Goal: Task Accomplishment & Management: Manage account settings

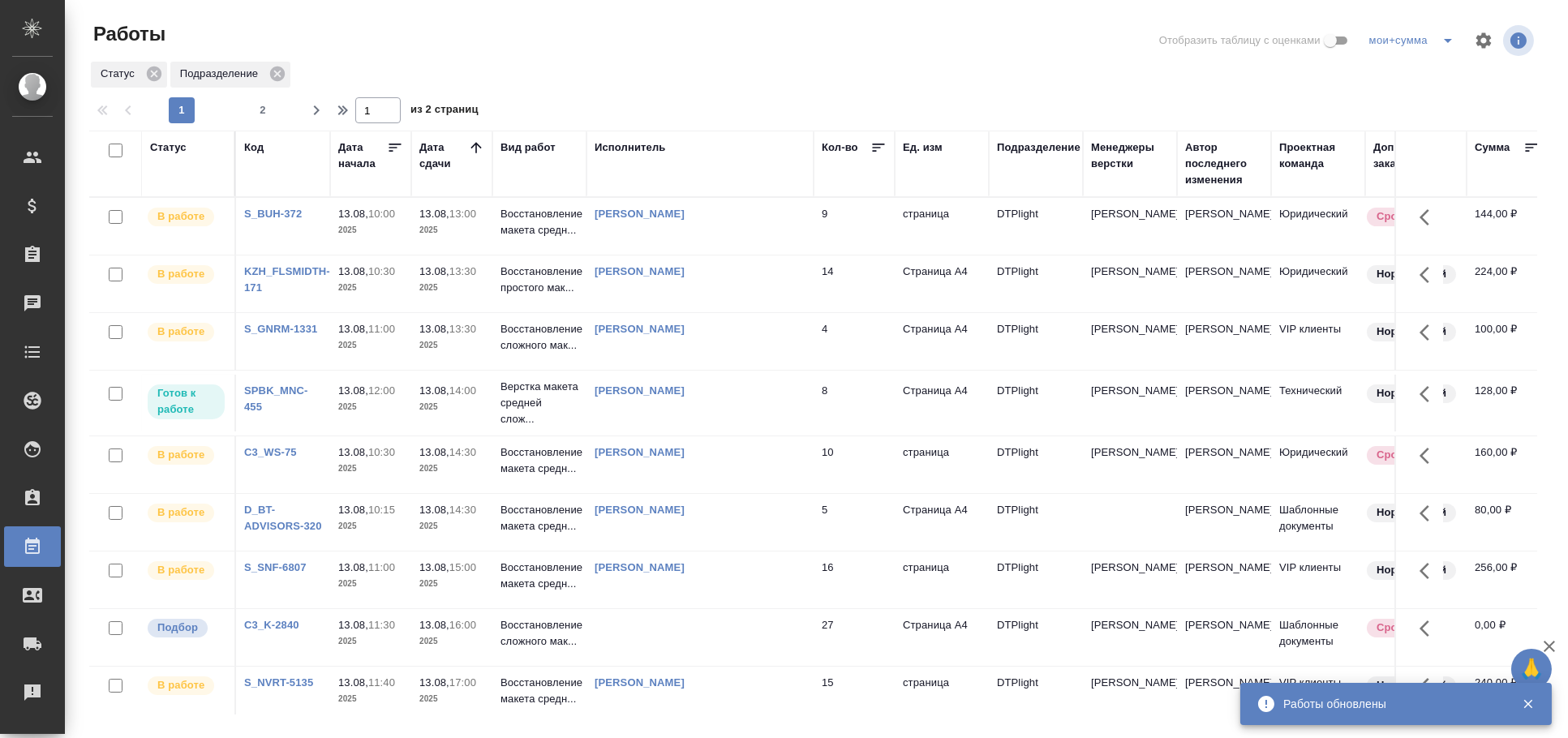
click at [626, 140] on div "Исполнитель" at bounding box center [631, 148] width 72 height 17
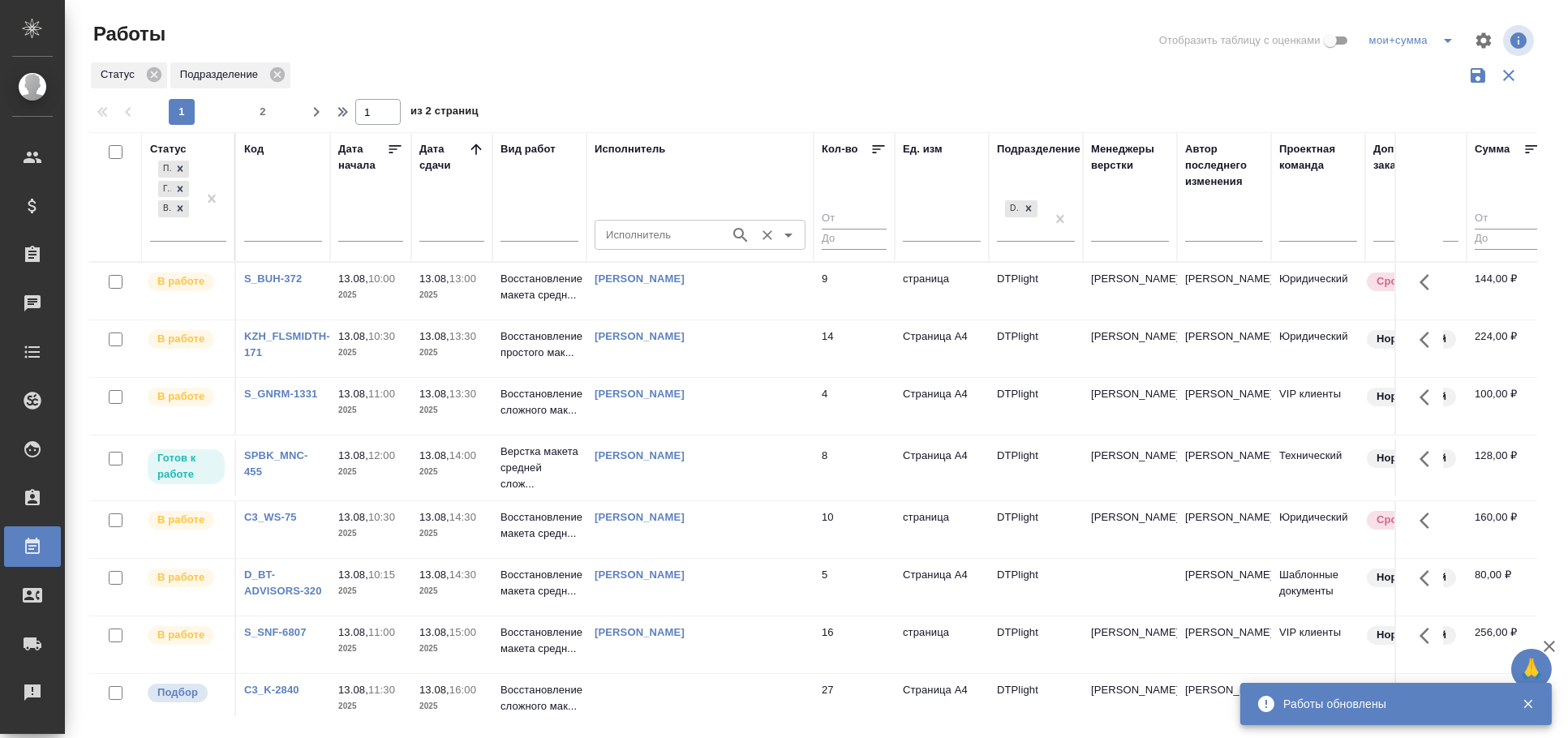
click at [629, 227] on input "Исполнитель" at bounding box center [660, 233] width 122 height 19
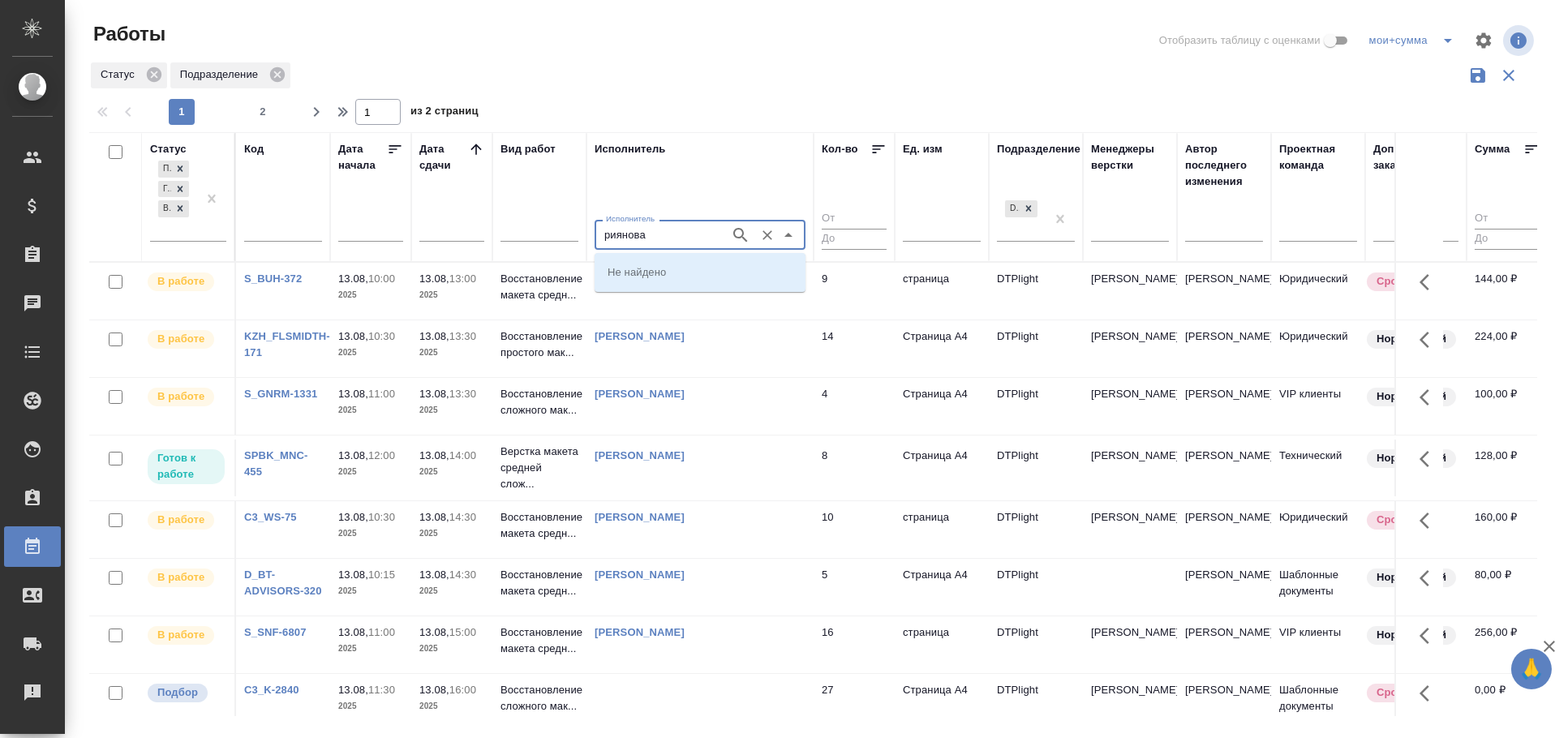
type input "риянова"
click at [669, 272] on p "[PERSON_NAME]" at bounding box center [652, 272] width 88 height 17
type input "[PERSON_NAME]"
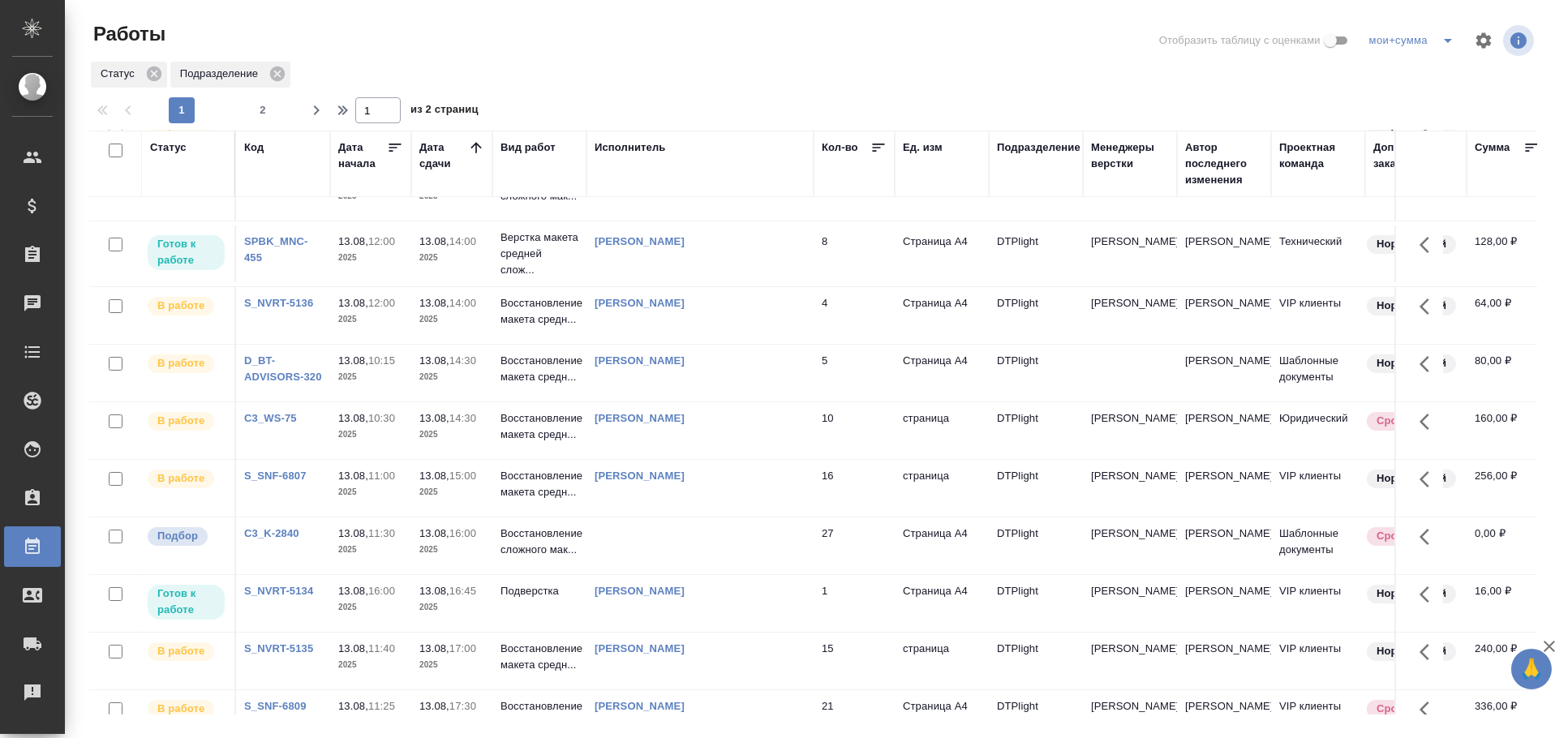
scroll to position [270, 0]
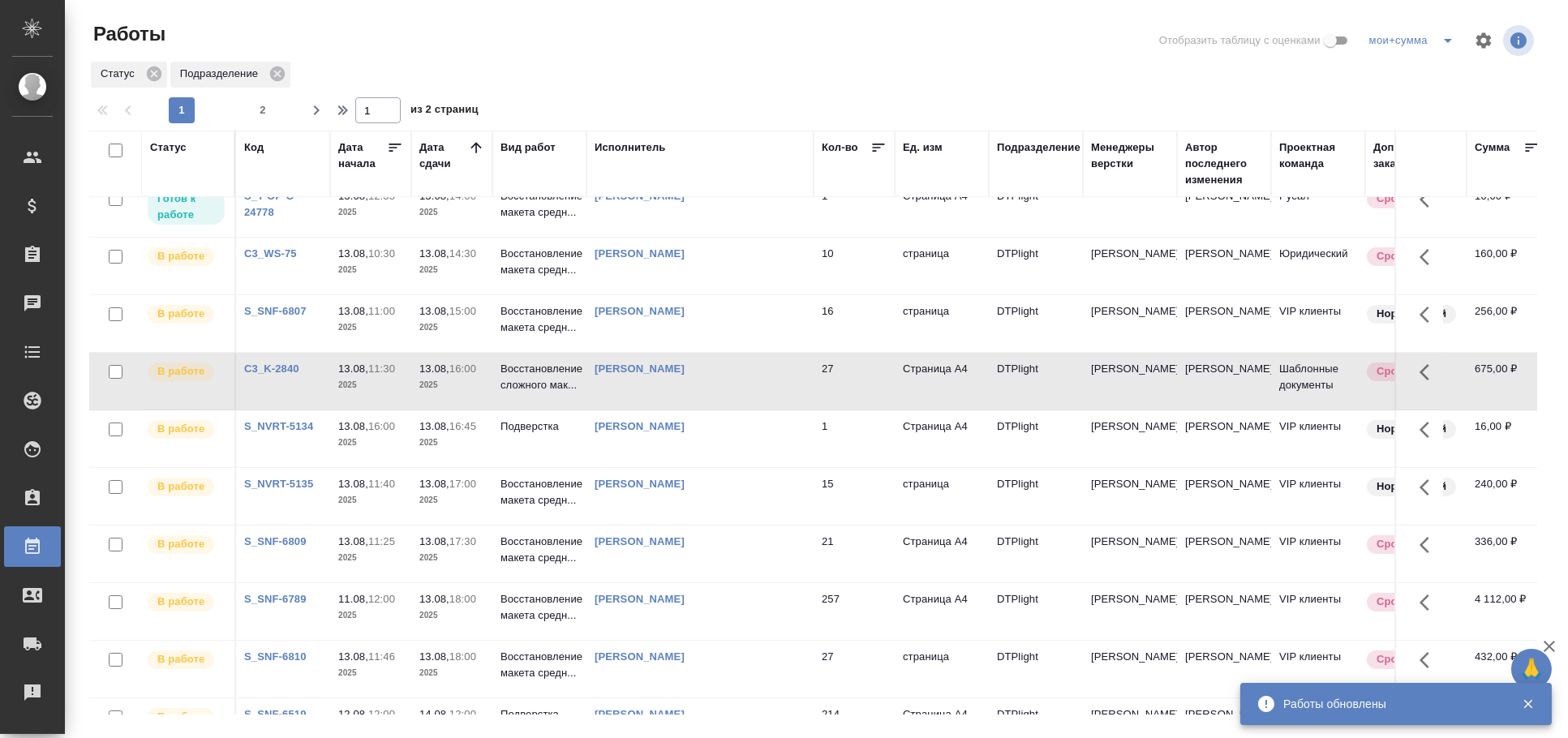
scroll to position [0, 0]
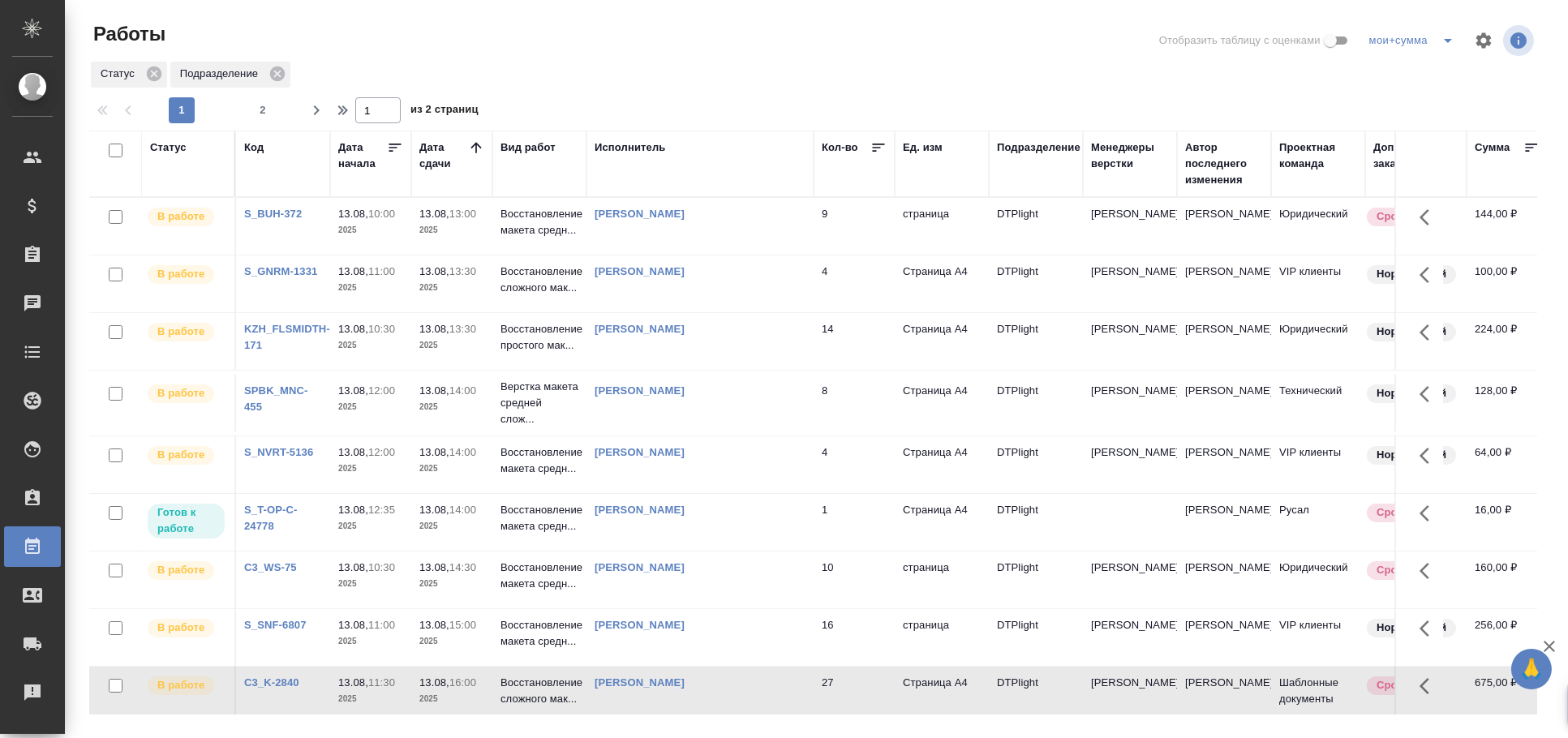
click at [620, 62] on div "Статус Подразделение" at bounding box center [813, 74] width 1448 height 29
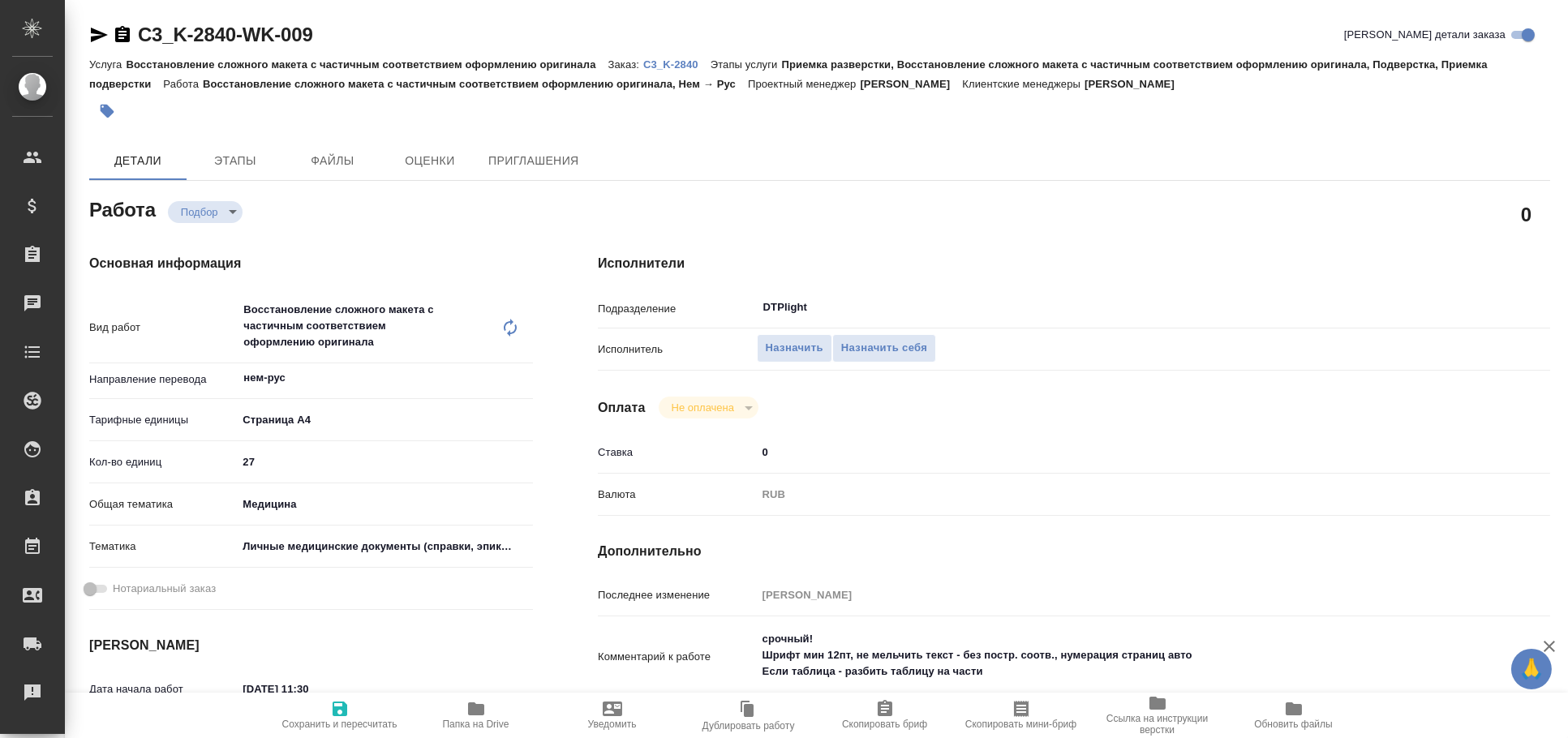
type textarea "x"
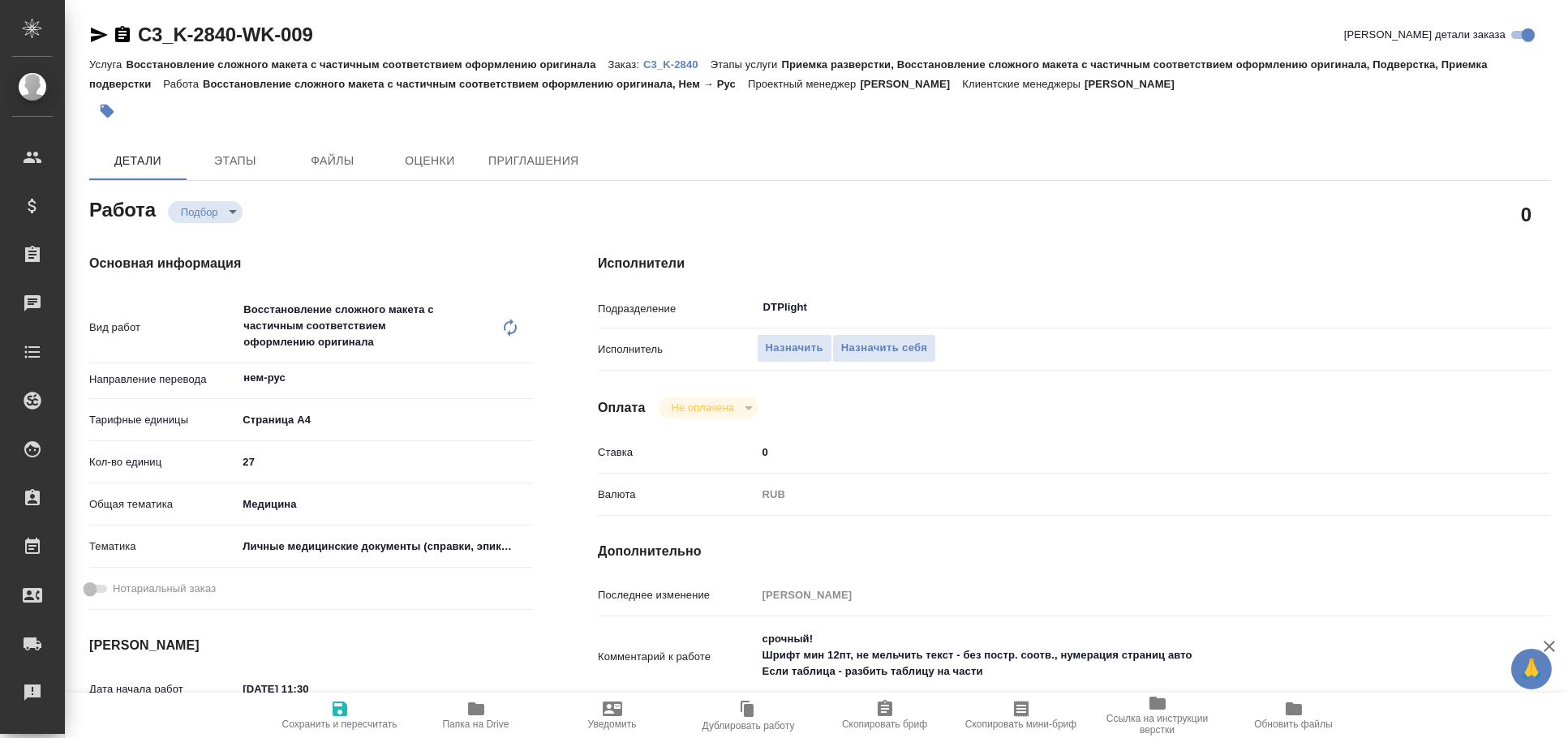
type textarea "x"
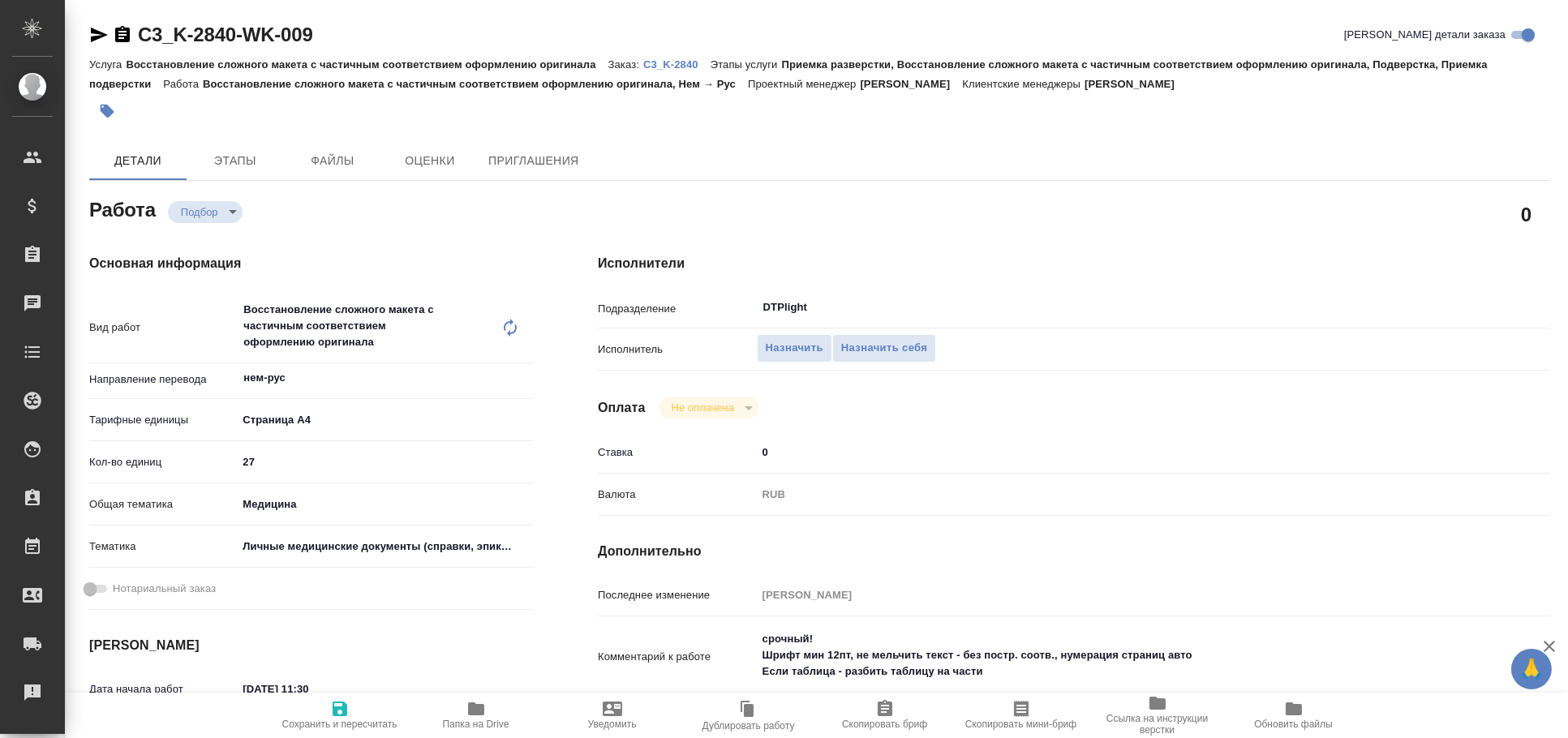
type textarea "x"
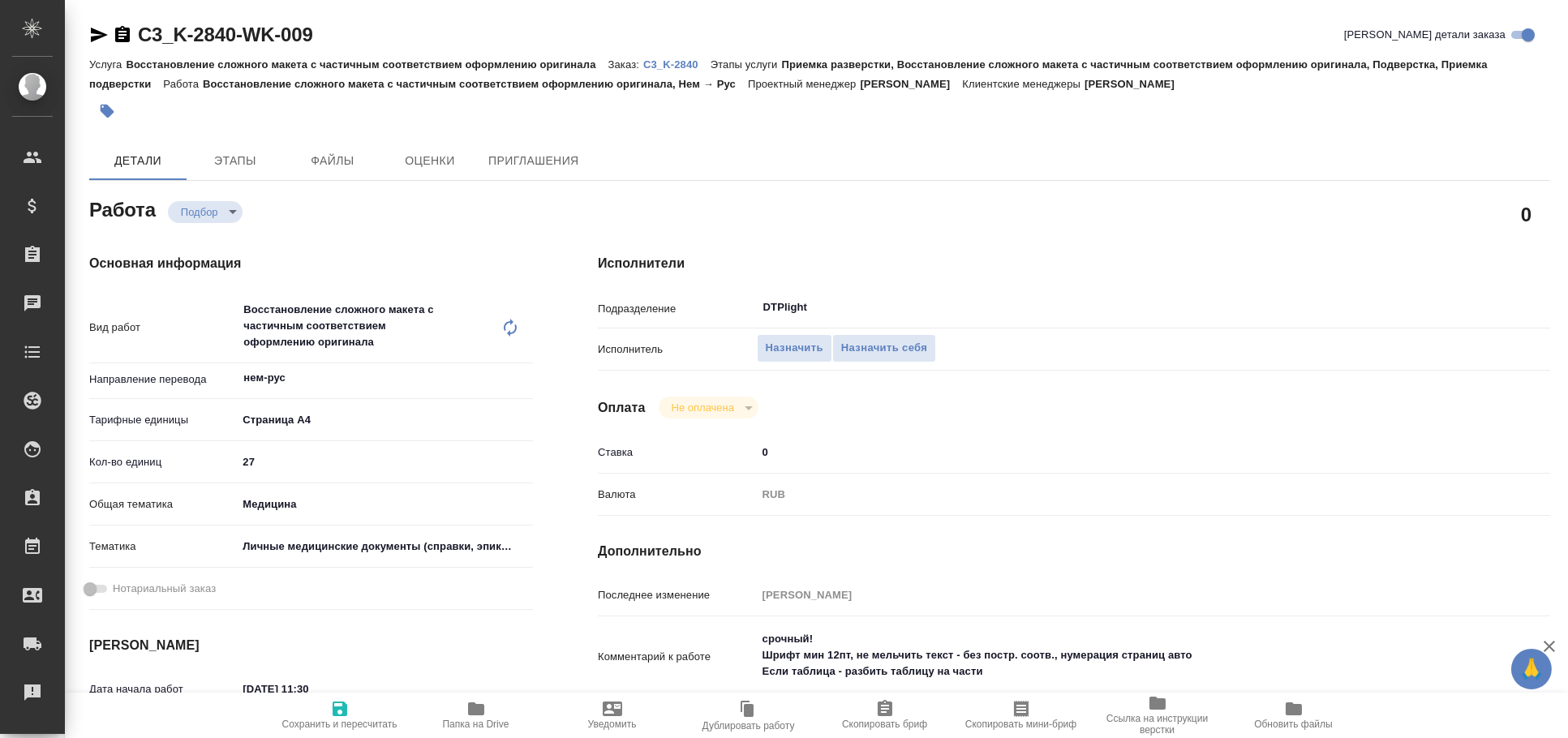
type textarea "x"
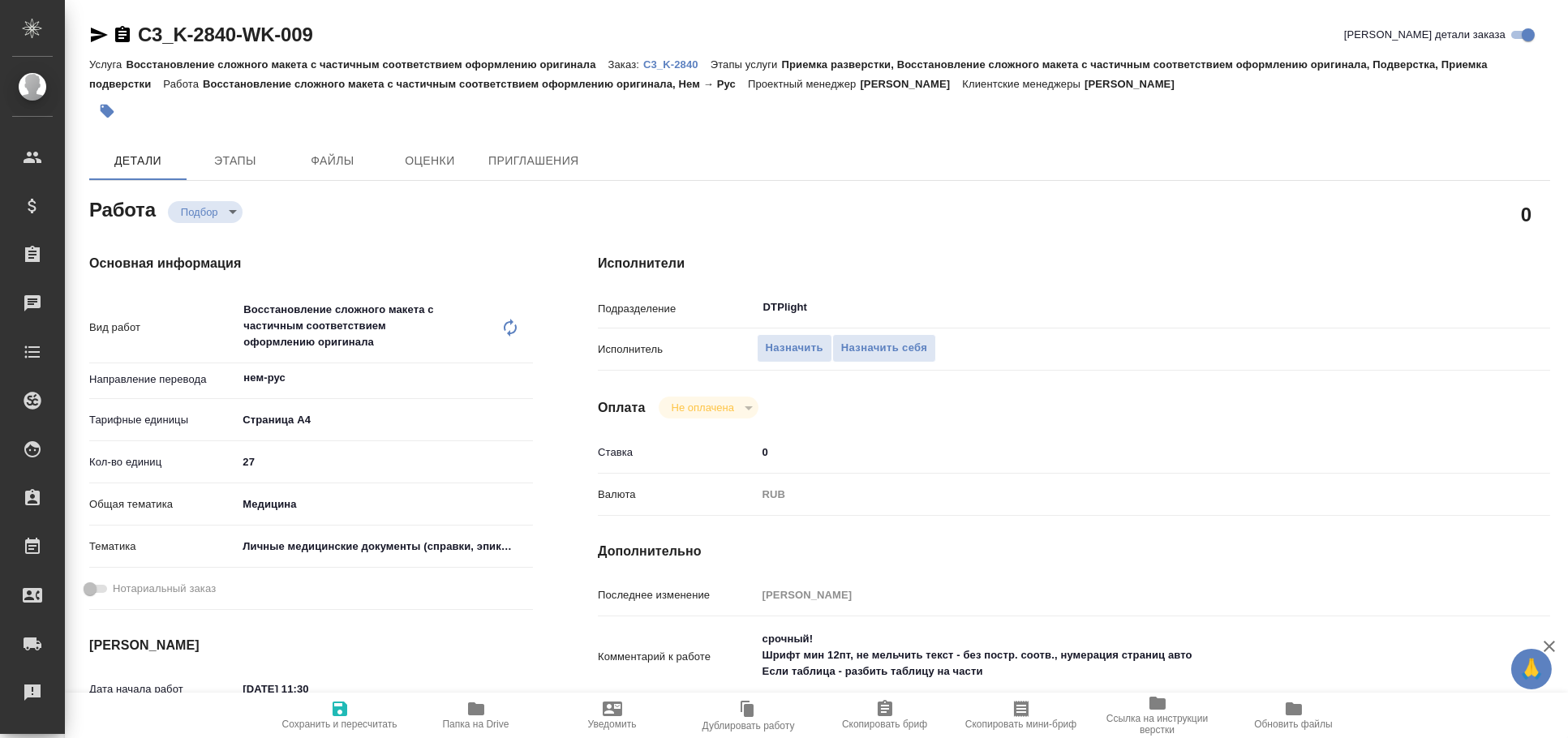
type textarea "x"
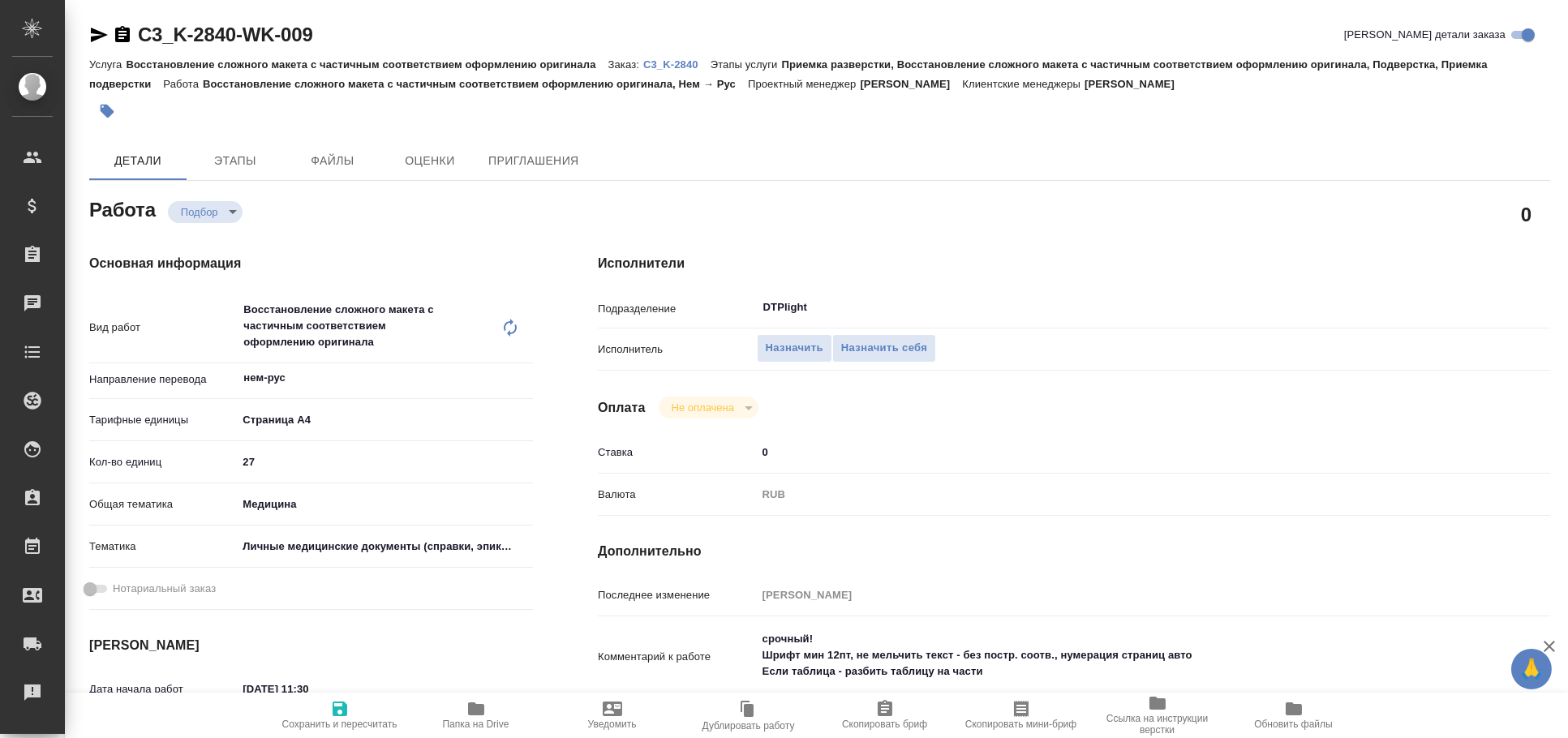
scroll to position [89, 0]
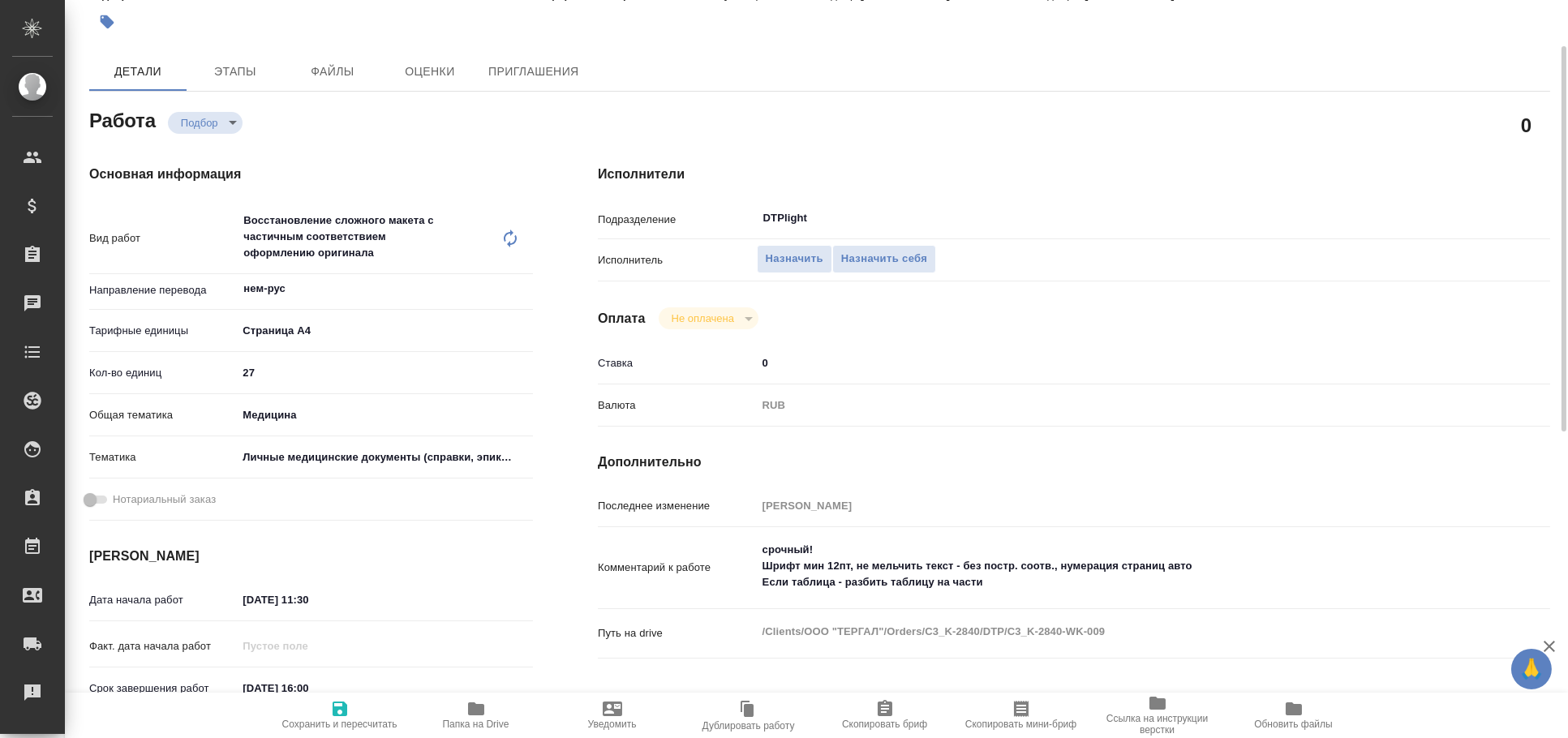
type textarea "x"
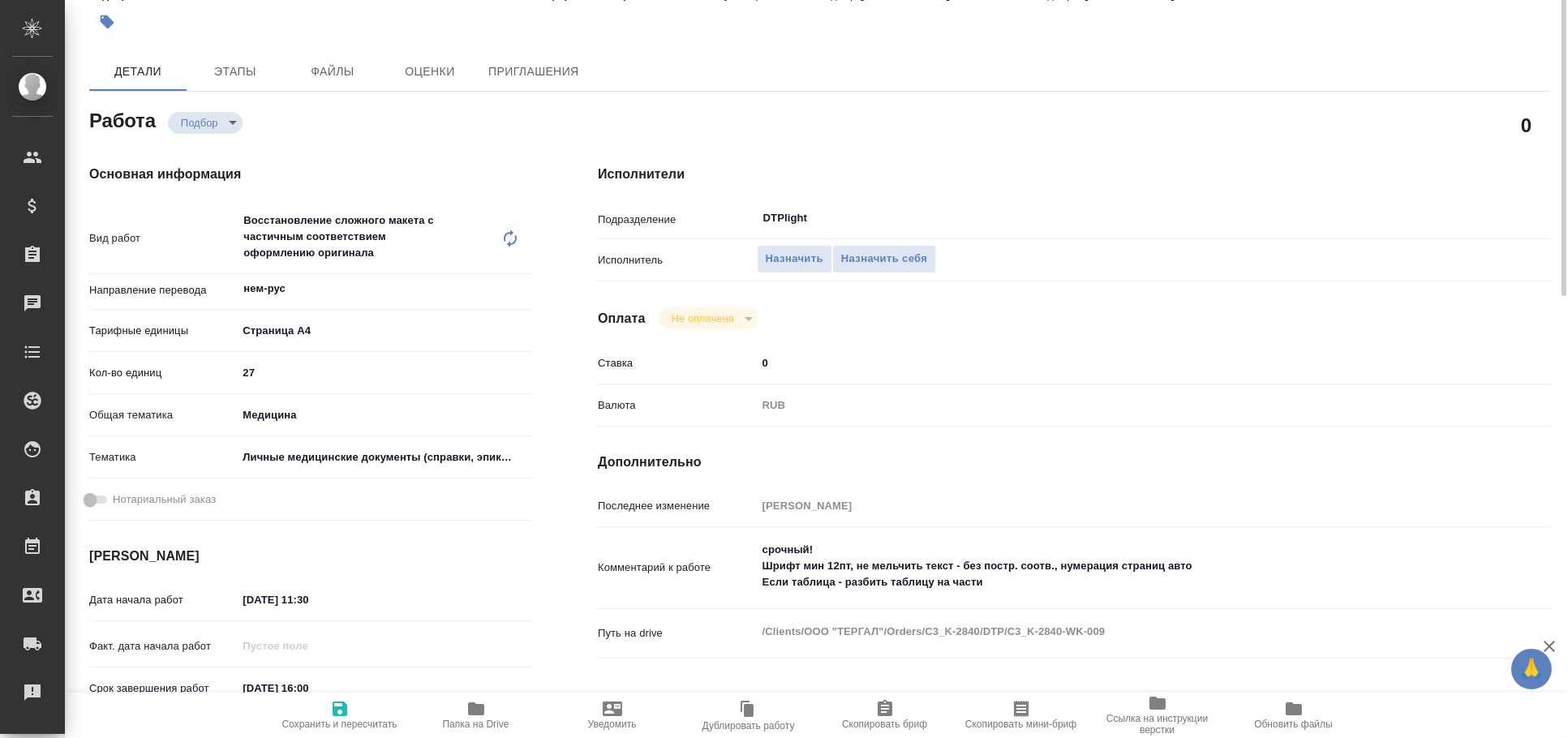
scroll to position [0, 0]
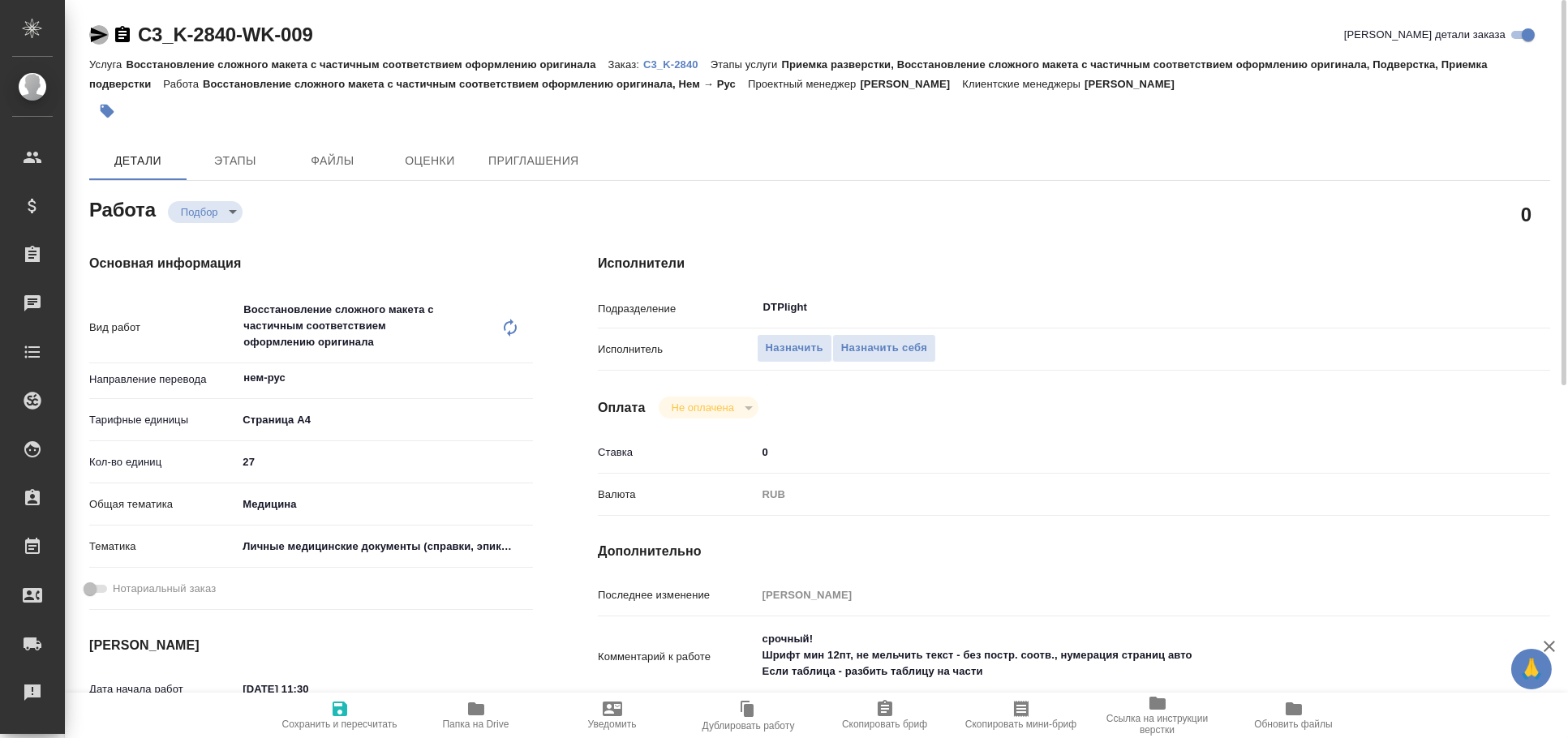
click at [97, 35] on icon "button" at bounding box center [98, 34] width 19 height 19
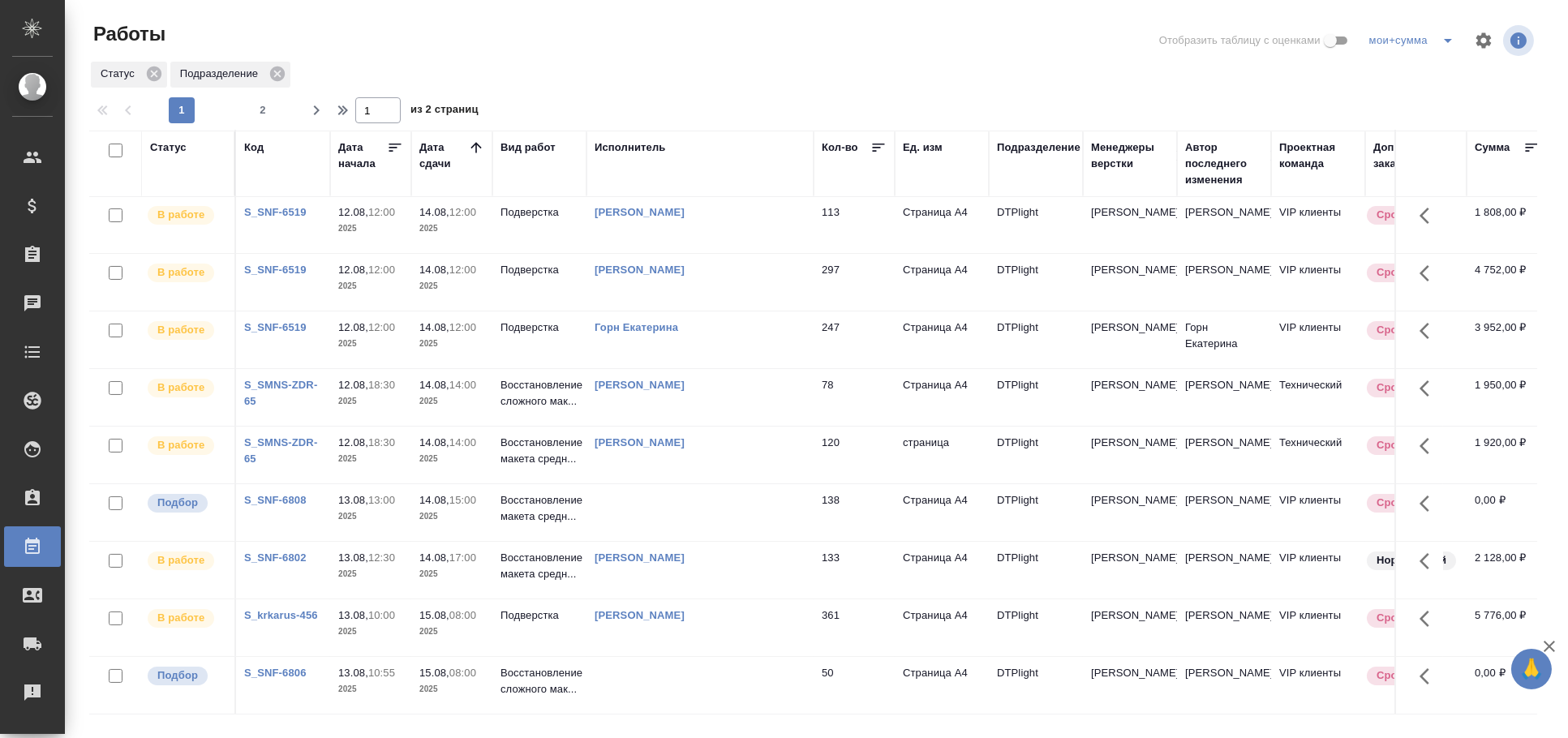
scroll to position [945, 0]
click at [623, 144] on div "Исполнитель" at bounding box center [631, 148] width 72 height 17
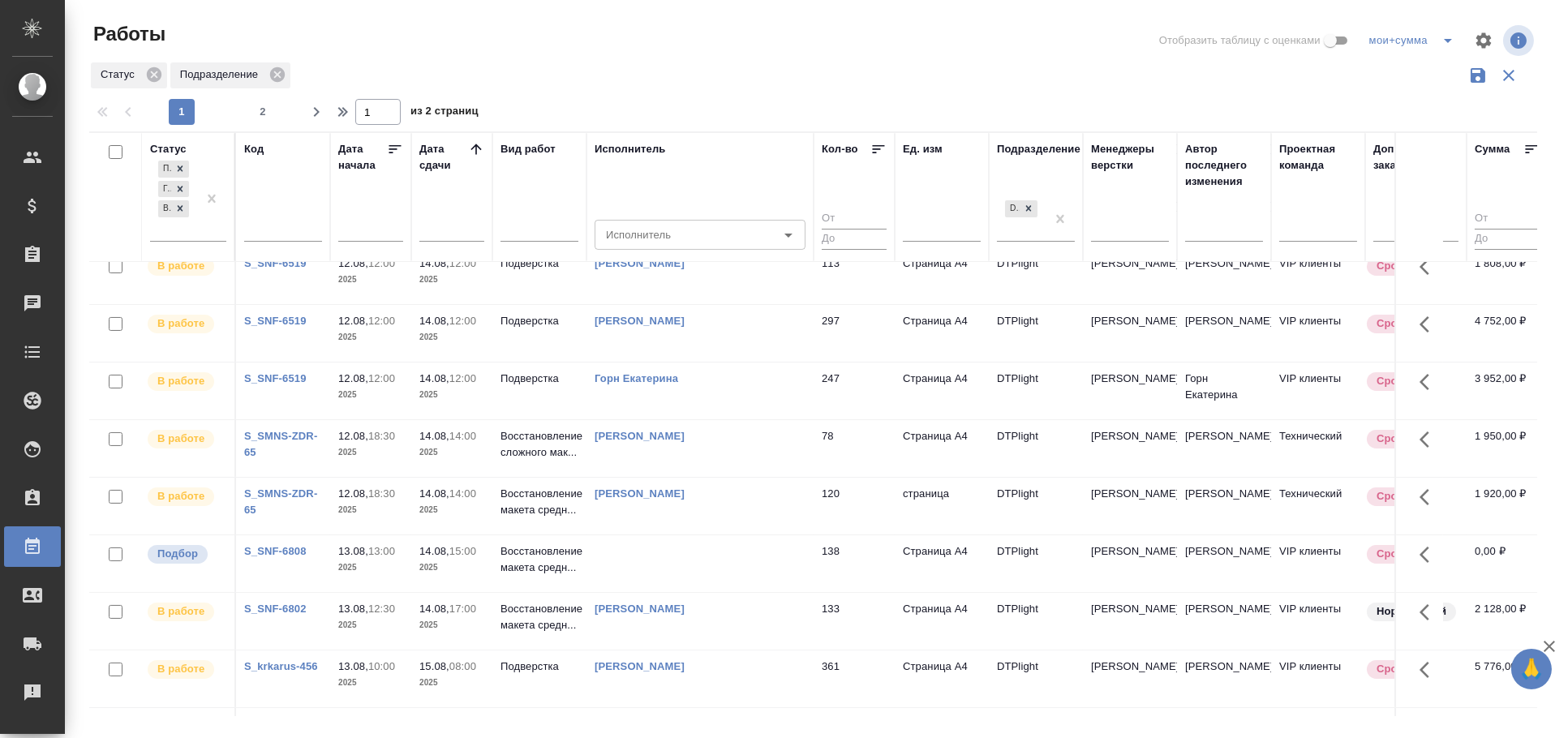
scroll to position [1007, 0]
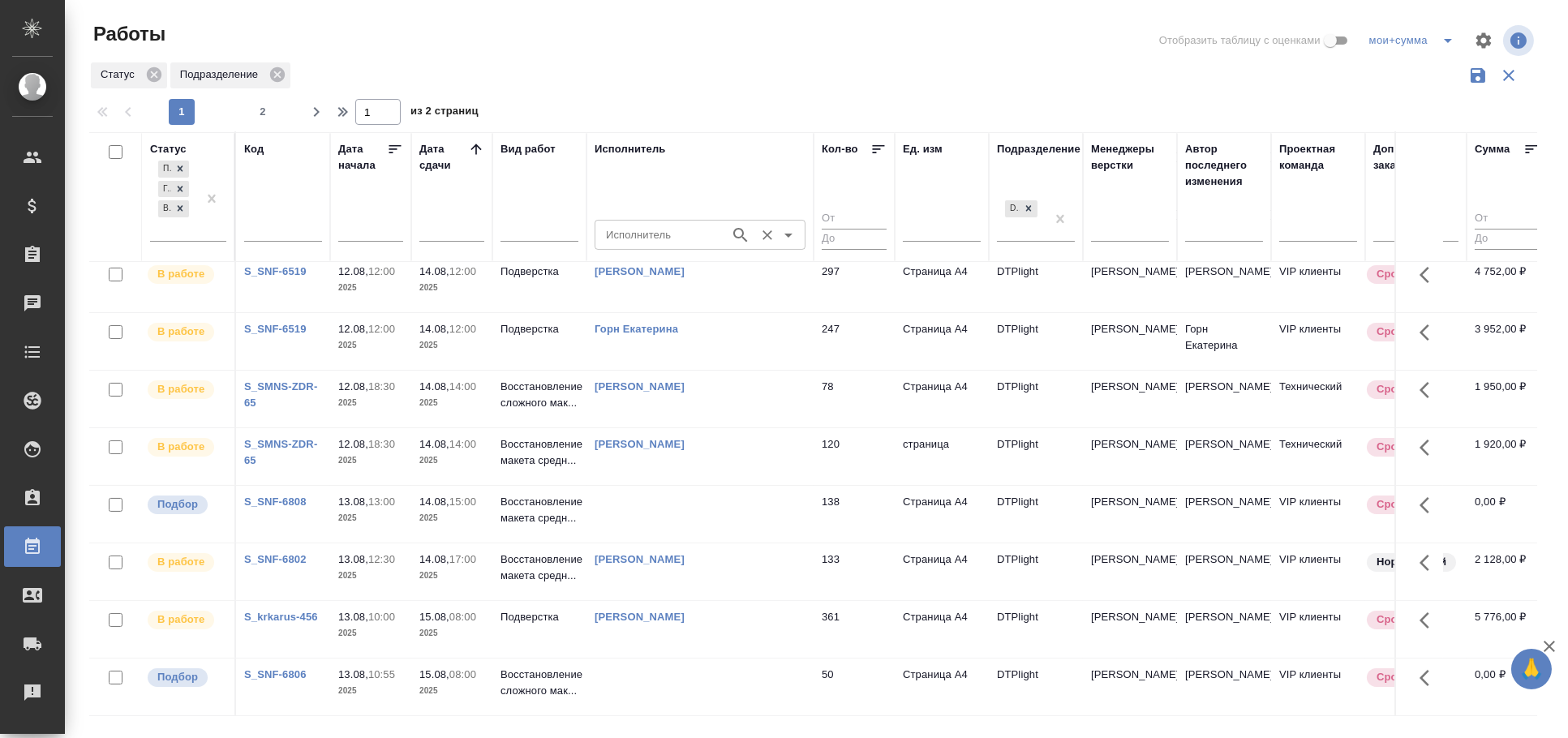
click at [627, 221] on div "Исполнитель" at bounding box center [700, 234] width 211 height 29
drag, startPoint x: 720, startPoint y: 246, endPoint x: 341, endPoint y: 253, distance: 379.1
click at [342, 253] on tr "Статус Подбор Готов к работе В работе Код Дата начала Дата сдачи Вид работ Испо…" at bounding box center [889, 197] width 1601 height 130
drag, startPoint x: 666, startPoint y: 233, endPoint x: 452, endPoint y: 221, distance: 214.3
click at [452, 221] on tr "Статус Подбор Готов к работе В работе Код Дата начала Дата сдачи Вид работ Испо…" at bounding box center [889, 197] width 1601 height 130
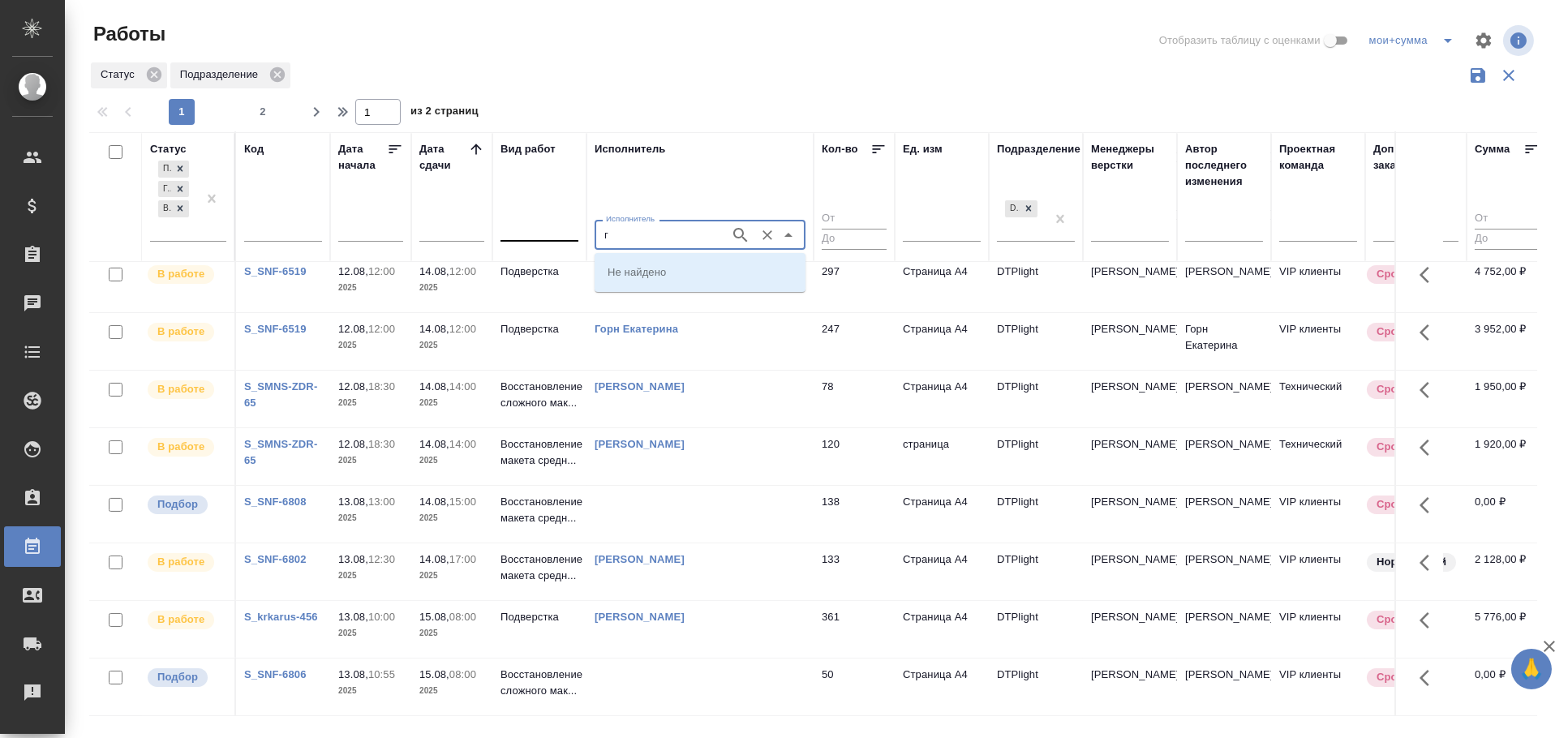
drag, startPoint x: 625, startPoint y: 233, endPoint x: 576, endPoint y: 233, distance: 49.0
click at [570, 233] on tr "Статус Подбор Готов к работе В работе Код Дата начала Дата сдачи Вид работ Испо…" at bounding box center [889, 197] width 1601 height 130
click at [610, 233] on input "г" at bounding box center [660, 233] width 122 height 19
type input "гepjd"
type input "гузов"
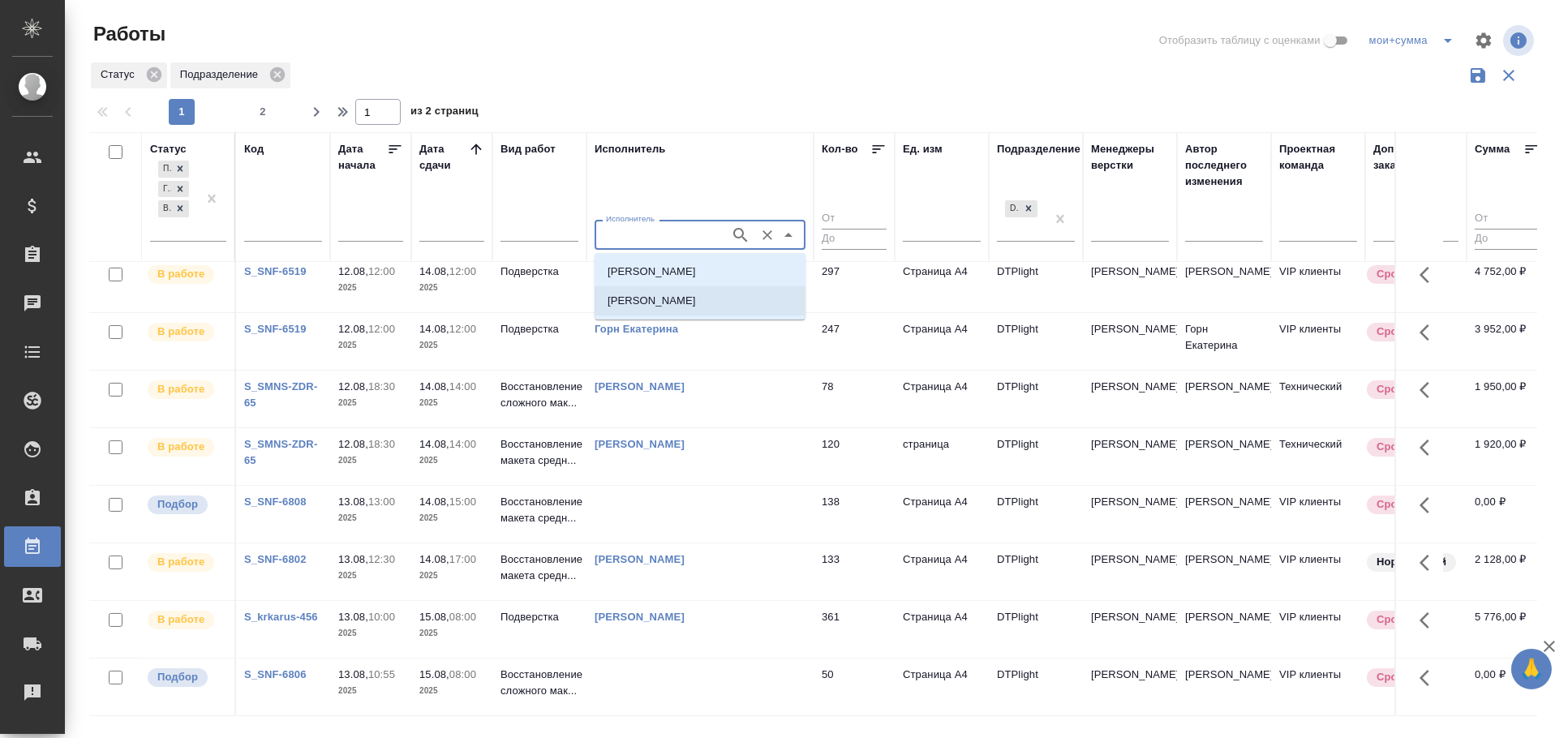
click at [688, 297] on p "Гузов Марк Анатольевич" at bounding box center [652, 301] width 88 height 17
type input "Гузов Марк Анатольевич"
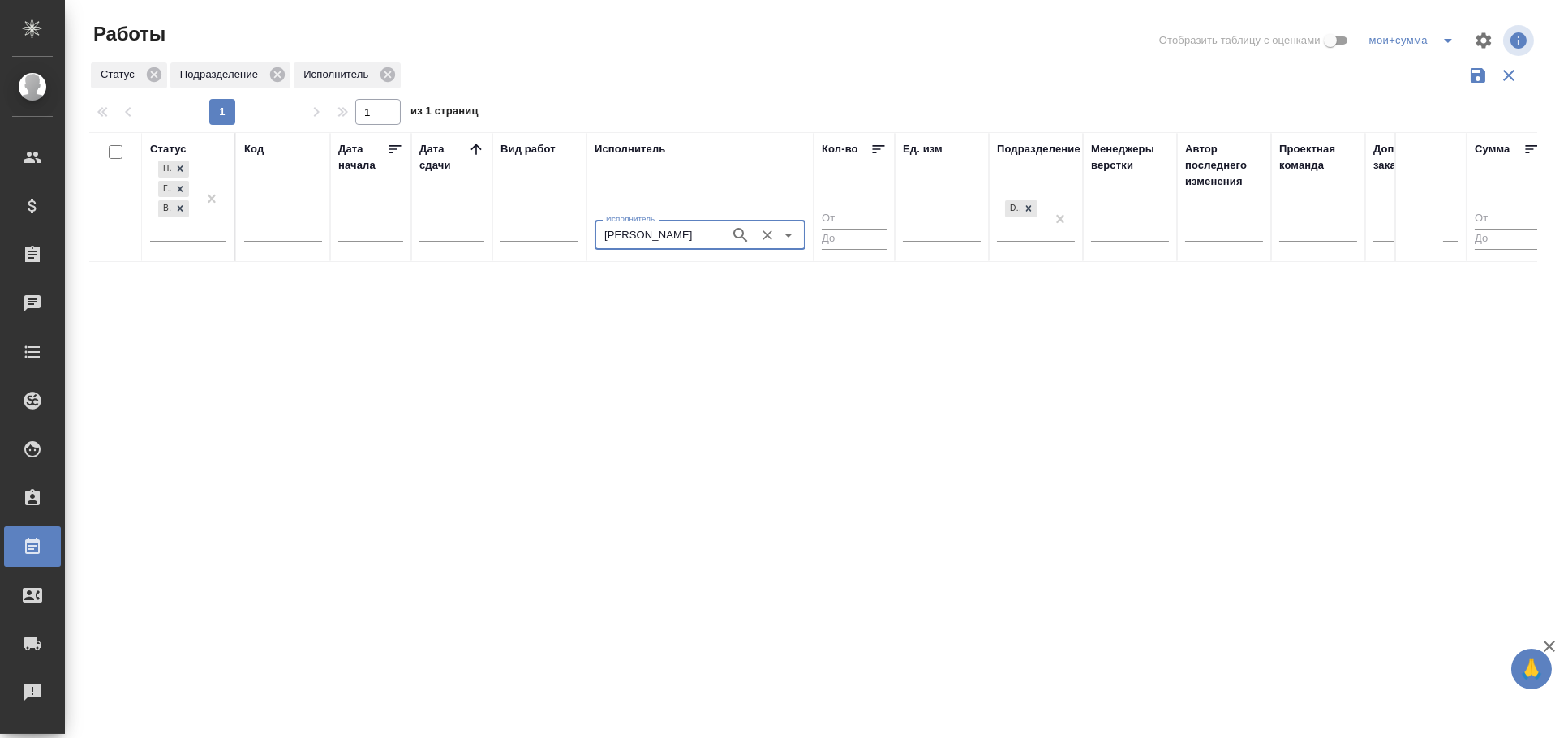
scroll to position [0, 0]
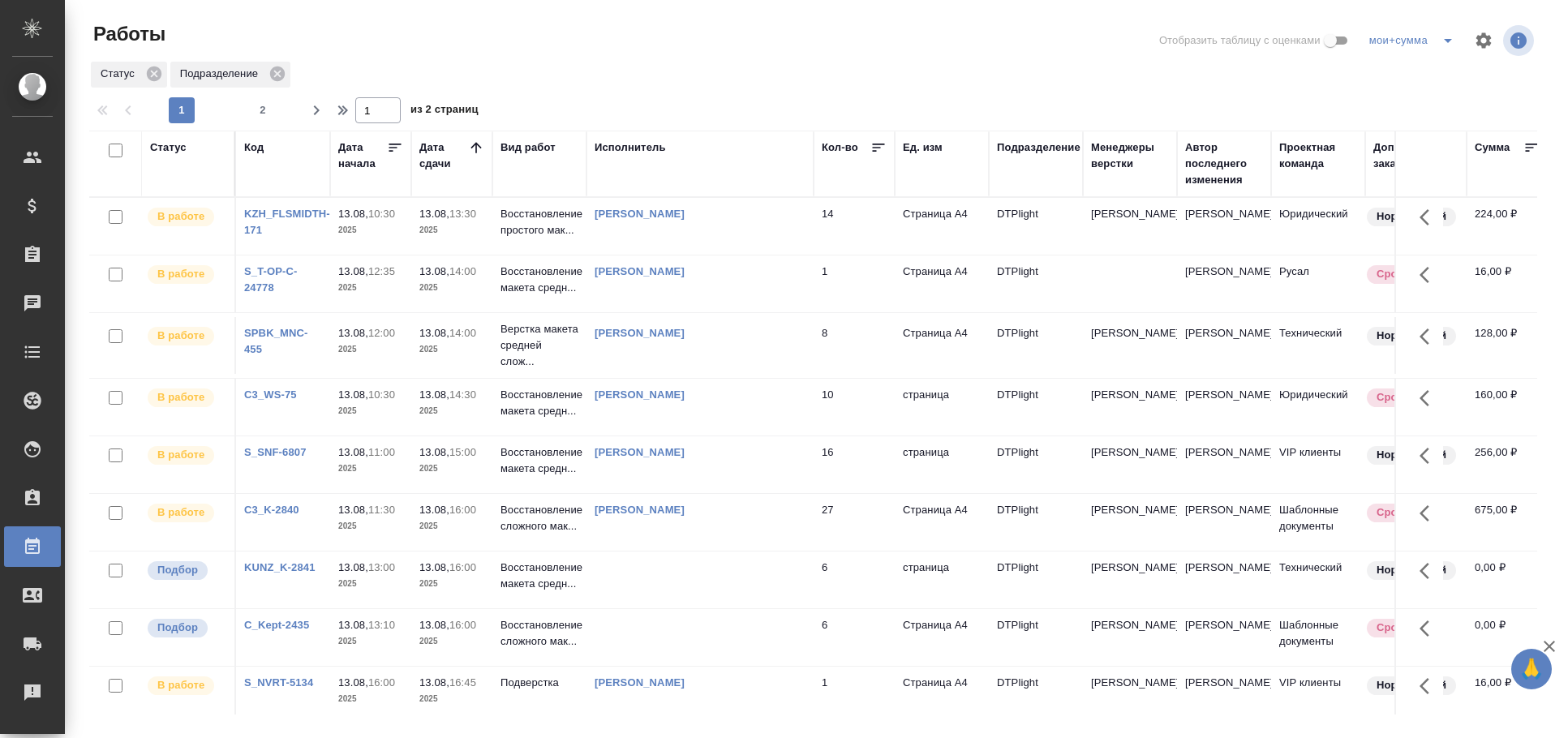
click at [647, 255] on td at bounding box center [700, 226] width 227 height 57
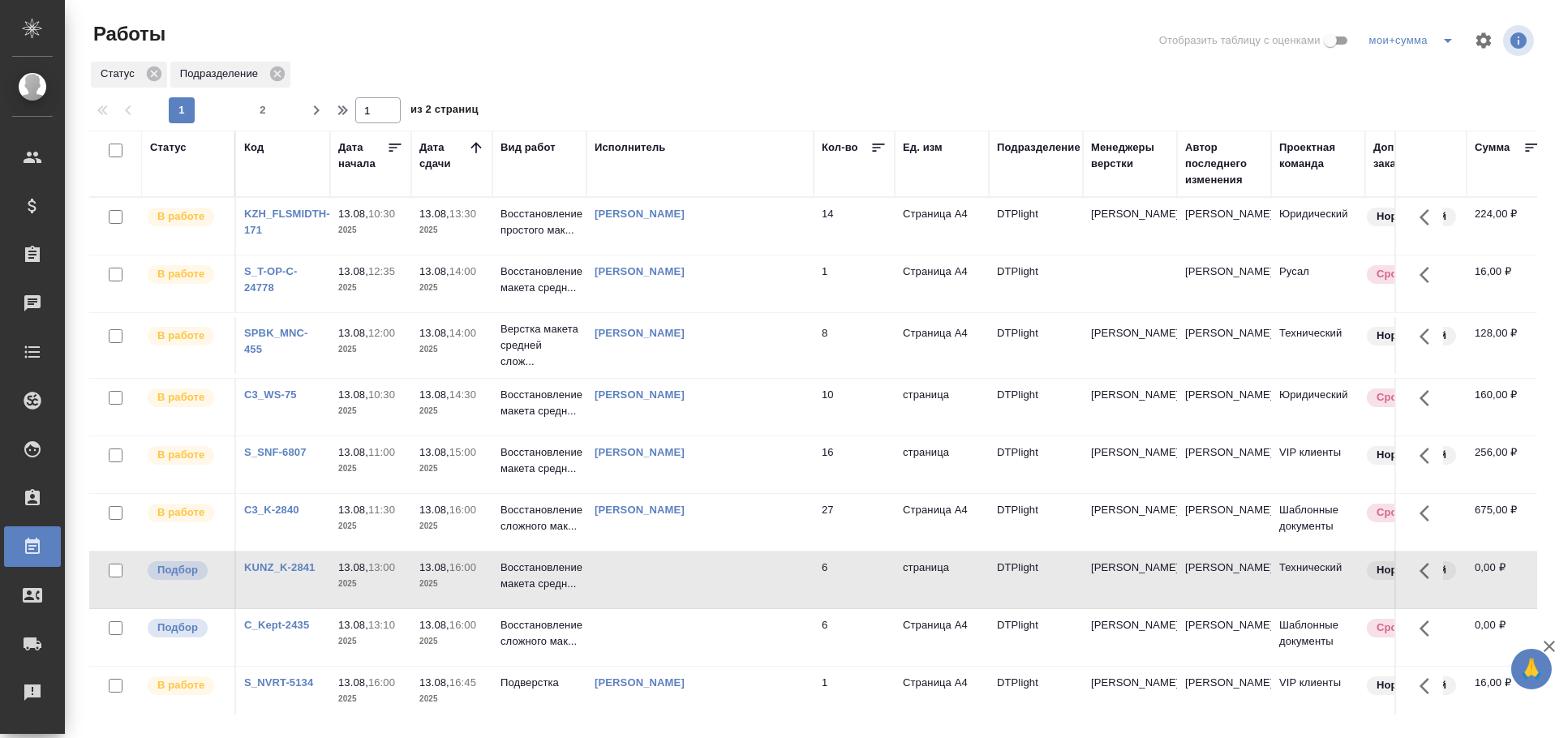
scroll to position [89, 0]
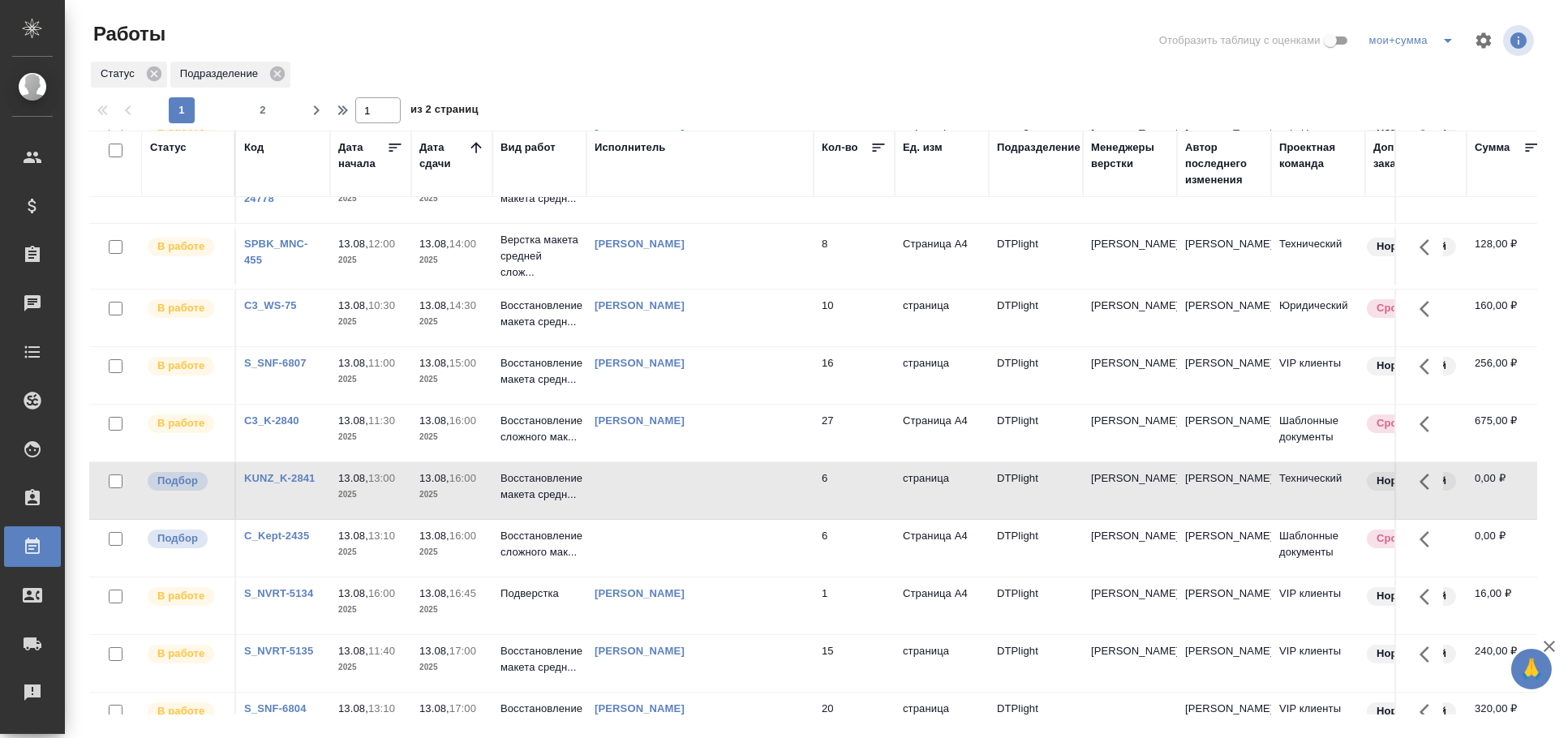
click at [637, 165] on td at bounding box center [700, 137] width 227 height 57
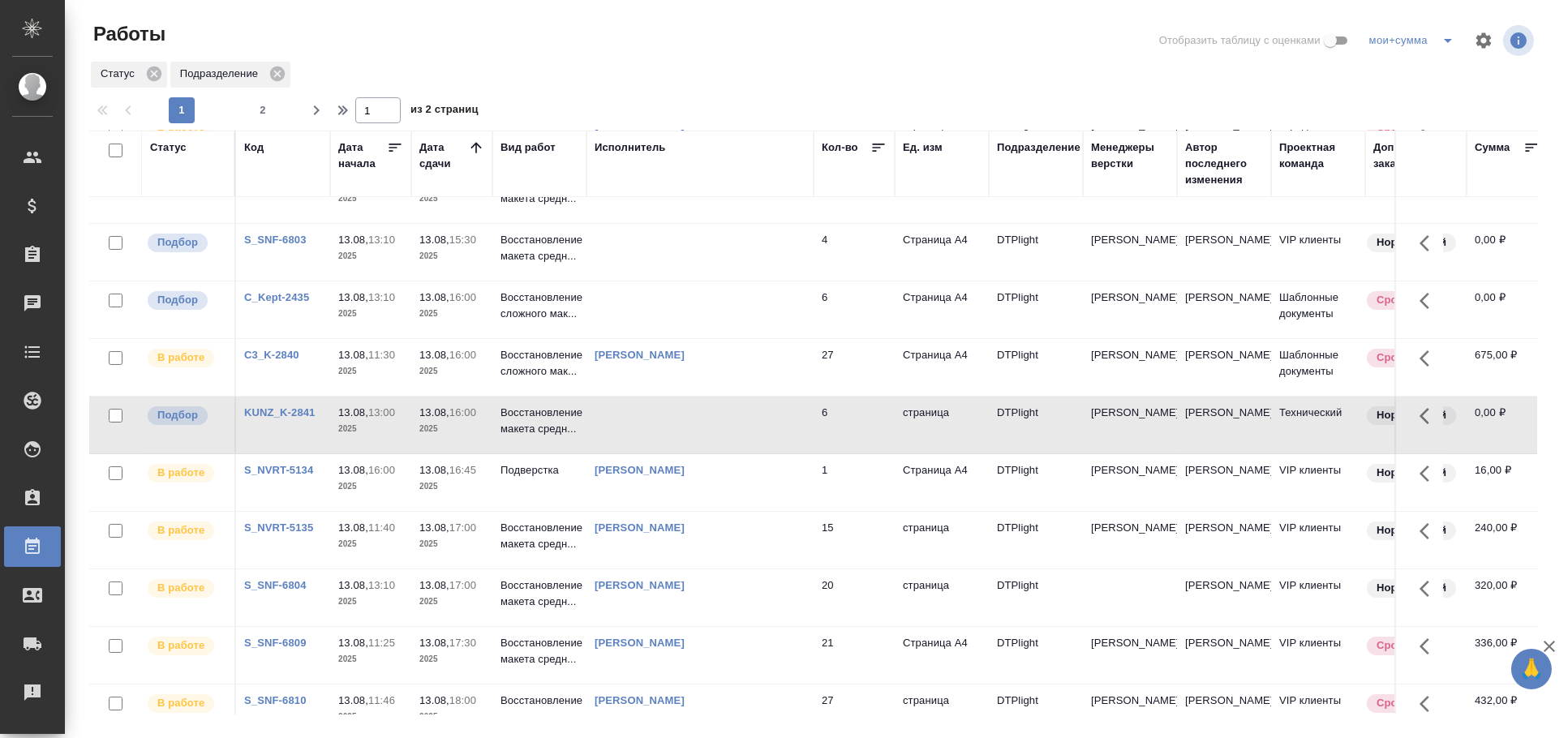
scroll to position [0, 0]
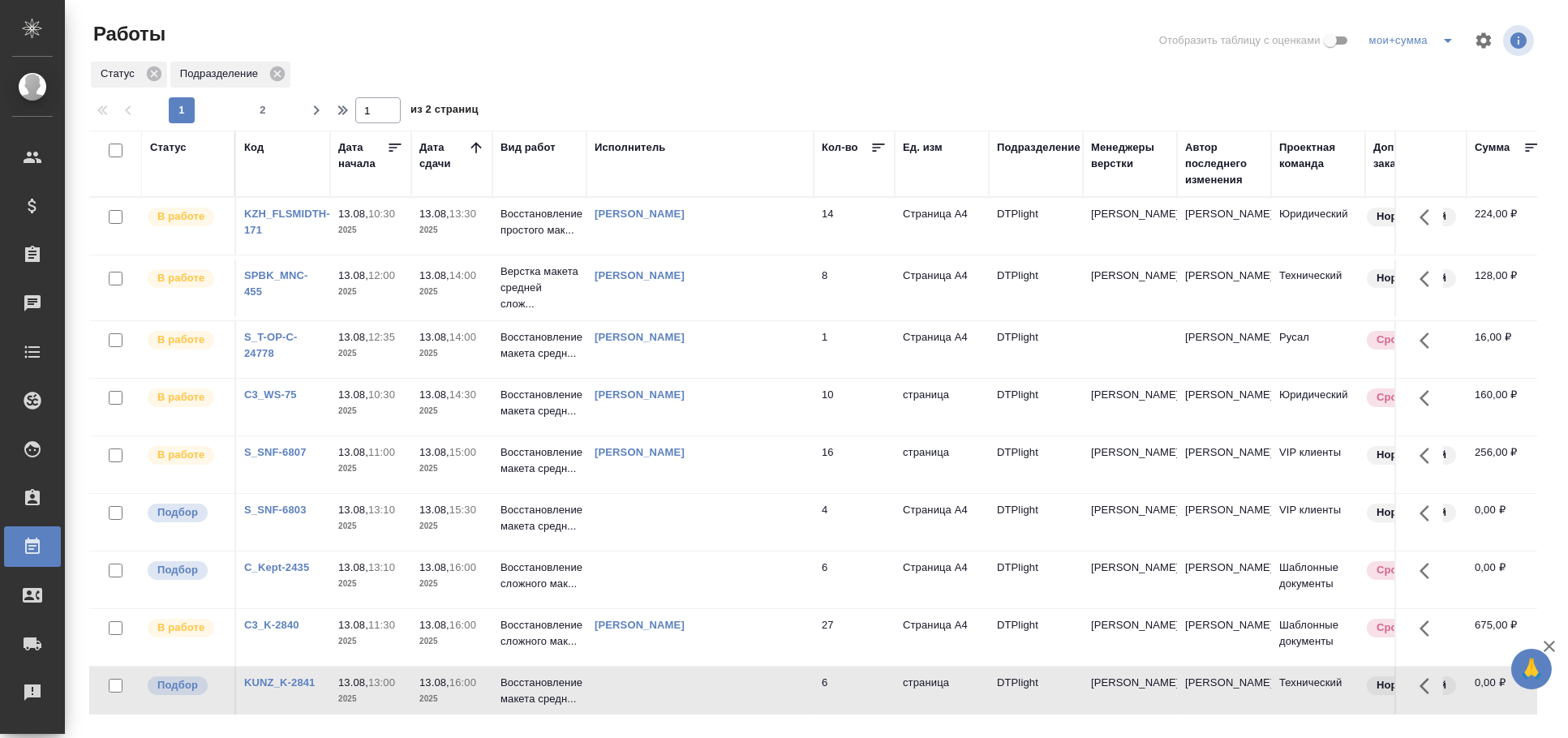
click at [775, 255] on td at bounding box center [700, 226] width 227 height 57
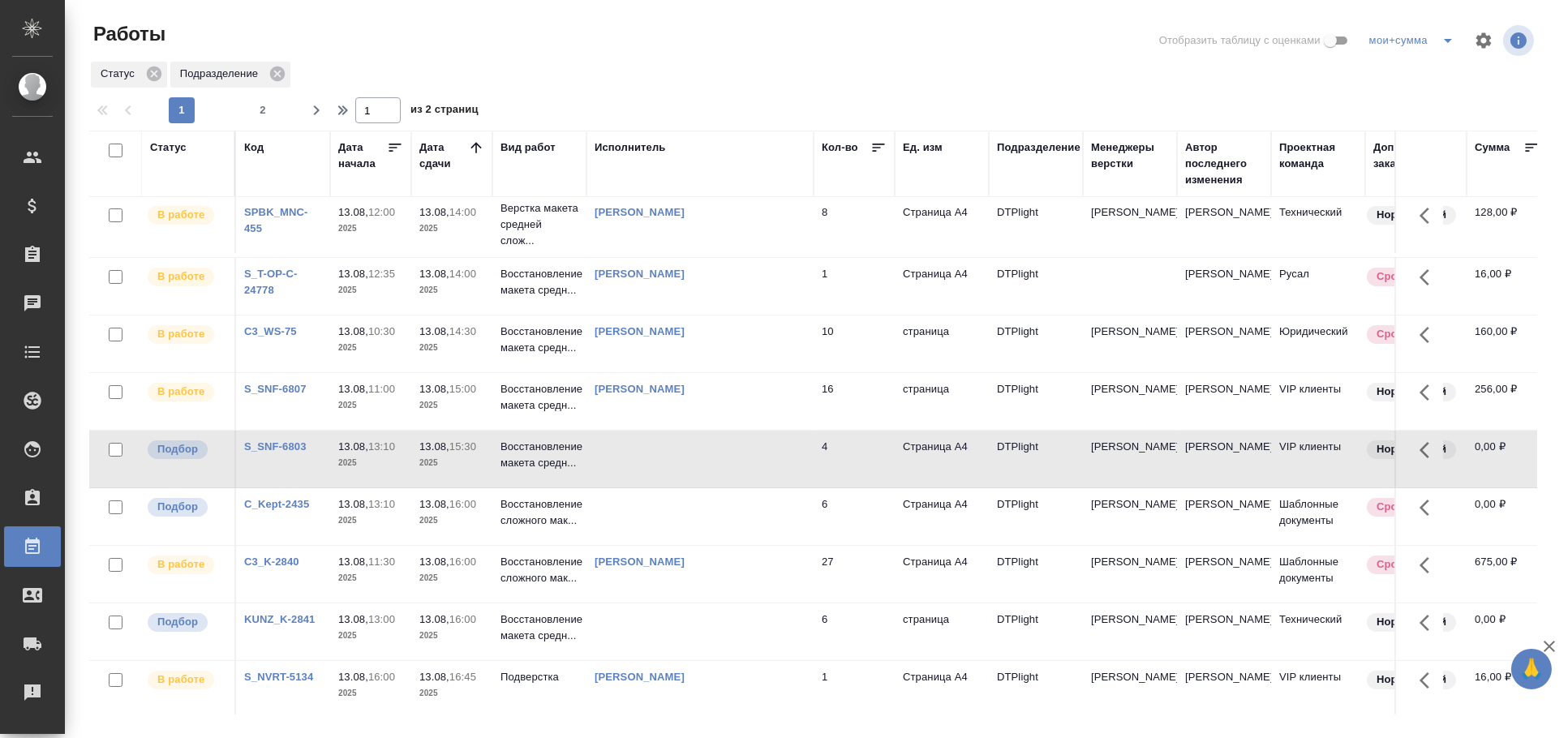
scroll to position [89, 0]
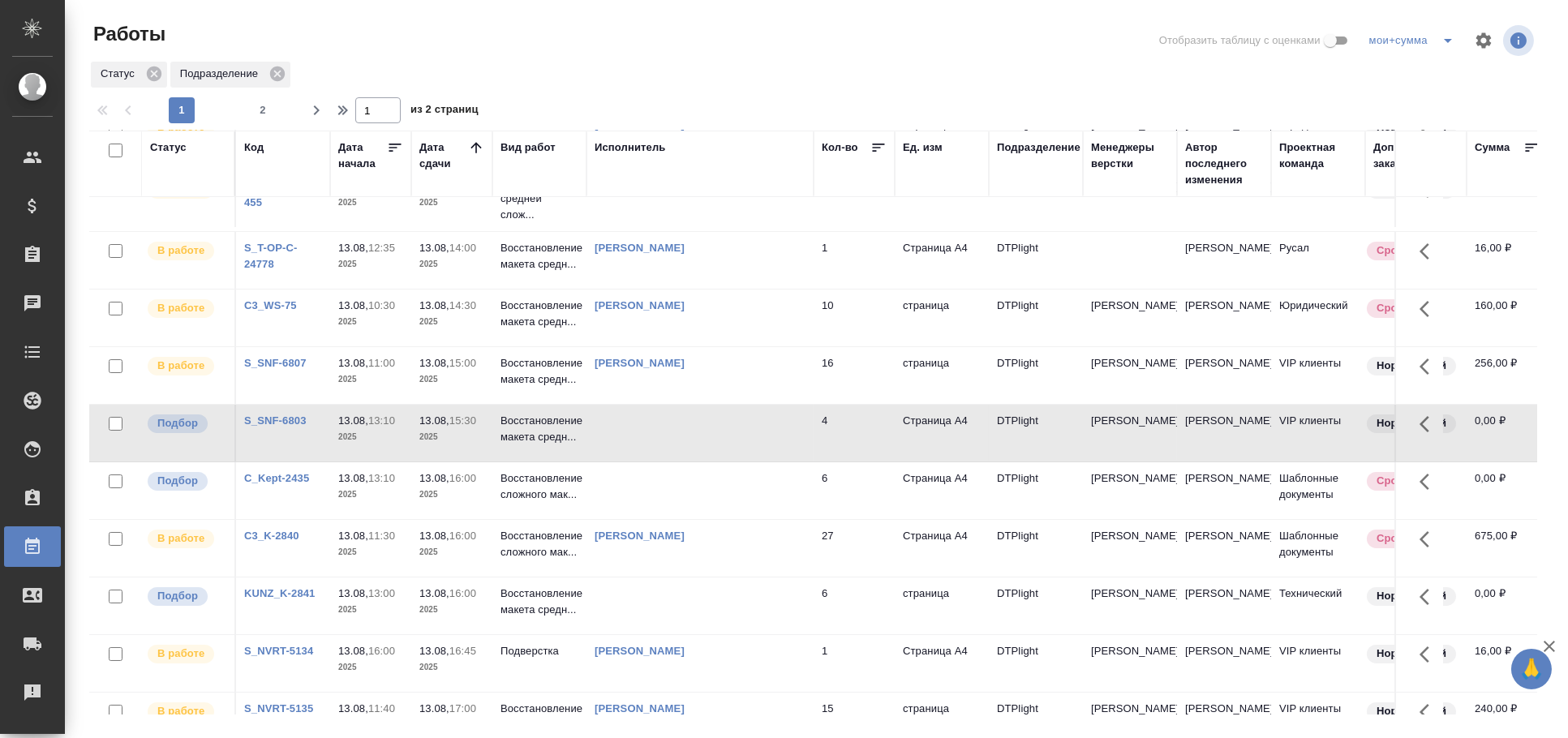
click at [683, 165] on td at bounding box center [700, 137] width 227 height 57
click at [596, 165] on td at bounding box center [700, 137] width 227 height 57
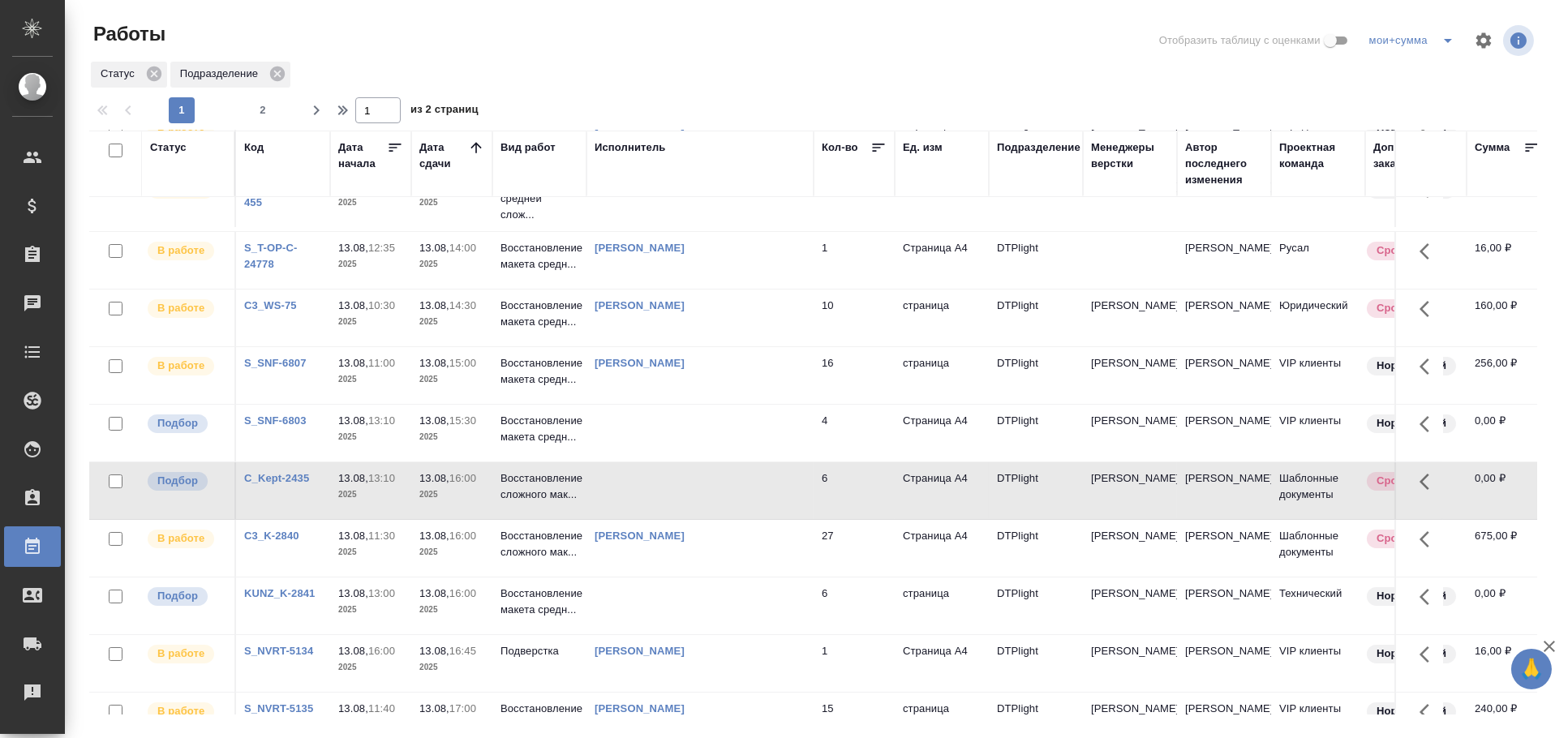
click at [596, 165] on td at bounding box center [700, 137] width 227 height 57
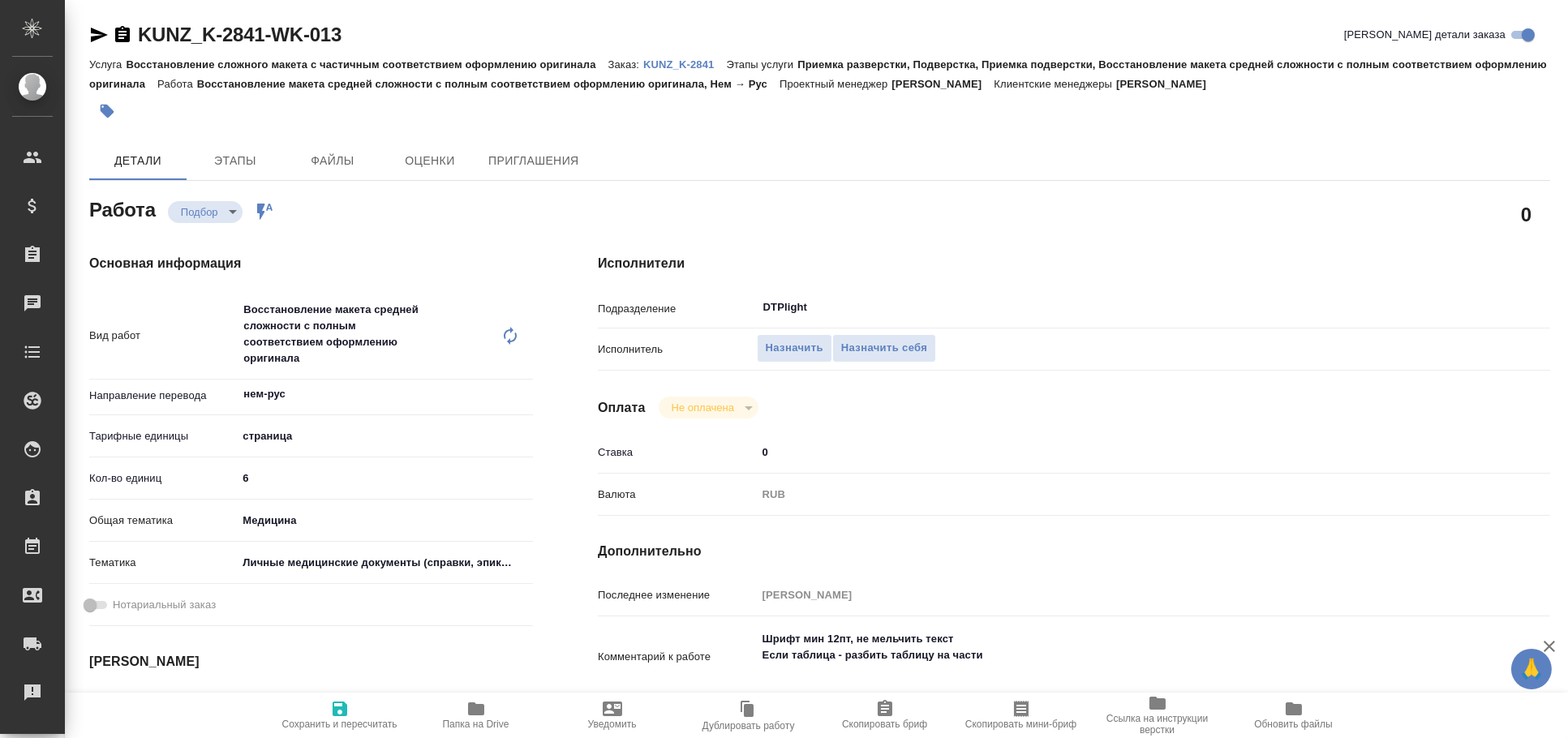
type textarea "x"
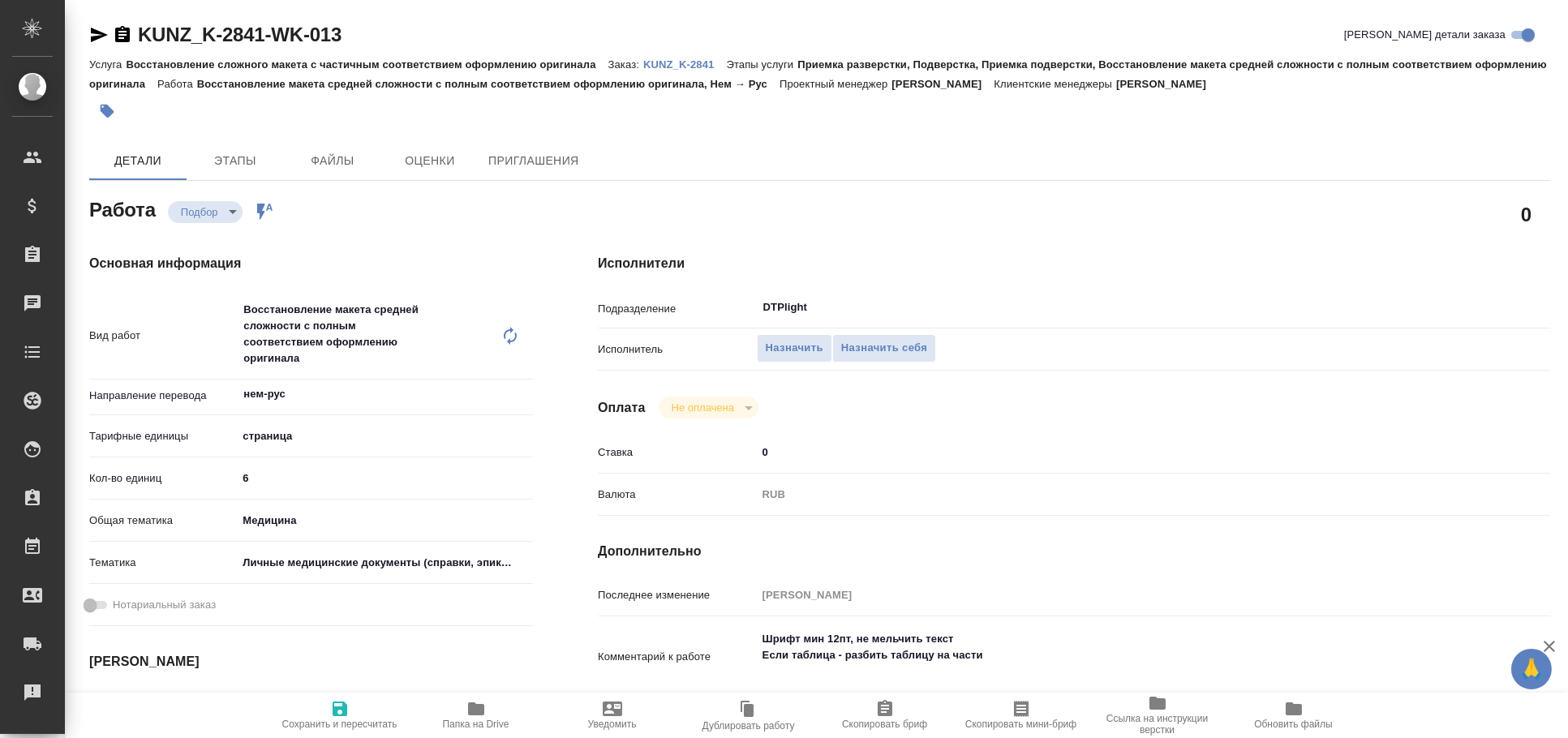
click at [97, 33] on icon "button" at bounding box center [99, 35] width 17 height 15
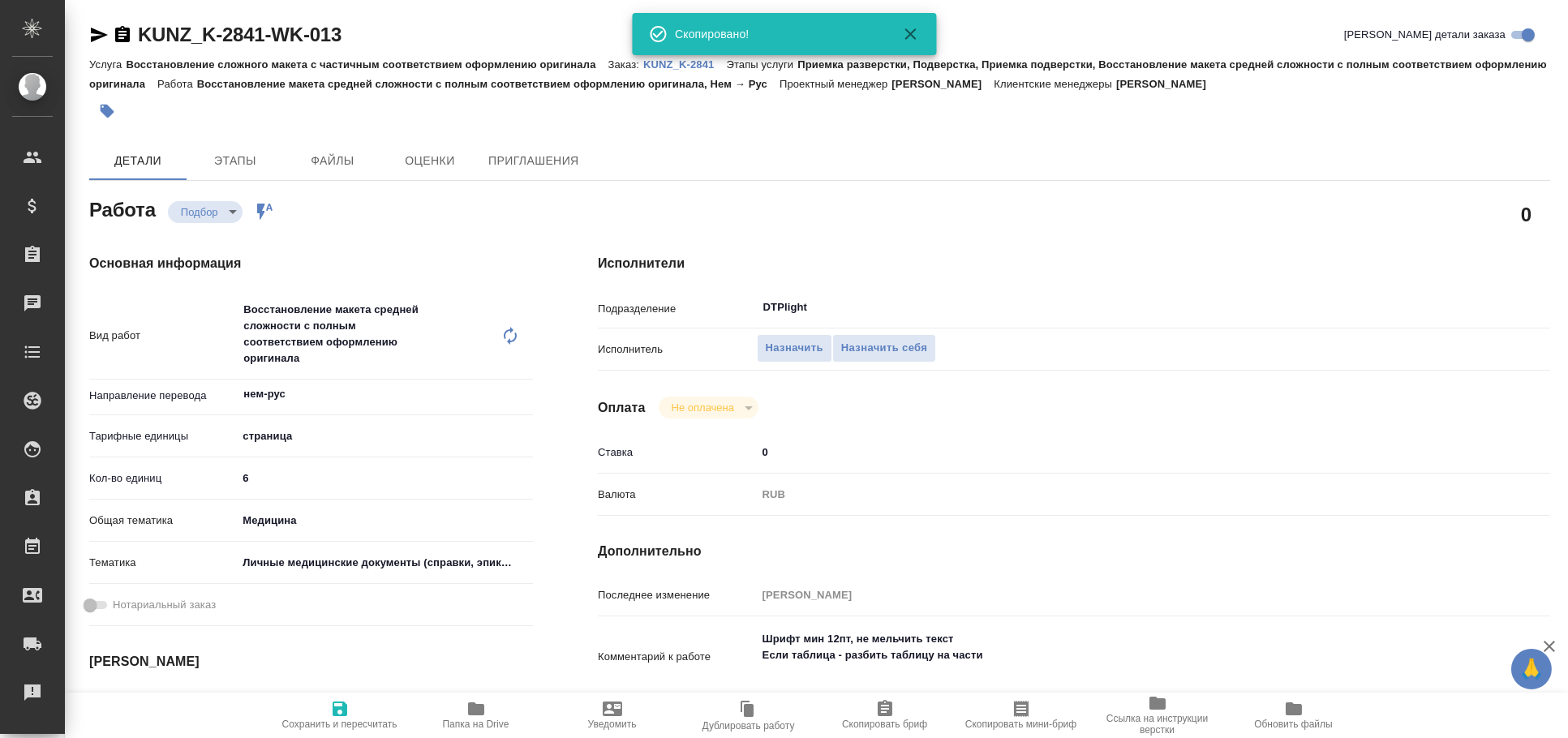
type textarea "x"
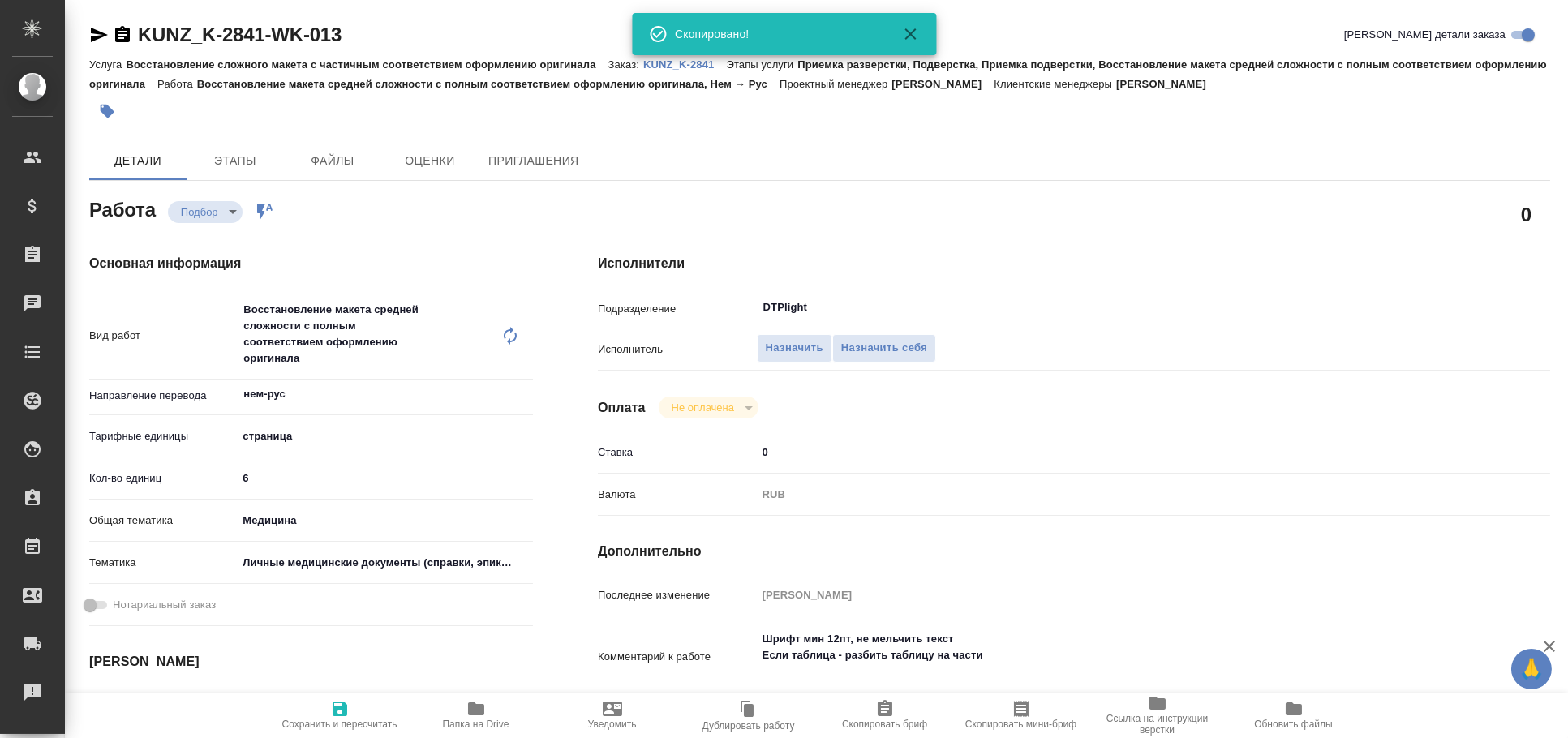
type textarea "x"
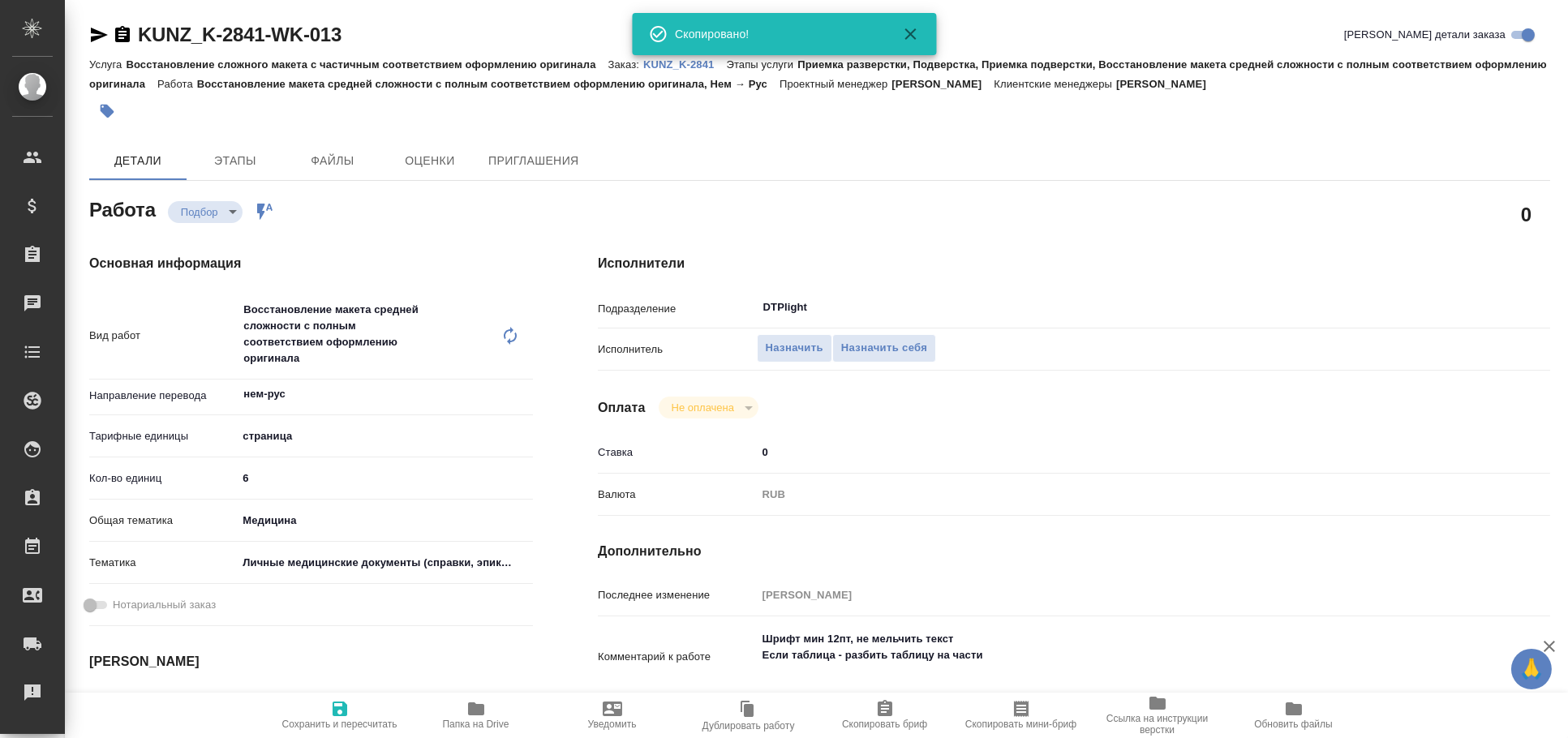
type textarea "x"
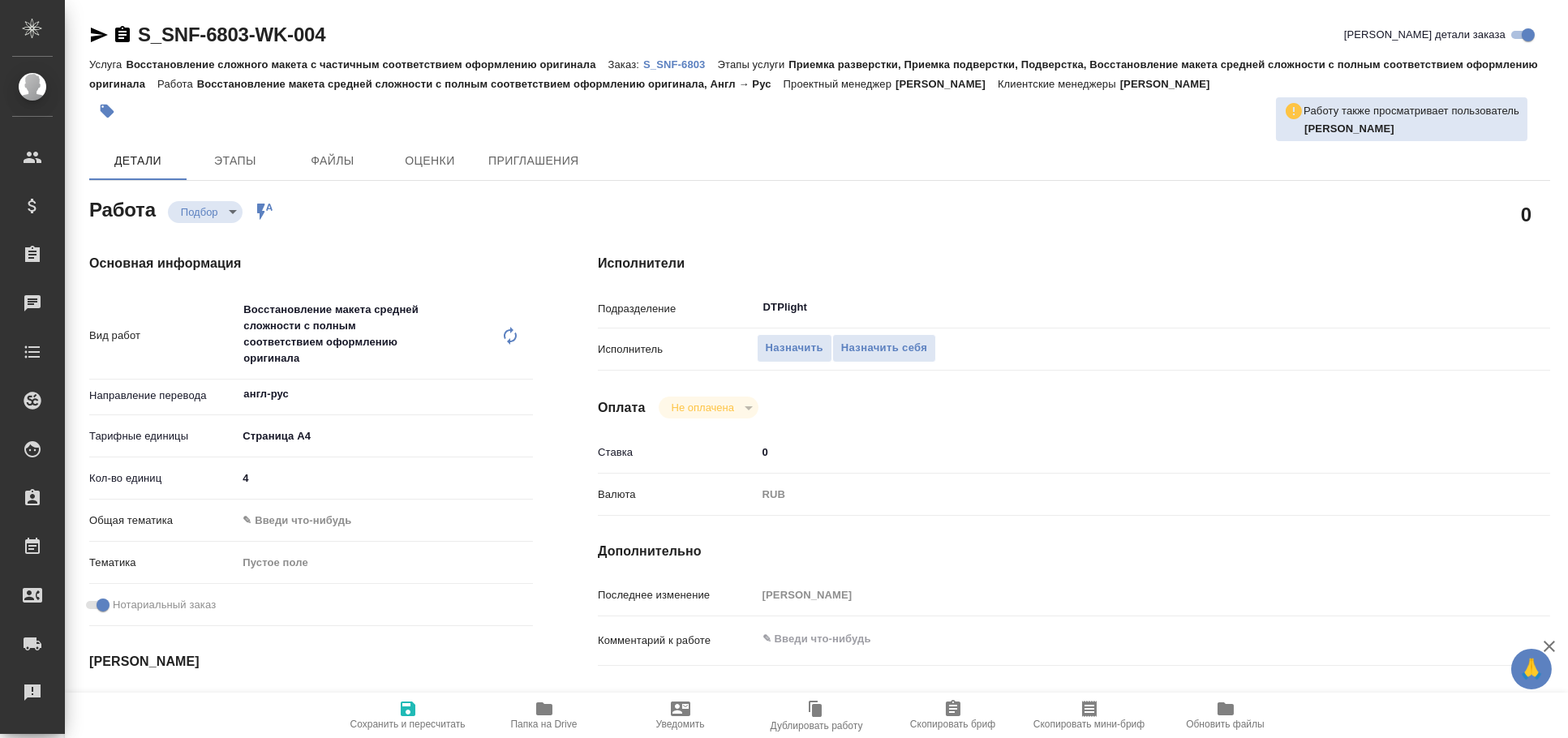
type textarea "x"
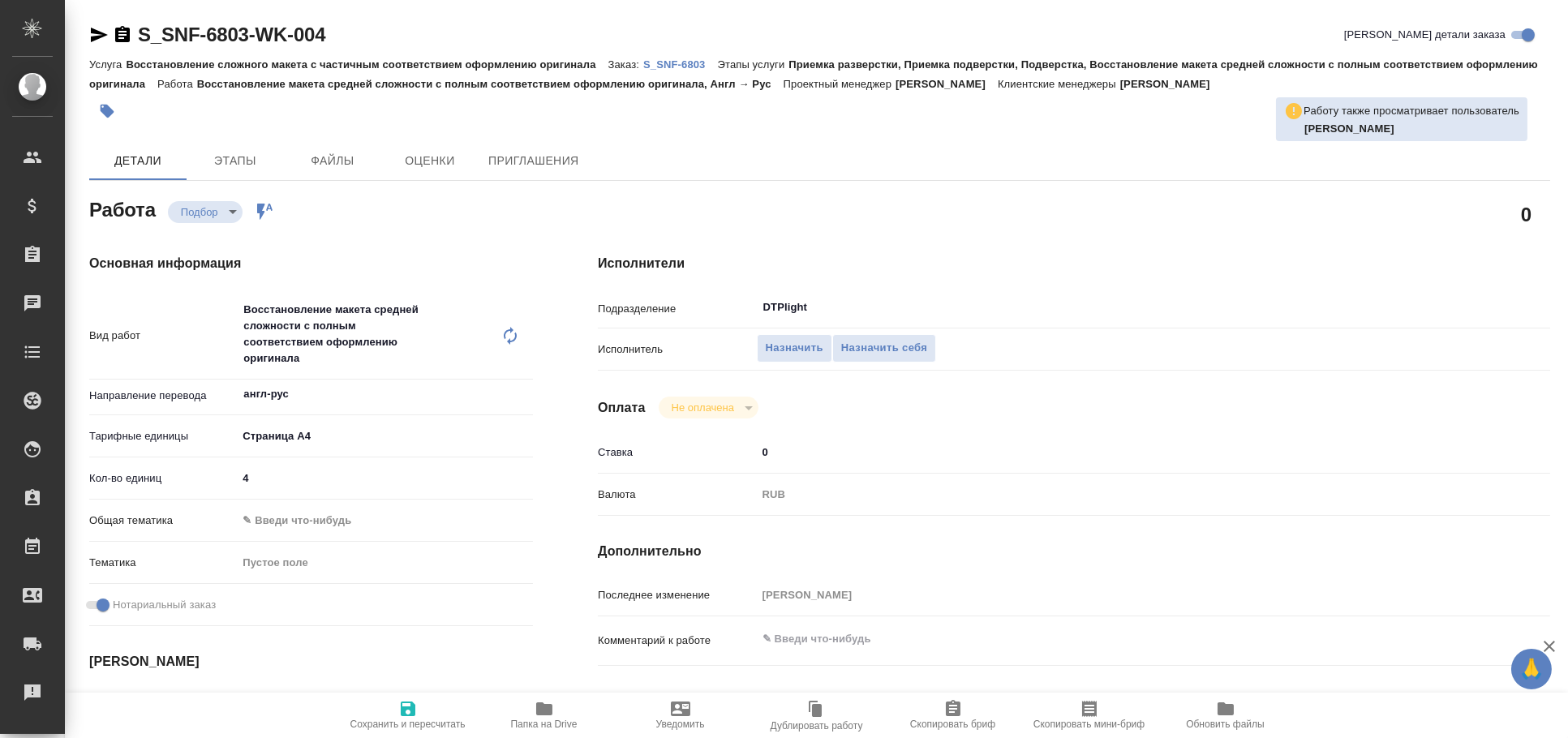
type textarea "x"
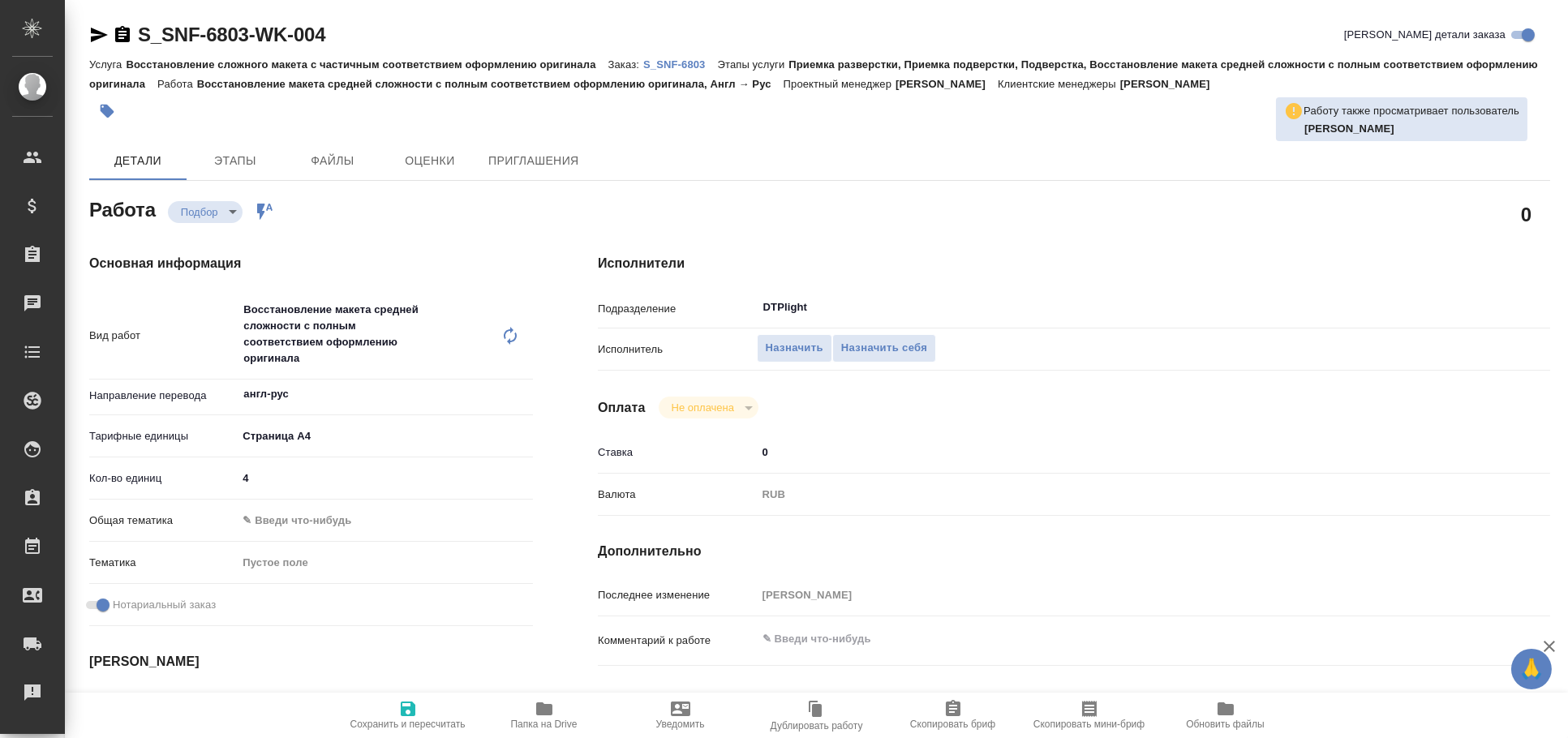
type textarea "x"
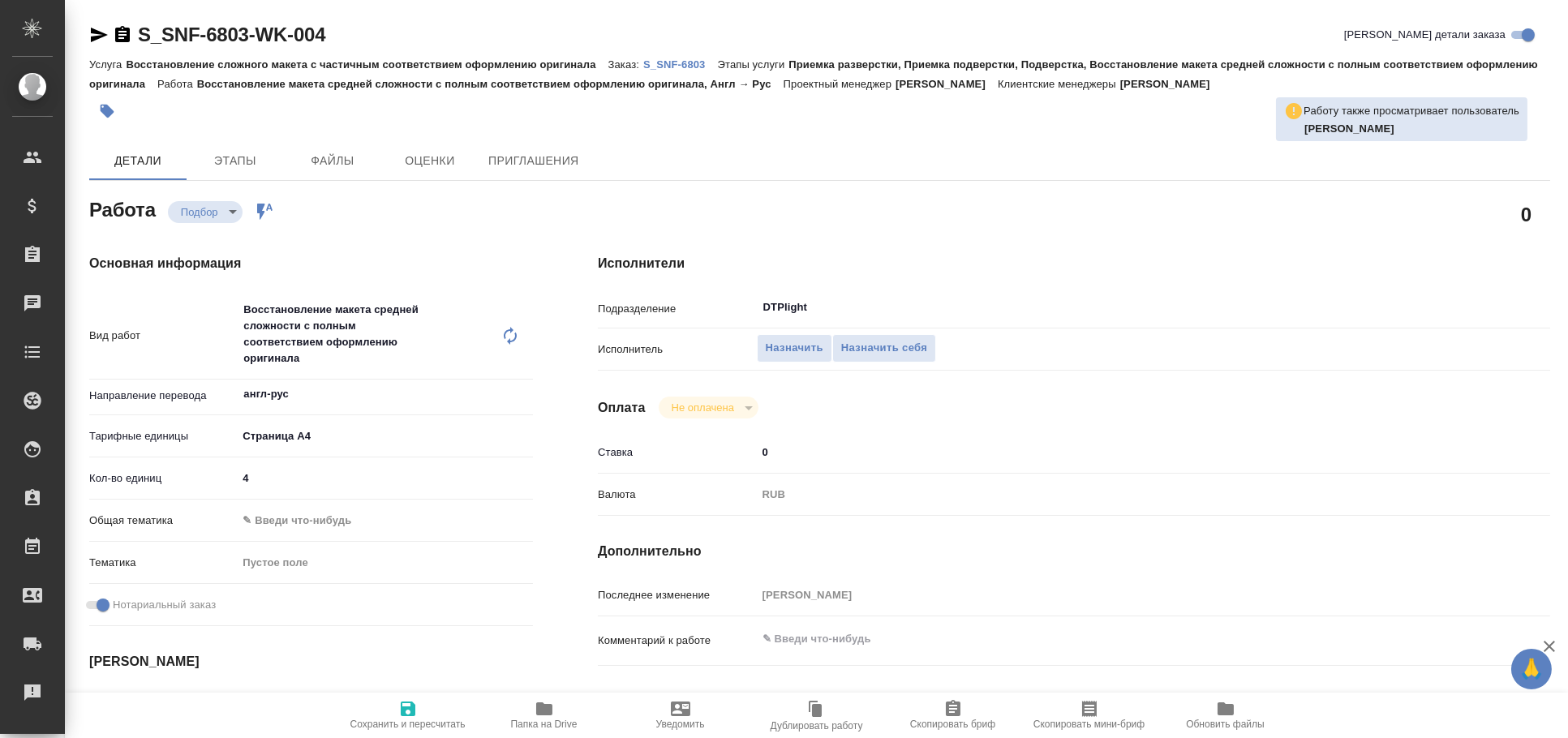
type textarea "x"
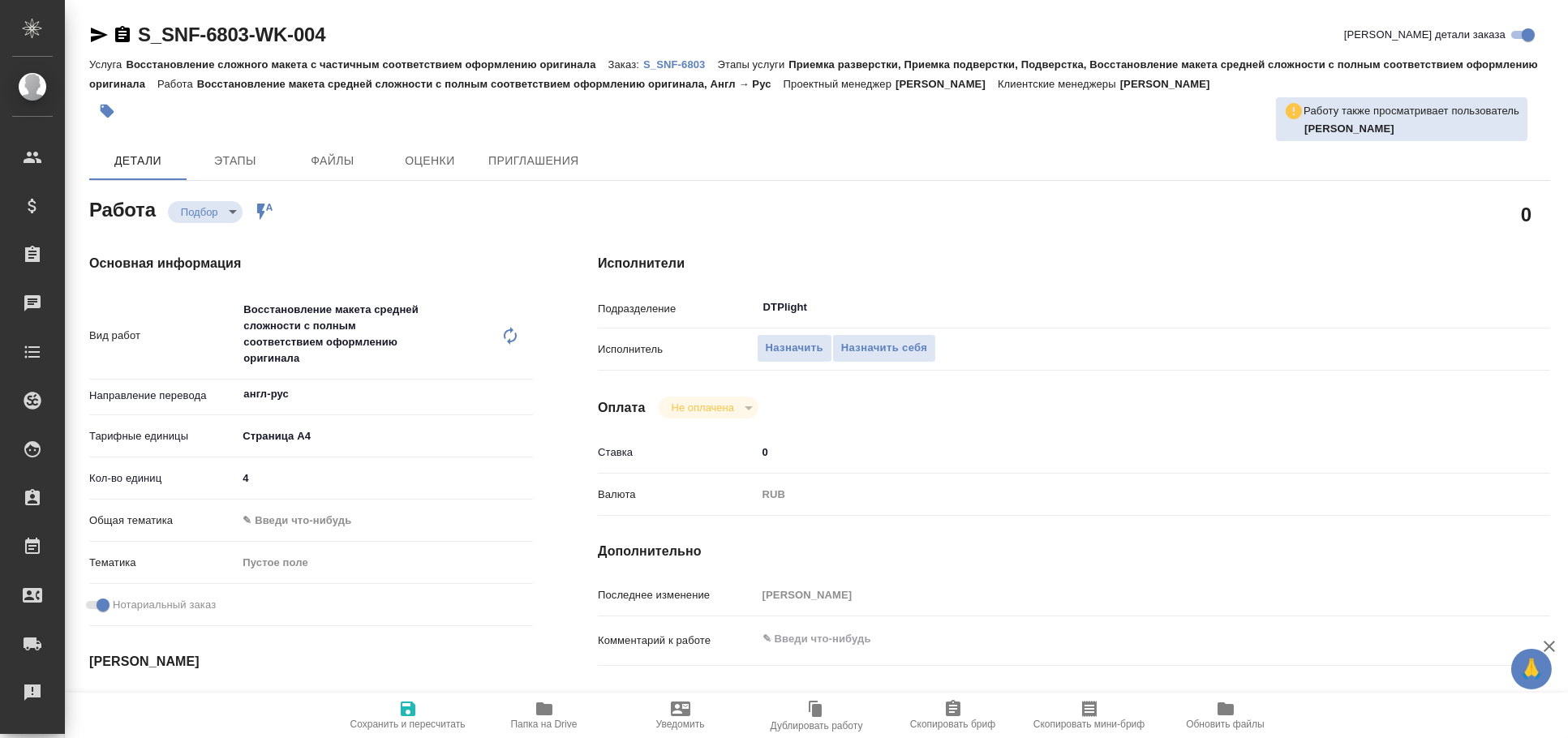
type textarea "x"
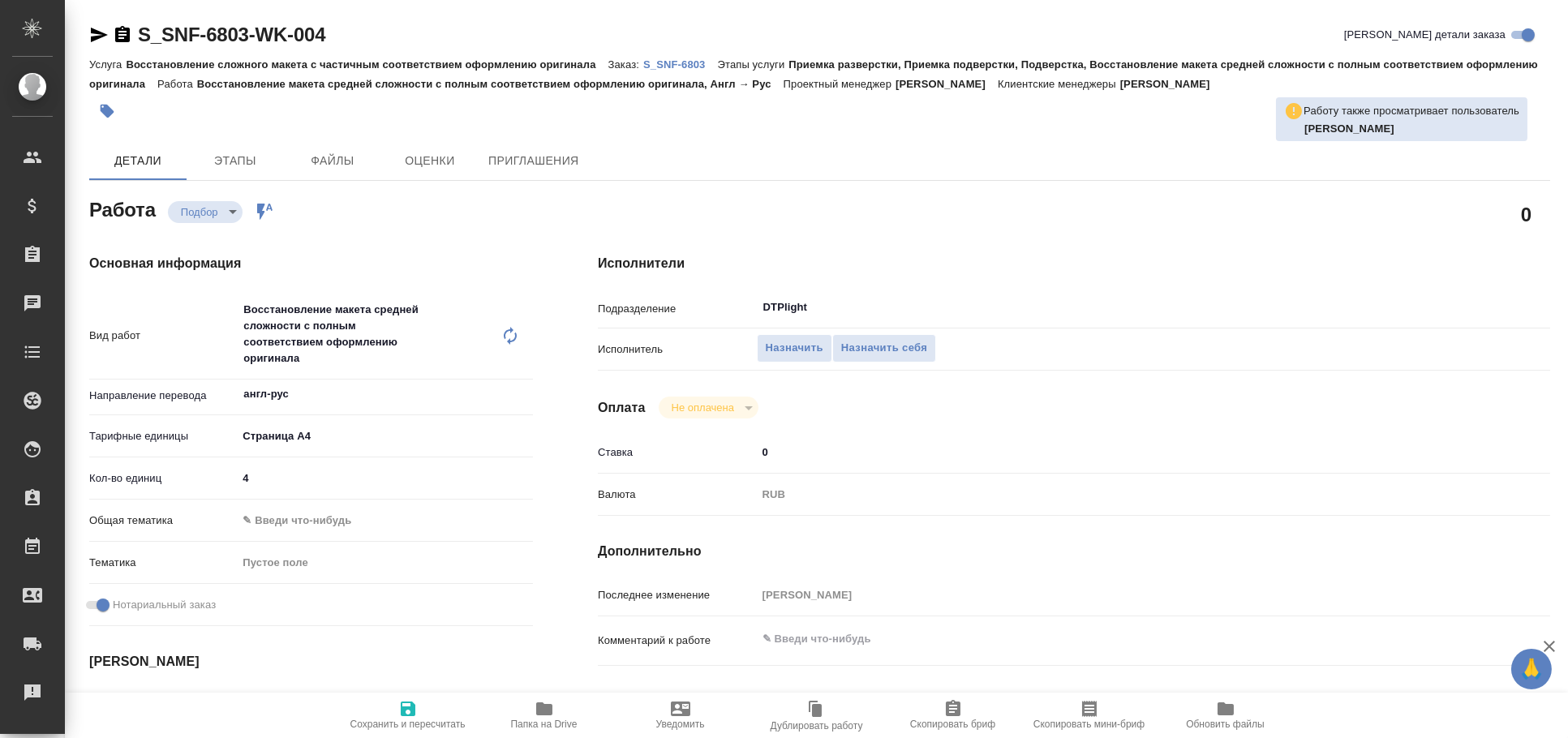
type textarea "x"
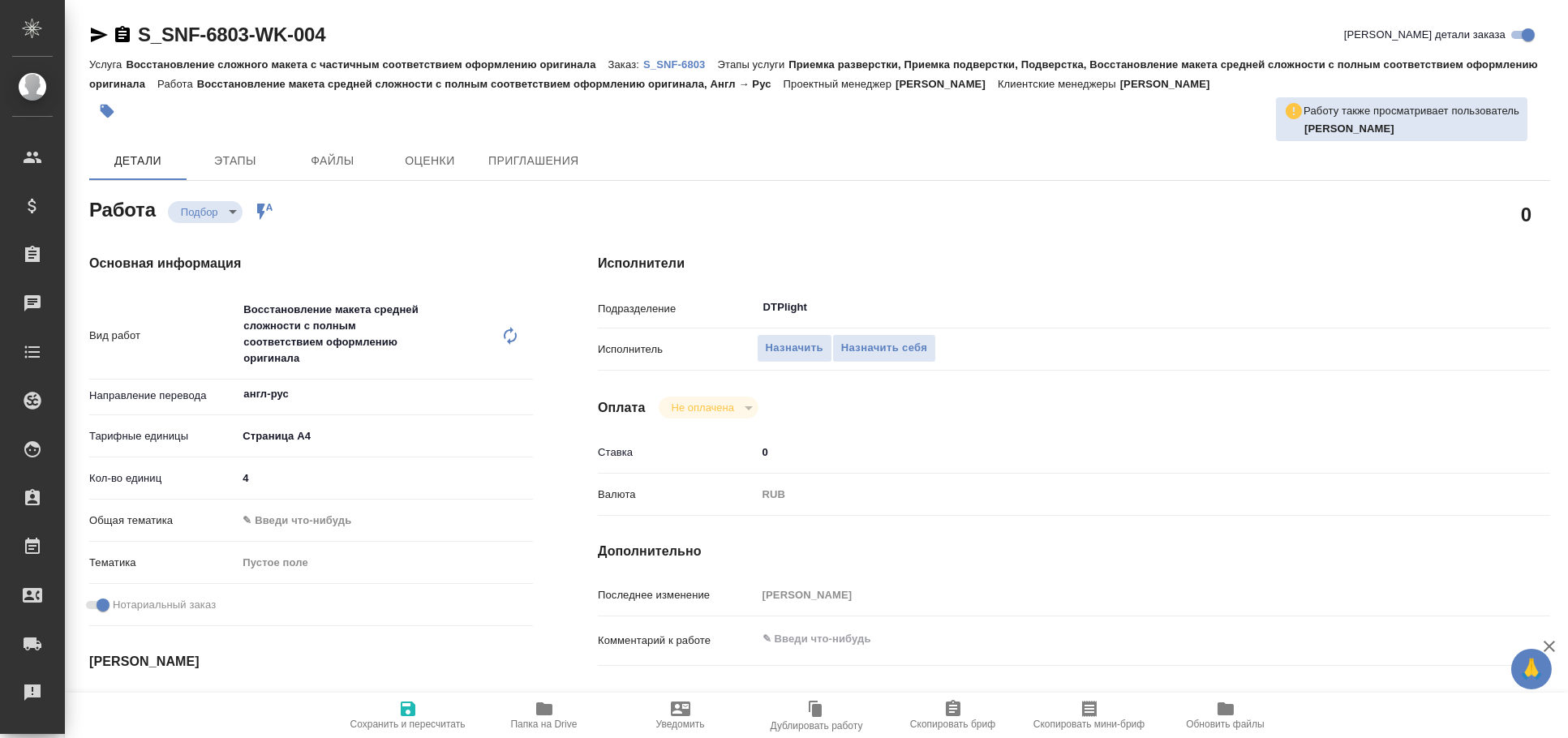
type textarea "x"
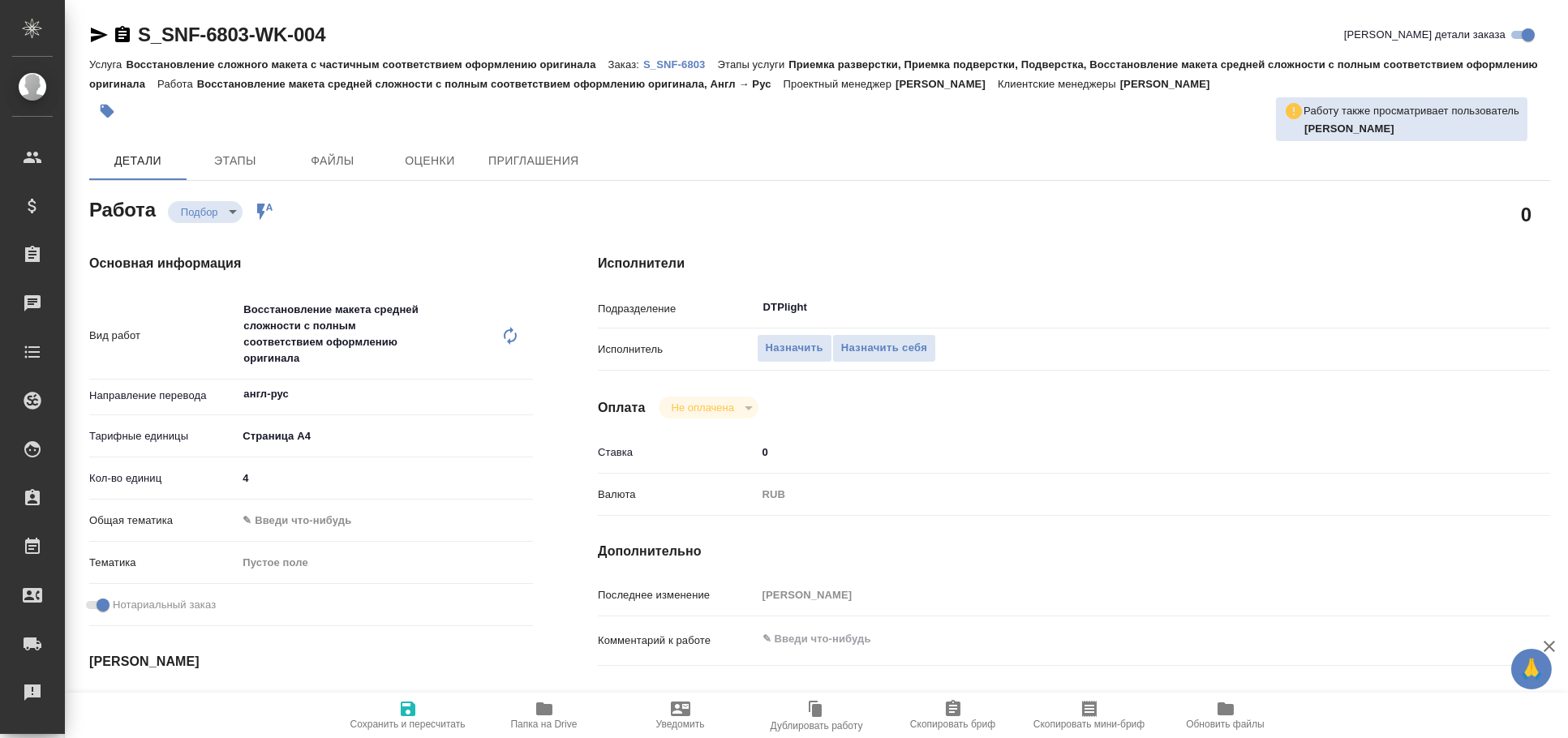
type textarea "x"
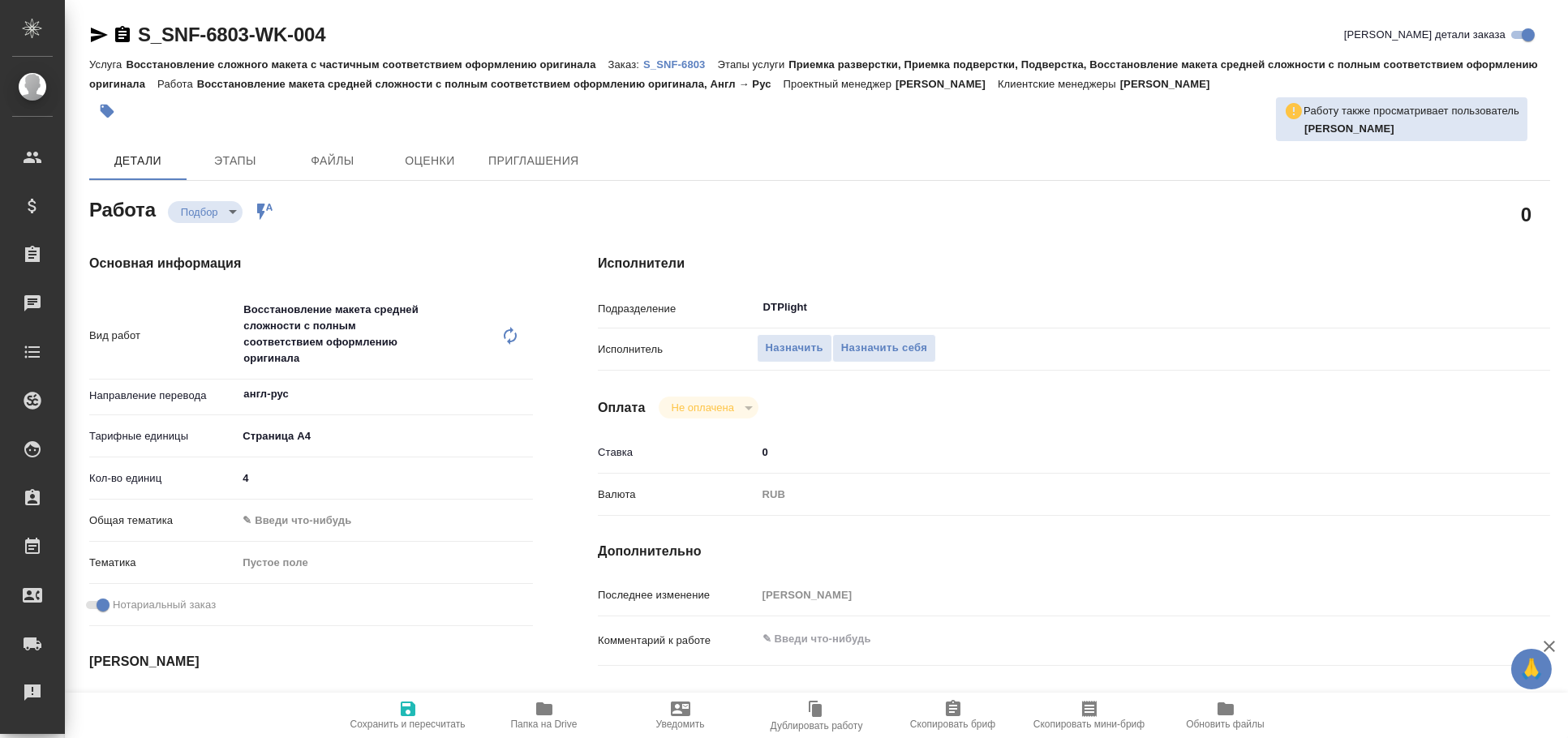
type textarea "x"
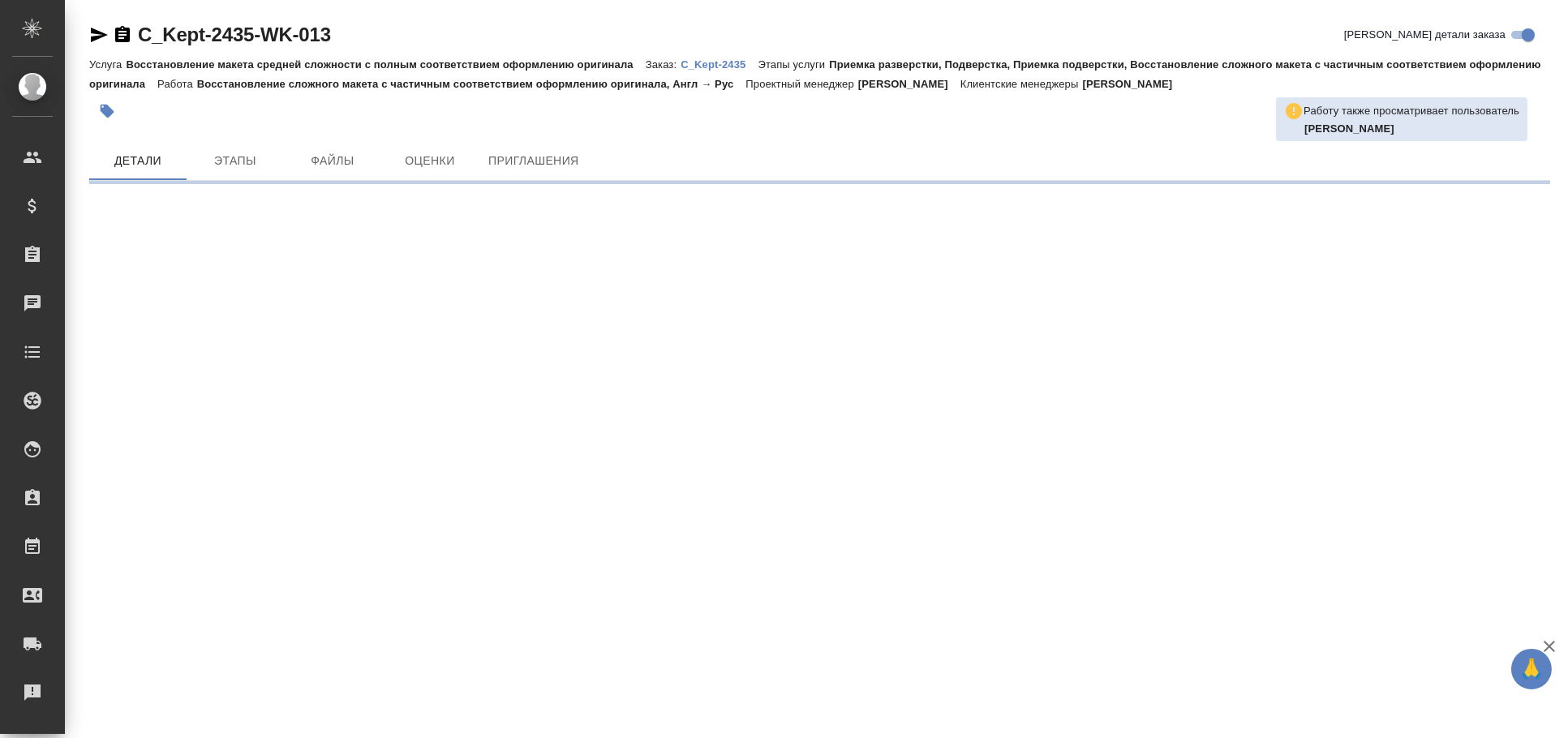
click at [99, 30] on icon "button" at bounding box center [98, 34] width 19 height 19
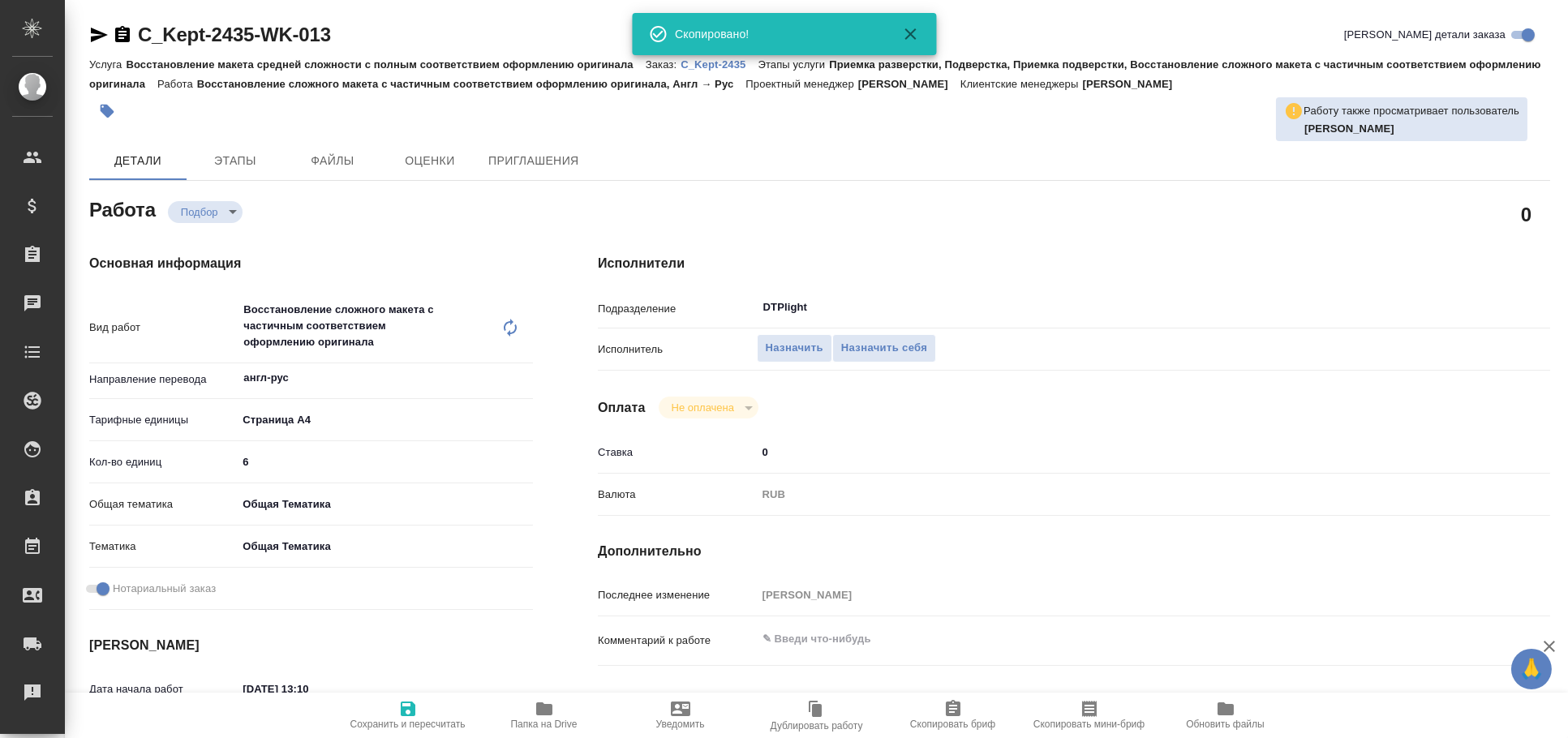
type textarea "x"
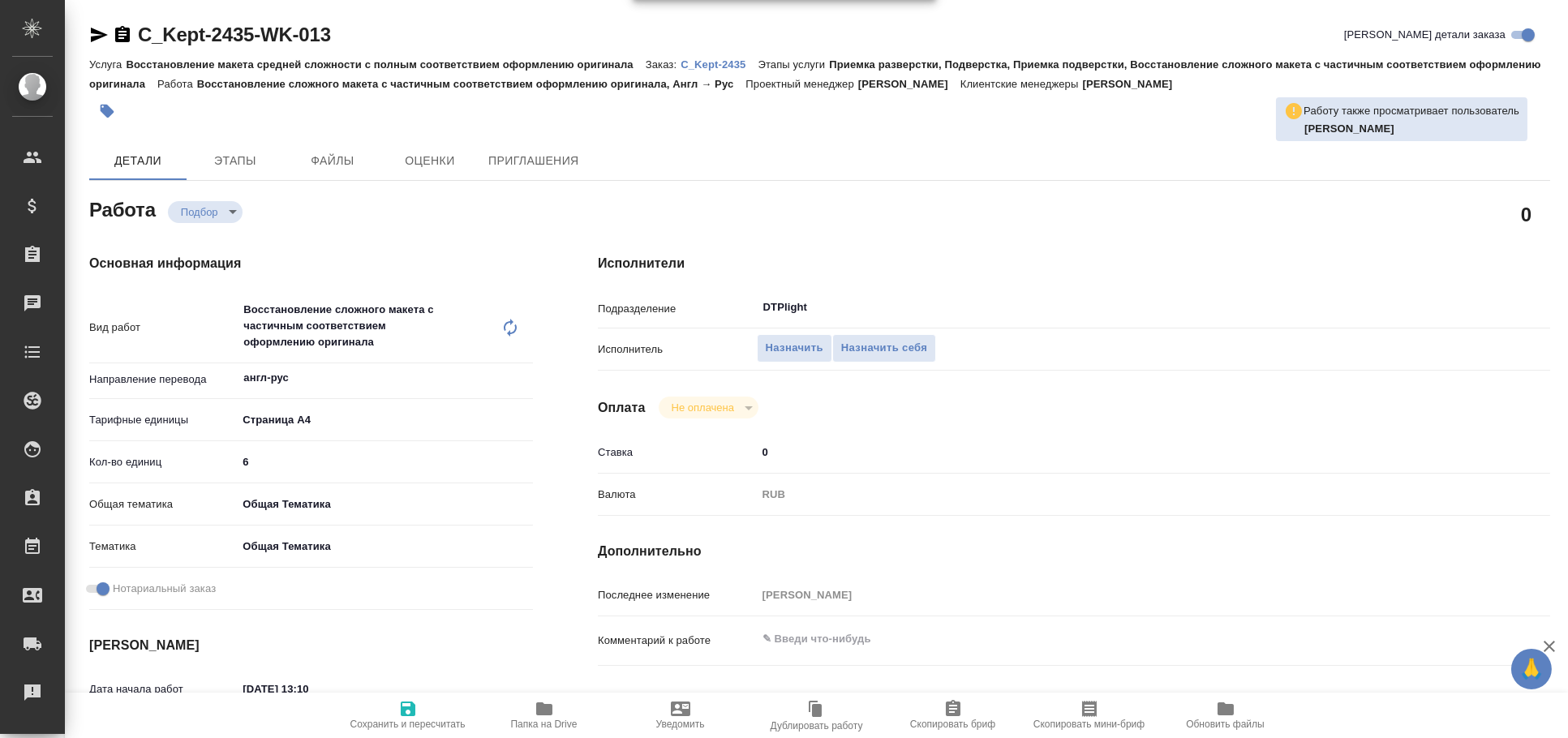
type textarea "x"
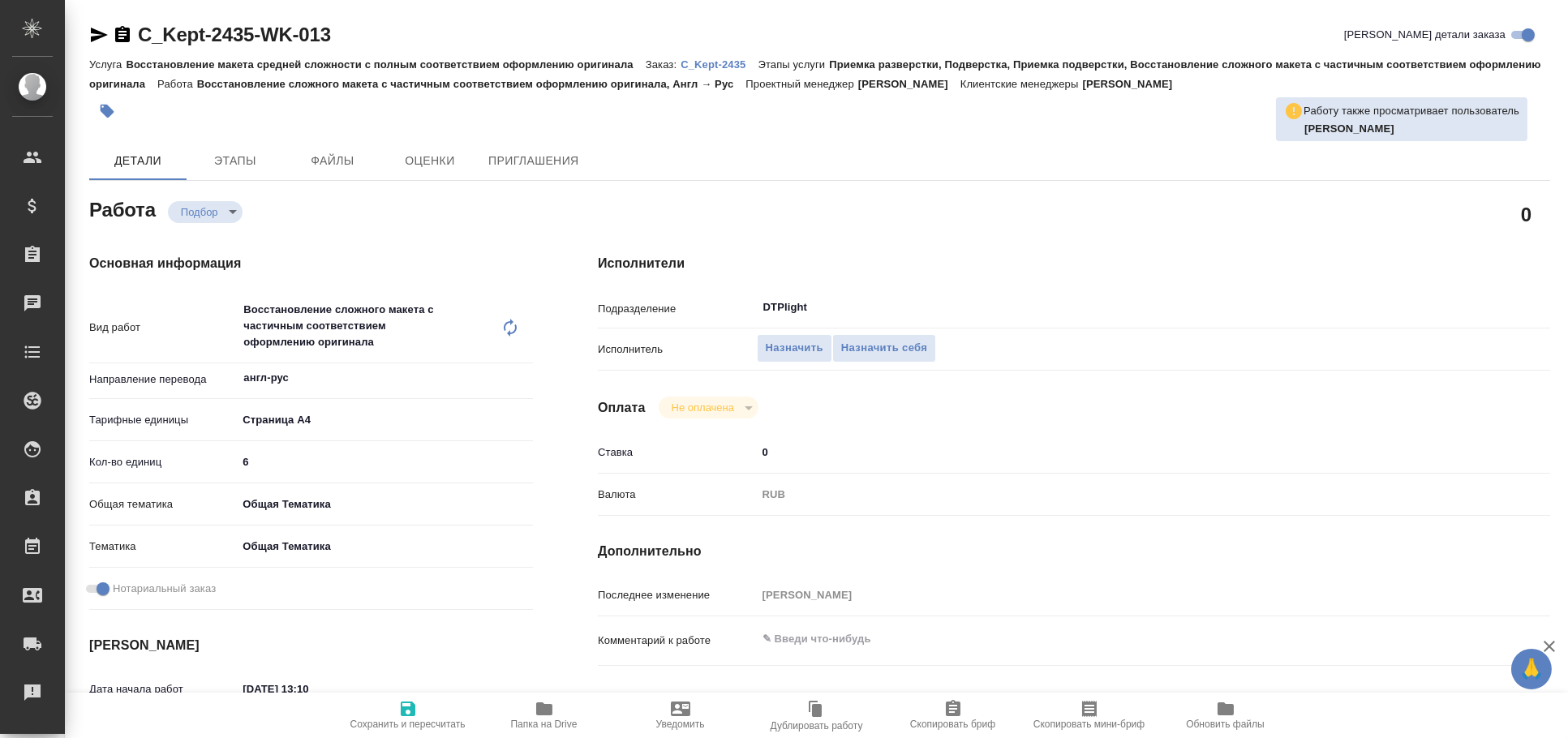
type textarea "x"
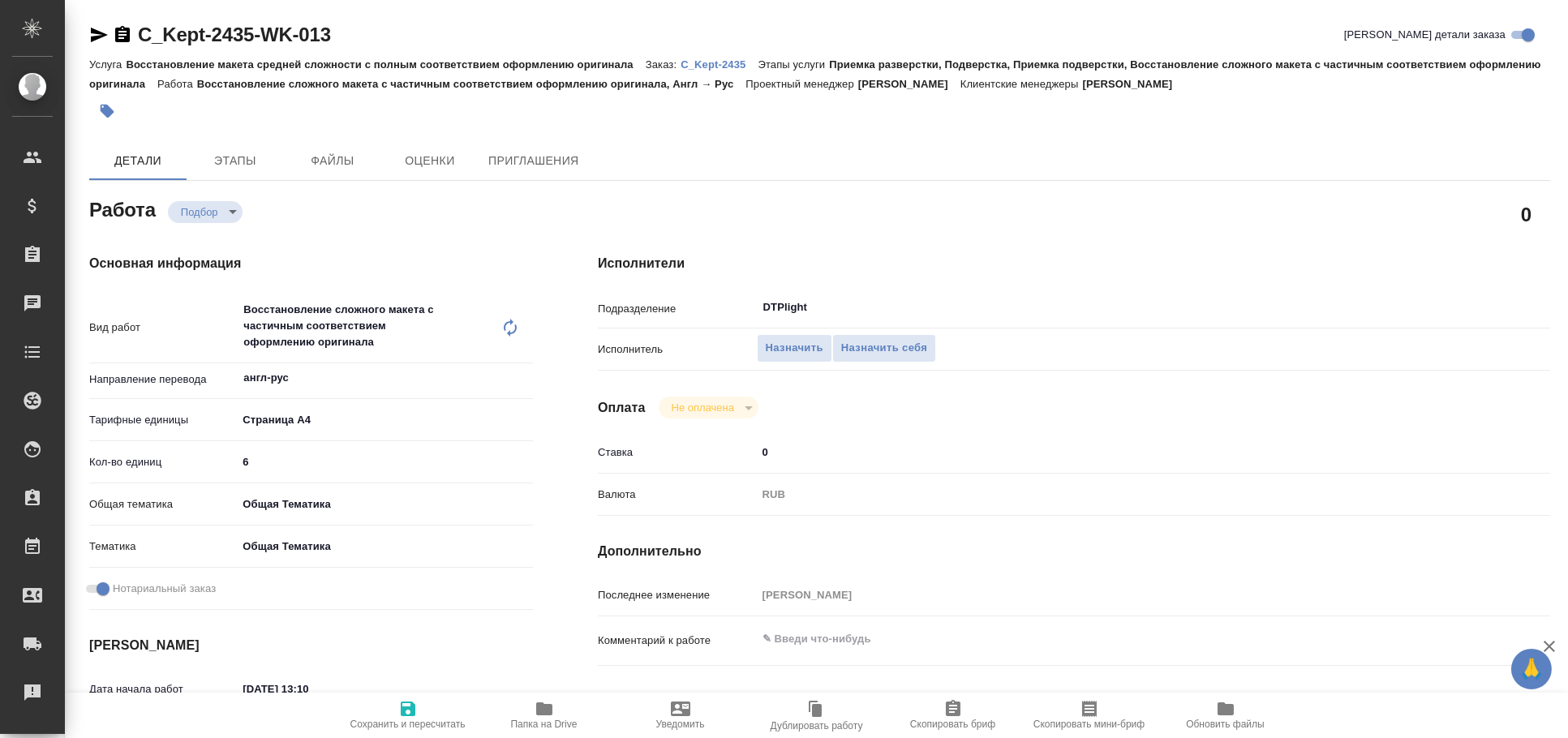
type textarea "x"
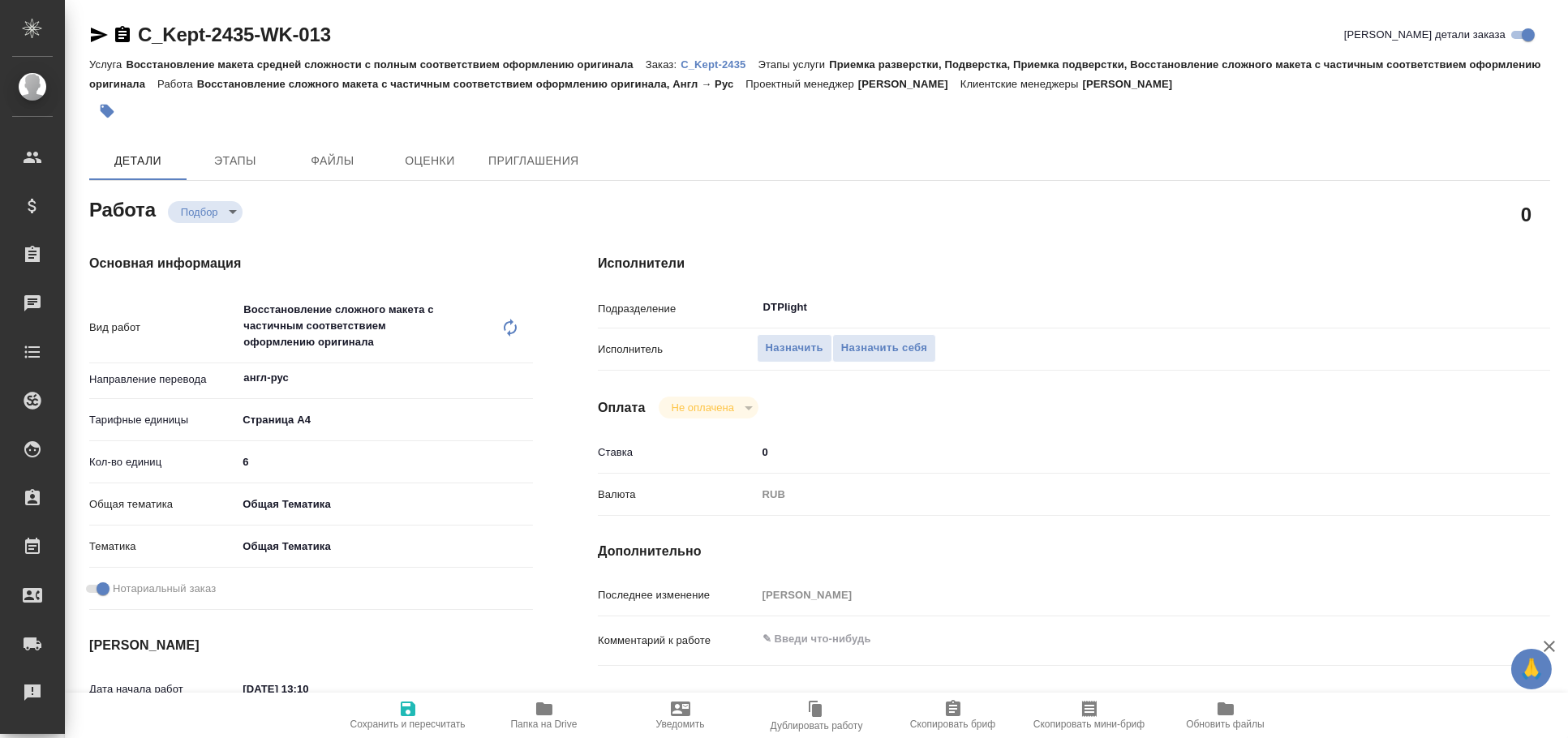
type textarea "x"
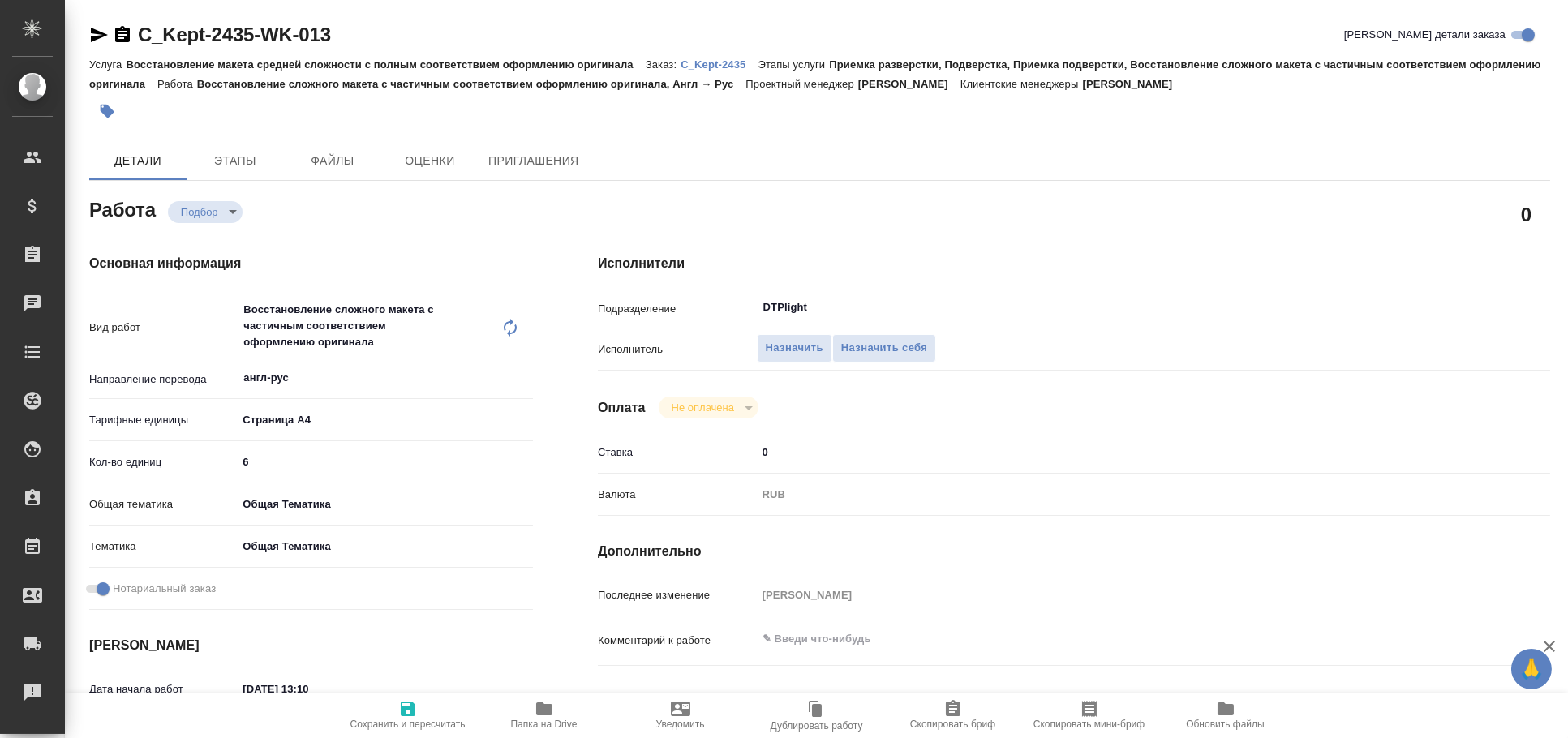
type textarea "x"
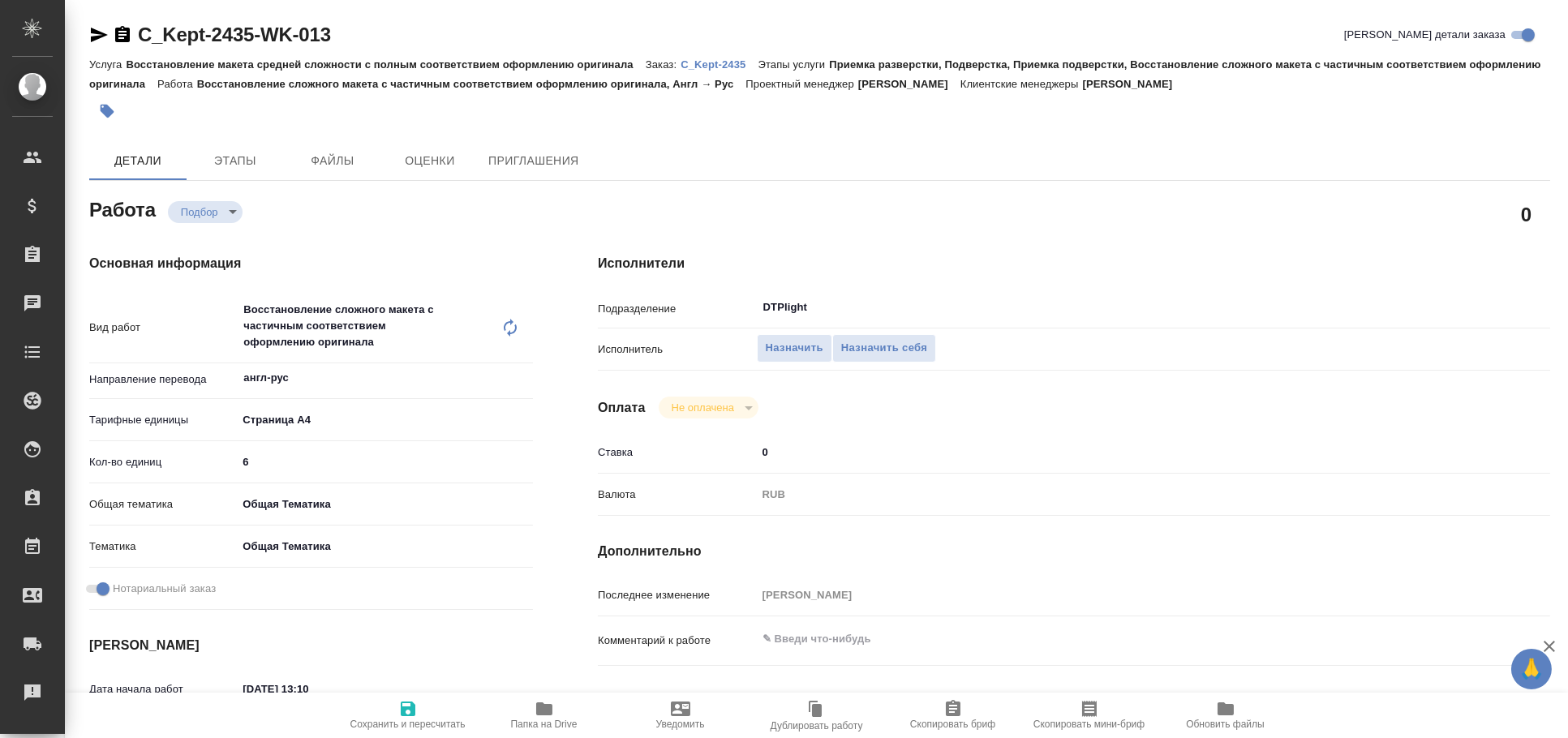
type textarea "x"
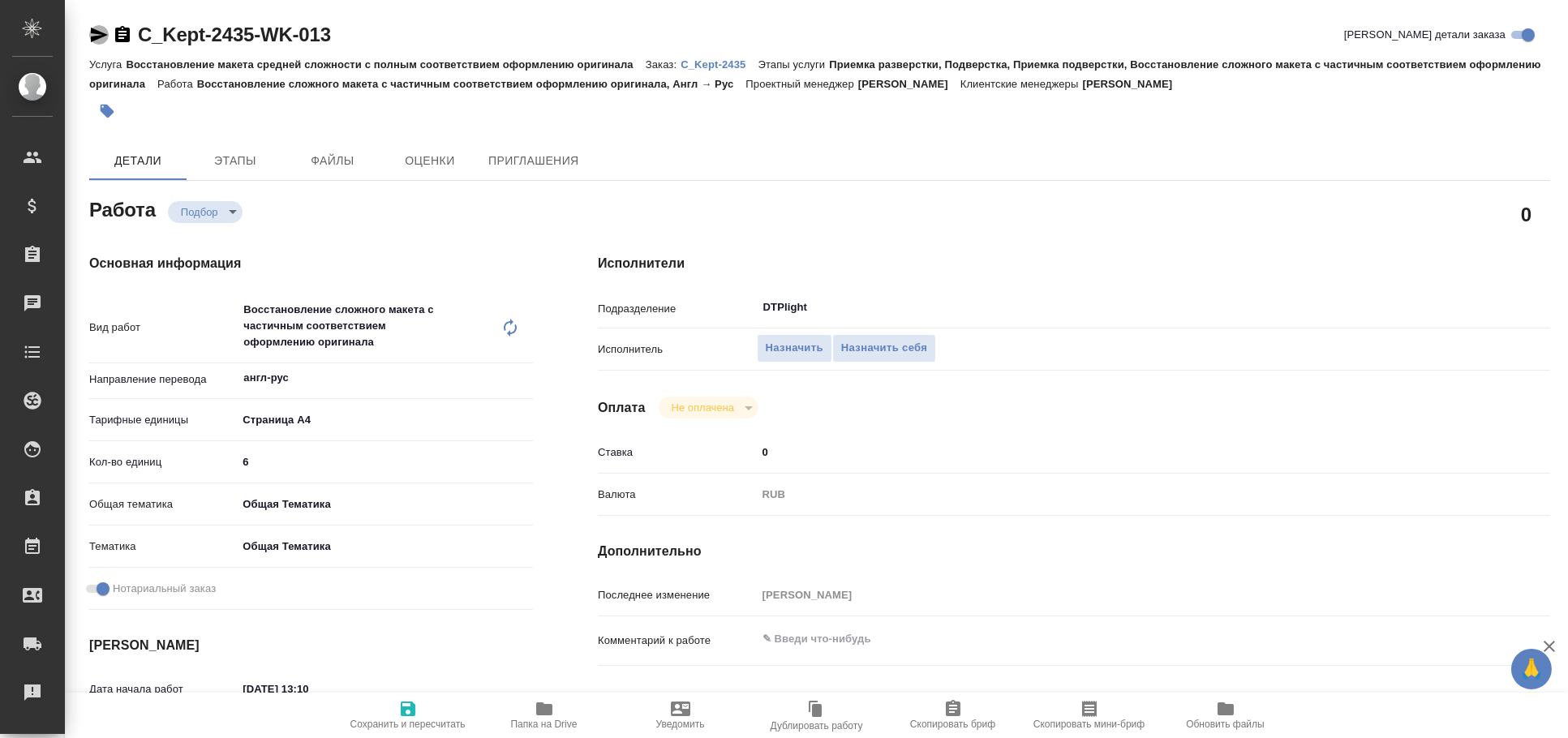
click at [98, 38] on icon "button" at bounding box center [99, 35] width 17 height 15
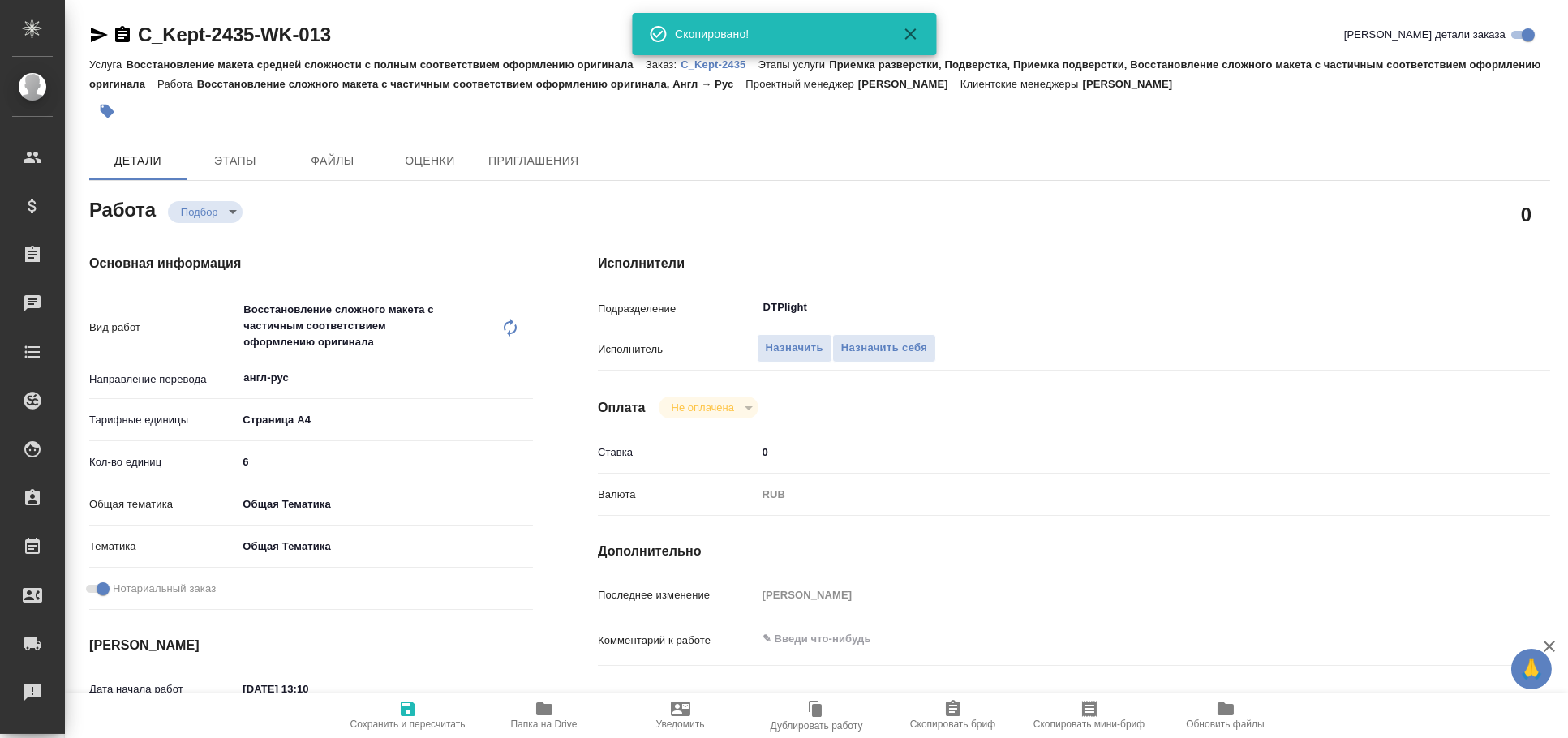
type textarea "x"
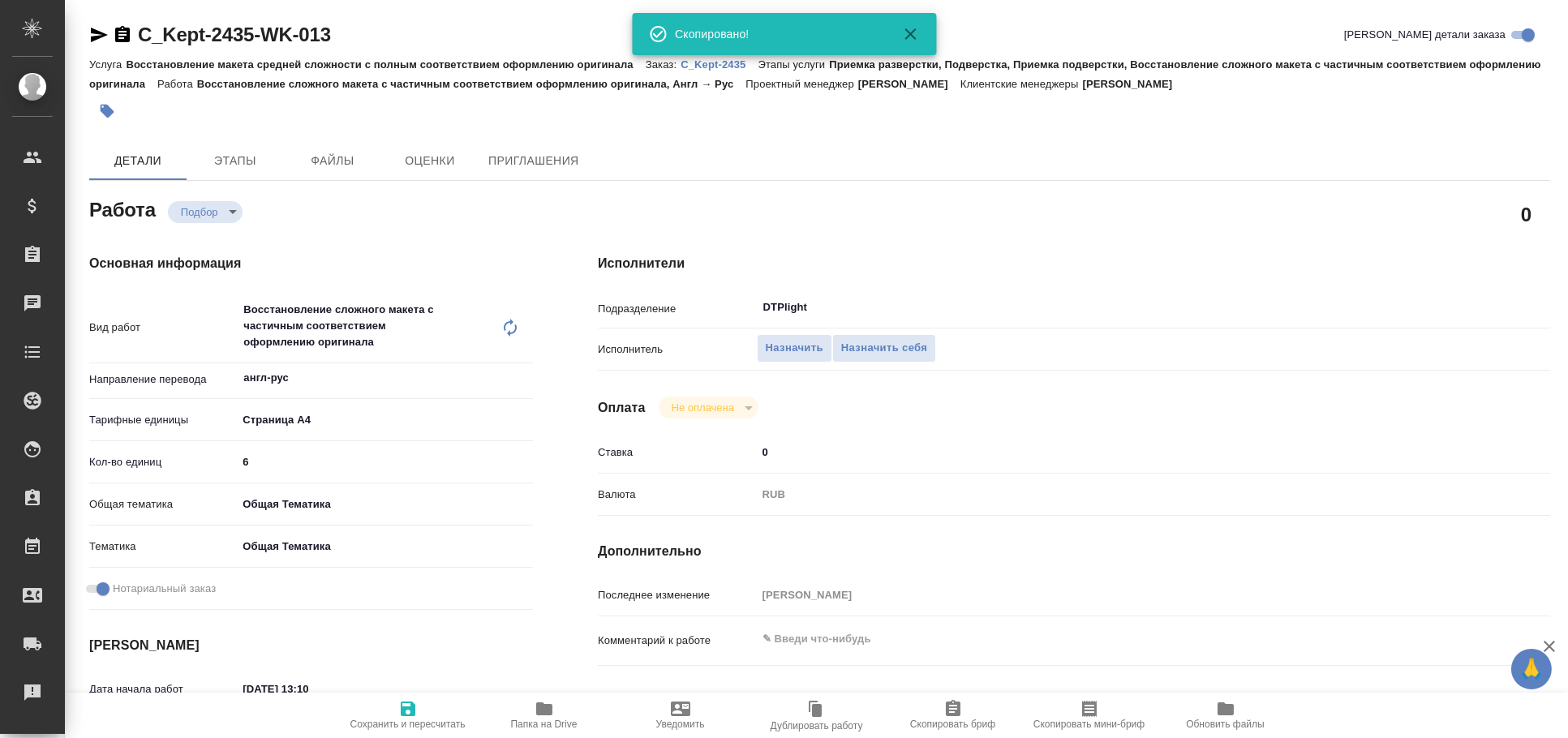
type textarea "x"
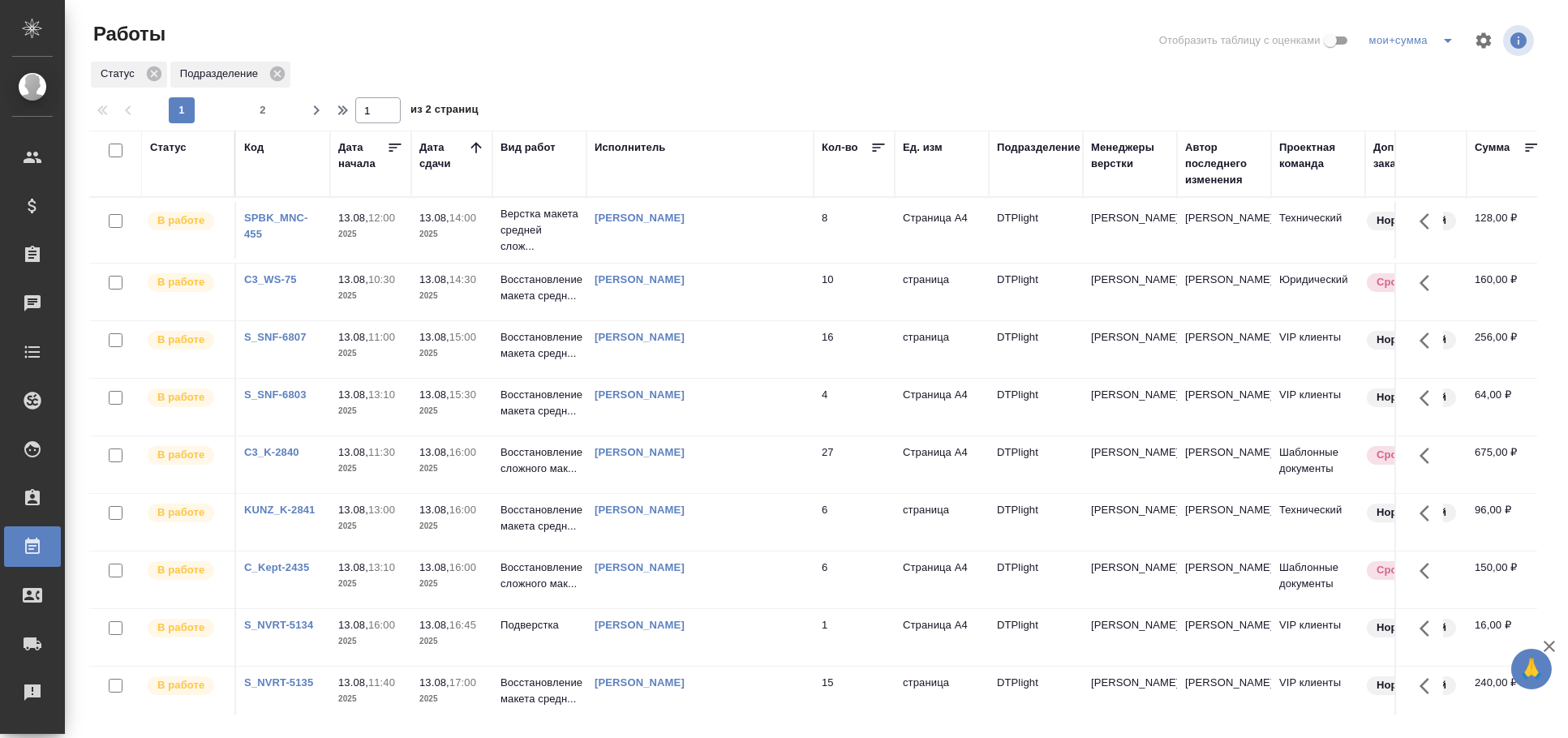
click at [171, 151] on div "Статус" at bounding box center [168, 148] width 37 height 17
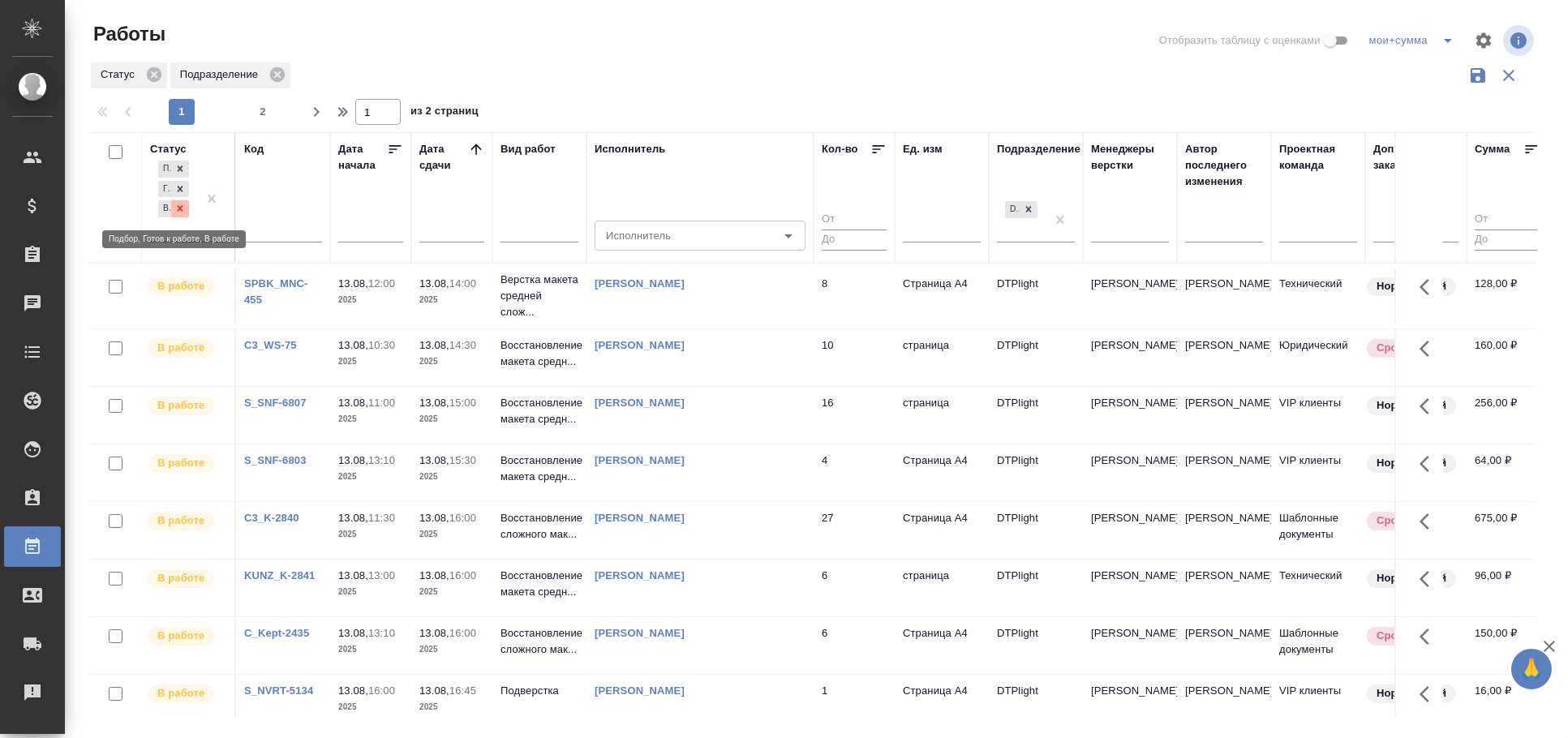
click at [187, 209] on div at bounding box center [179, 209] width 17 height 17
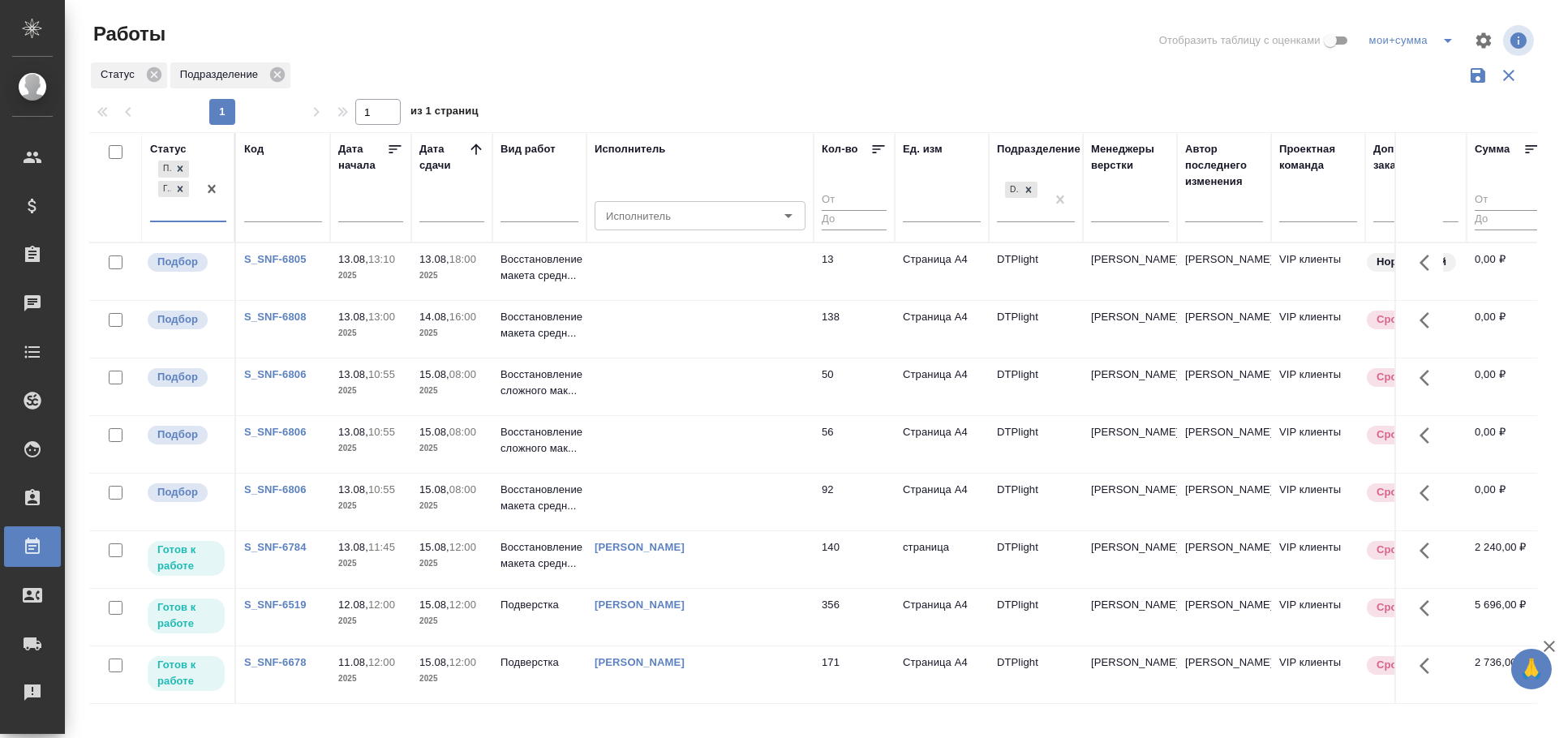
click at [744, 300] on td at bounding box center [700, 272] width 227 height 57
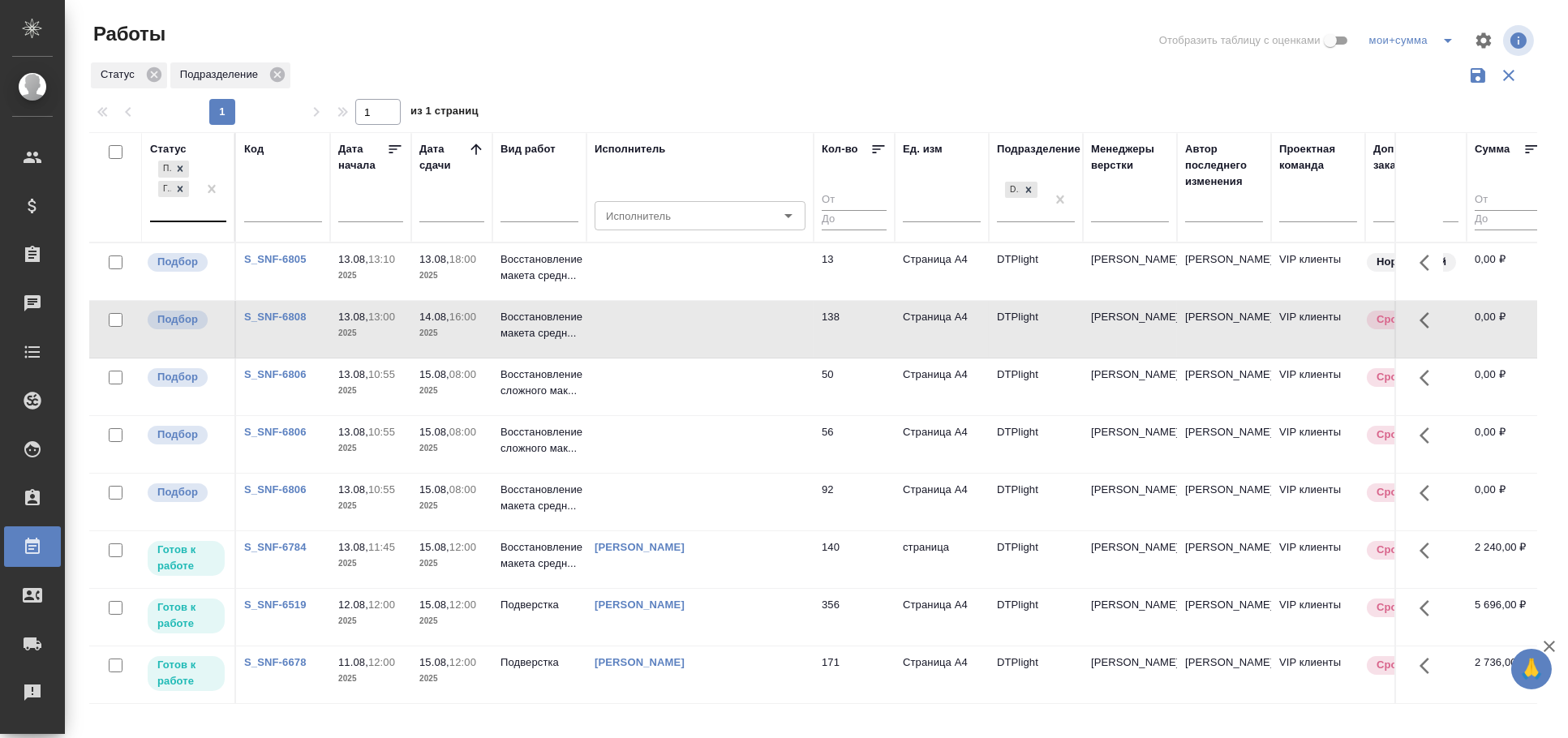
scroll to position [2, 0]
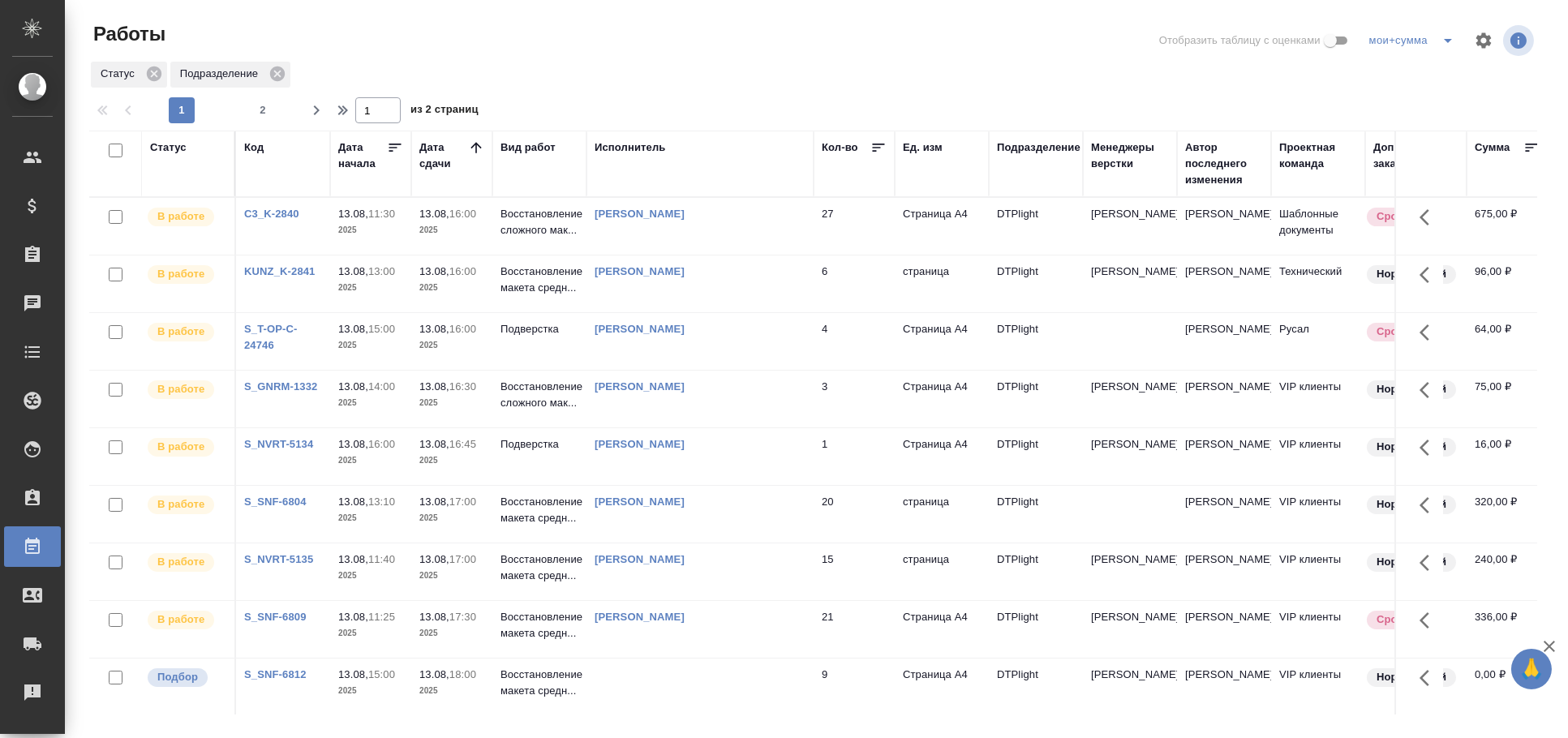
click at [777, 255] on td "Васильева Ольга Николаевна" at bounding box center [700, 226] width 227 height 57
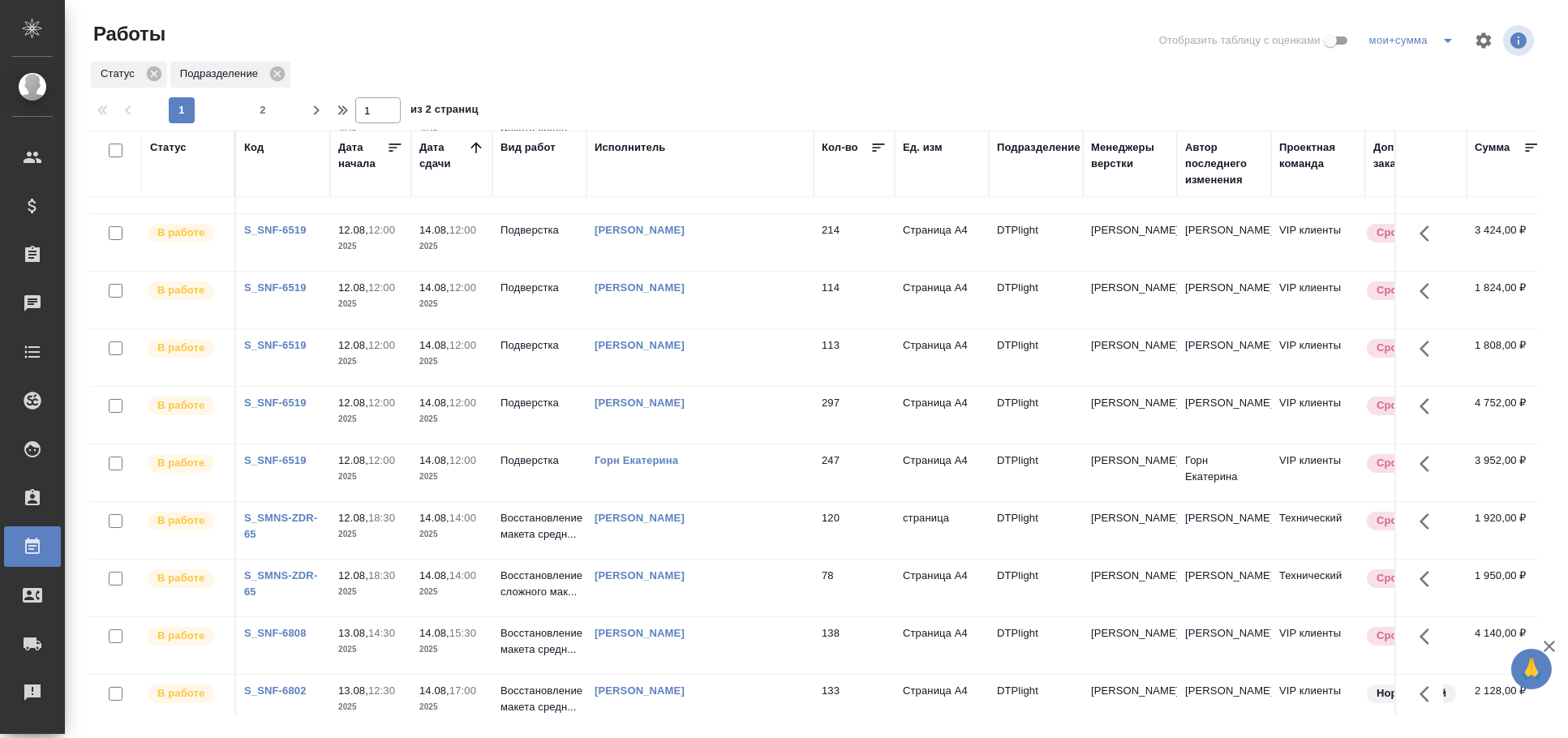
scroll to position [811, 0]
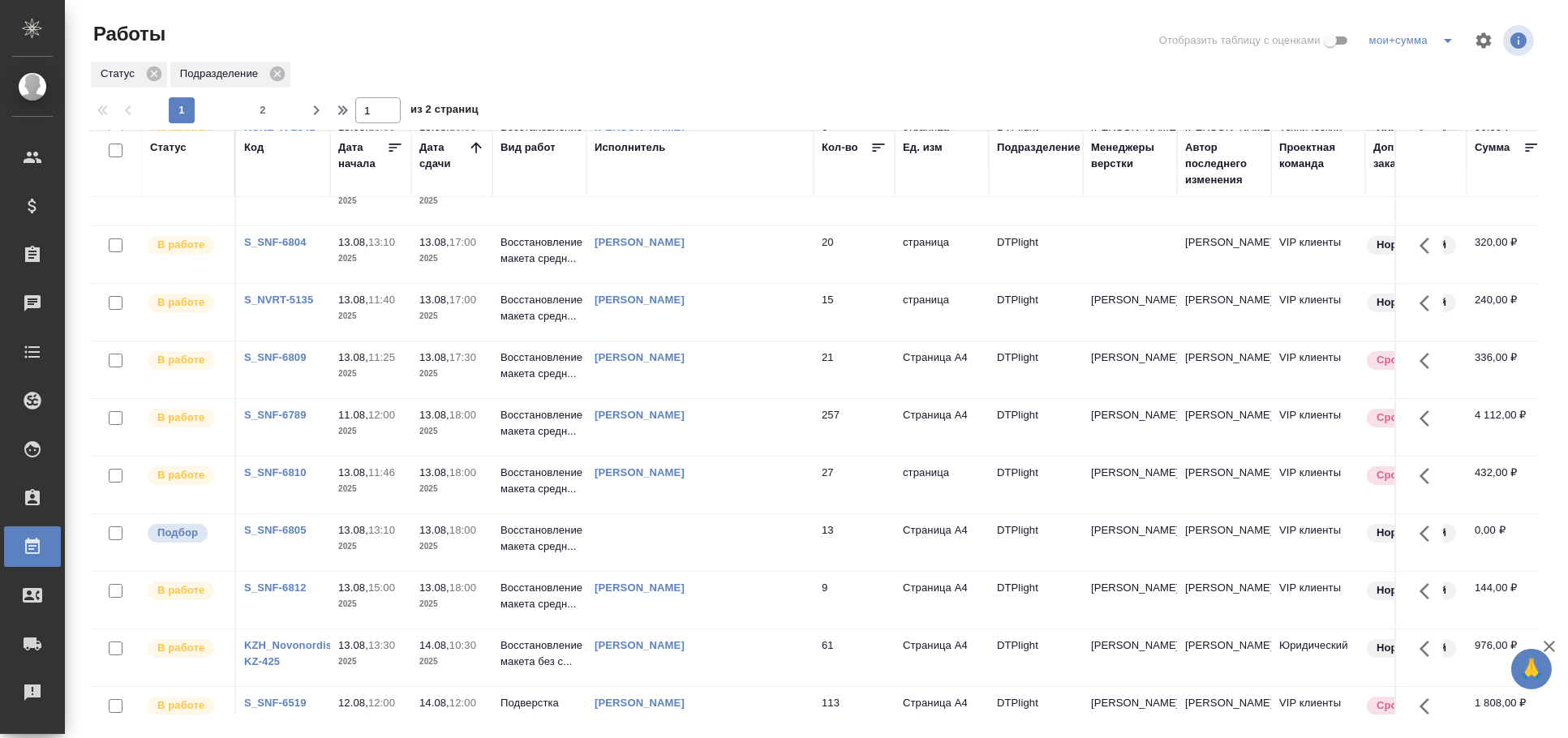
scroll to position [270, 0]
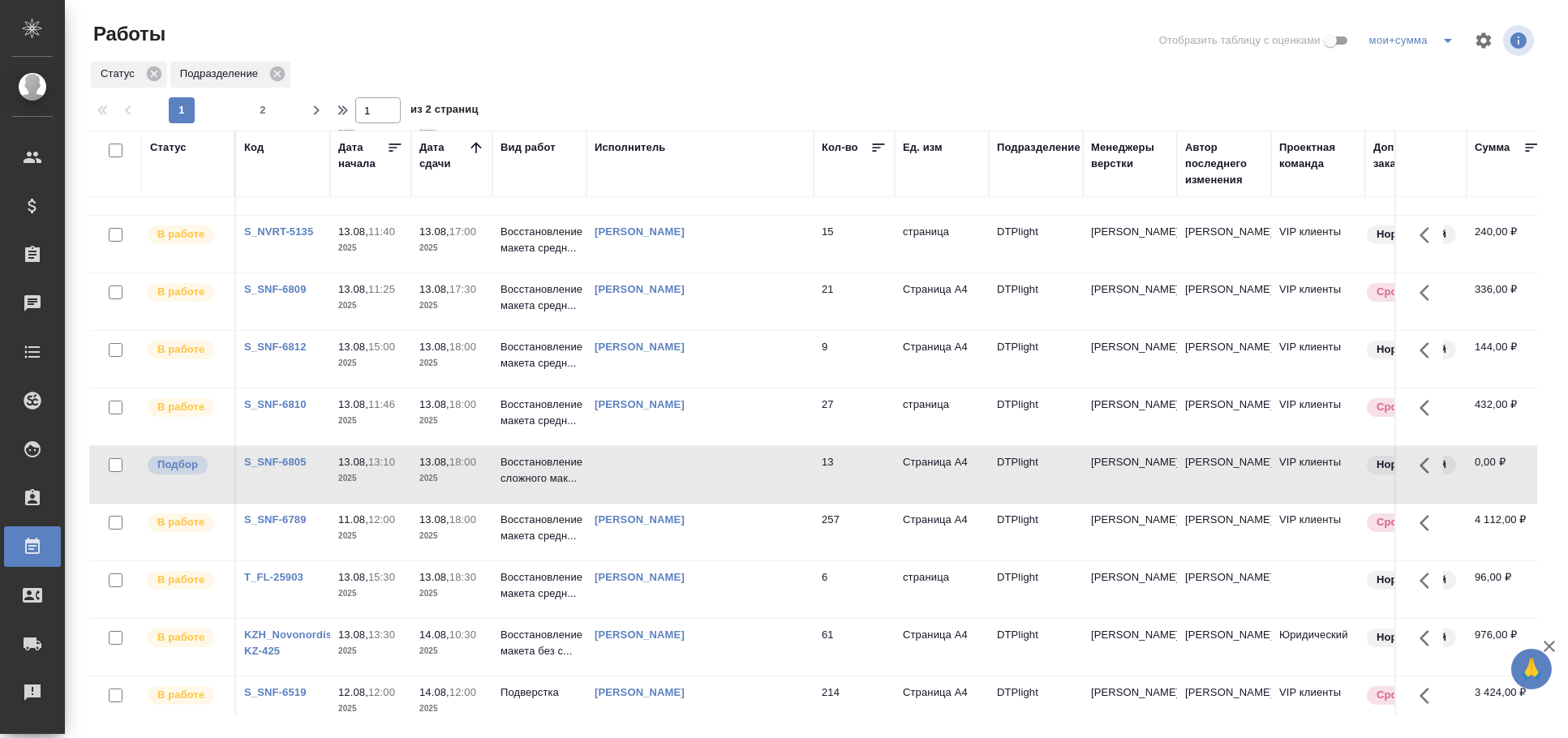
scroll to position [0, 0]
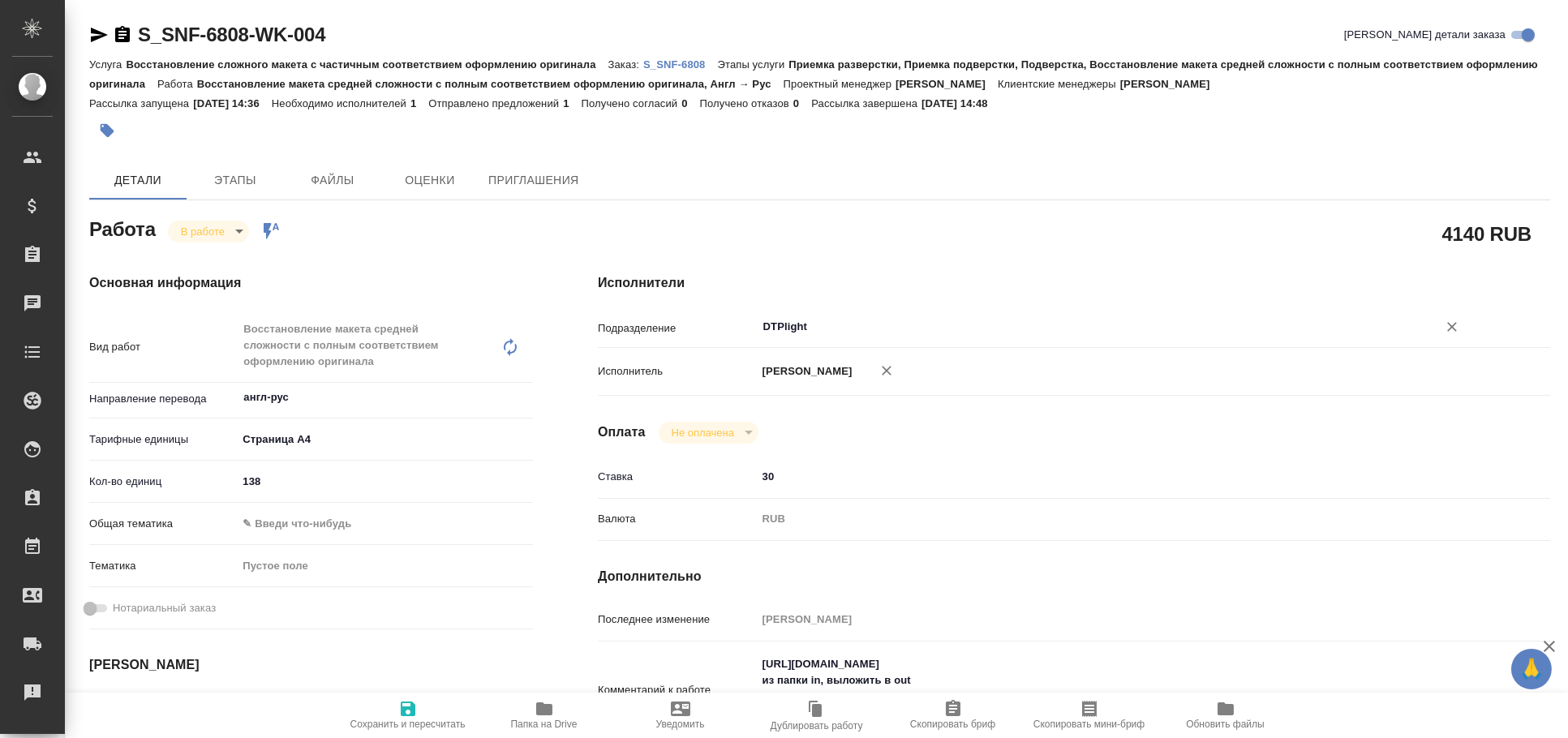
type textarea "x"
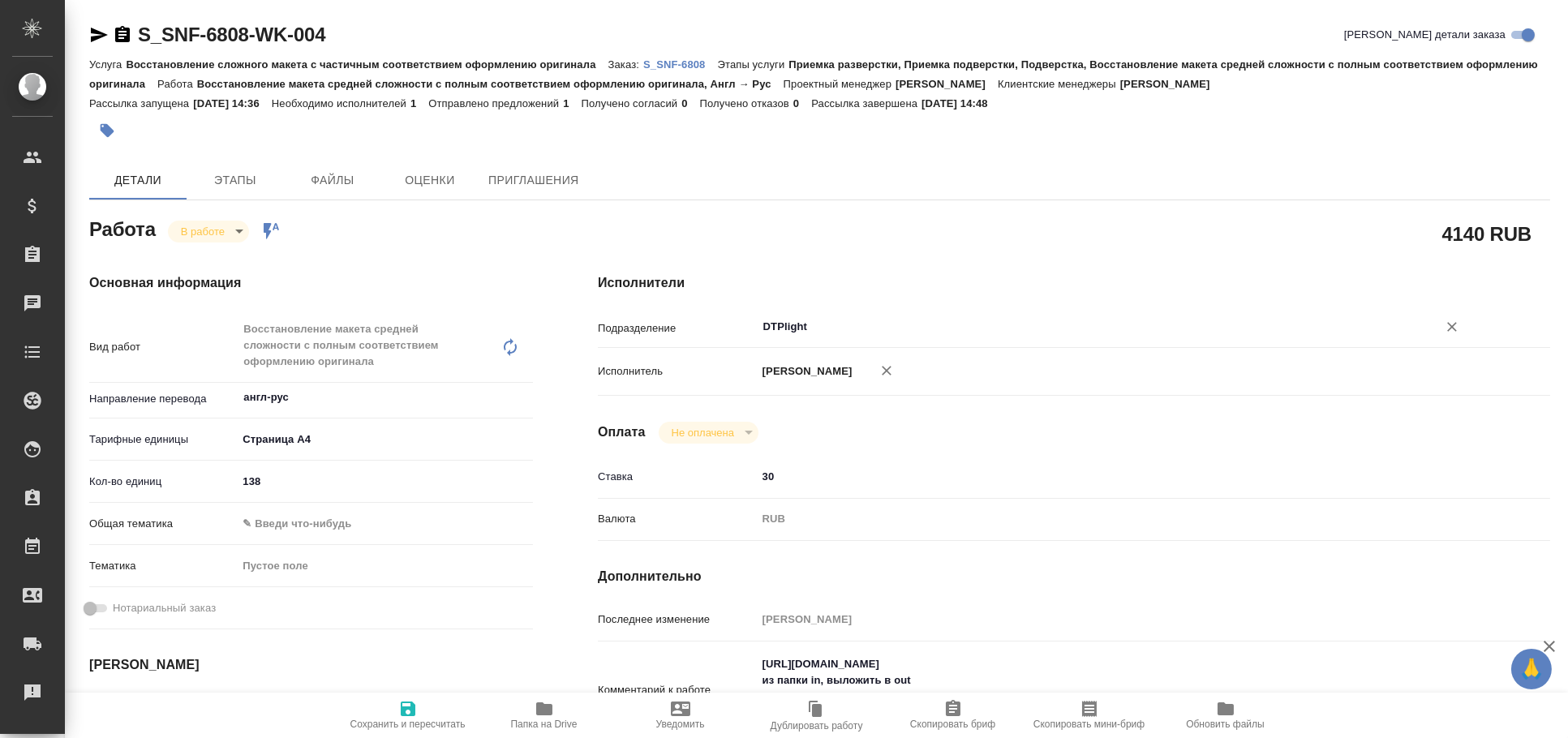
click at [841, 330] on input "DTPlight" at bounding box center [1087, 326] width 651 height 19
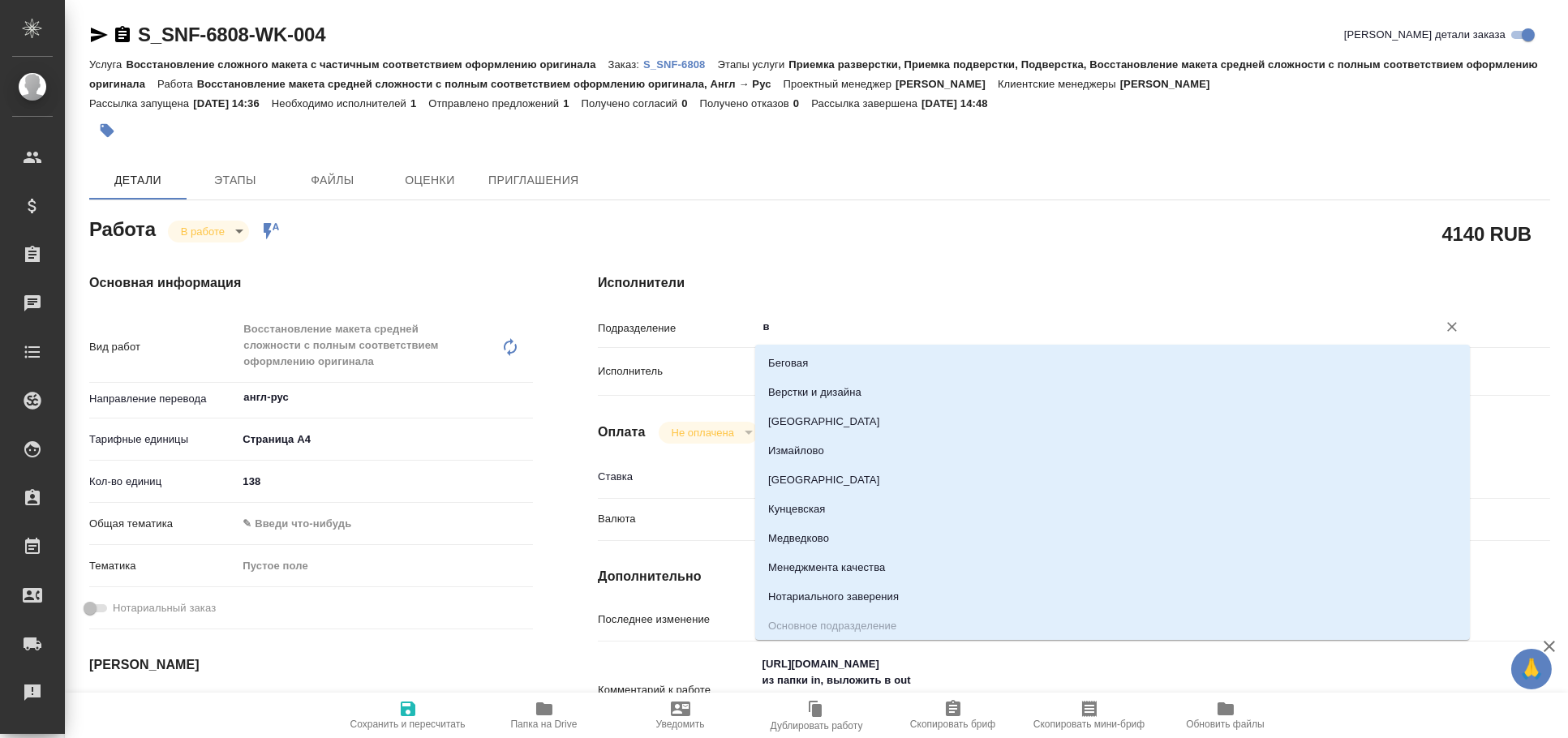
type input "ве"
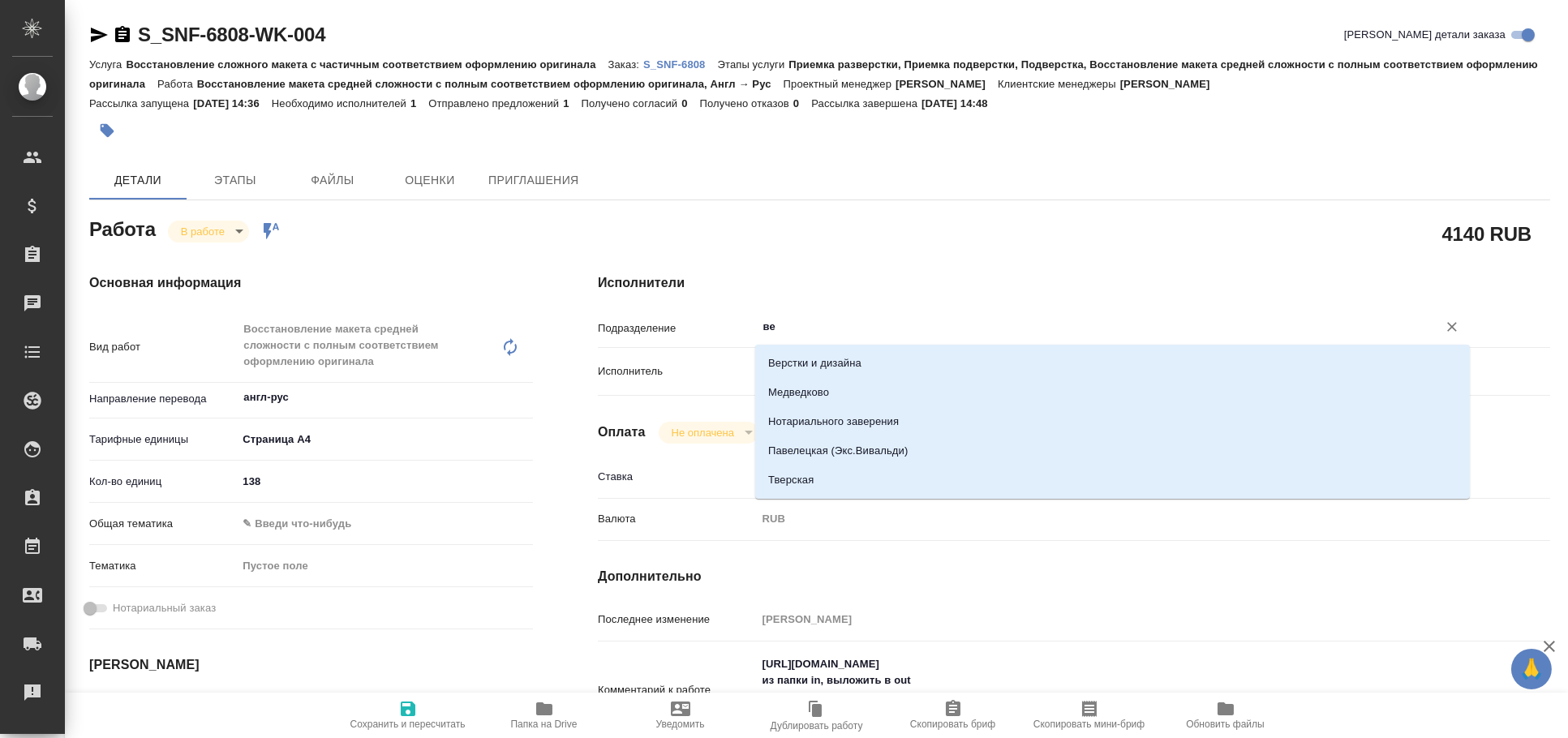
type textarea "x"
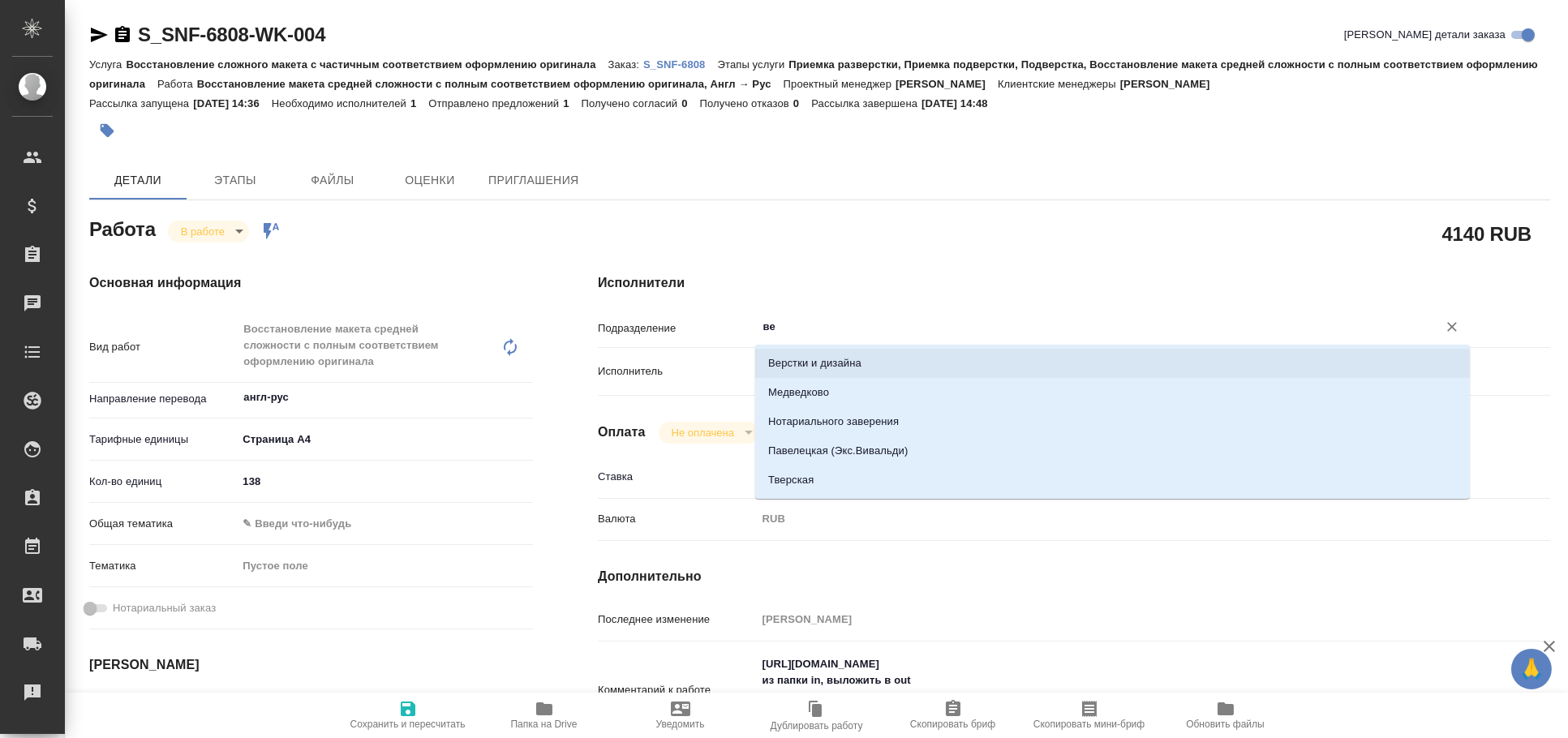
click at [841, 352] on li "Верстки и дизайна" at bounding box center [1112, 363] width 715 height 29
type textarea "x"
type input "Верстки и дизайна"
type textarea "x"
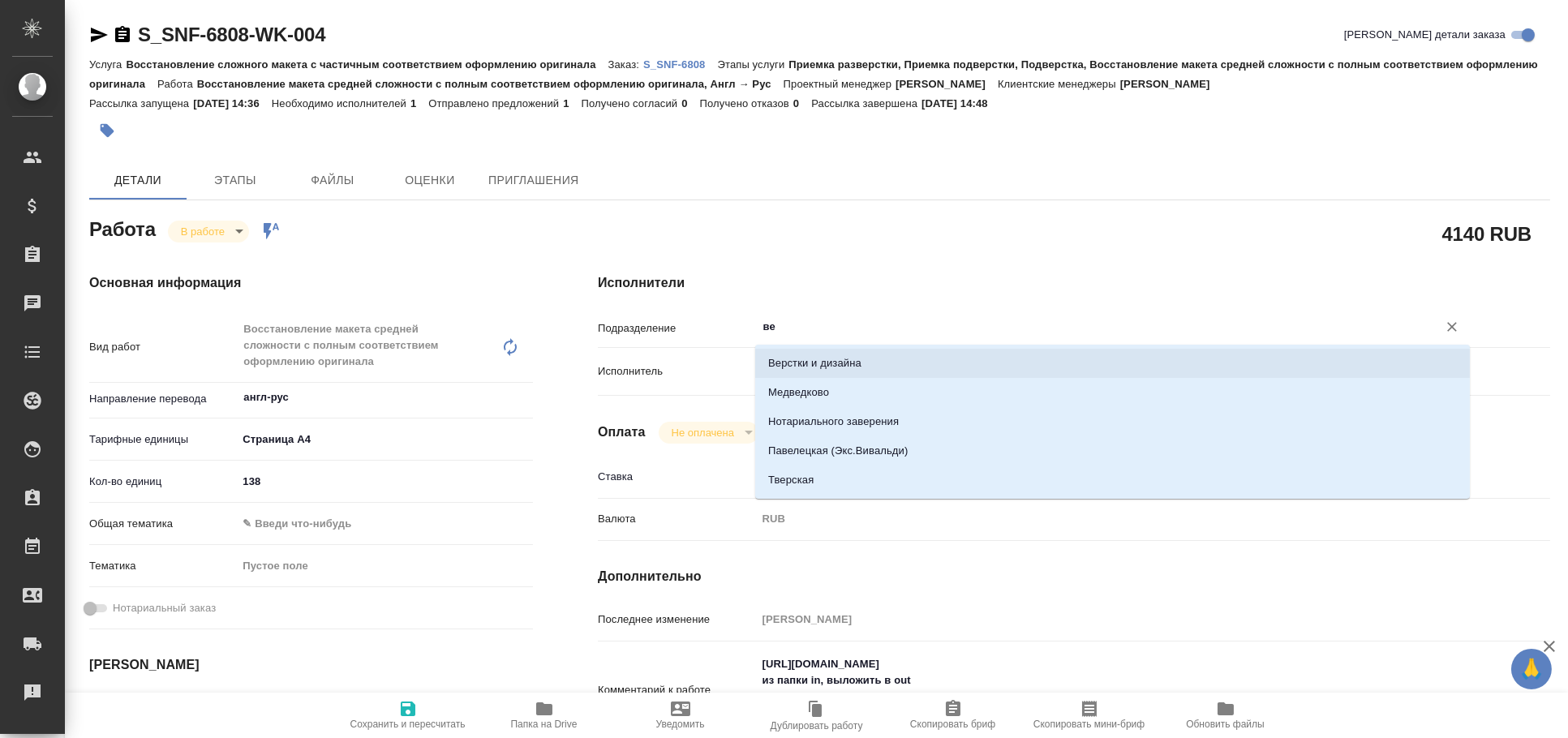
type textarea "x"
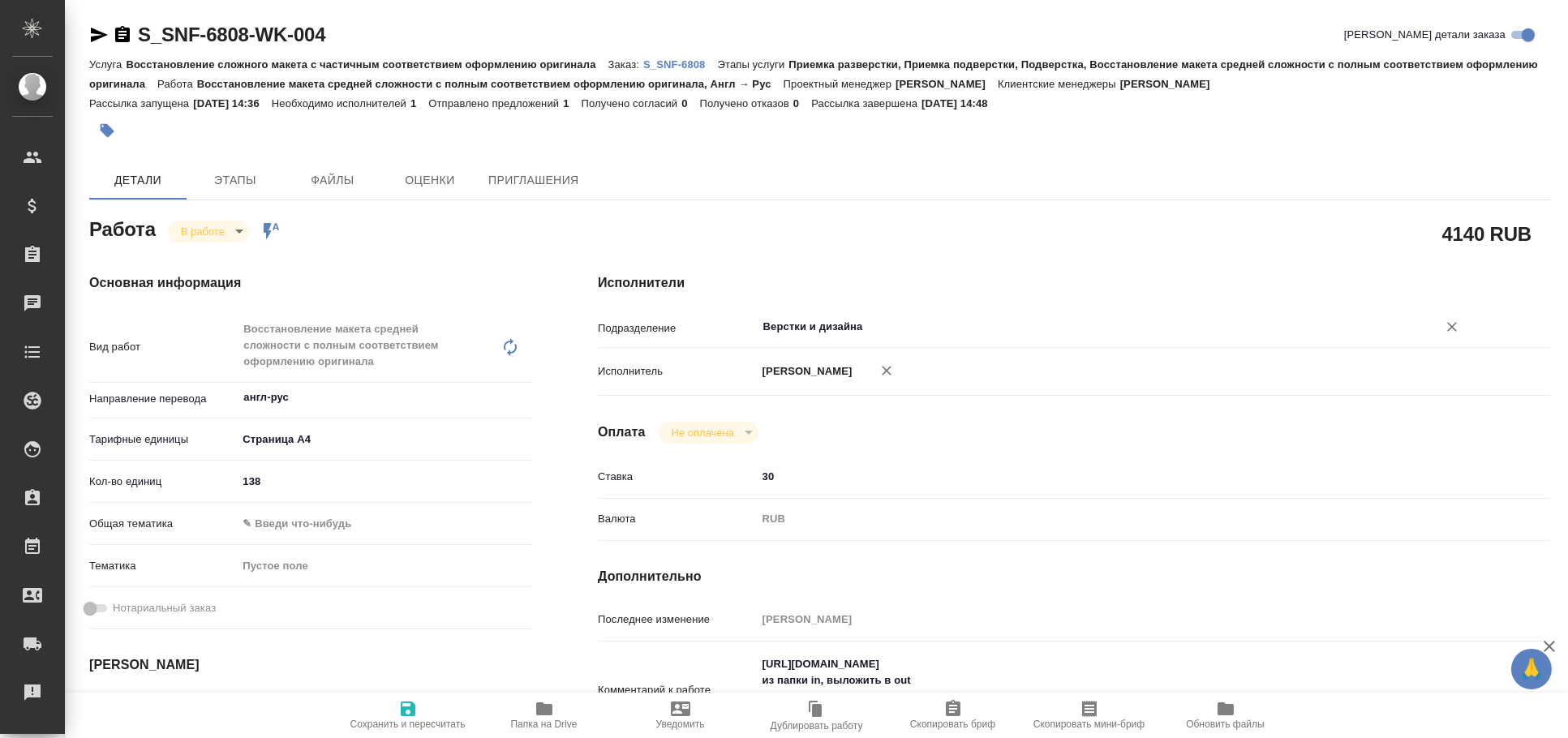
type textarea "x"
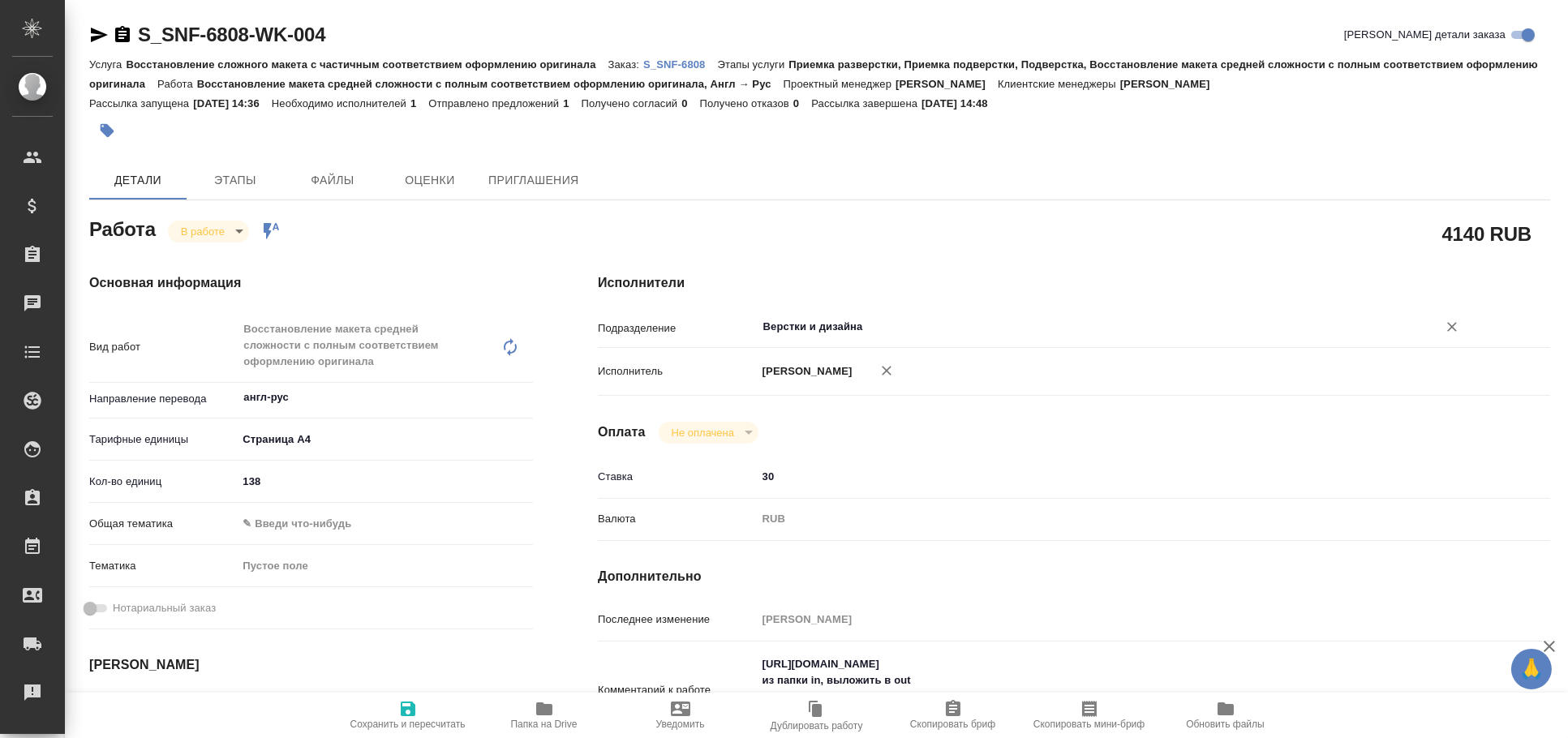
type input "Верстки и дизайна"
click at [423, 701] on span "Сохранить и пересчитать" at bounding box center [407, 714] width 117 height 31
type textarea "x"
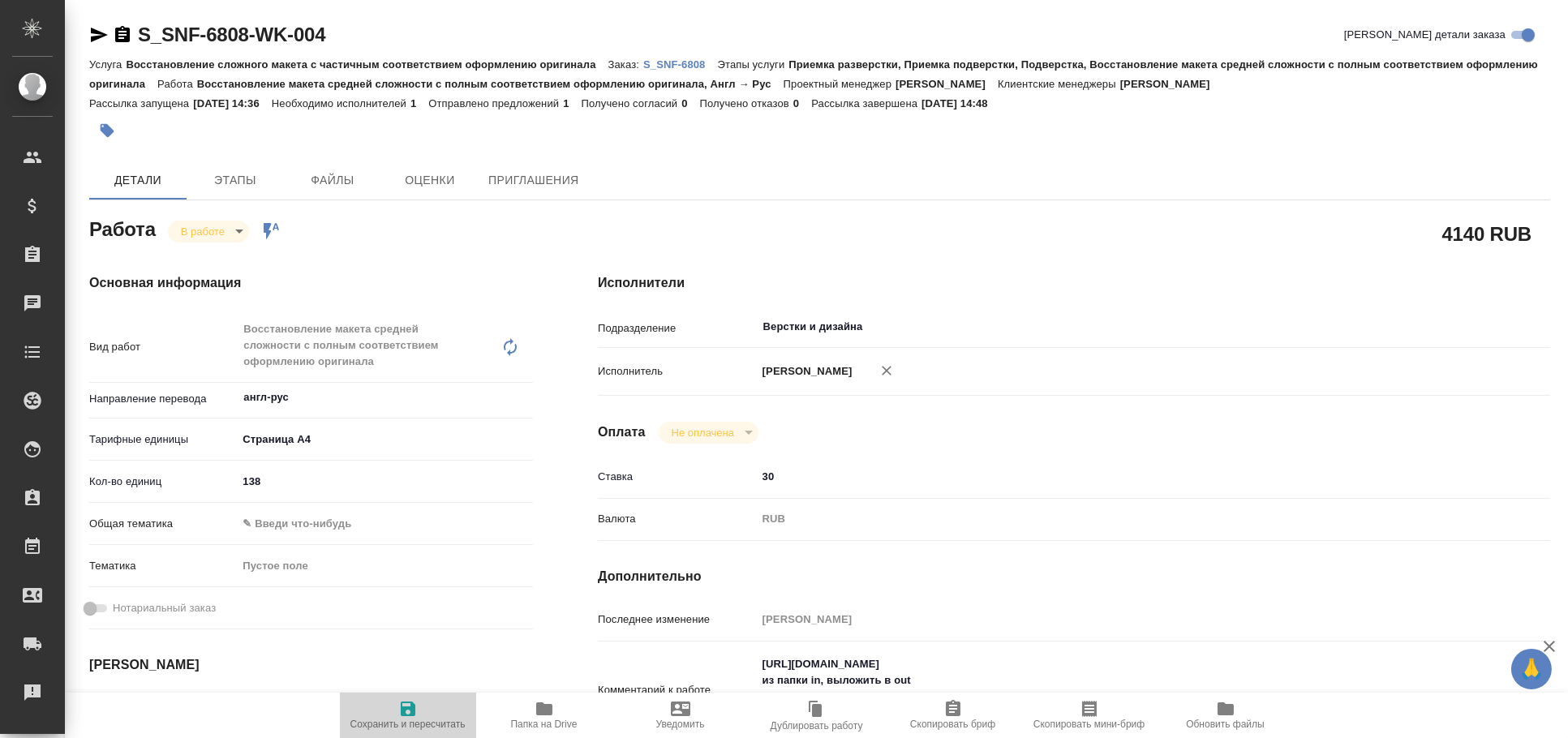
type textarea "x"
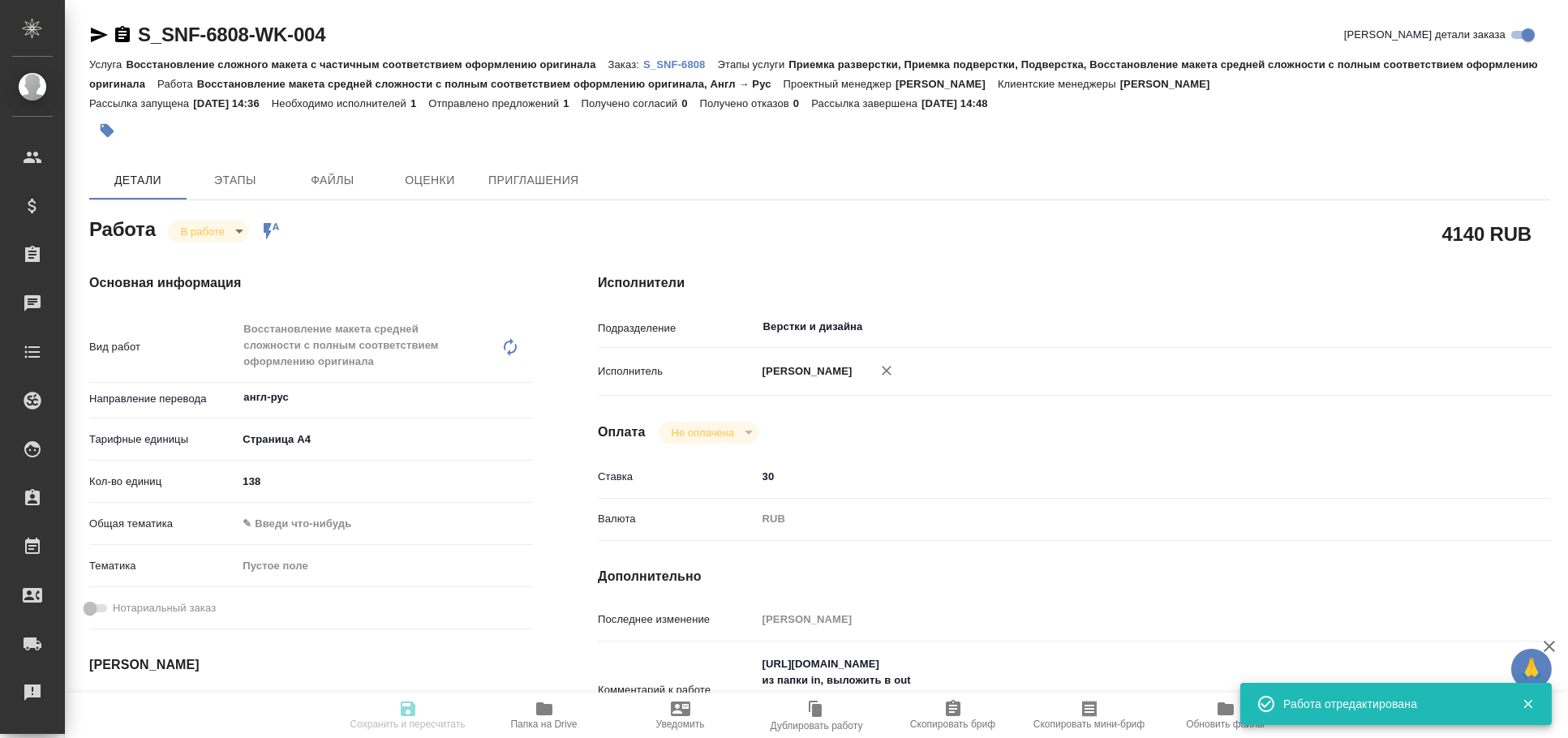
type input "inProgress"
type textarea "Восстановление макета средней сложности с полным соответствием оформлению ориги…"
type textarea "x"
type input "англ-рус"
type input "5f036ec4e16dec2d6b59c8ff"
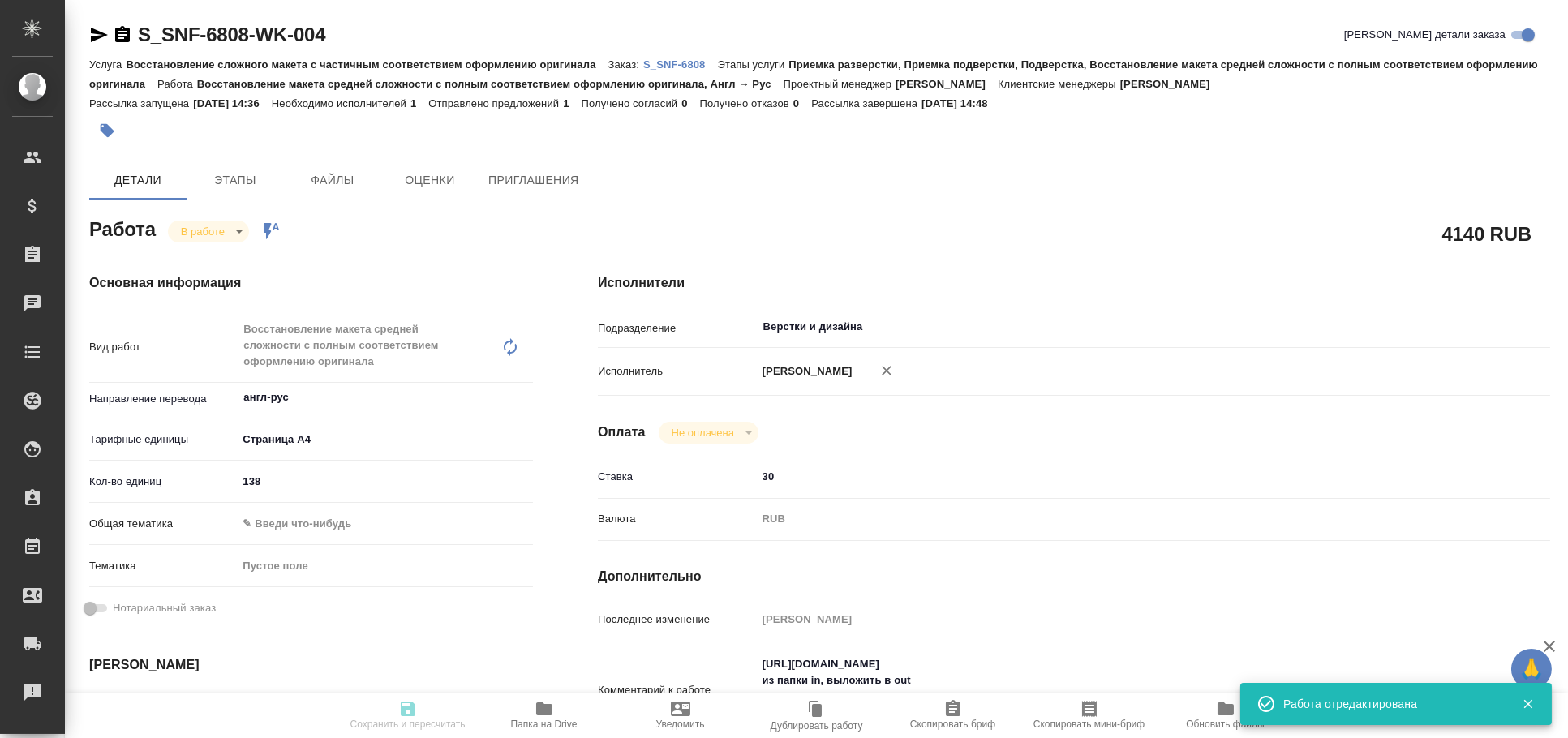
type input "138"
type input "13.08.2025 14:30"
type input "13.08.2025 14:48"
type input "14.08.2025 15:30"
type input "21.08.2025 12:00"
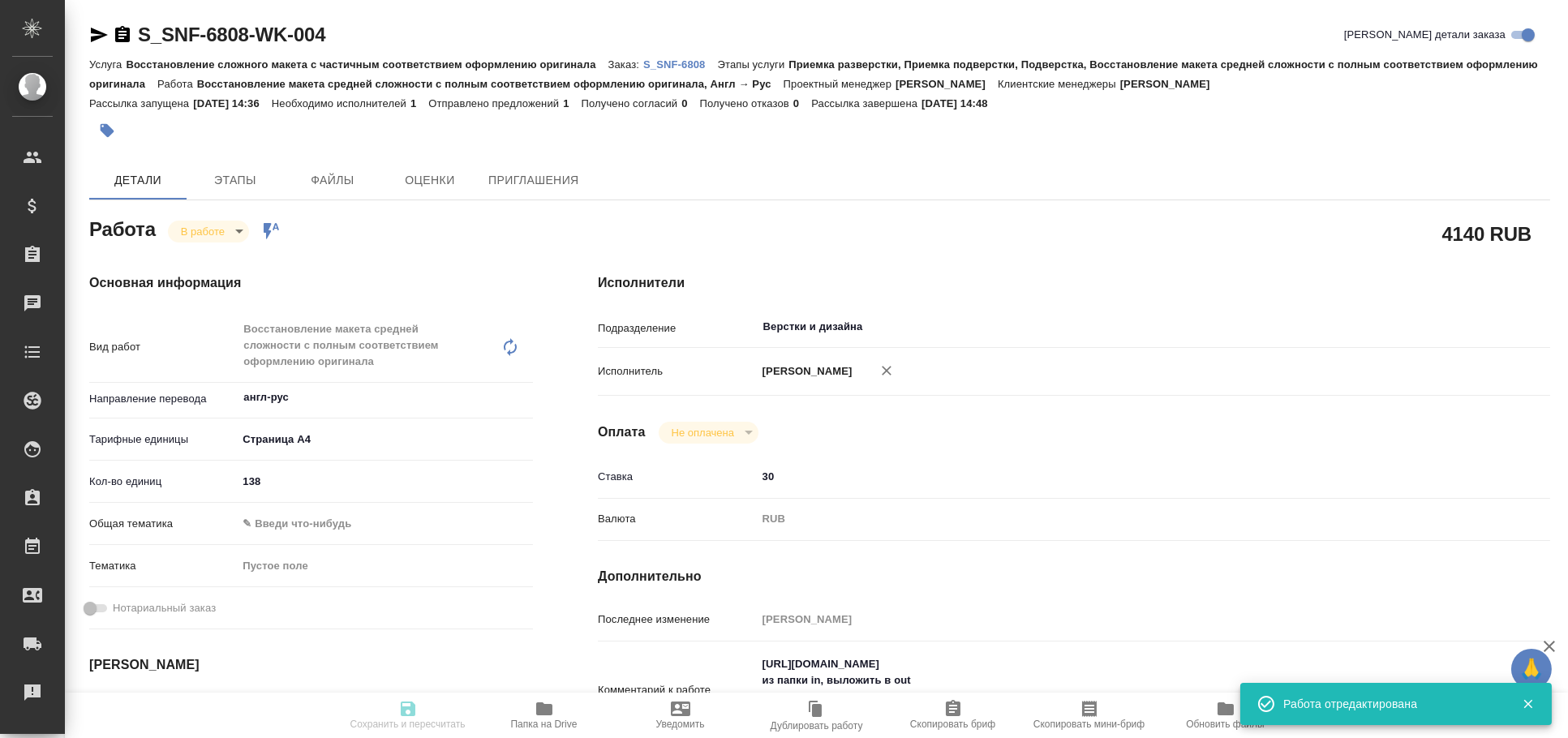
type input "Верстки и дизайна"
type input "notPayed"
type input "30"
type input "RUB"
type input "[PERSON_NAME]"
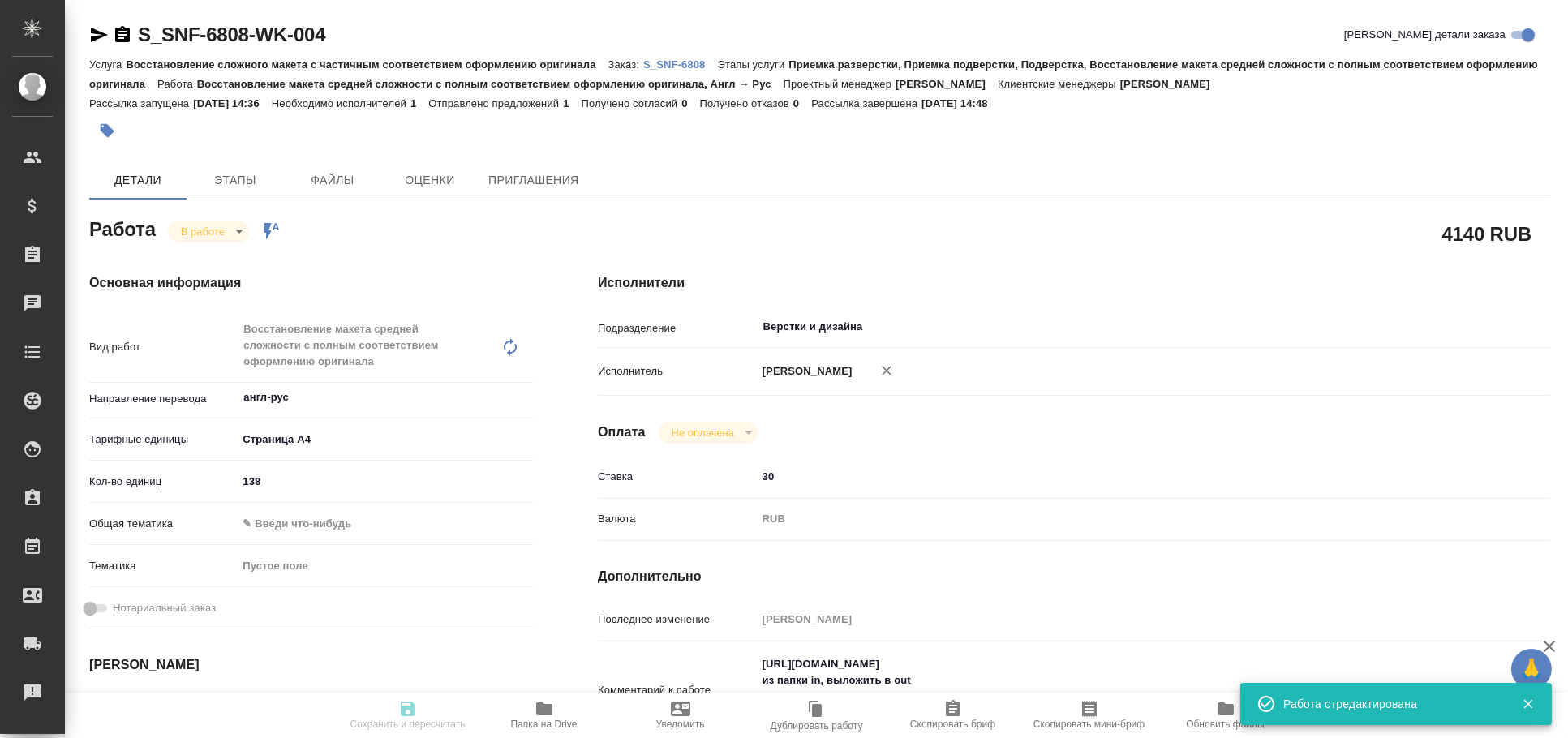
type textarea "https://drive.awatera.com/s/YwRjiTKNPPYCsmR из папки in, выложить в out картинк…"
type textarea "x"
type textarea "/Clients/Sanofi/Orders/S_SNF-6808/DTP/S_SNF-6808-WK-004"
type textarea "x"
type input "S_SNF-6808"
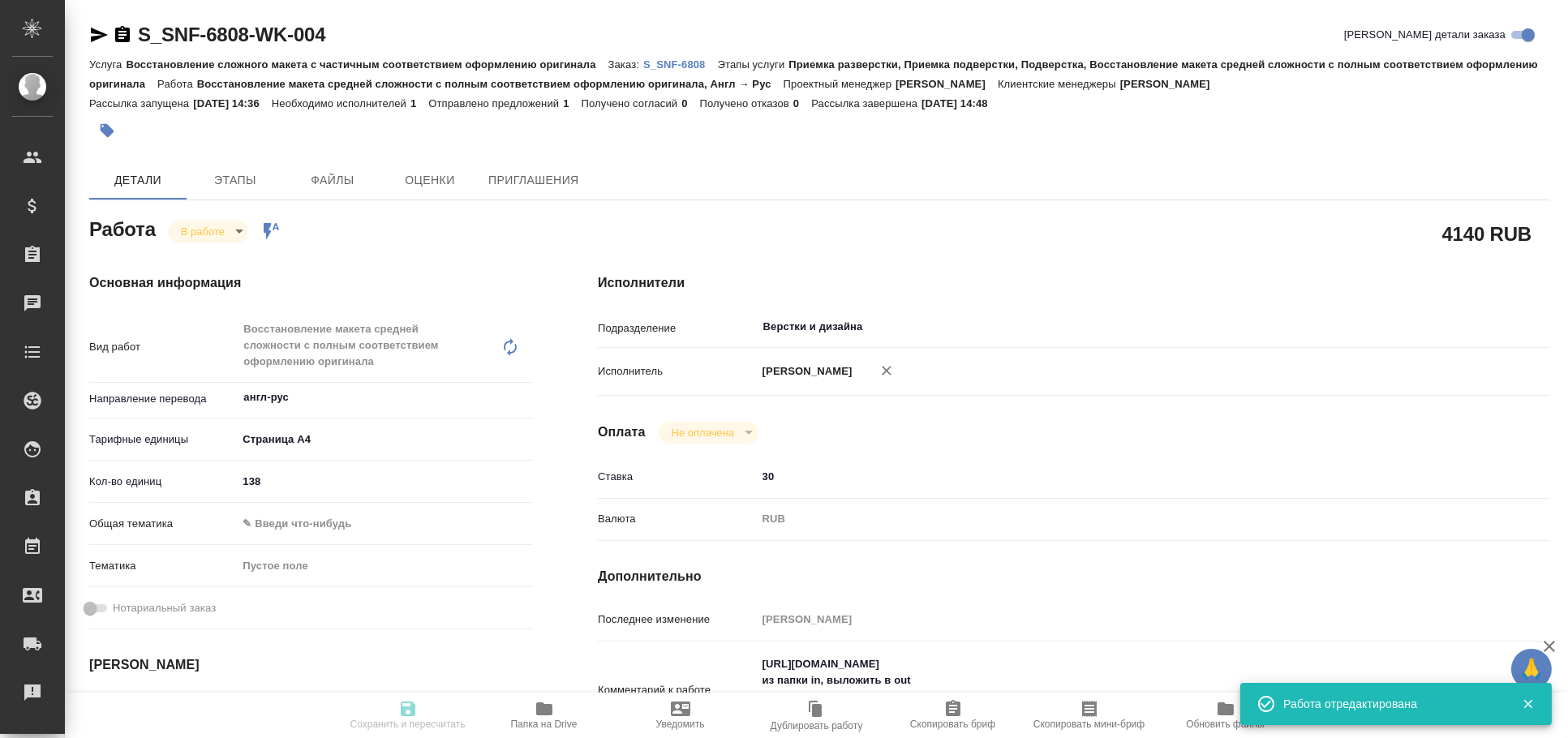
type input "E005814650"
type input "Восстановление сложного макета с частичным соответствием оформлению оригинала"
type input "Приемка разверстки, Приемка подверстки, Подверстка, Восстановление макета средн…"
type input "[PERSON_NAME]"
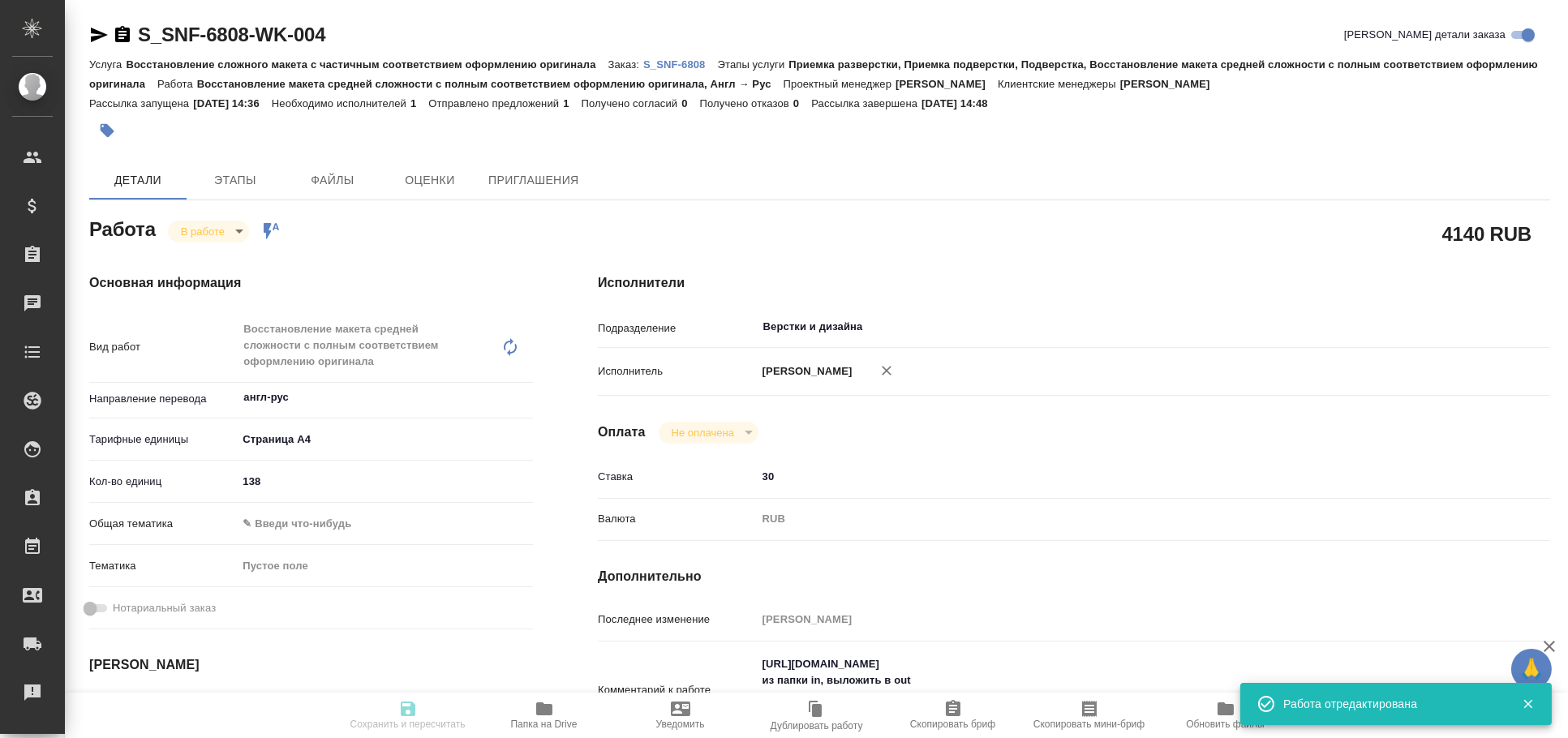
type input "/Clients/Sanofi/Orders/S_SNF-6808"
type textarea "x"
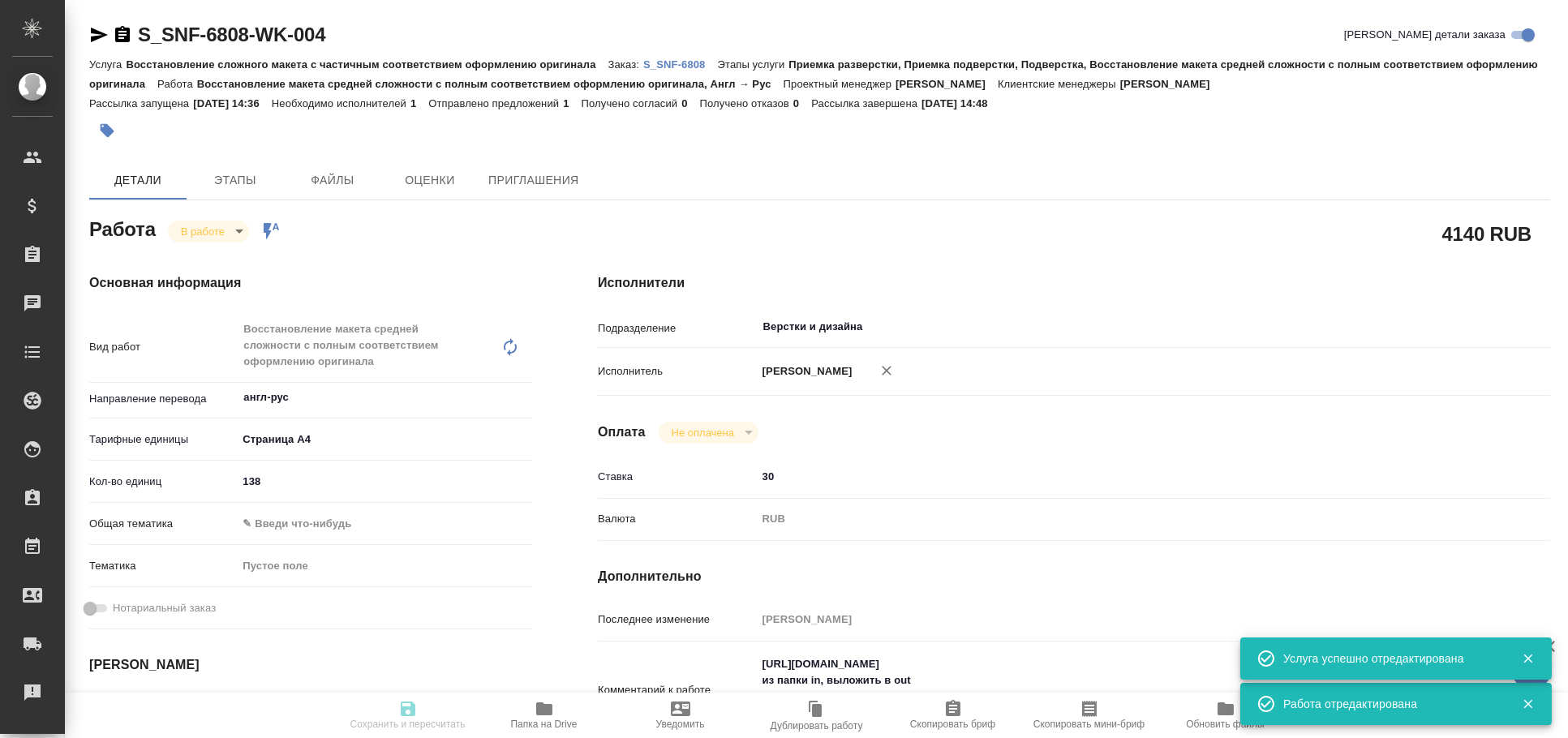
type textarea "x"
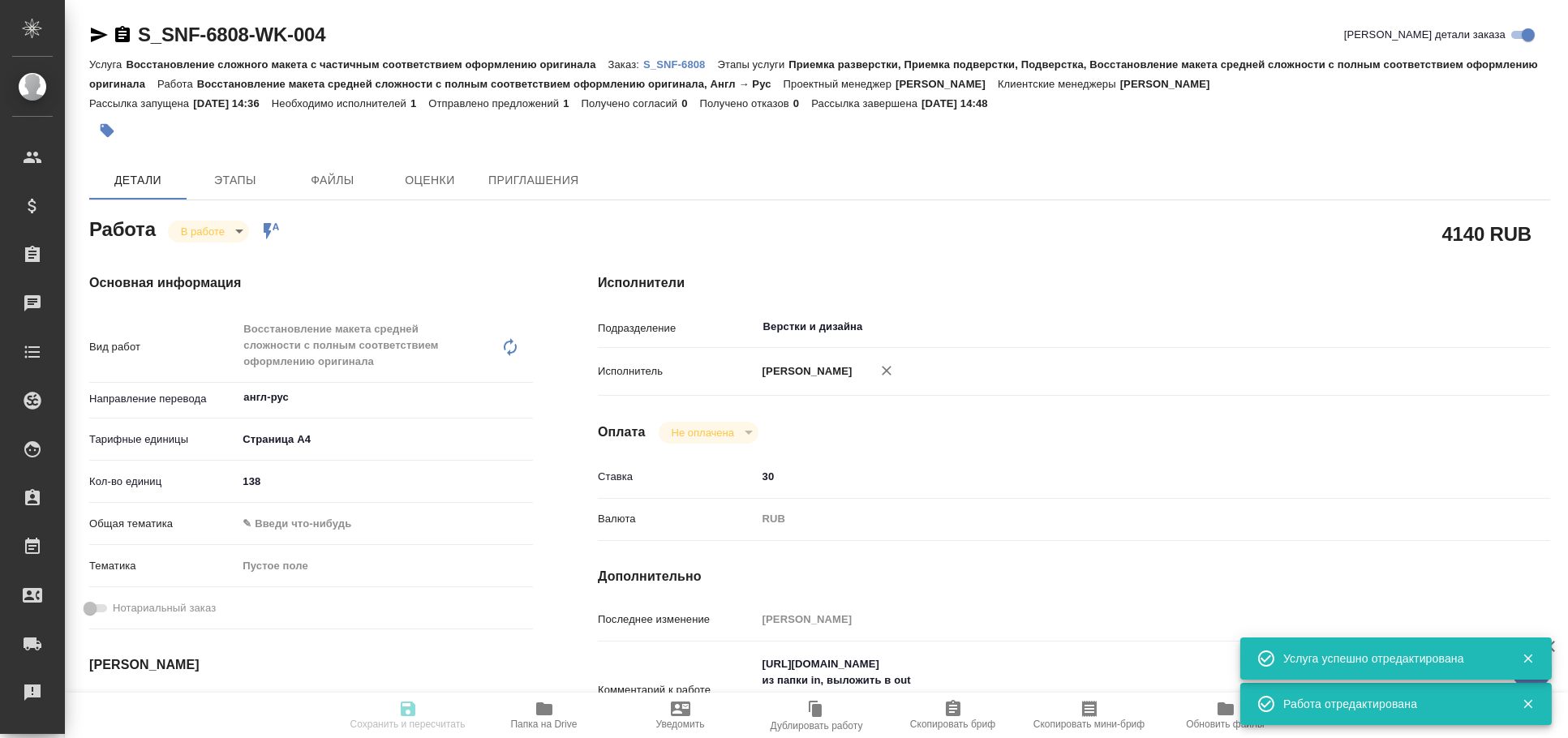
type textarea "x"
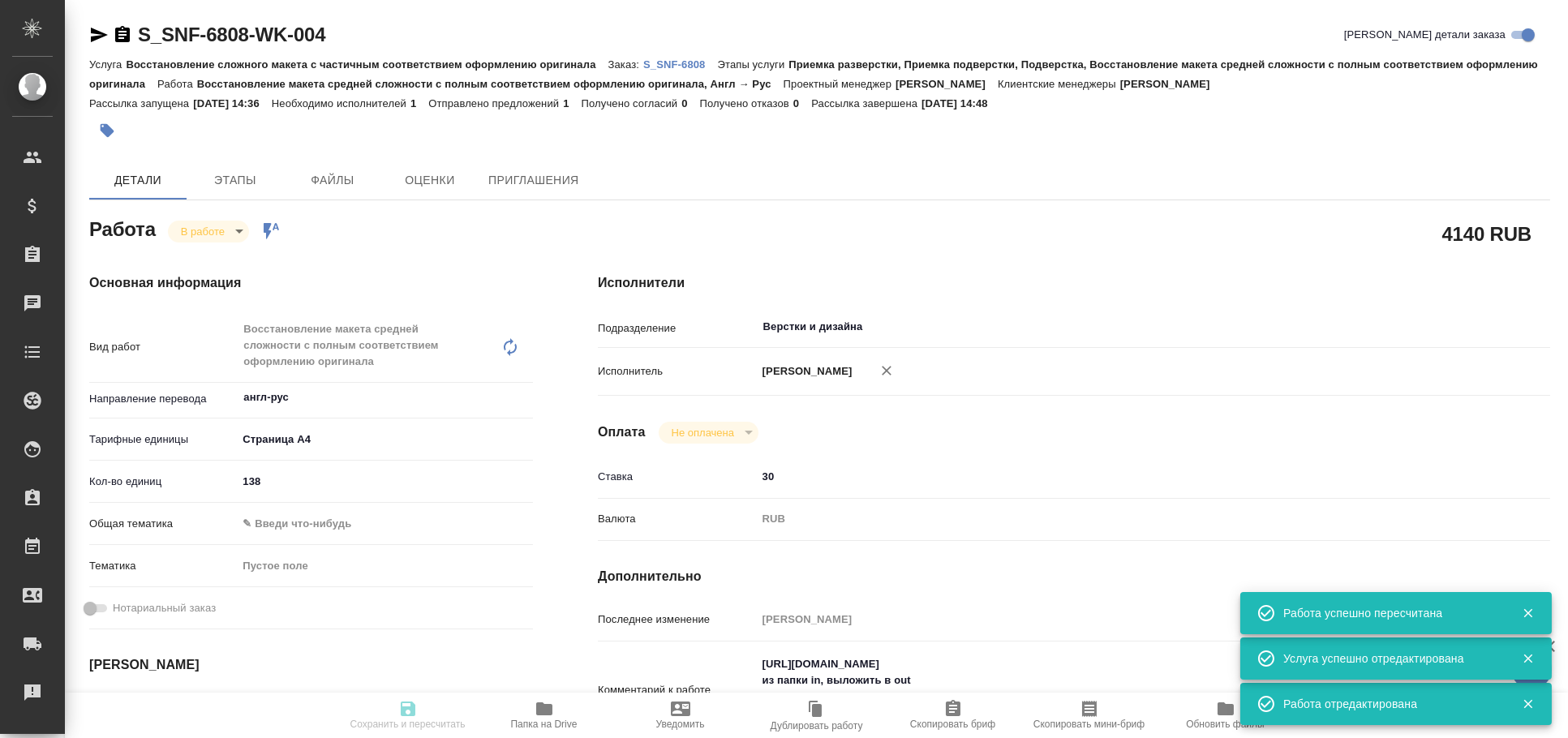
type input "inProgress"
type textarea "Восстановление макета средней сложности с полным соответствием оформлению ориги…"
type textarea "x"
type input "англ-рус"
type input "5f036ec4e16dec2d6b59c8ff"
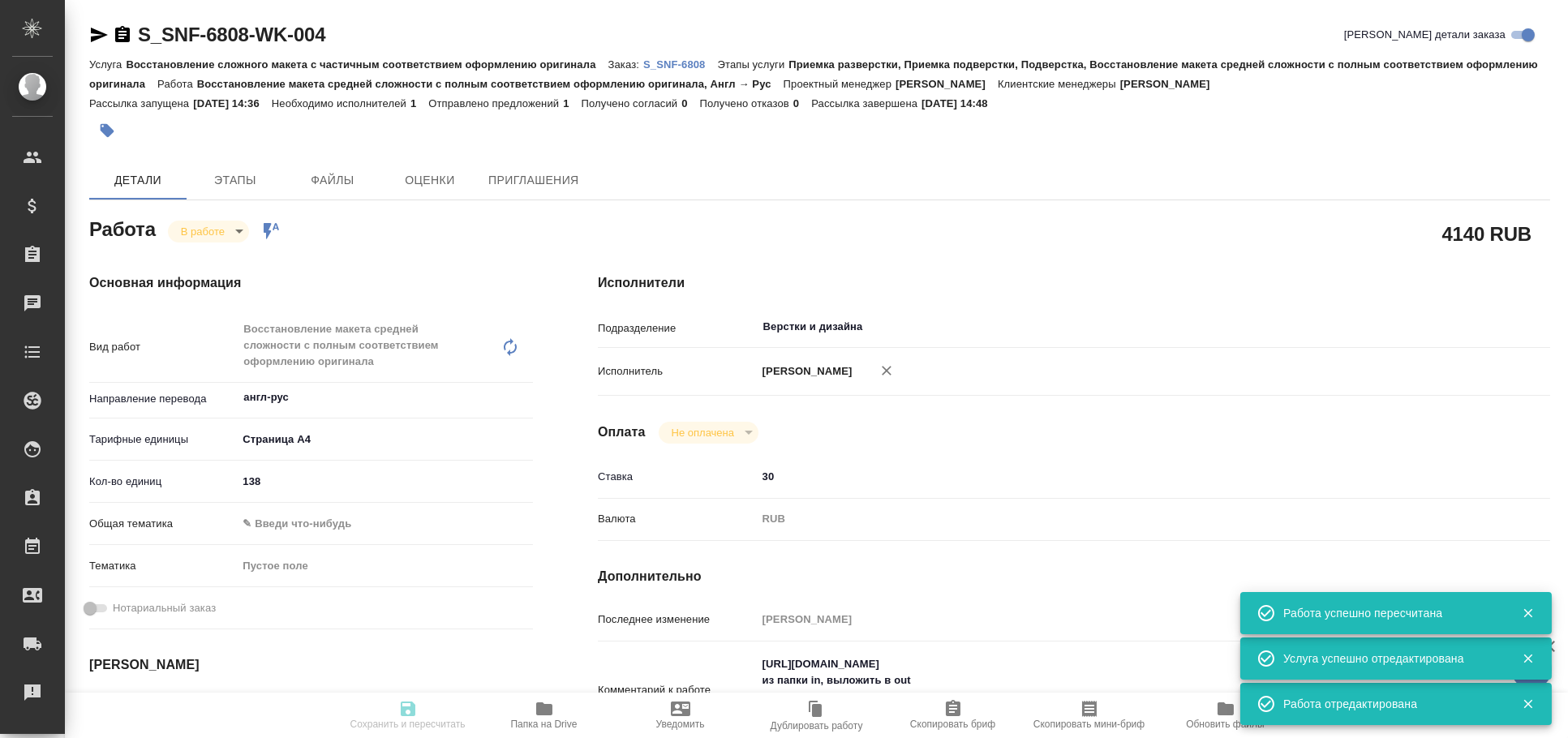
type input "138"
type input "13.08.2025 14:30"
type input "13.08.2025 14:48"
type input "14.08.2025 15:30"
type input "21.08.2025 12:00"
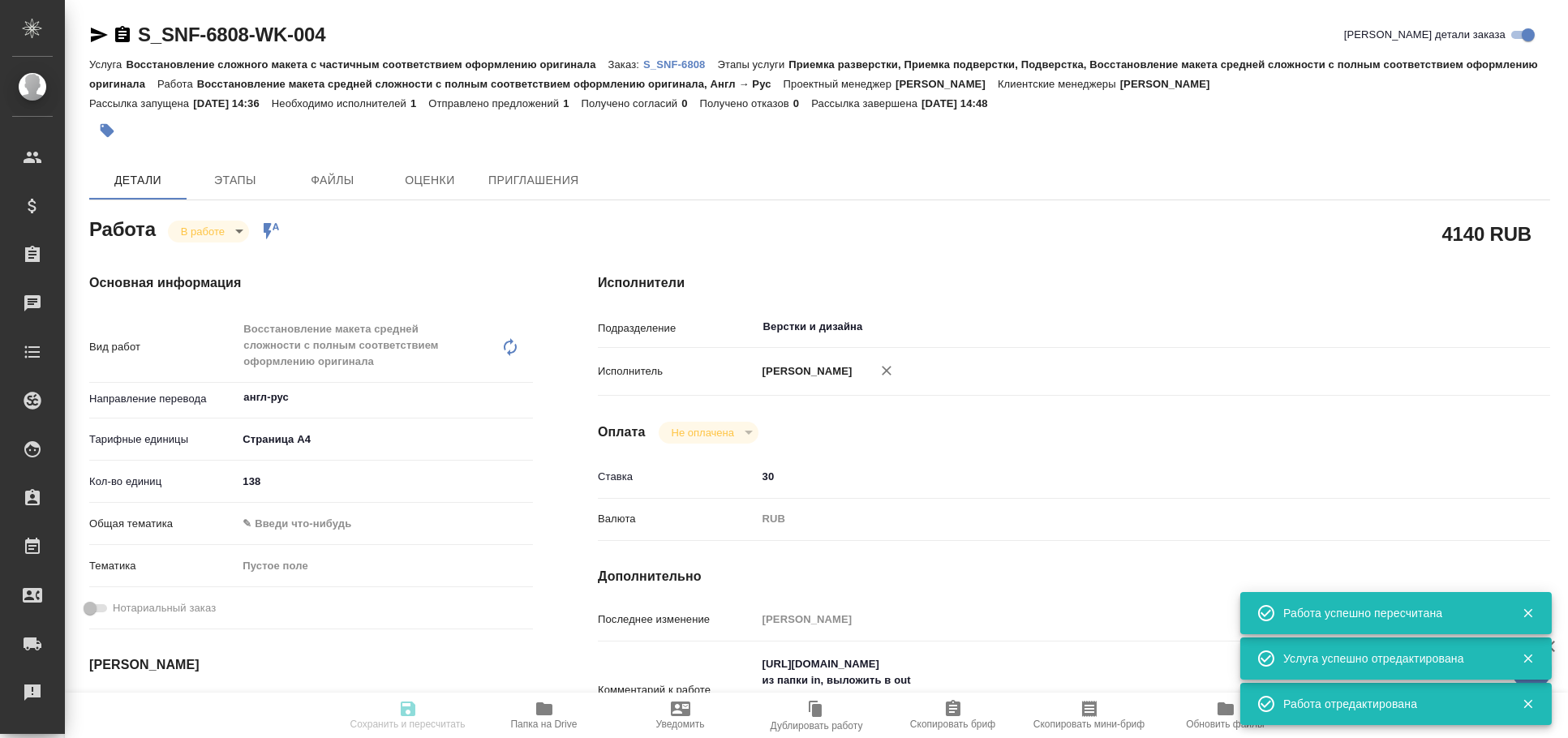
type input "Верстки и дизайна"
type input "notPayed"
type input "30"
type input "RUB"
type input "[PERSON_NAME]"
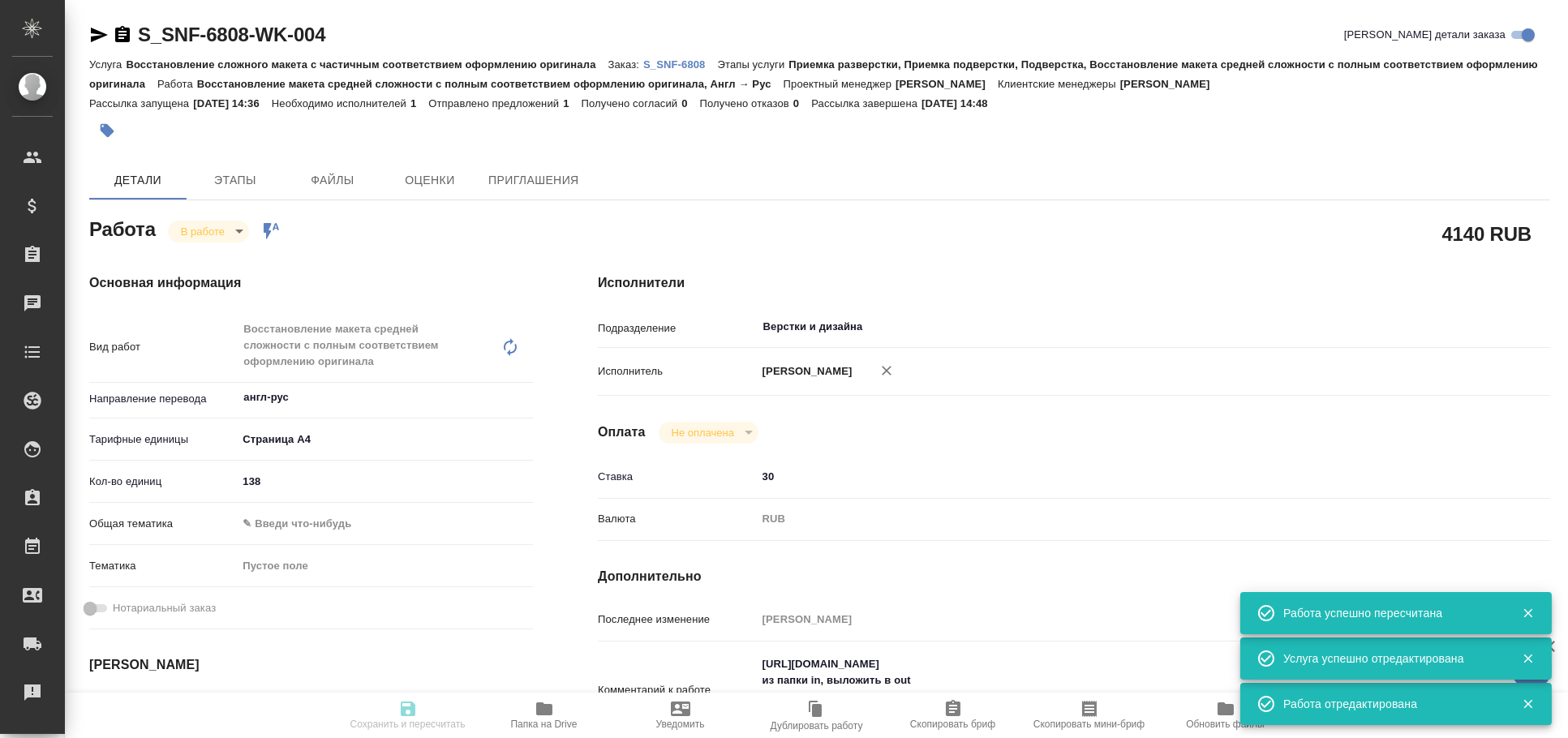
type textarea "https://drive.awatera.com/s/YwRjiTKNPPYCsmR из папки in, выложить в out картинк…"
type textarea "x"
type textarea "/Clients/Sanofi/Orders/S_SNF-6808/DTP/S_SNF-6808-WK-004"
type textarea "x"
type input "S_SNF-6808"
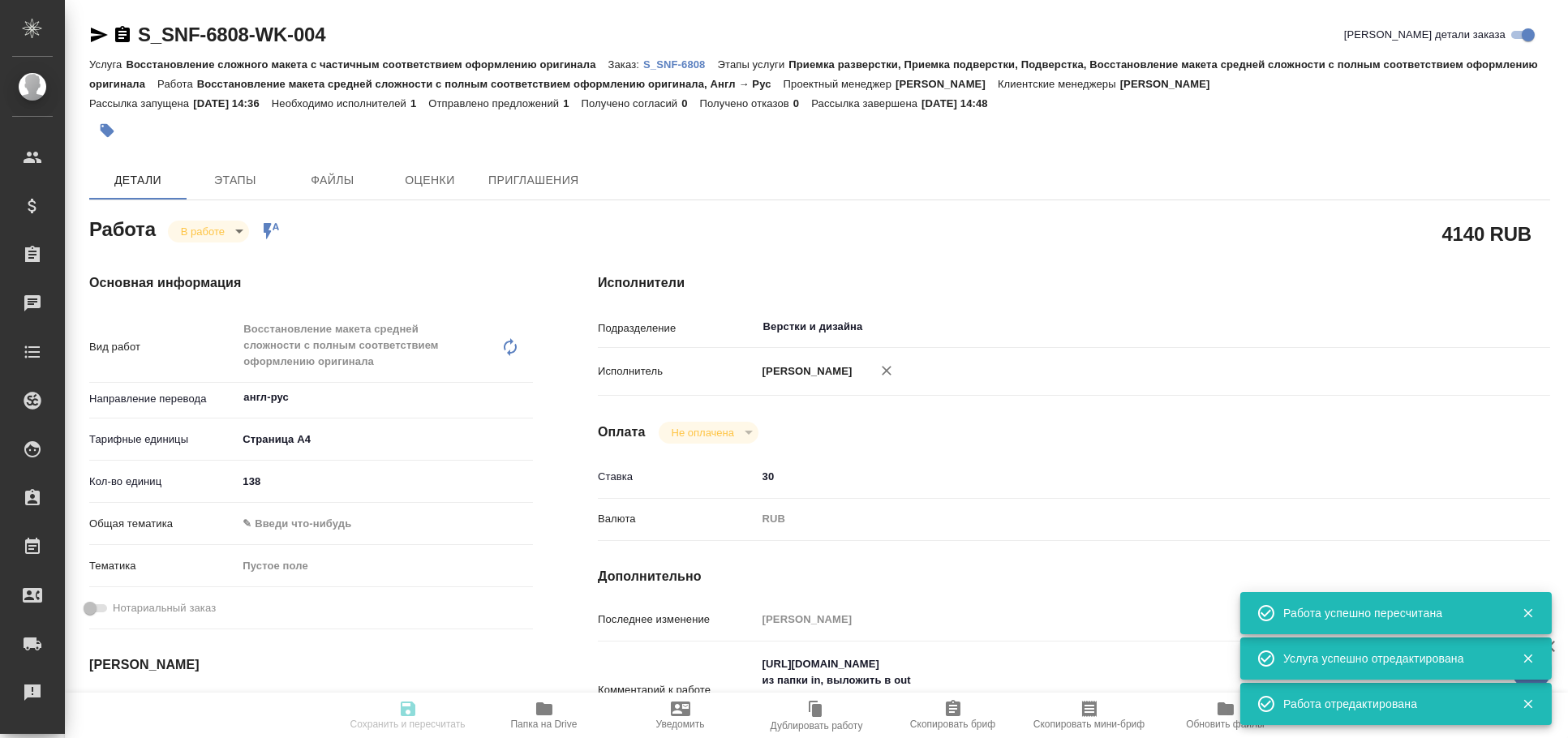
type input "E005814650"
type input "Восстановление сложного макета с частичным соответствием оформлению оригинала"
type input "Приемка разверстки, Приемка подверстки, Подверстка, Восстановление макета средн…"
type input "[PERSON_NAME]"
type input "Петрова Валерия"
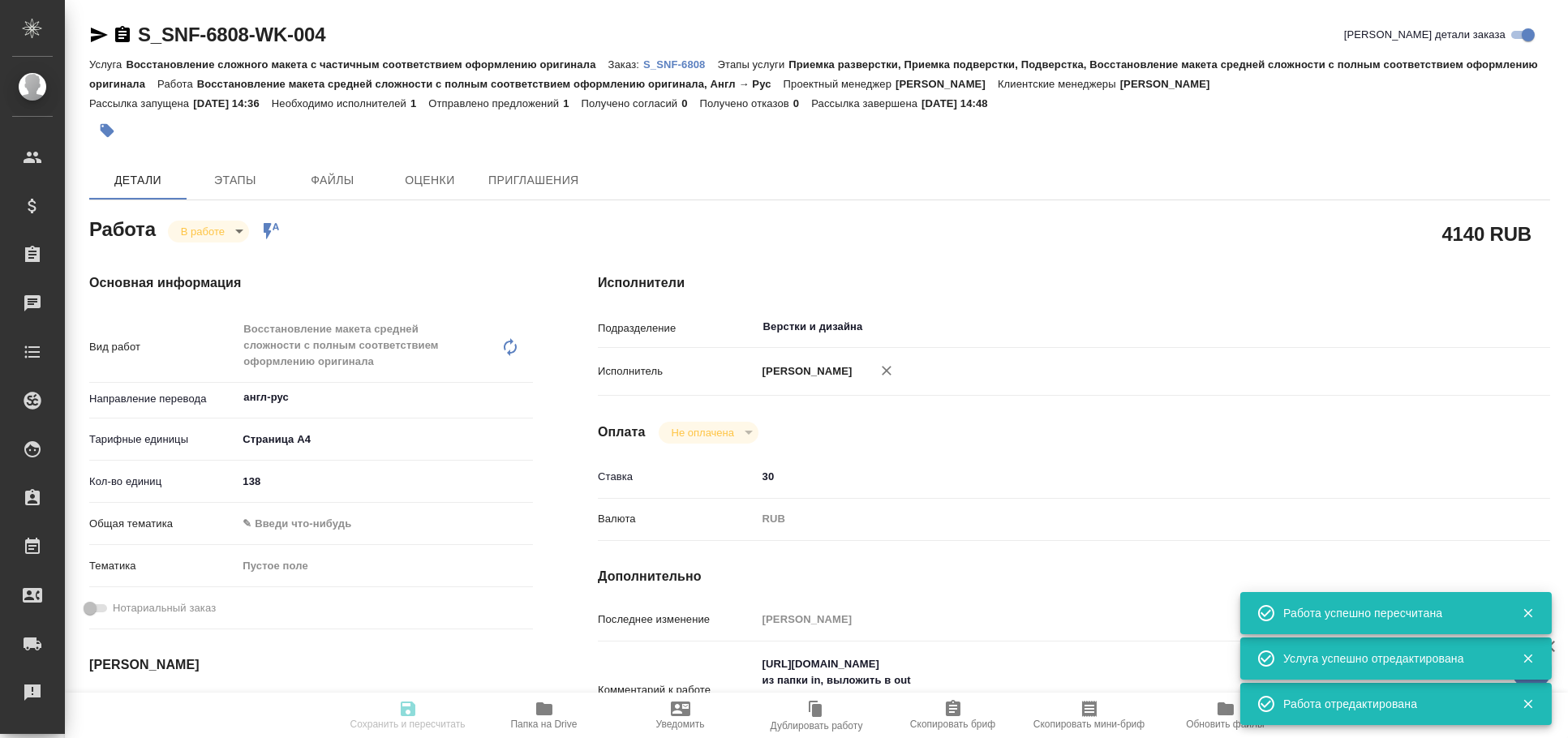
type input "/Clients/Sanofi/Orders/S_SNF-6808"
type textarea "x"
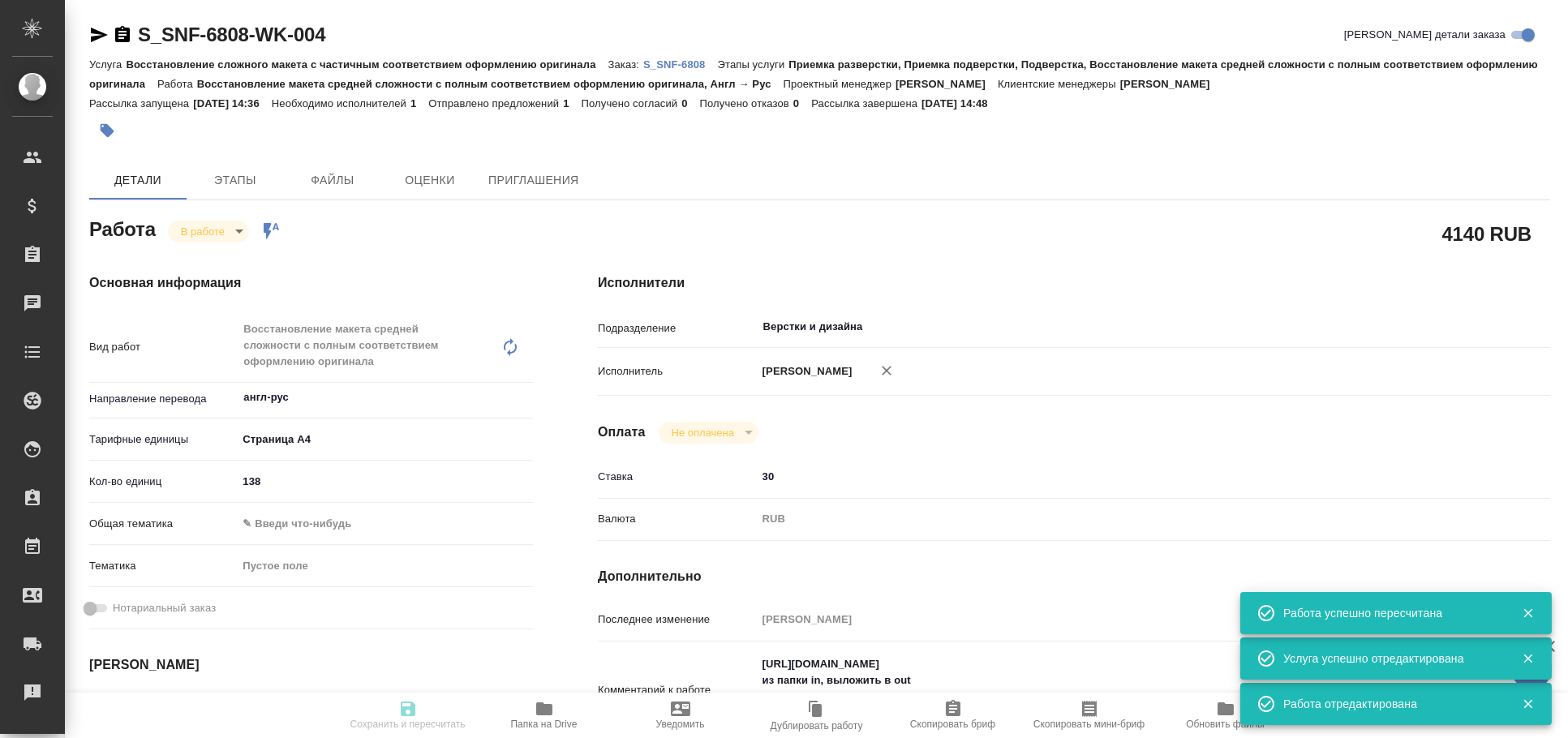
type textarea "x"
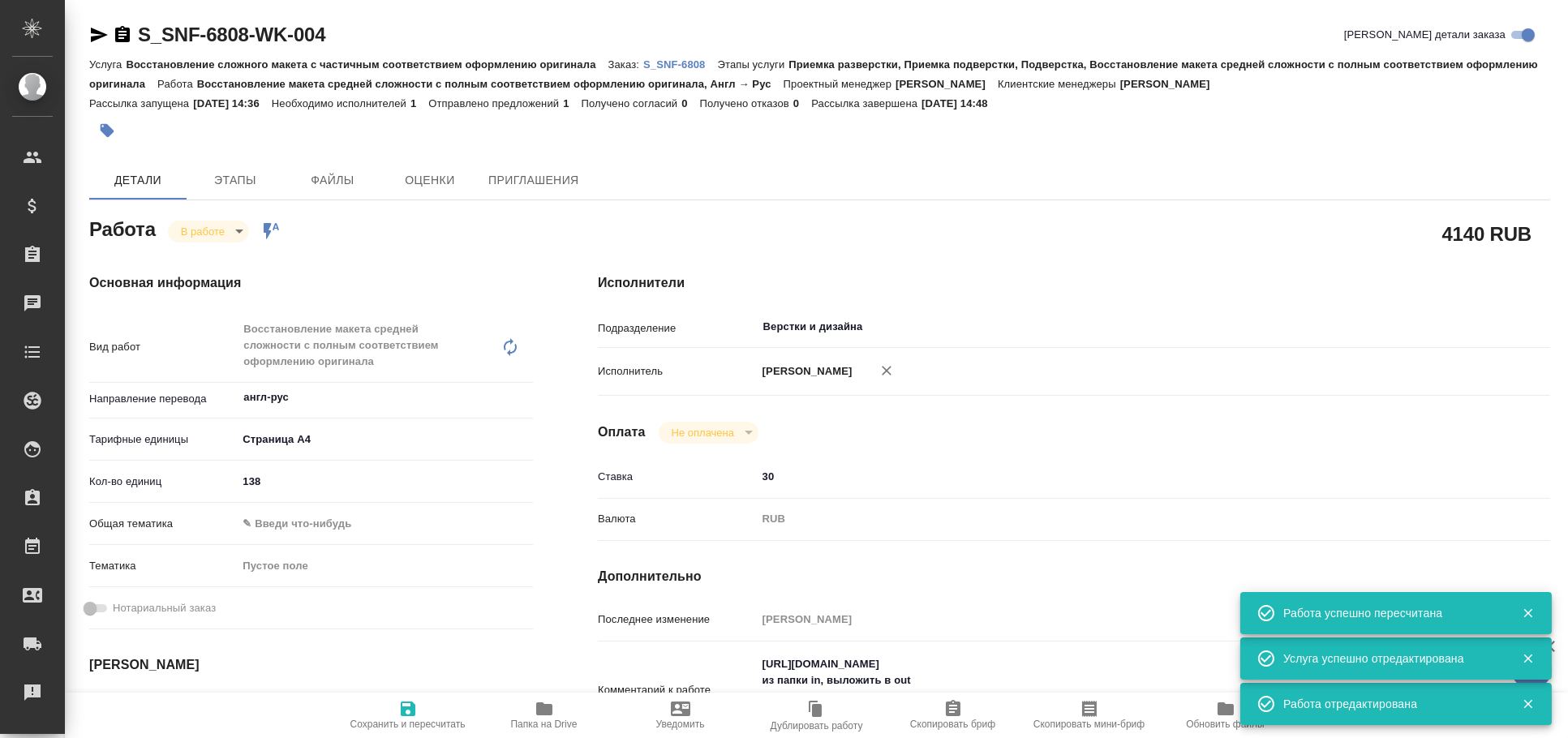
type textarea "x"
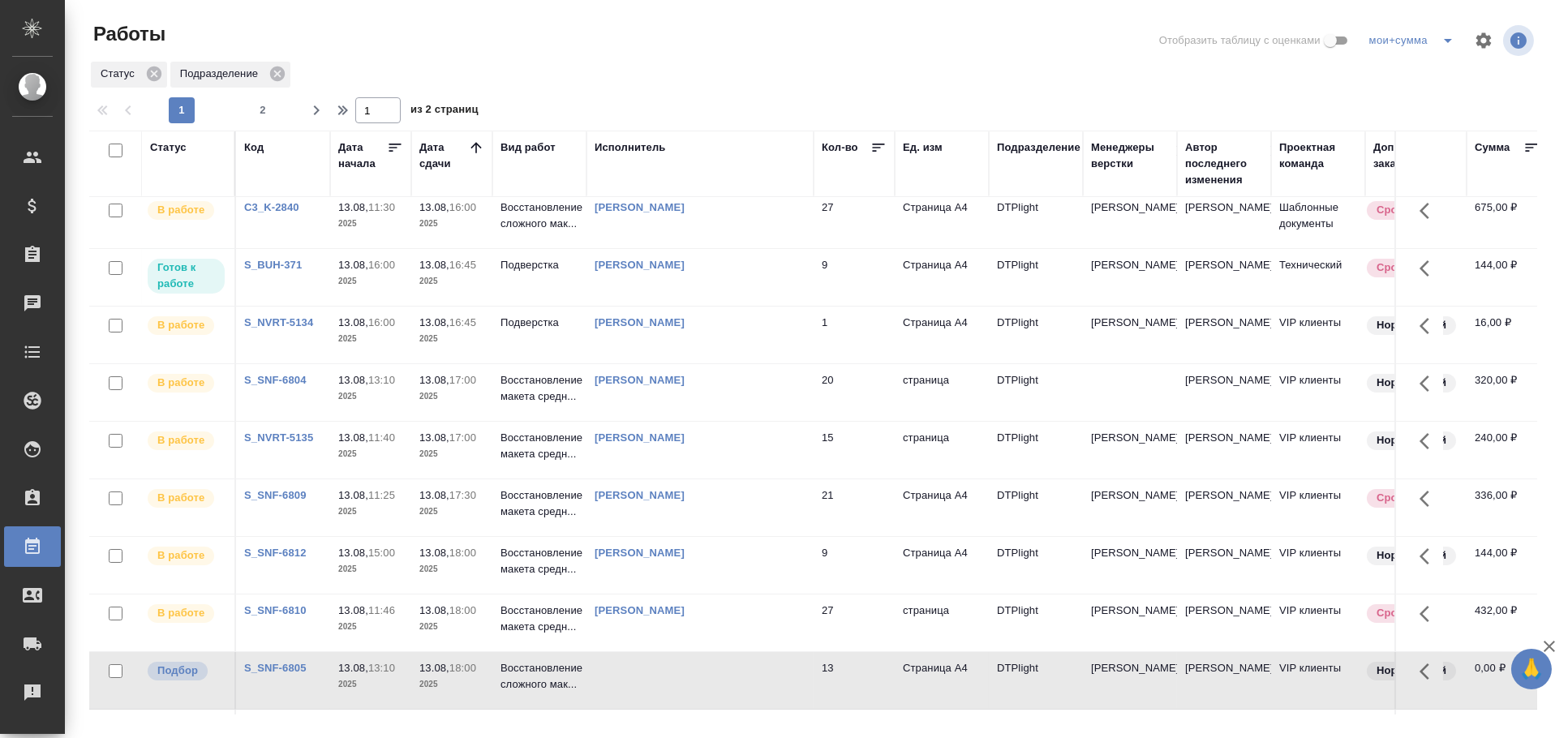
scroll to position [270, 0]
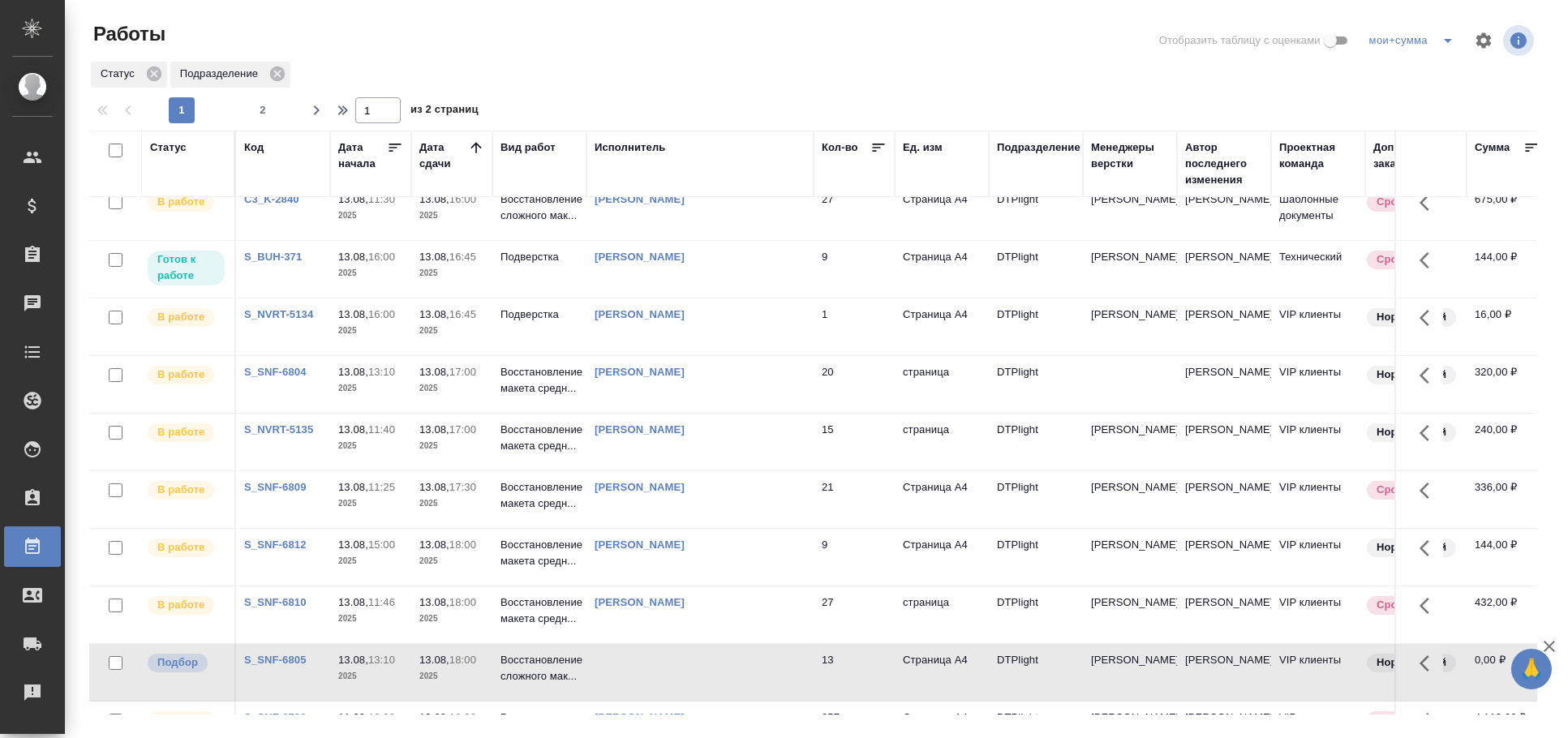
scroll to position [0, 0]
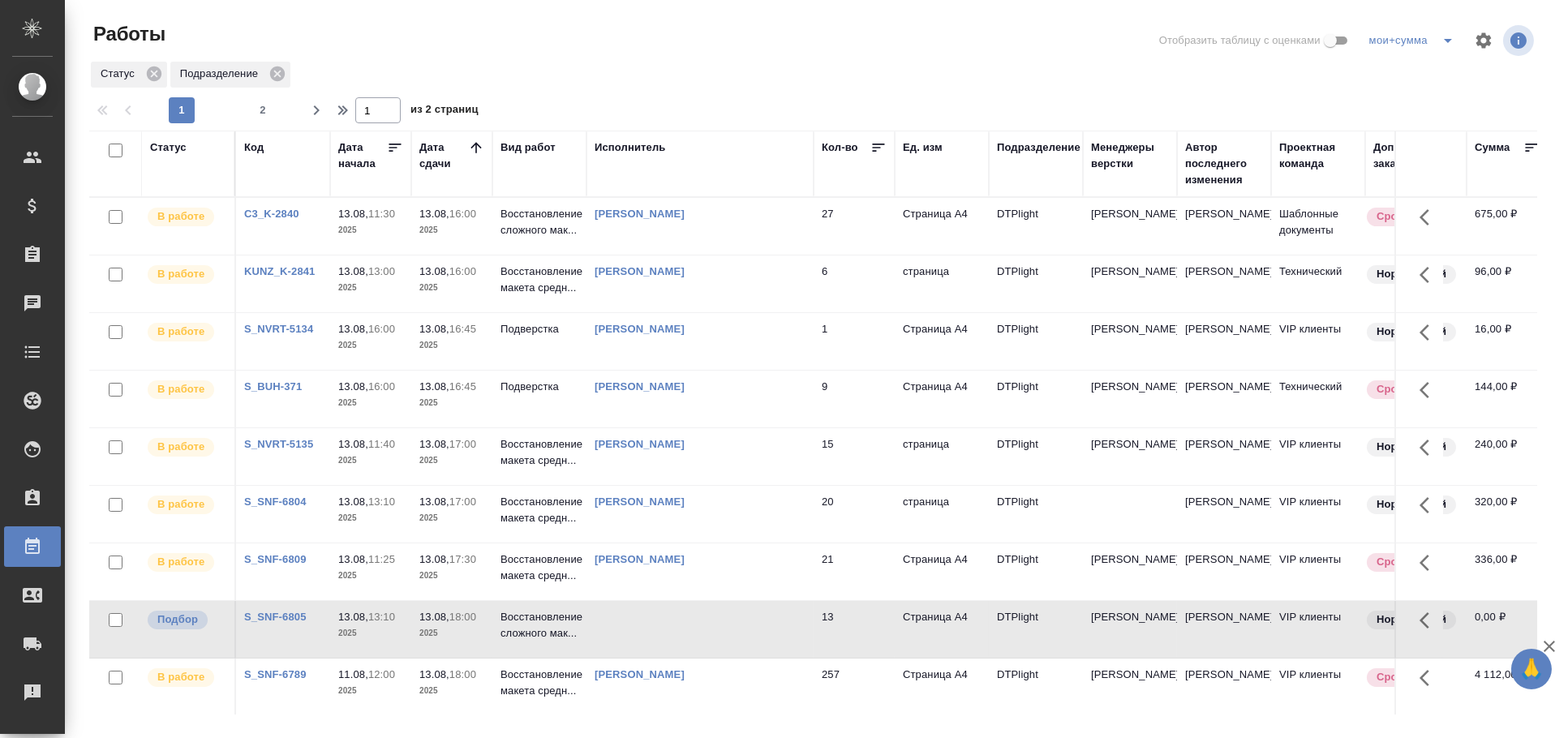
click at [669, 255] on td at bounding box center [700, 226] width 227 height 57
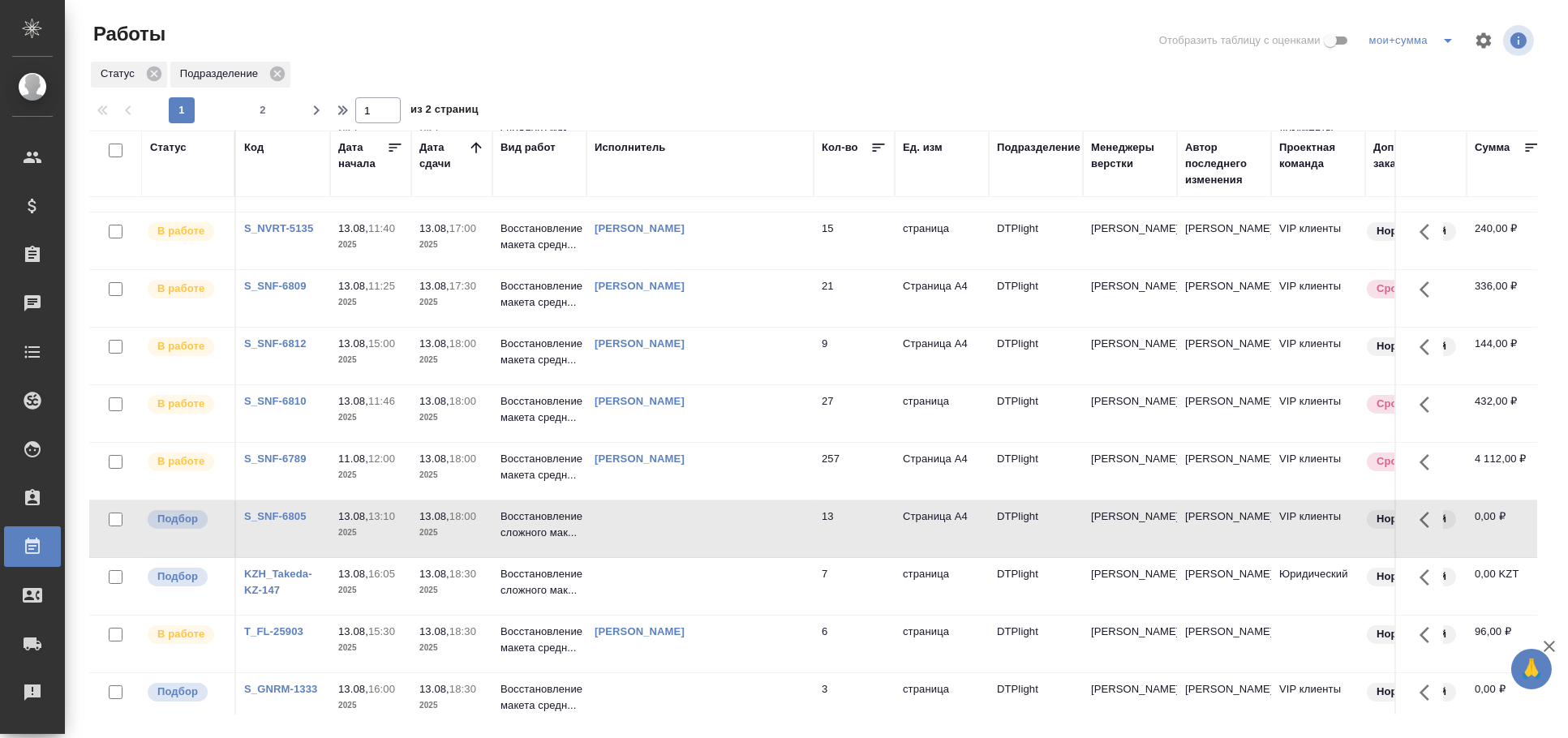
scroll to position [180, 0]
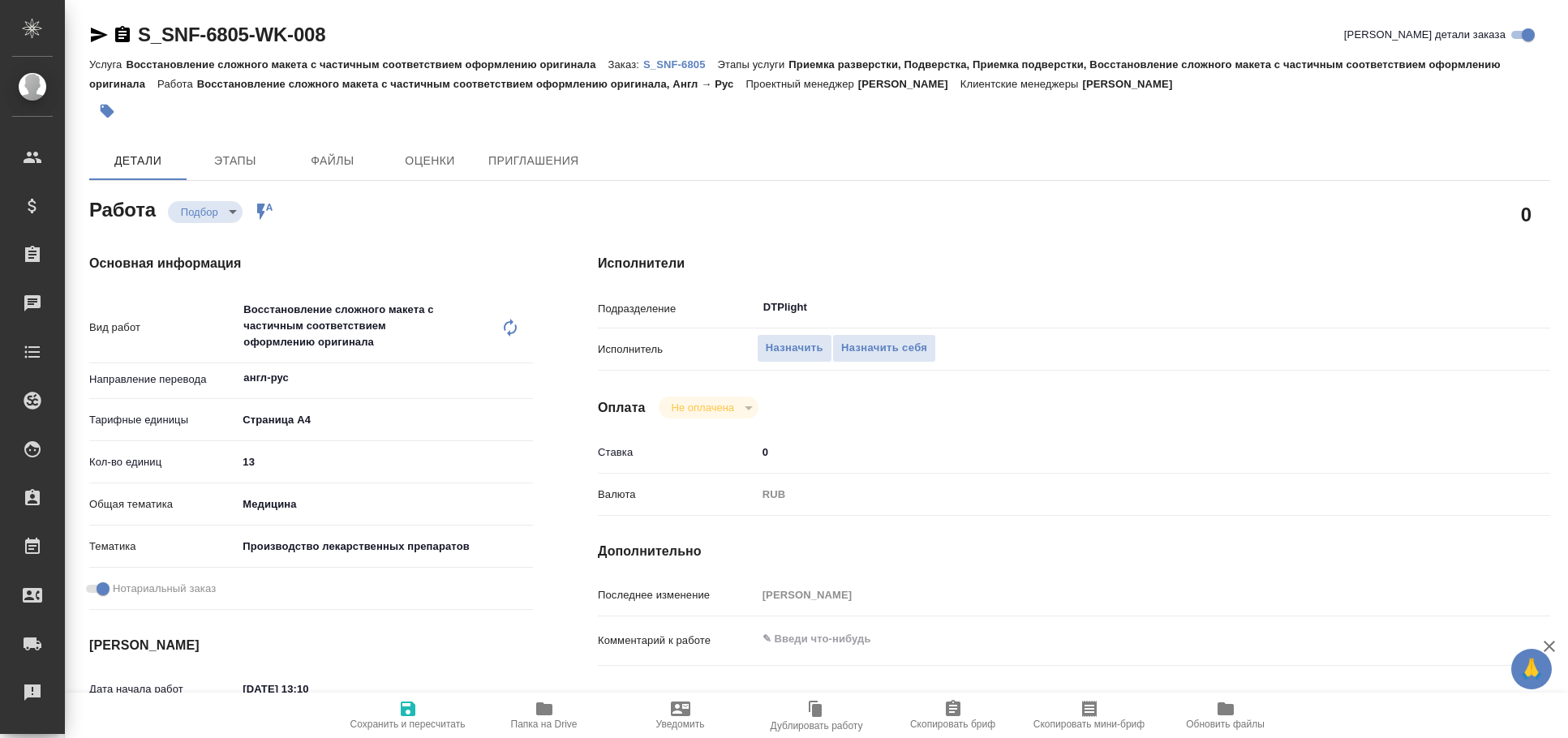
type textarea "x"
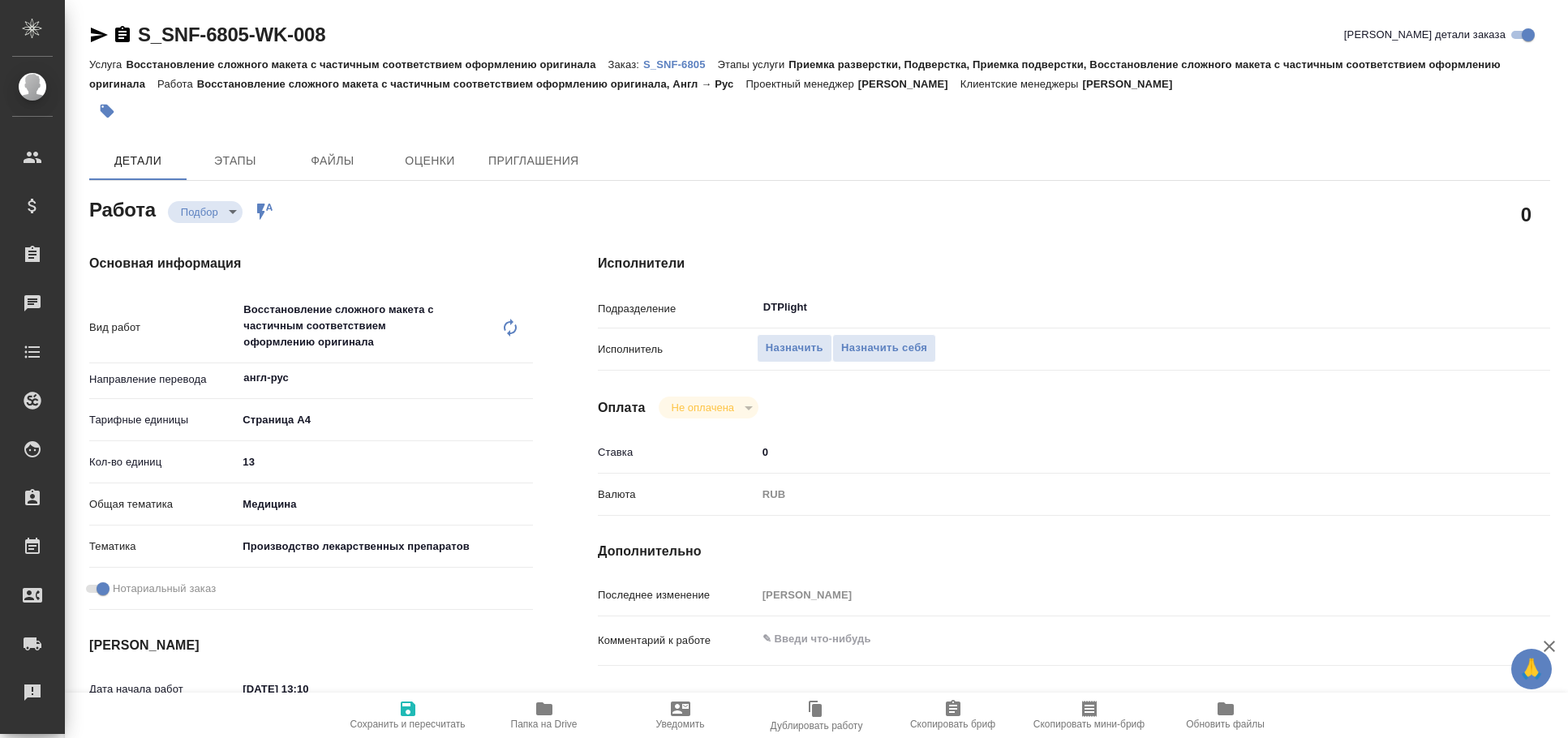
type textarea "x"
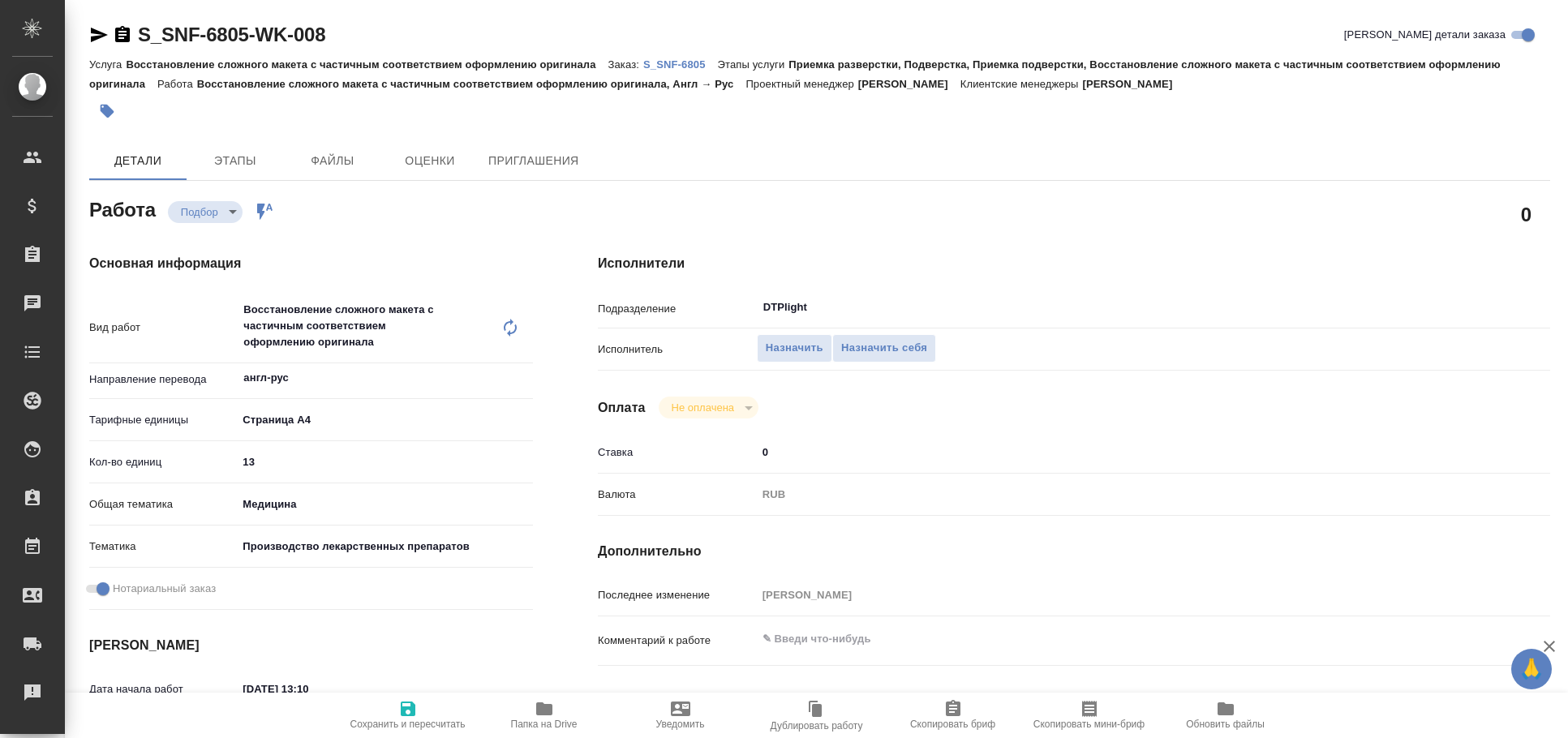
type textarea "x"
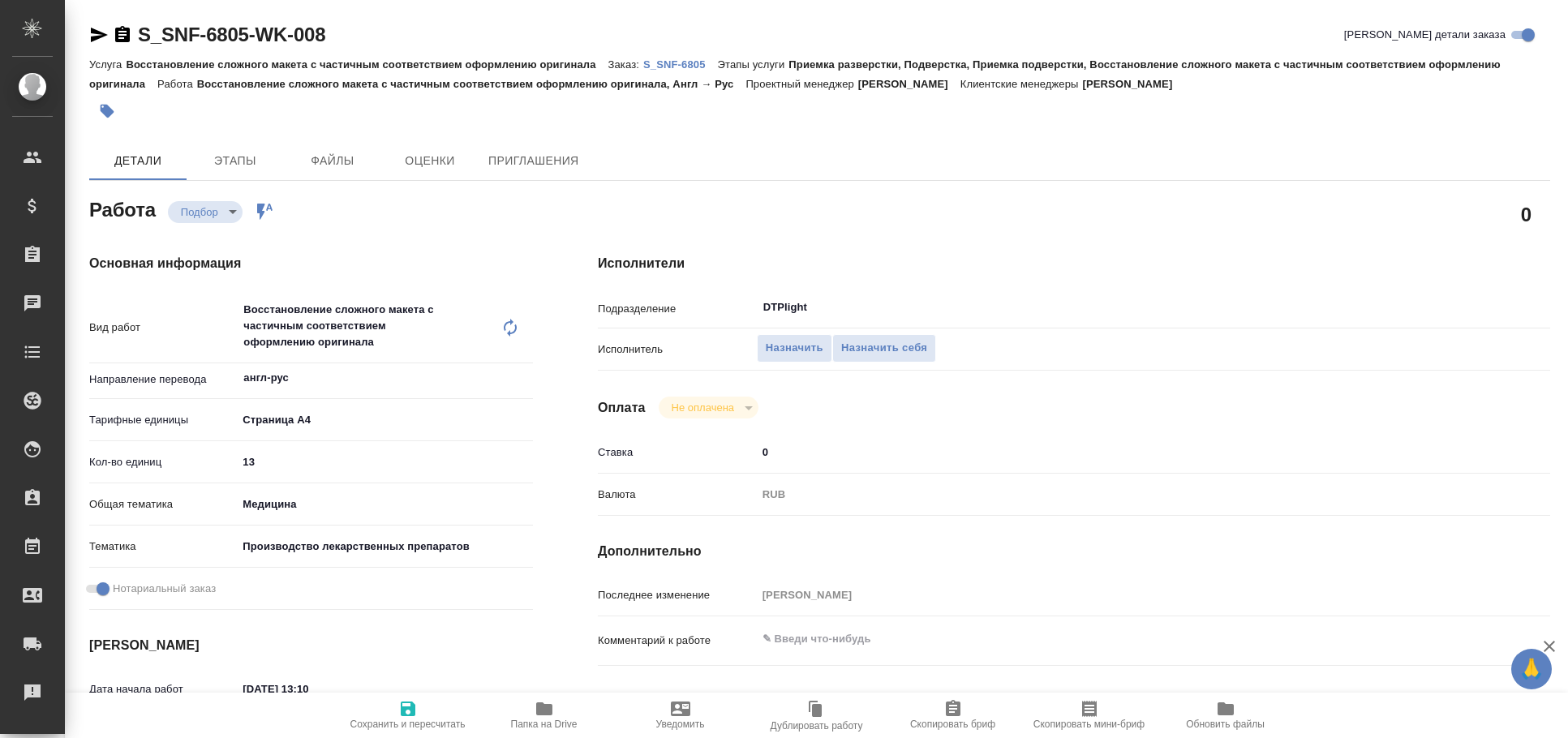
type textarea "x"
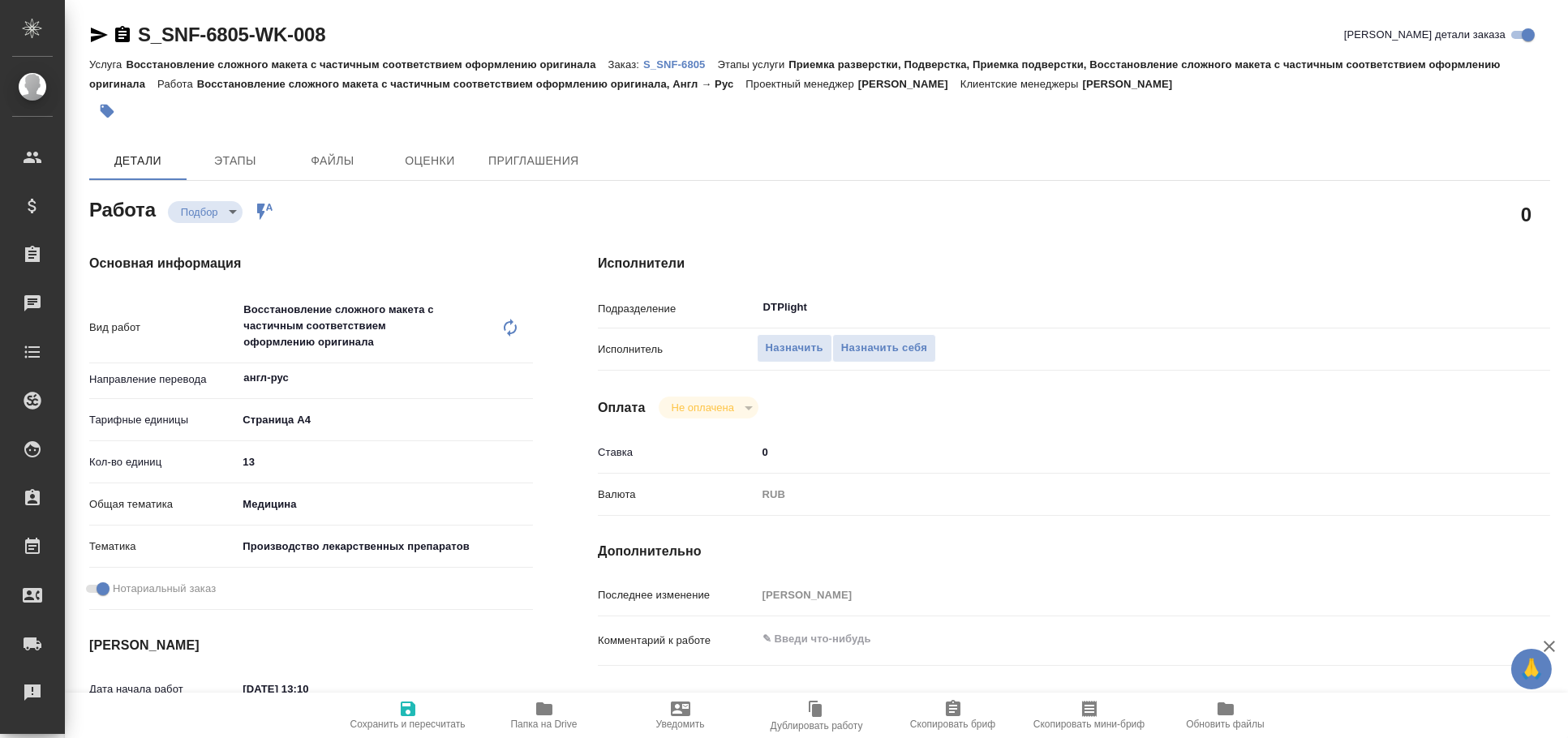
click at [547, 721] on span "Папка на Drive" at bounding box center [544, 724] width 66 height 11
type textarea "x"
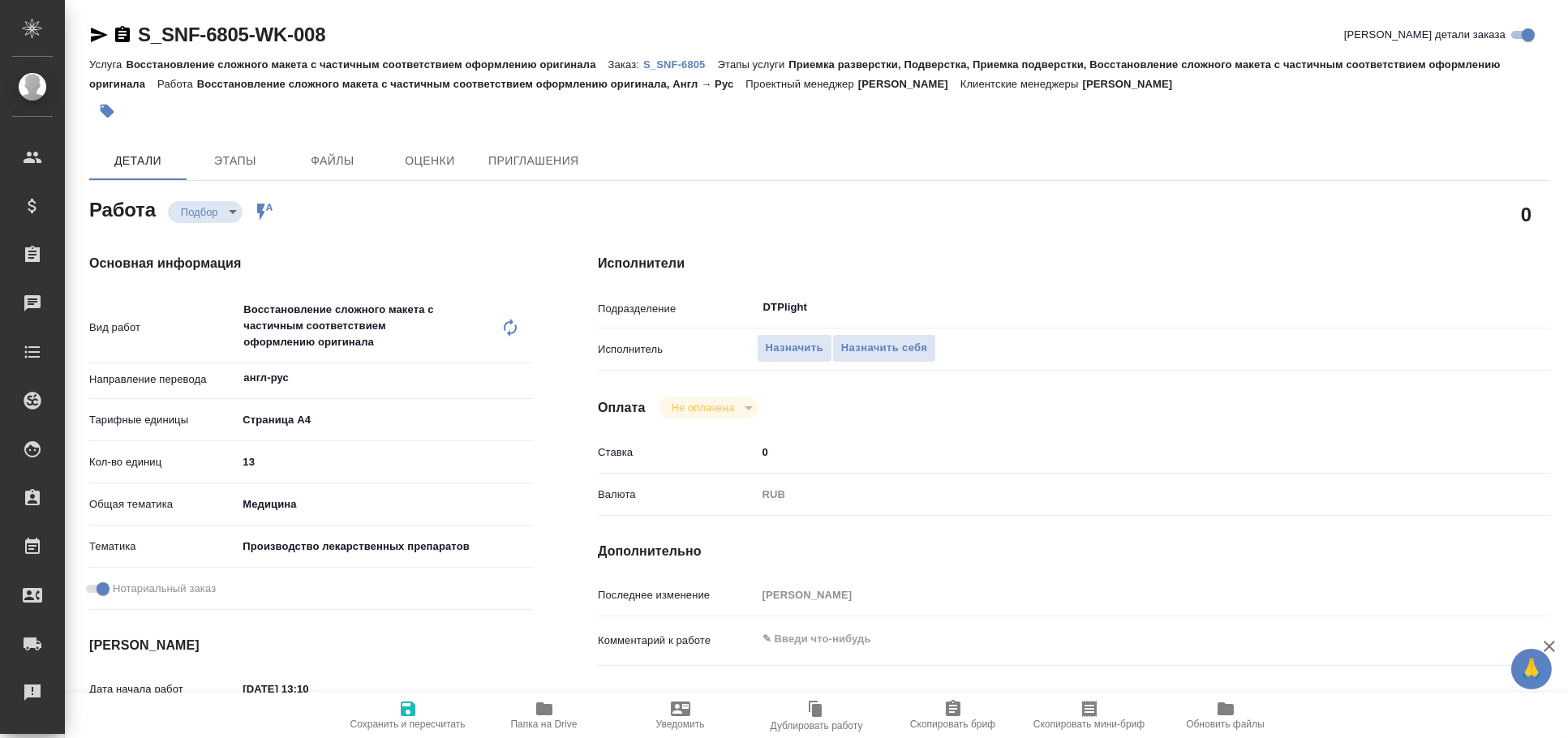
type textarea "x"
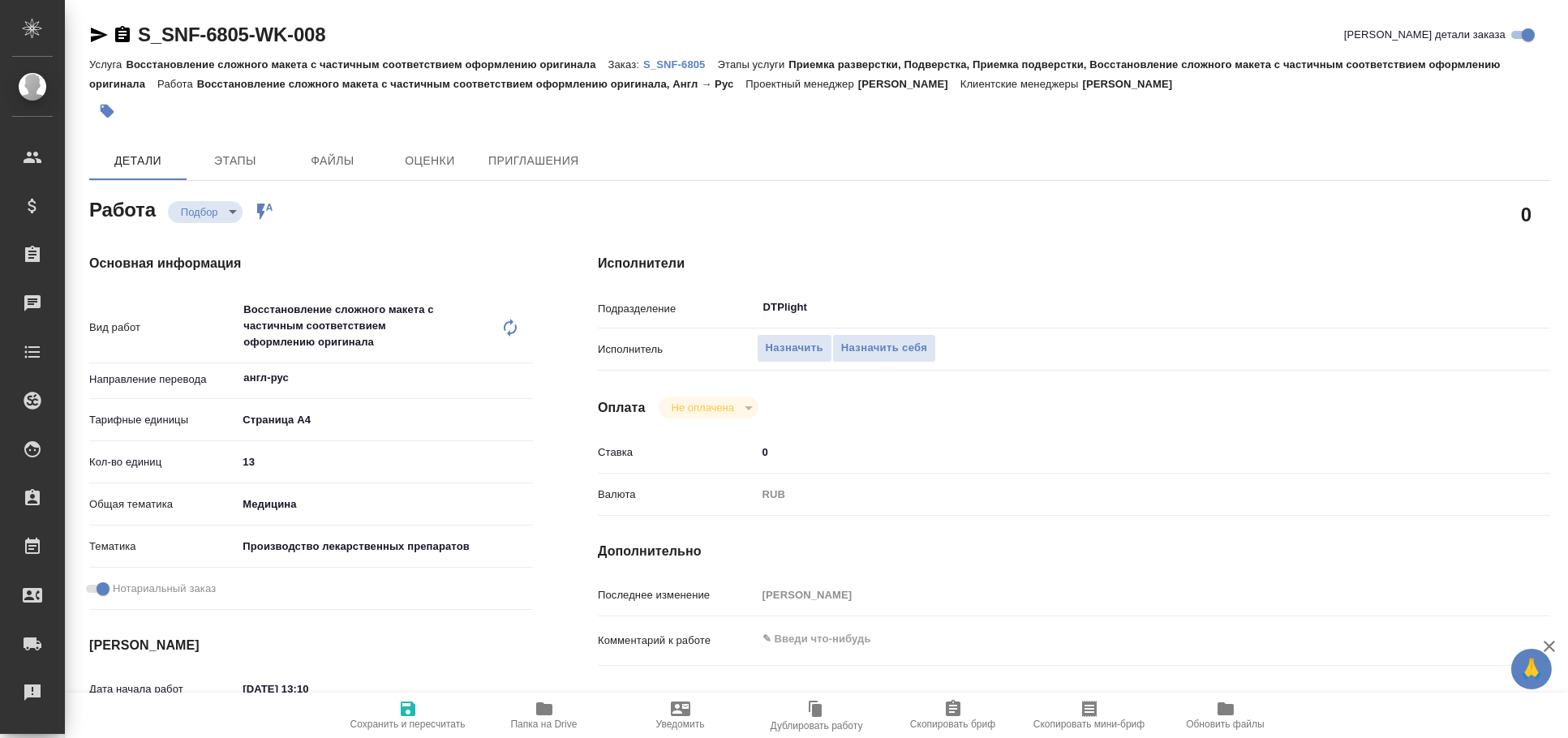
type textarea "x"
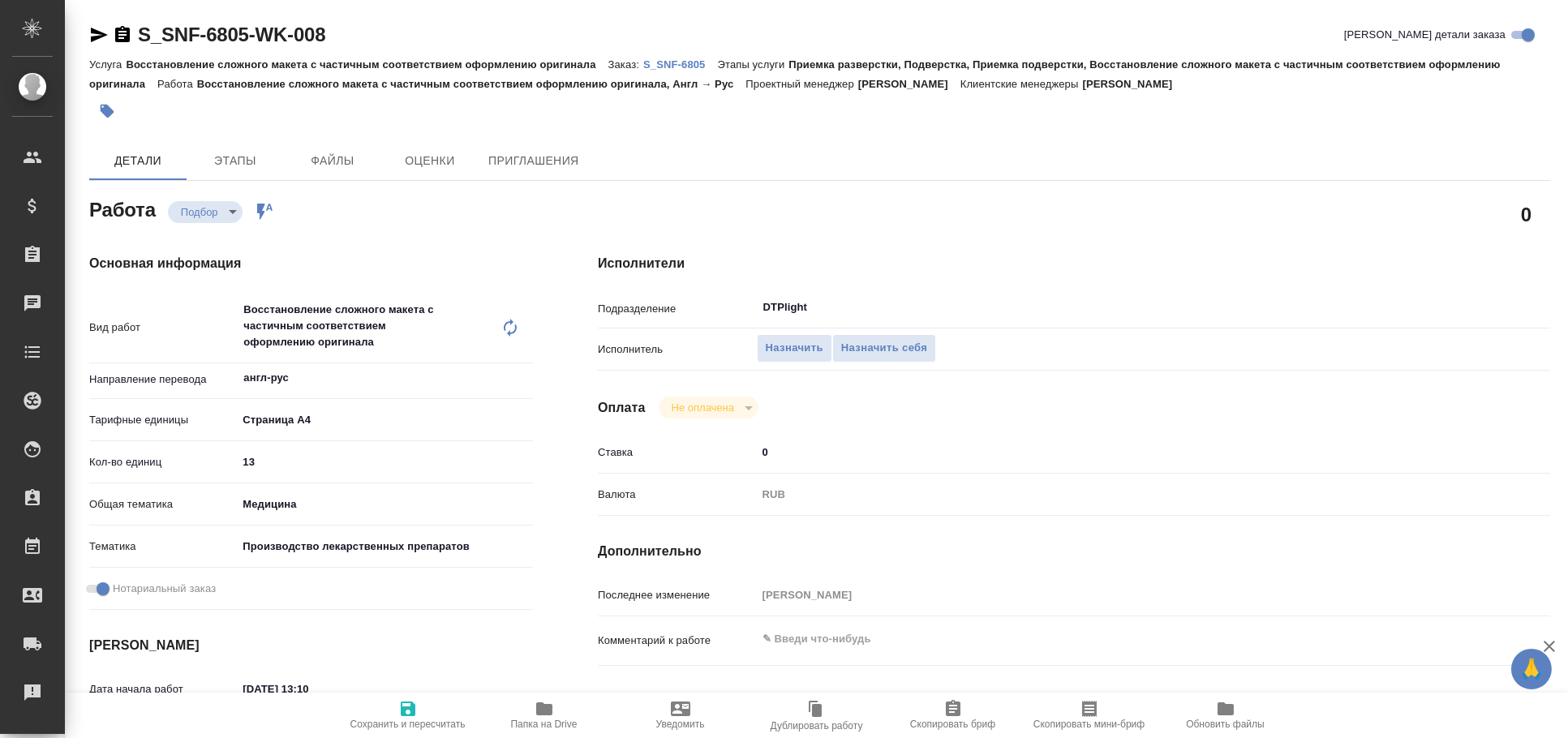
type textarea "x"
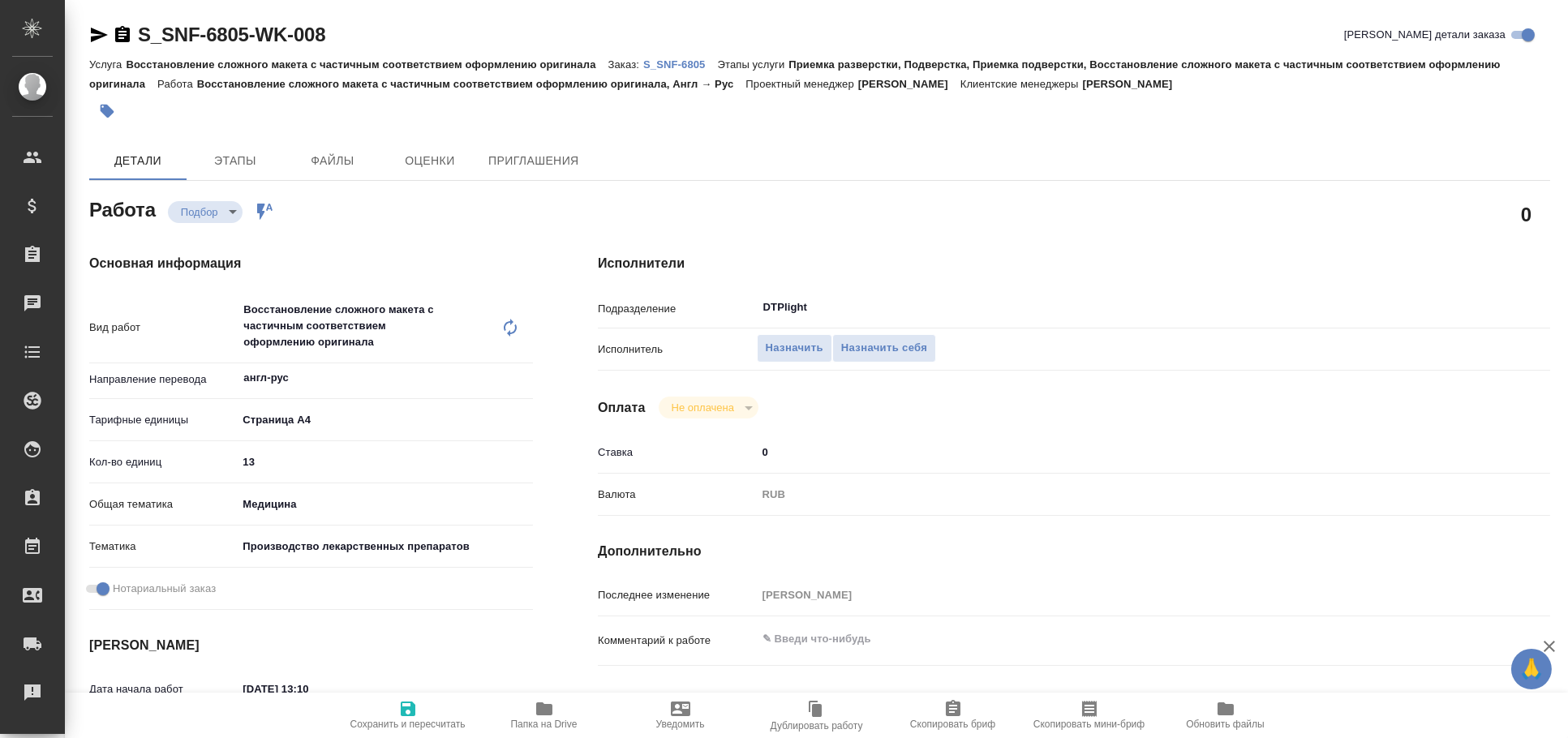
type textarea "x"
click at [104, 30] on icon "button" at bounding box center [98, 34] width 19 height 19
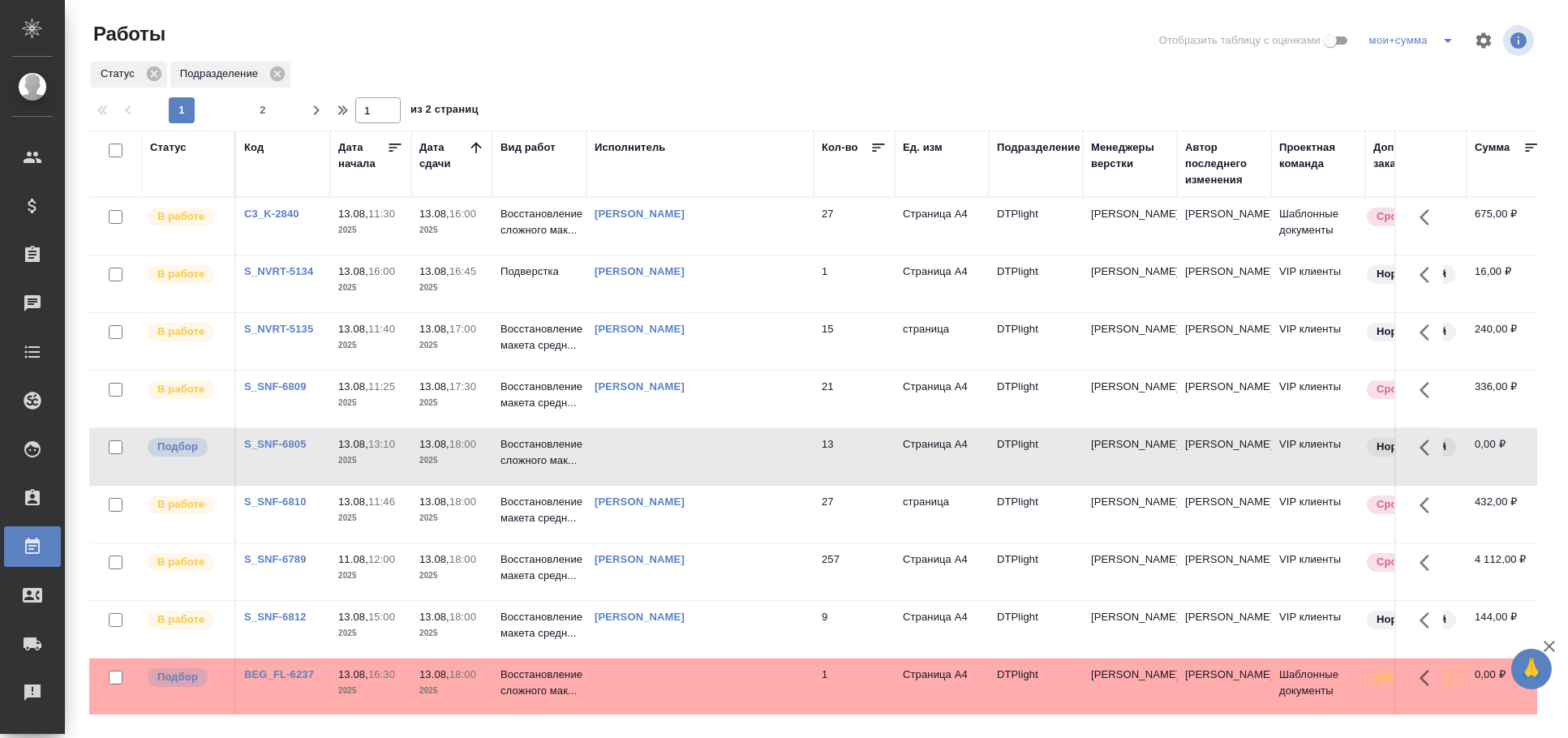
click at [173, 142] on div "Статус" at bounding box center [168, 148] width 37 height 17
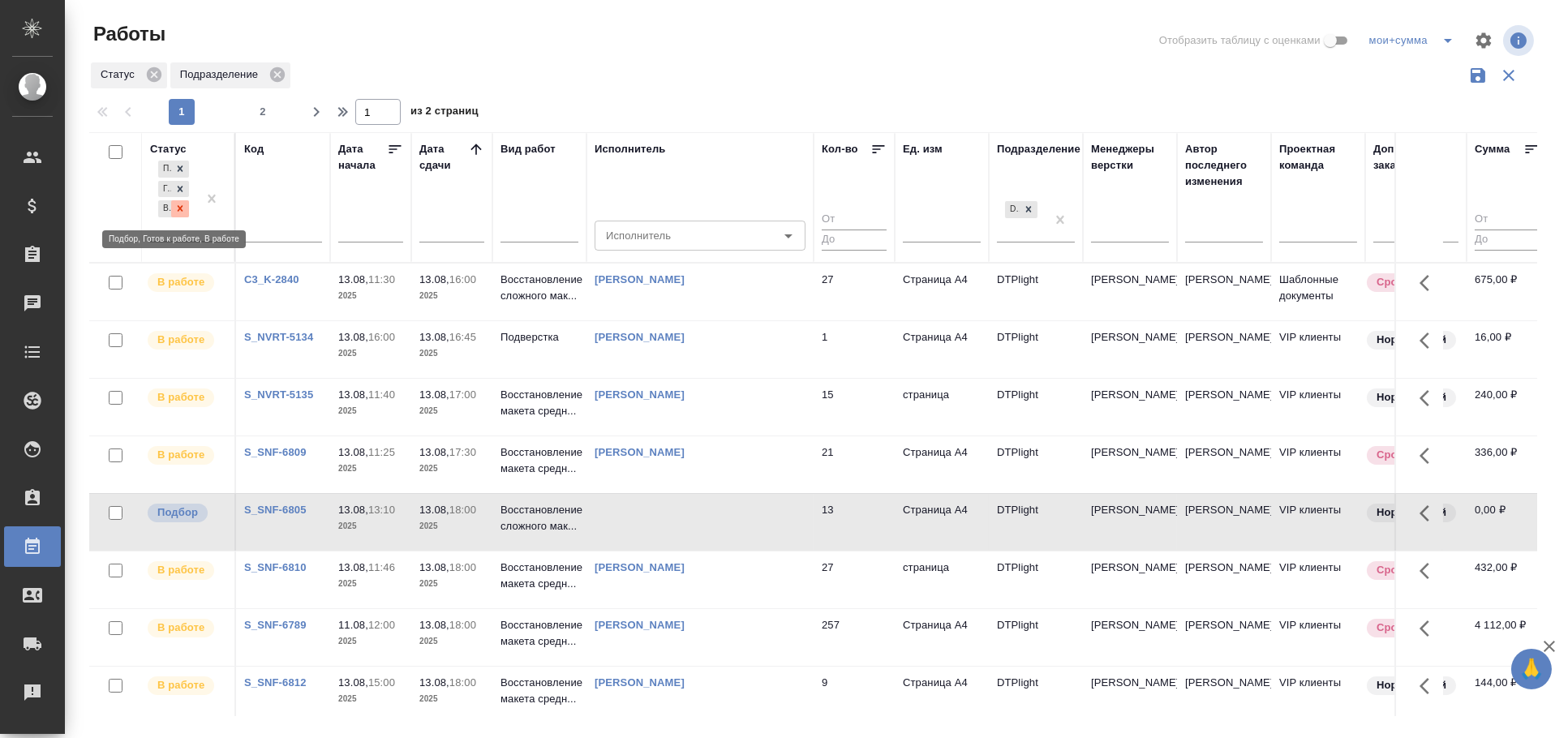
click at [182, 213] on icon at bounding box center [180, 209] width 11 height 11
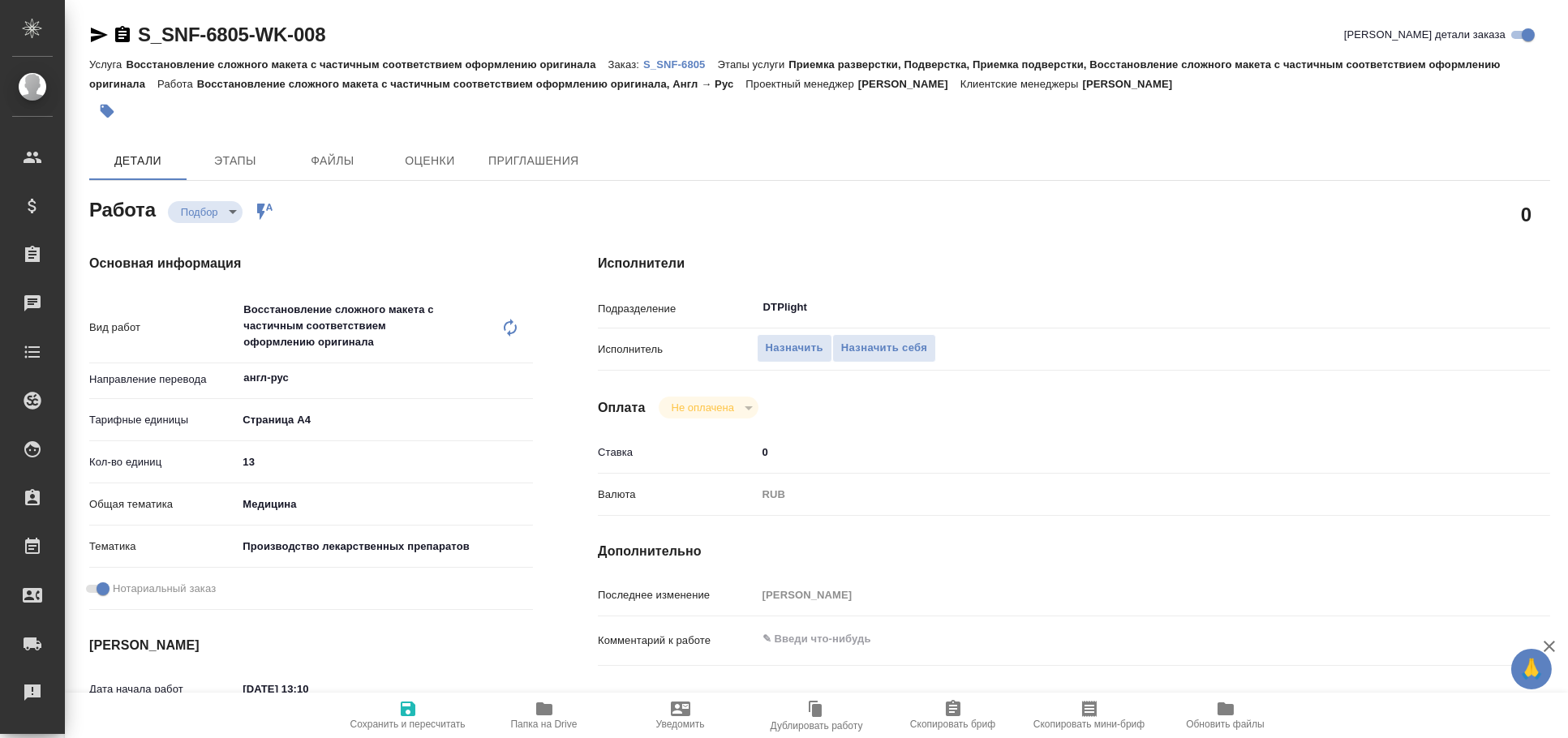
type textarea "x"
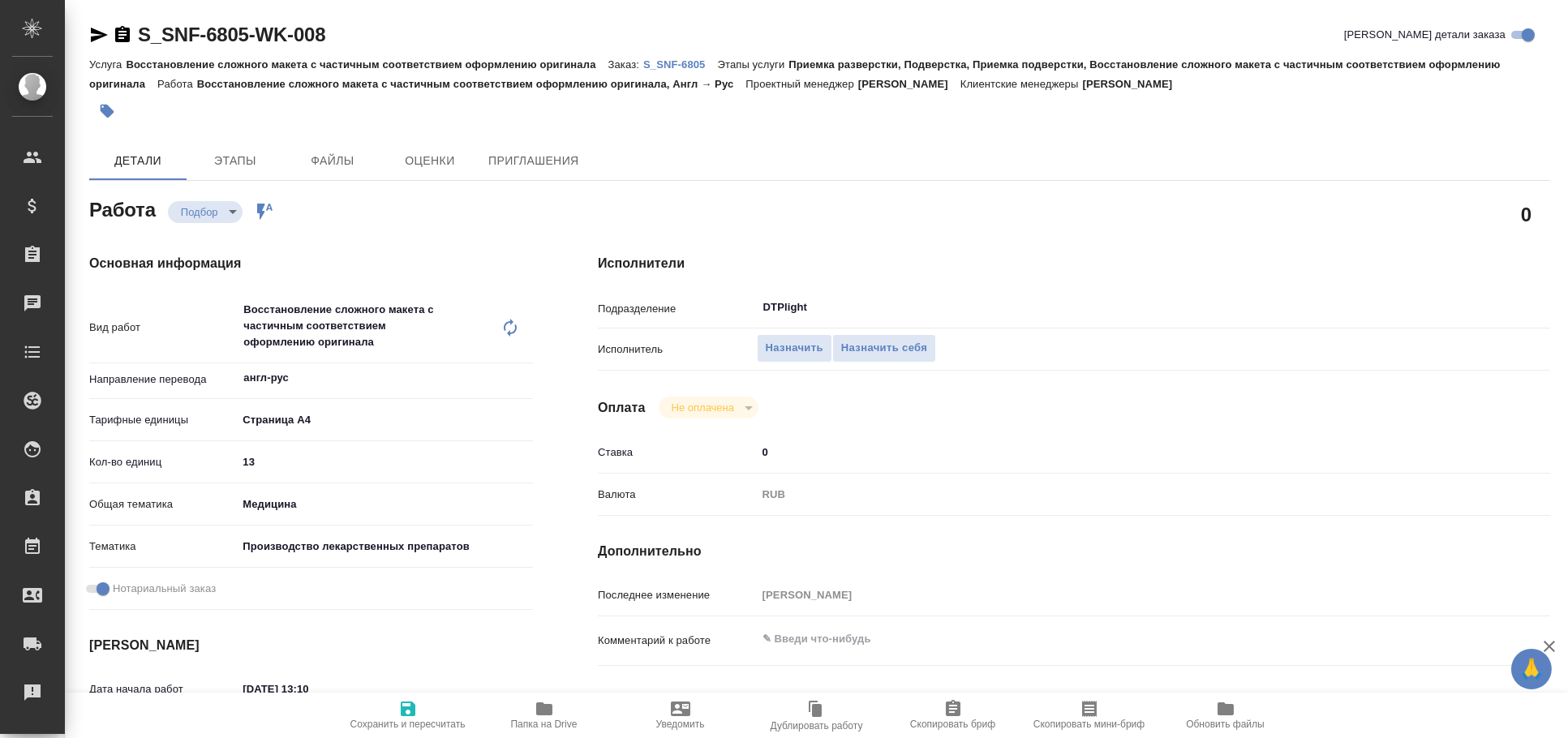
type textarea "x"
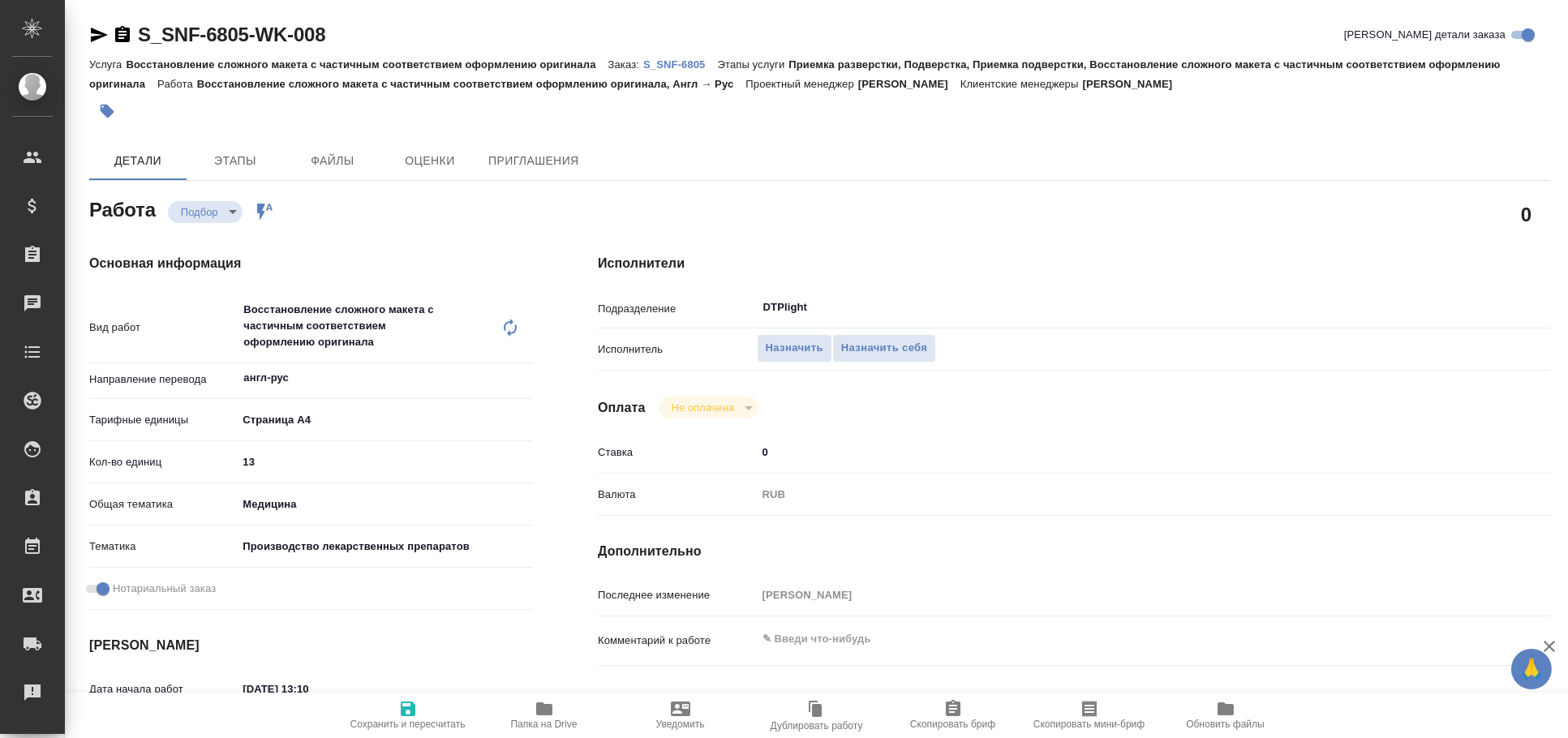
type textarea "x"
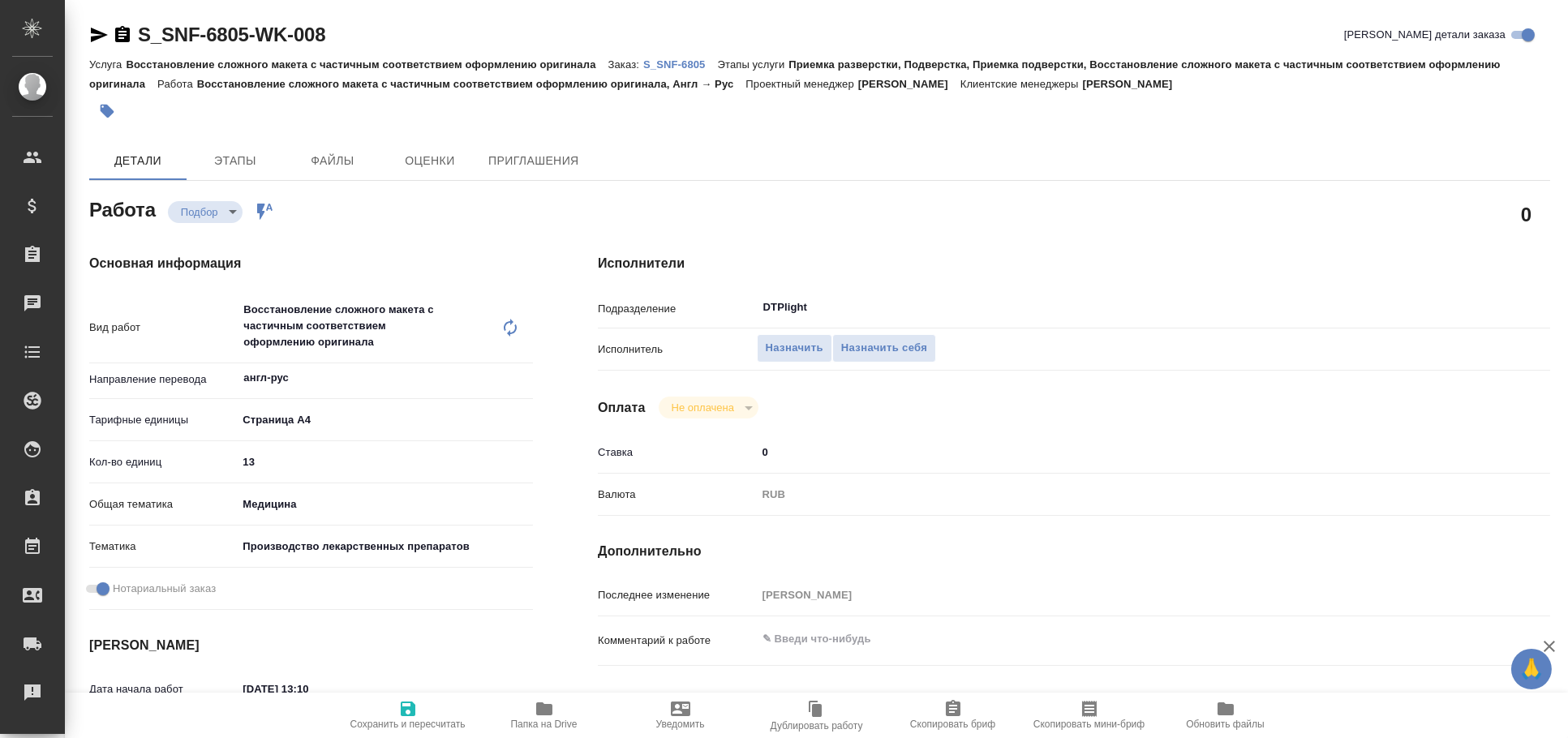
type textarea "x"
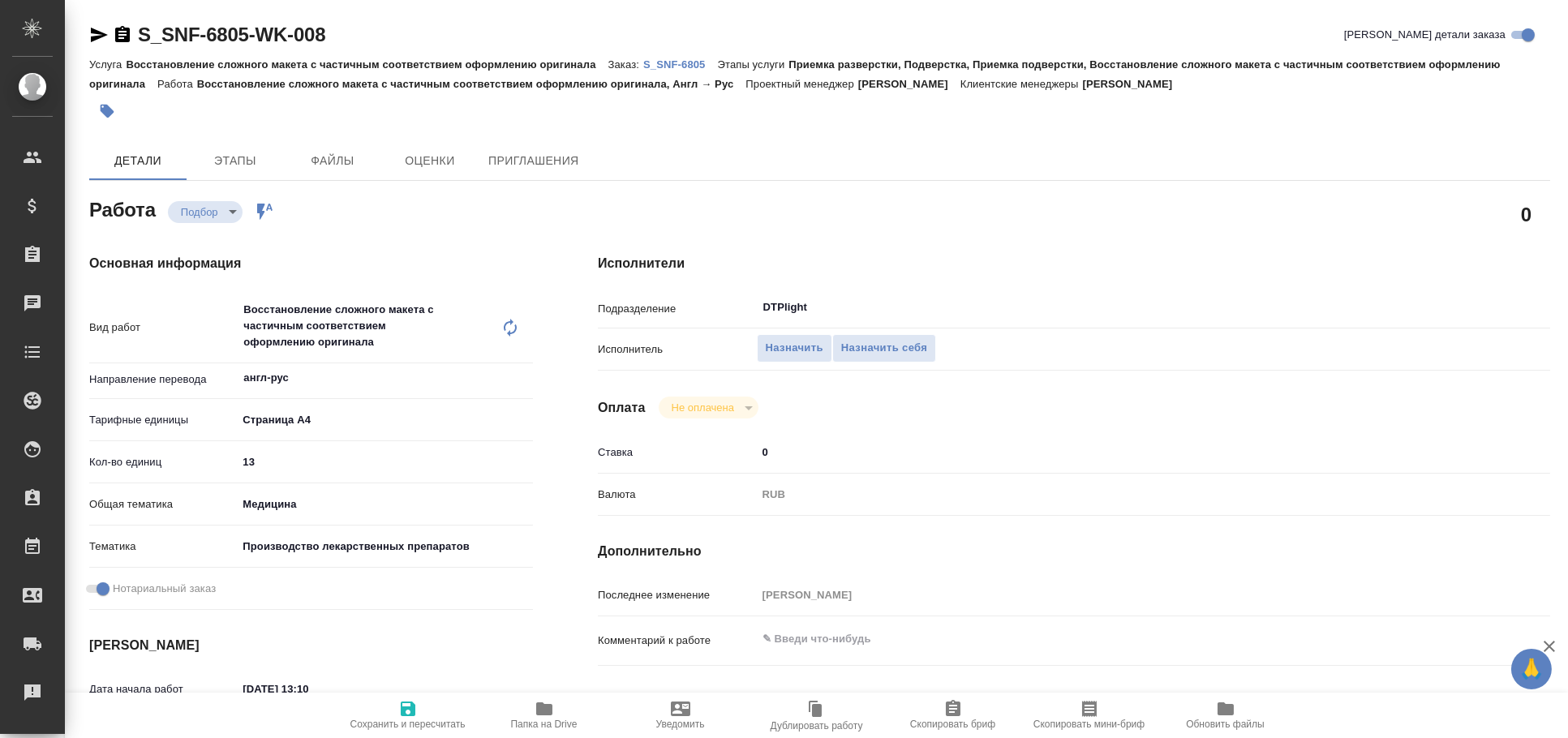
type textarea "x"
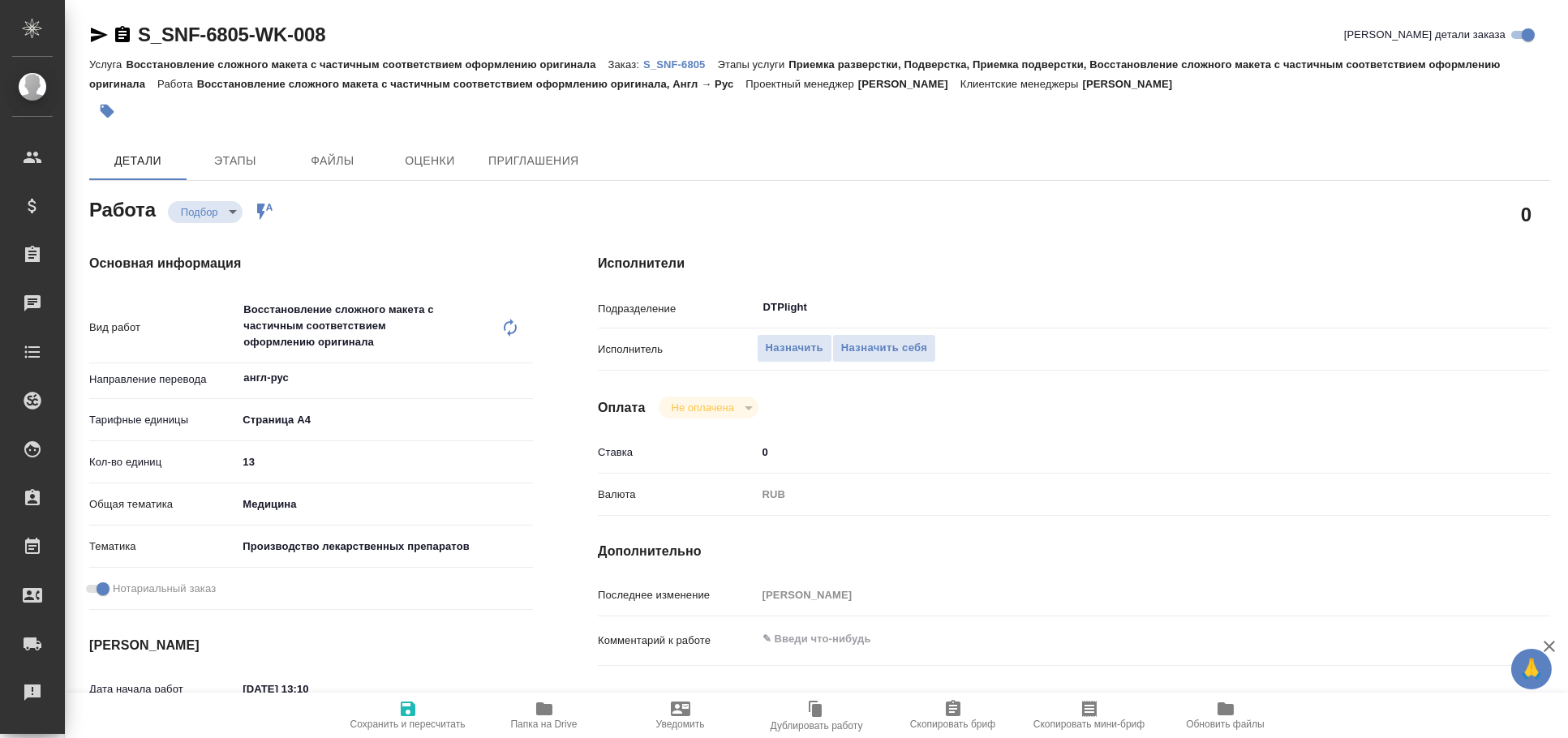
type textarea "x"
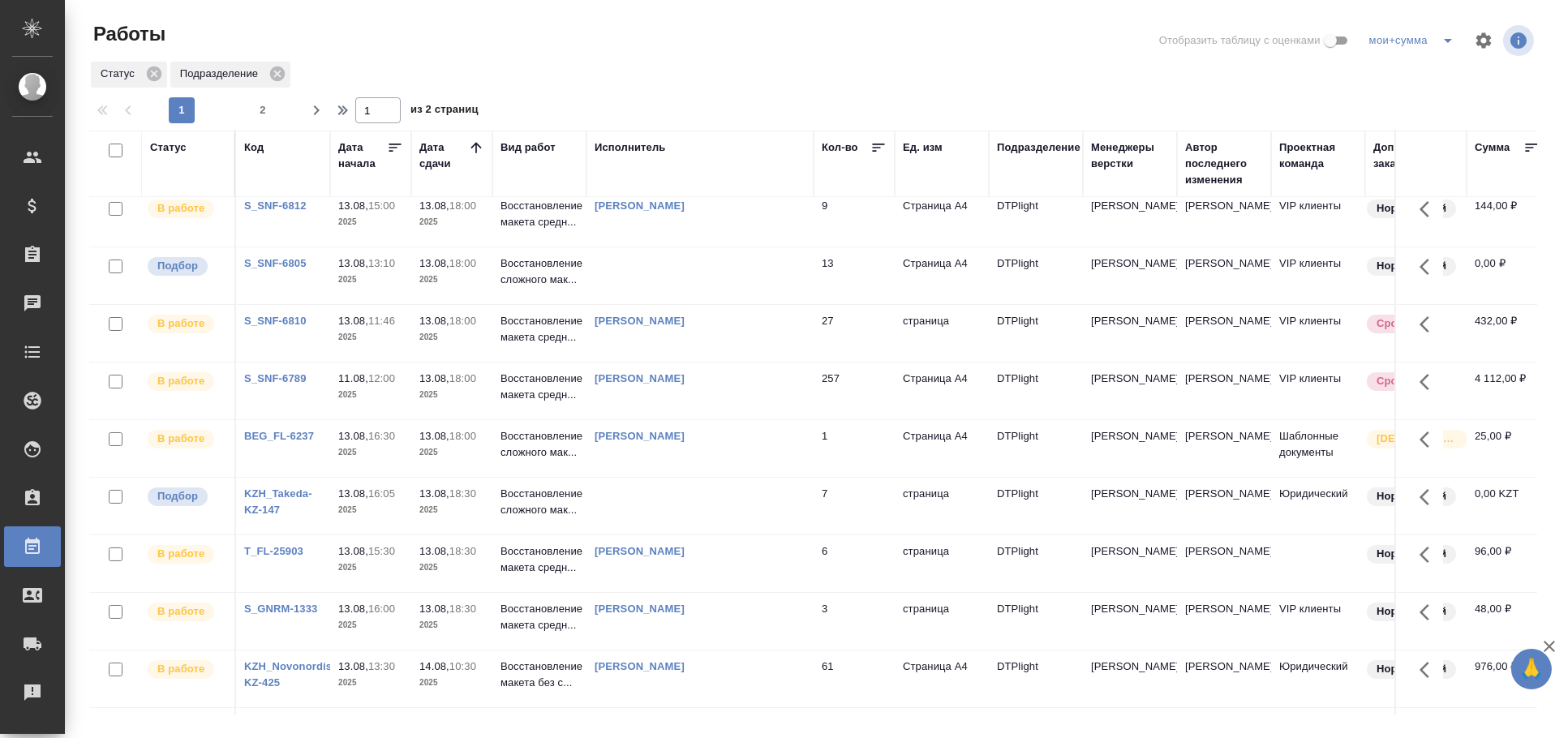
scroll to position [270, 0]
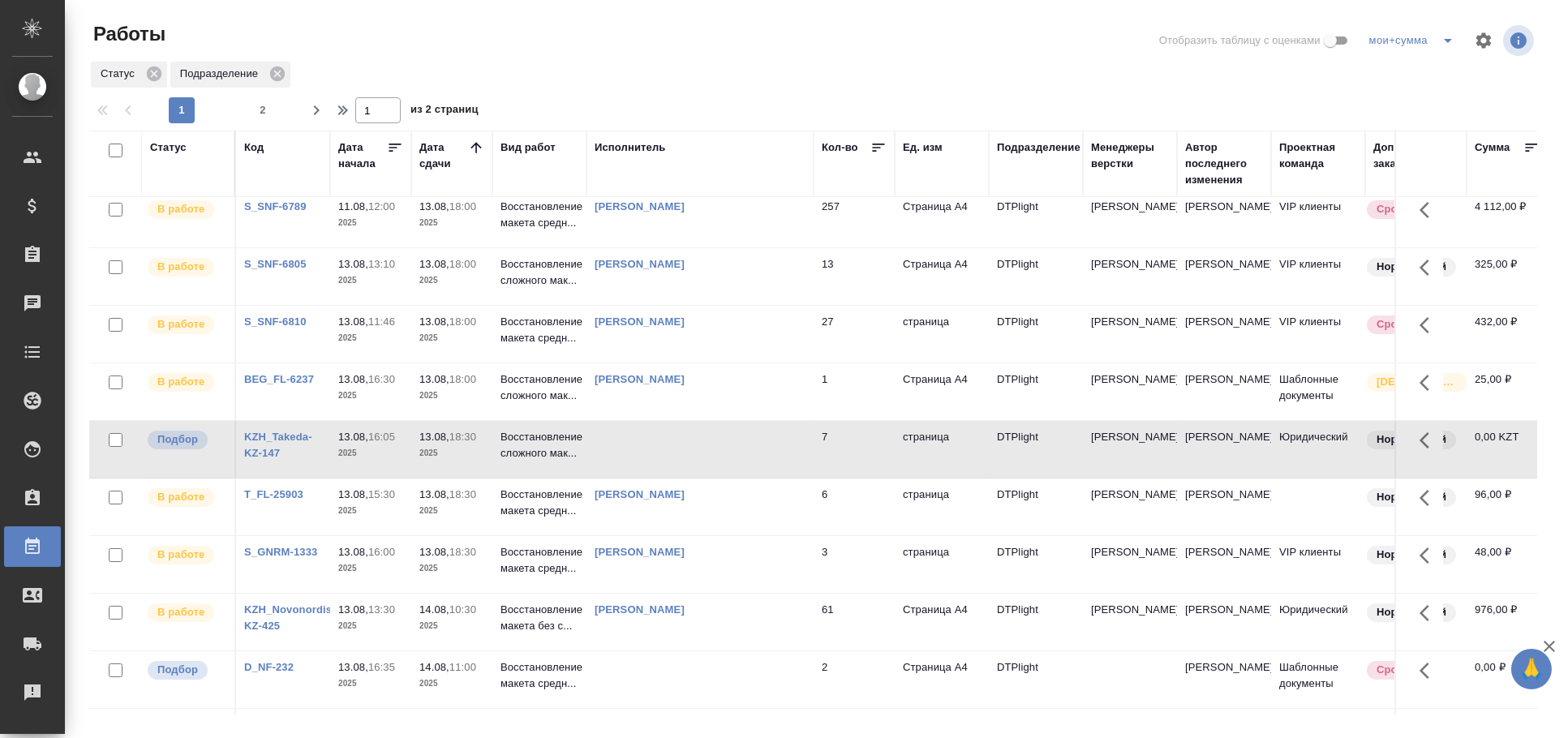
scroll to position [0, 0]
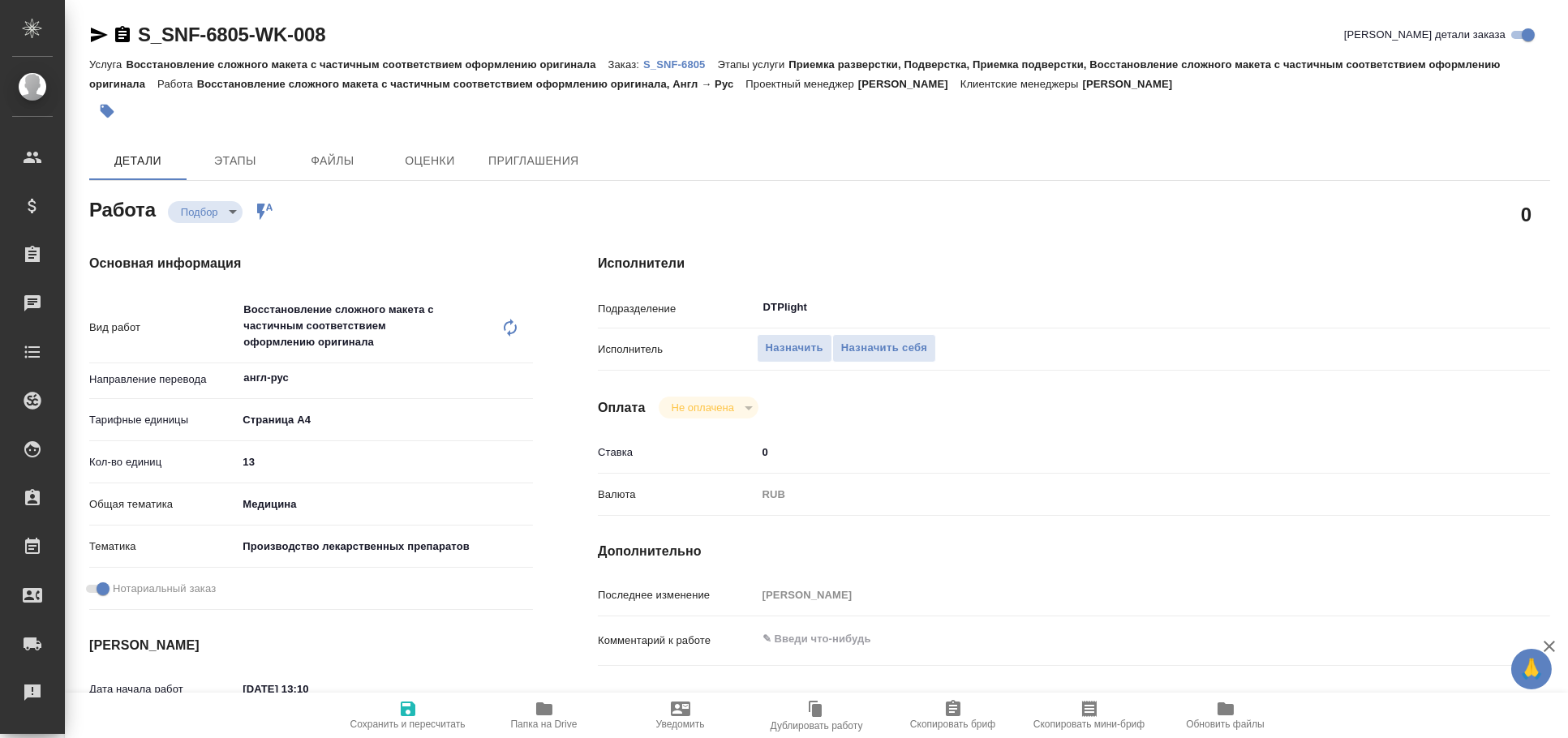
type textarea "x"
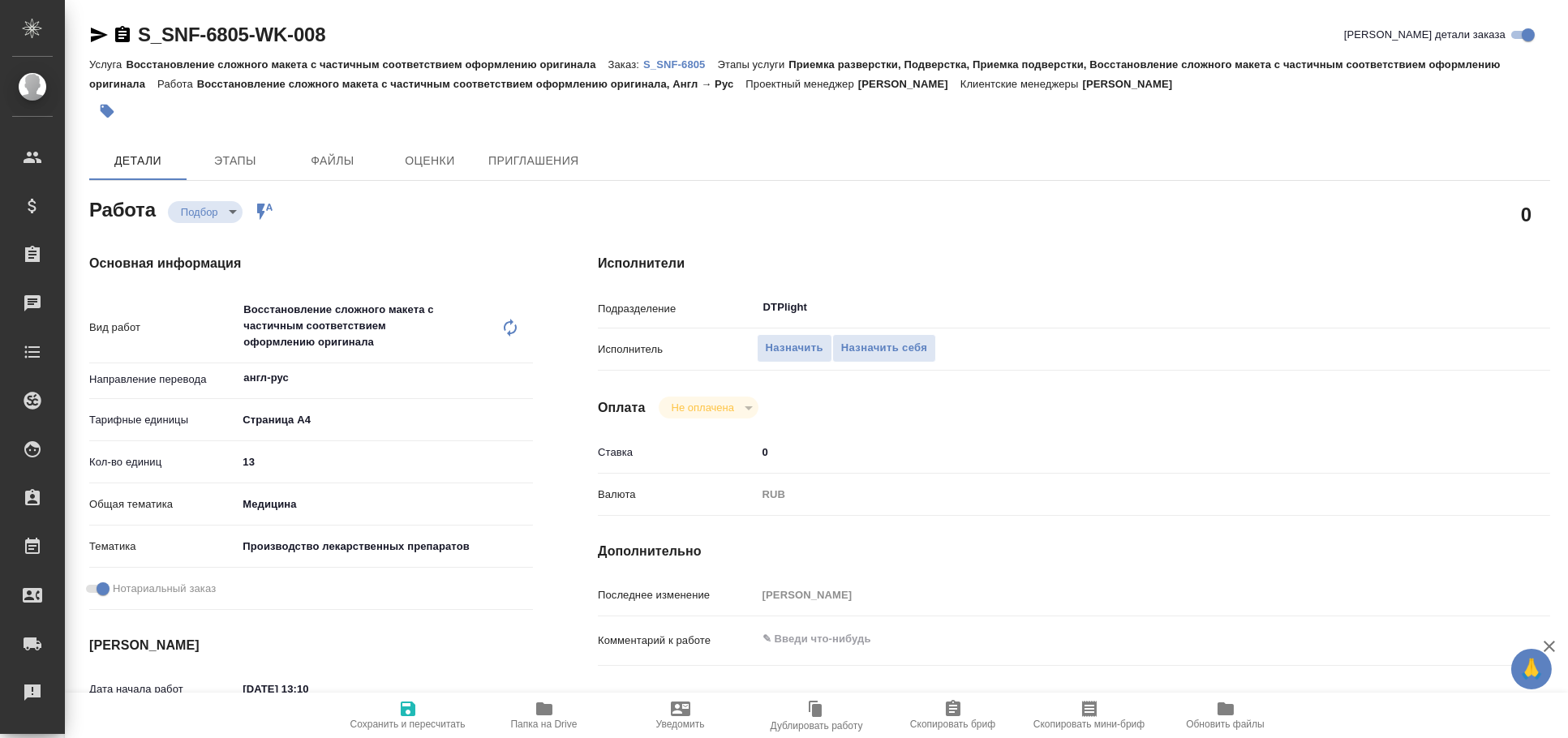
type textarea "x"
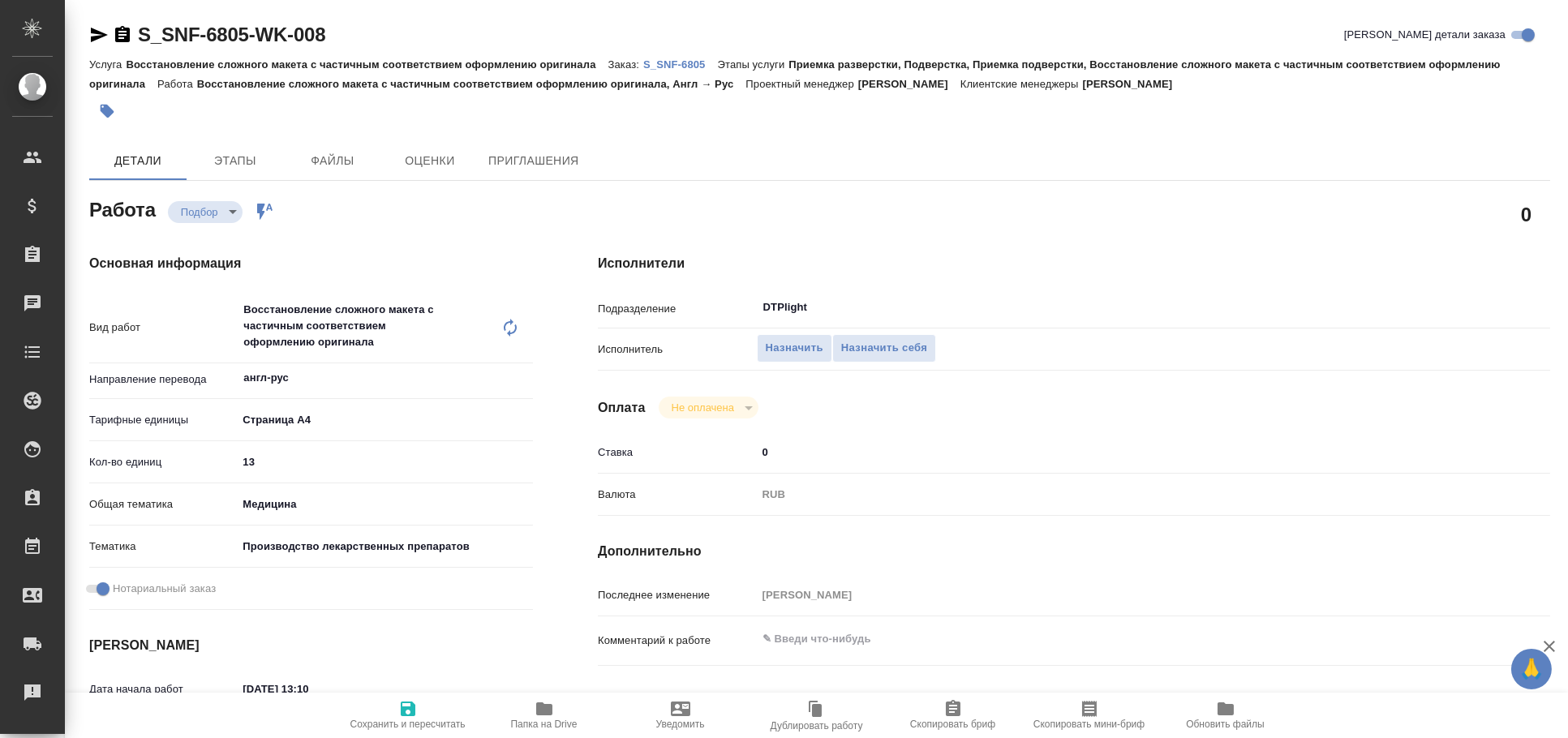
type textarea "x"
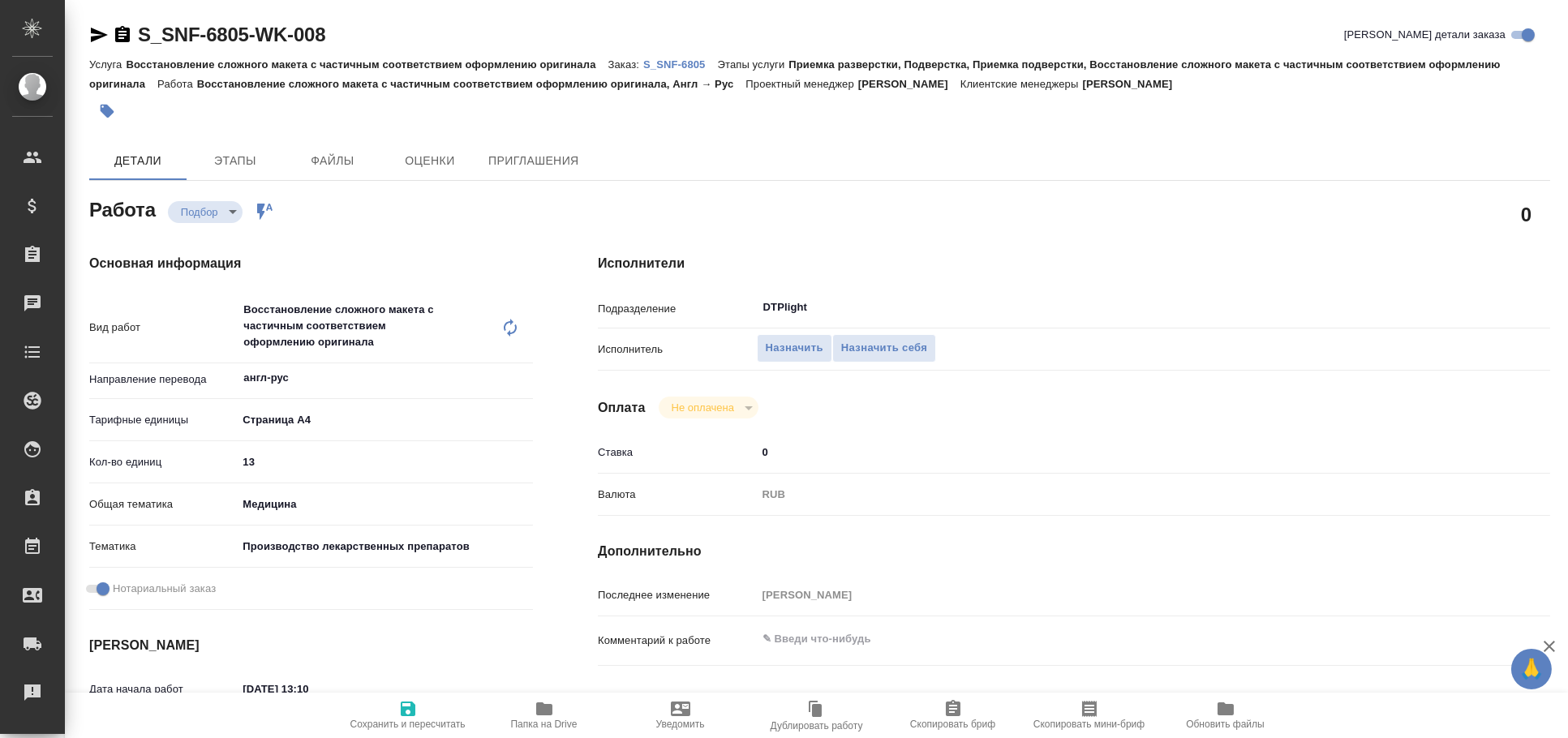
type textarea "x"
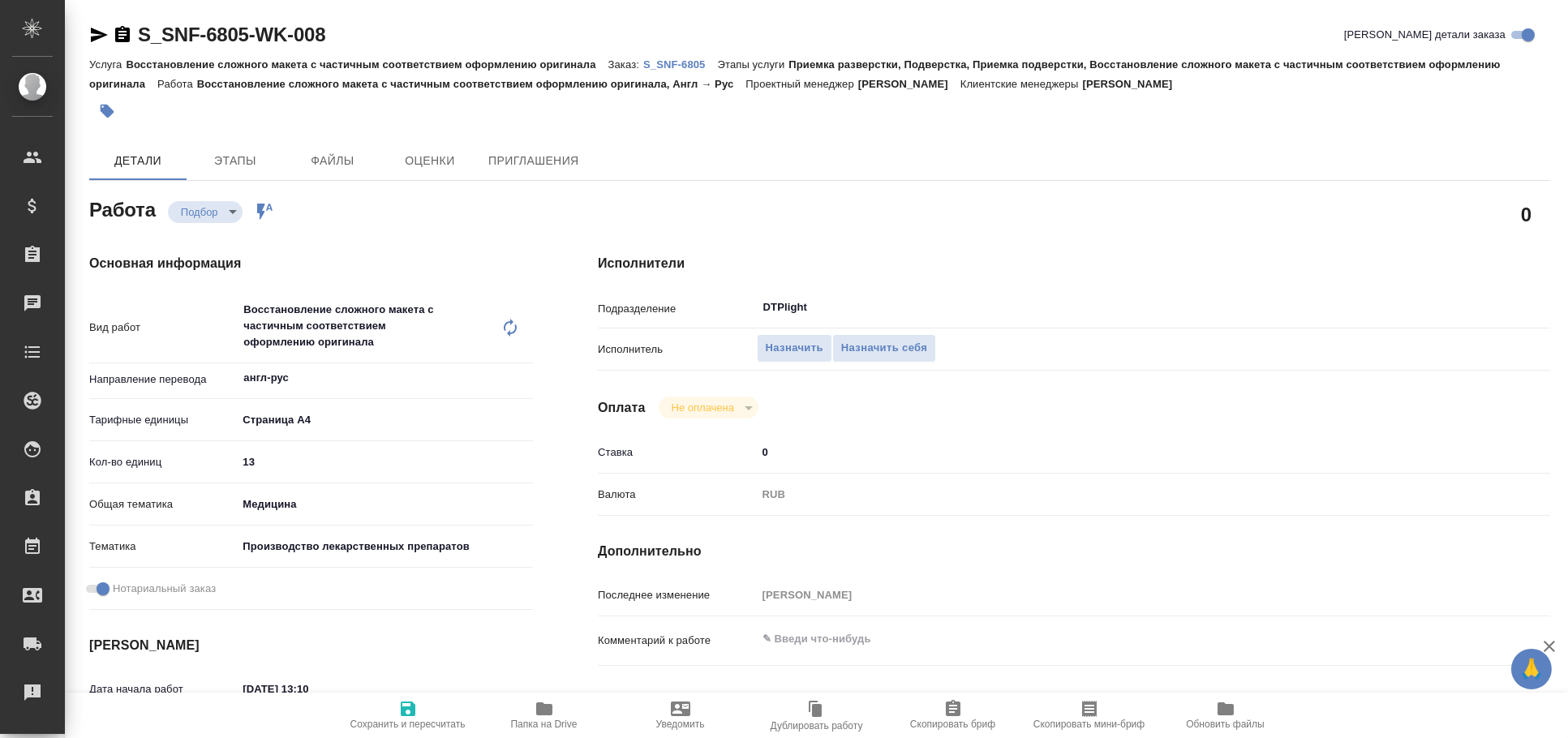
type textarea "x"
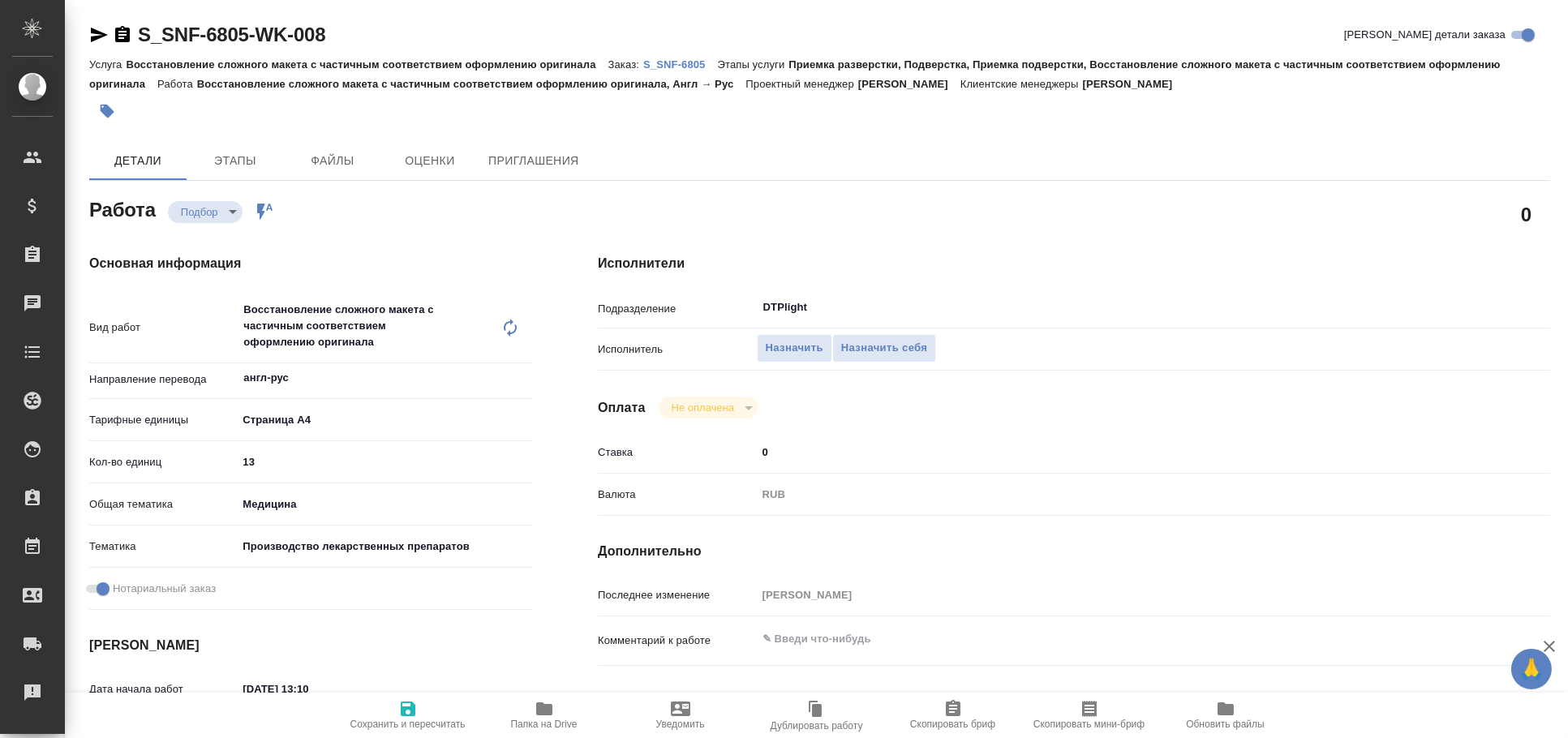
type textarea "x"
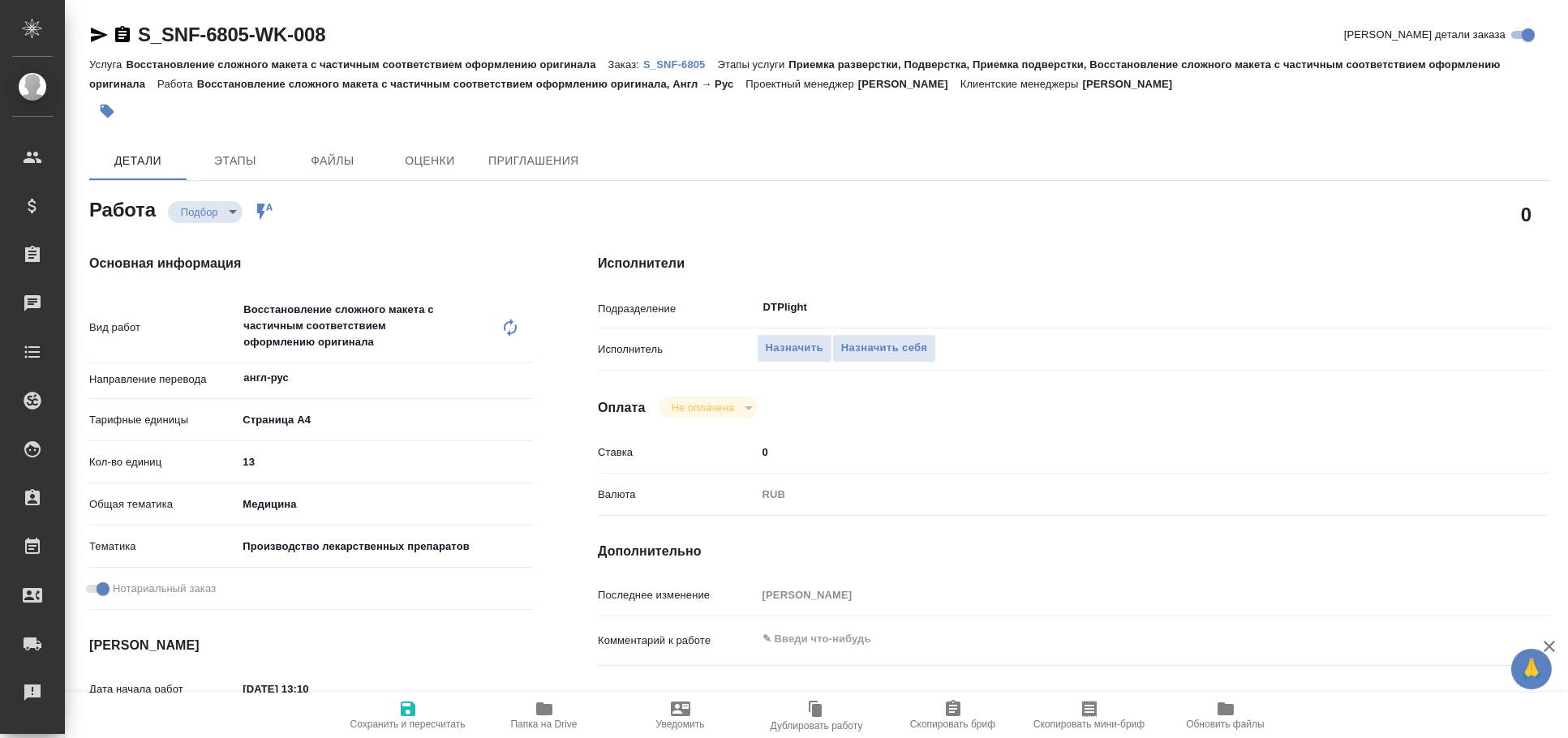
type textarea "x"
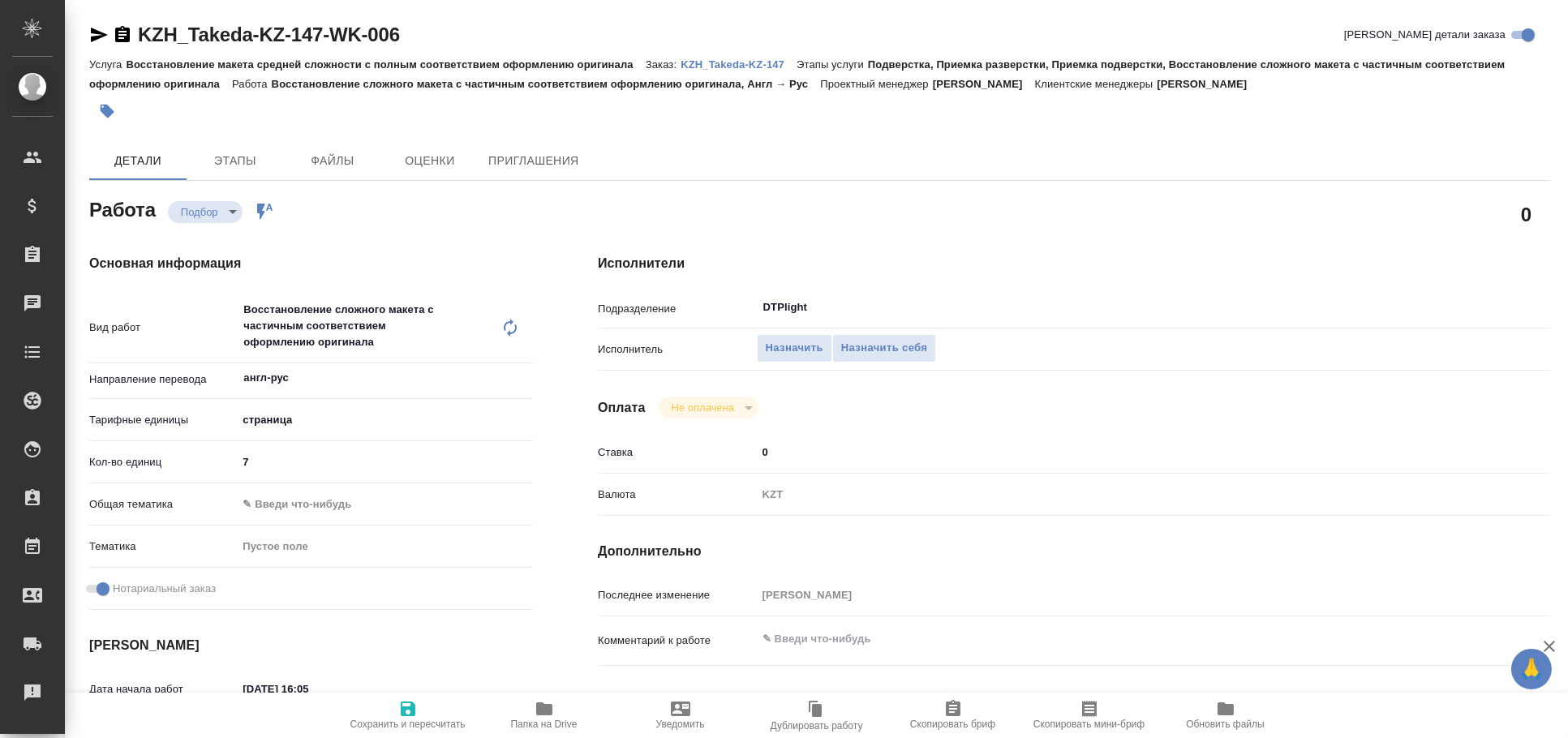
type textarea "x"
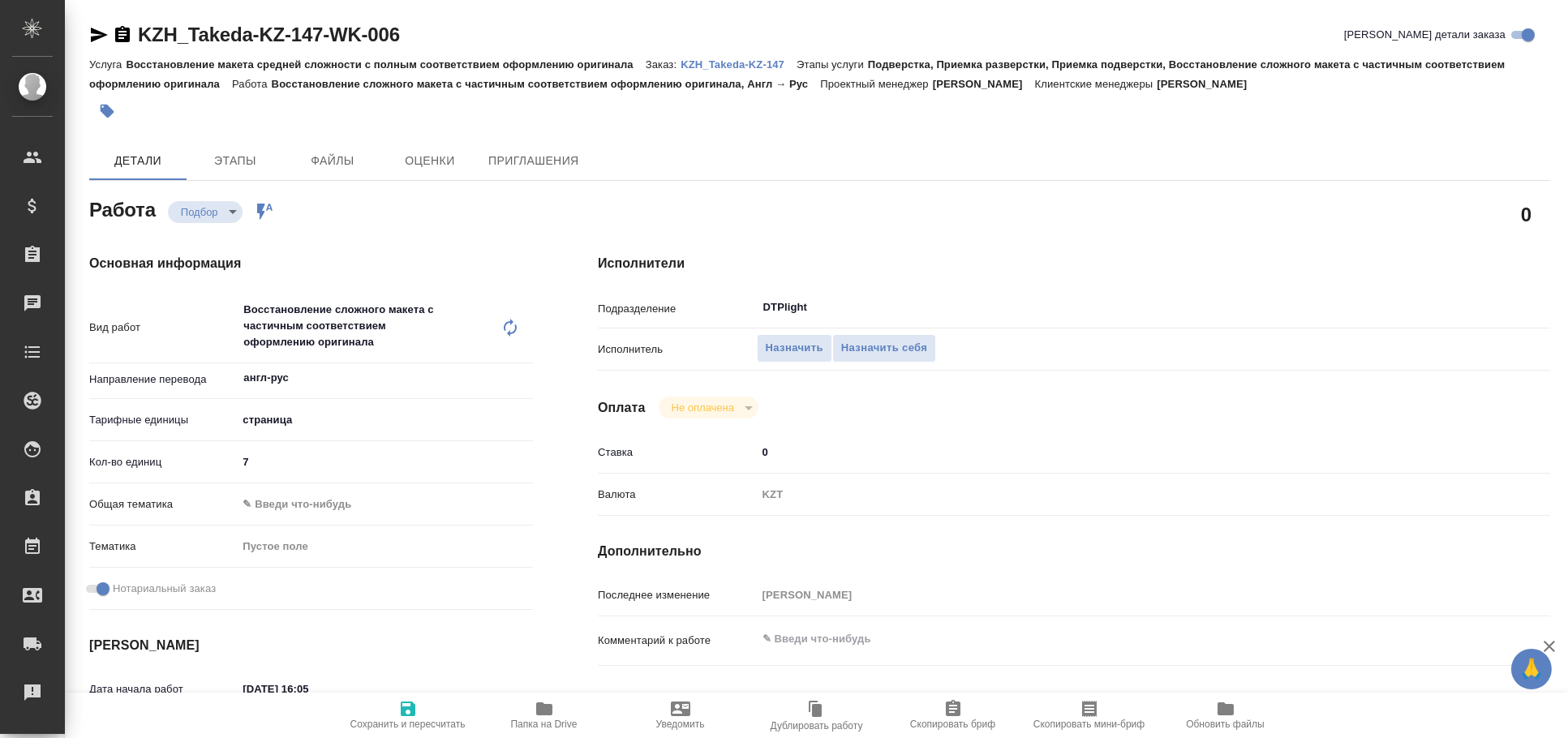
type textarea "x"
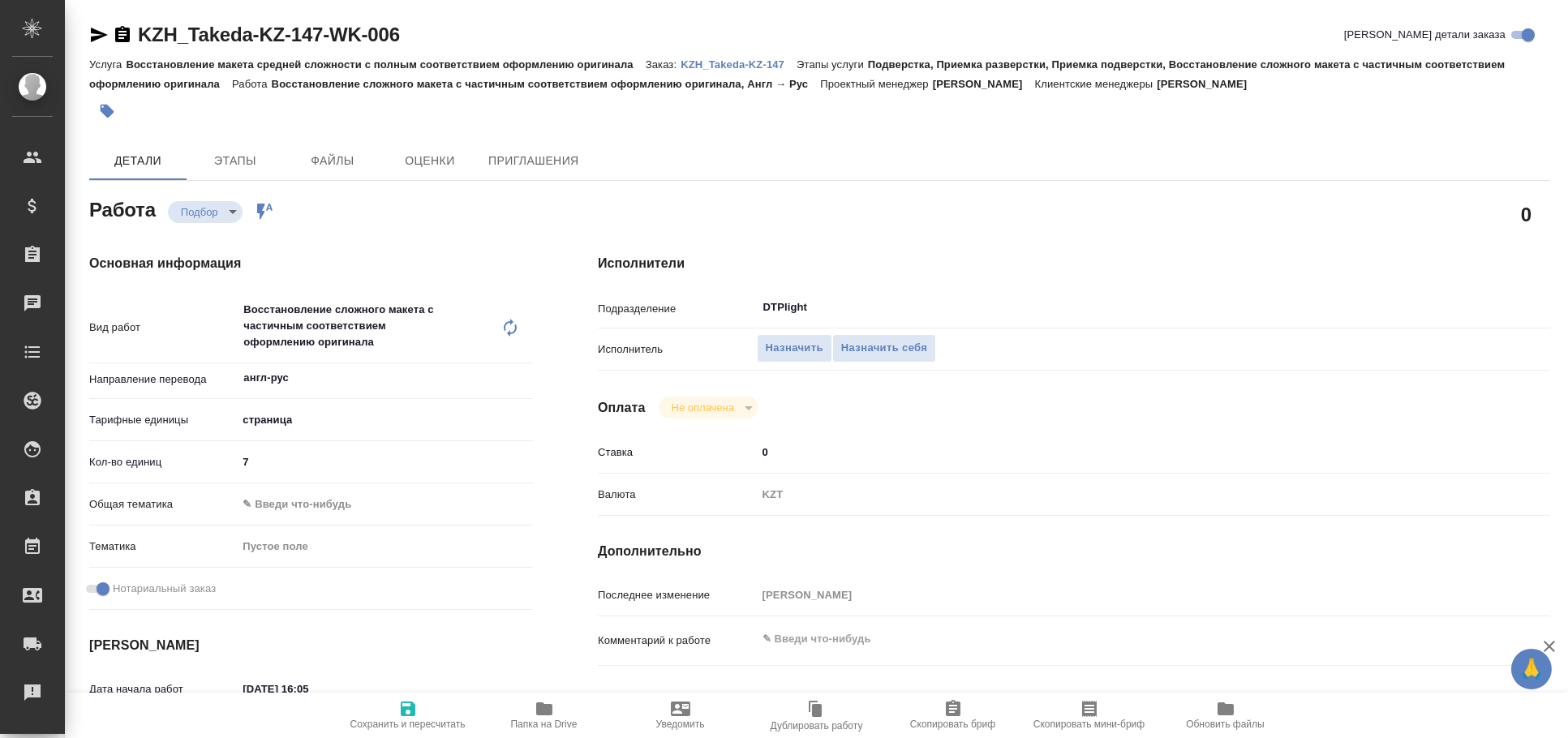
type textarea "x"
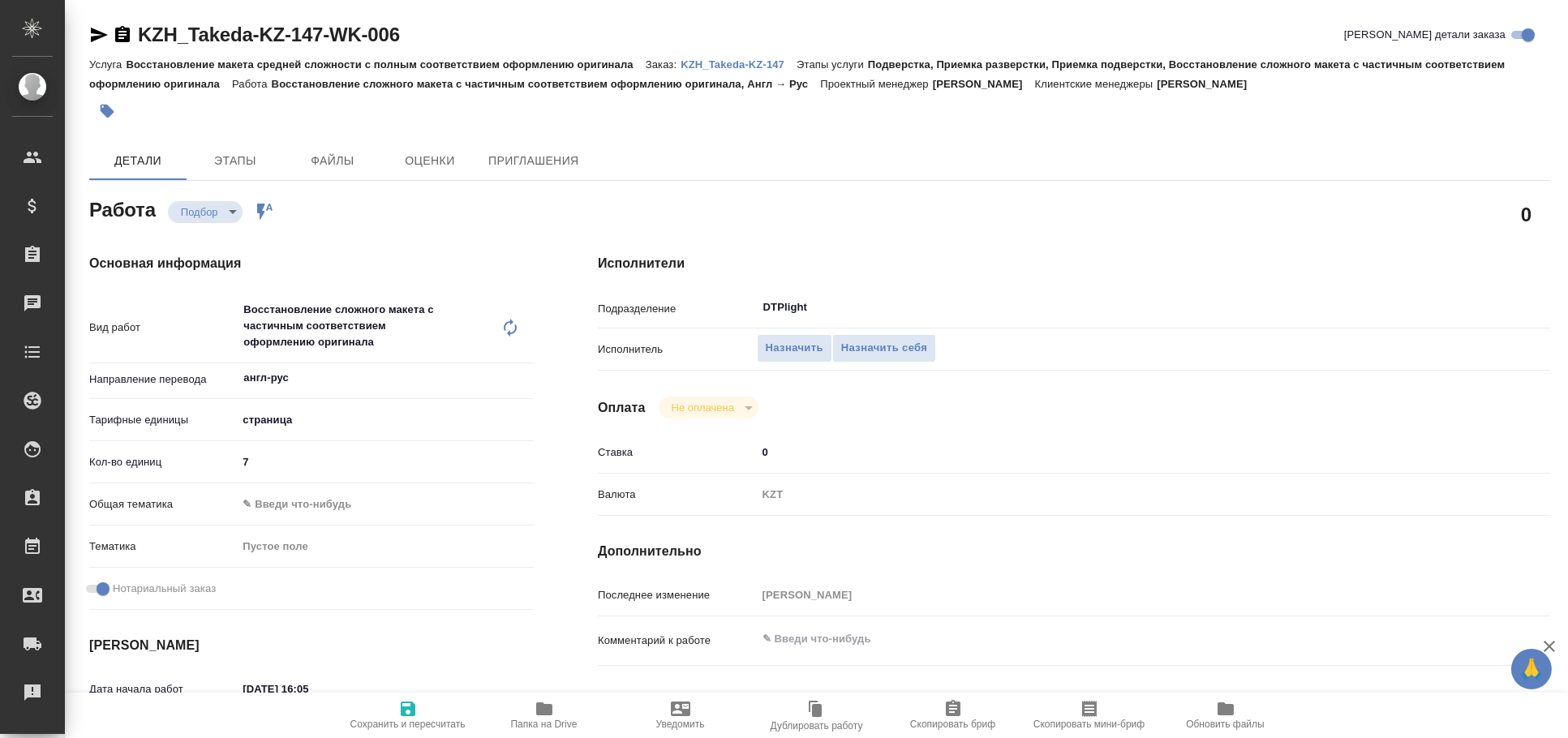
type textarea "x"
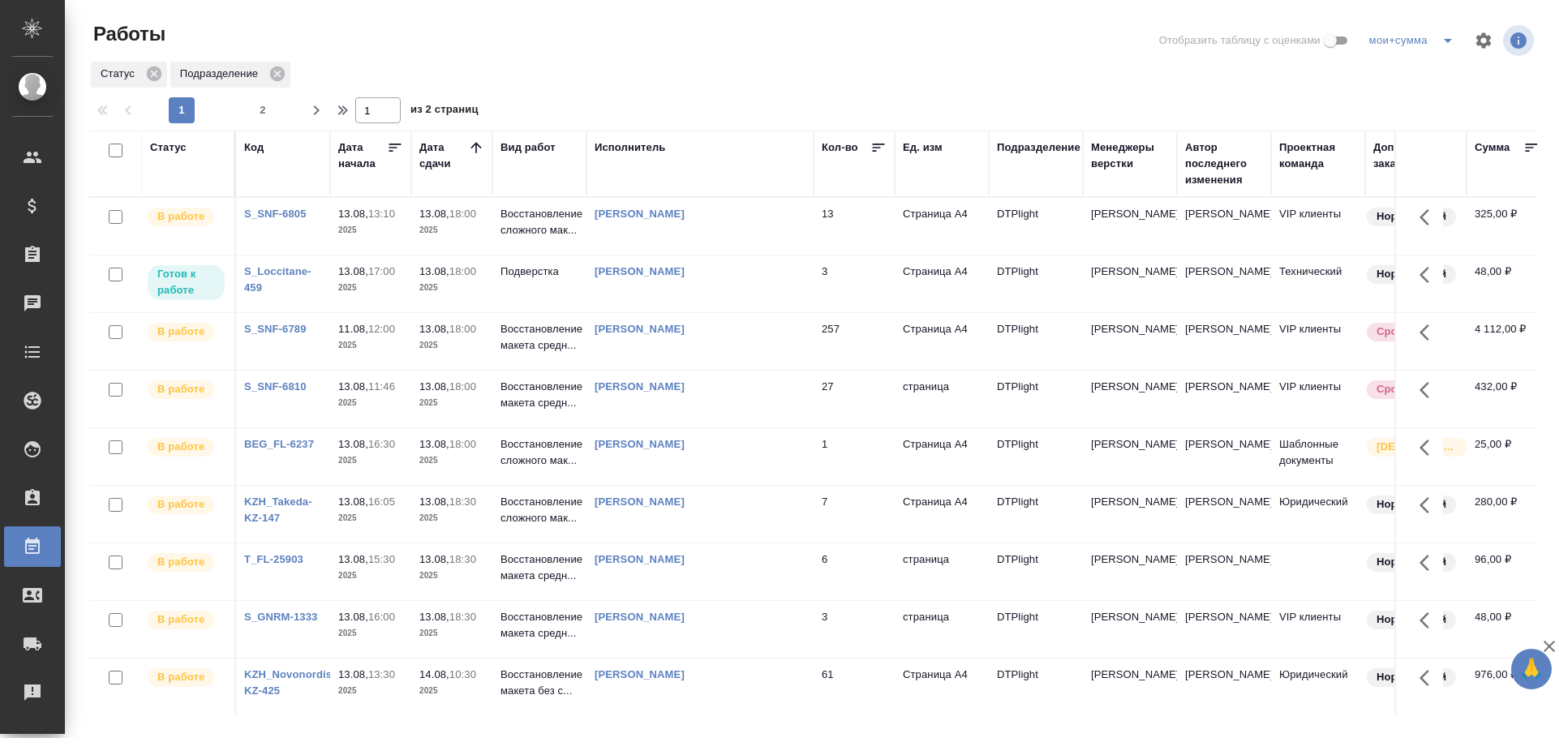
click at [768, 255] on td "[PERSON_NAME]" at bounding box center [700, 226] width 227 height 57
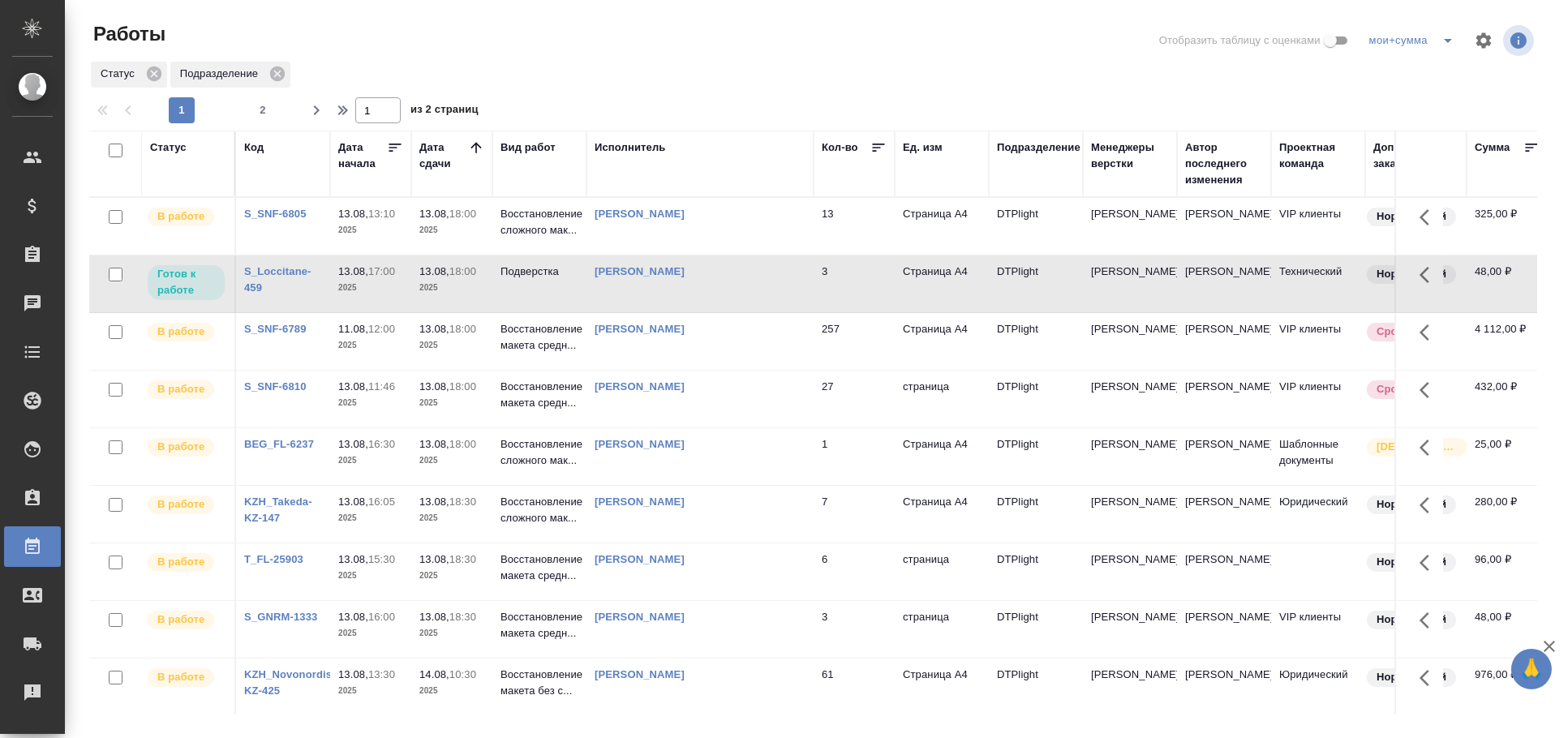
click at [768, 255] on td "[PERSON_NAME]" at bounding box center [700, 226] width 227 height 57
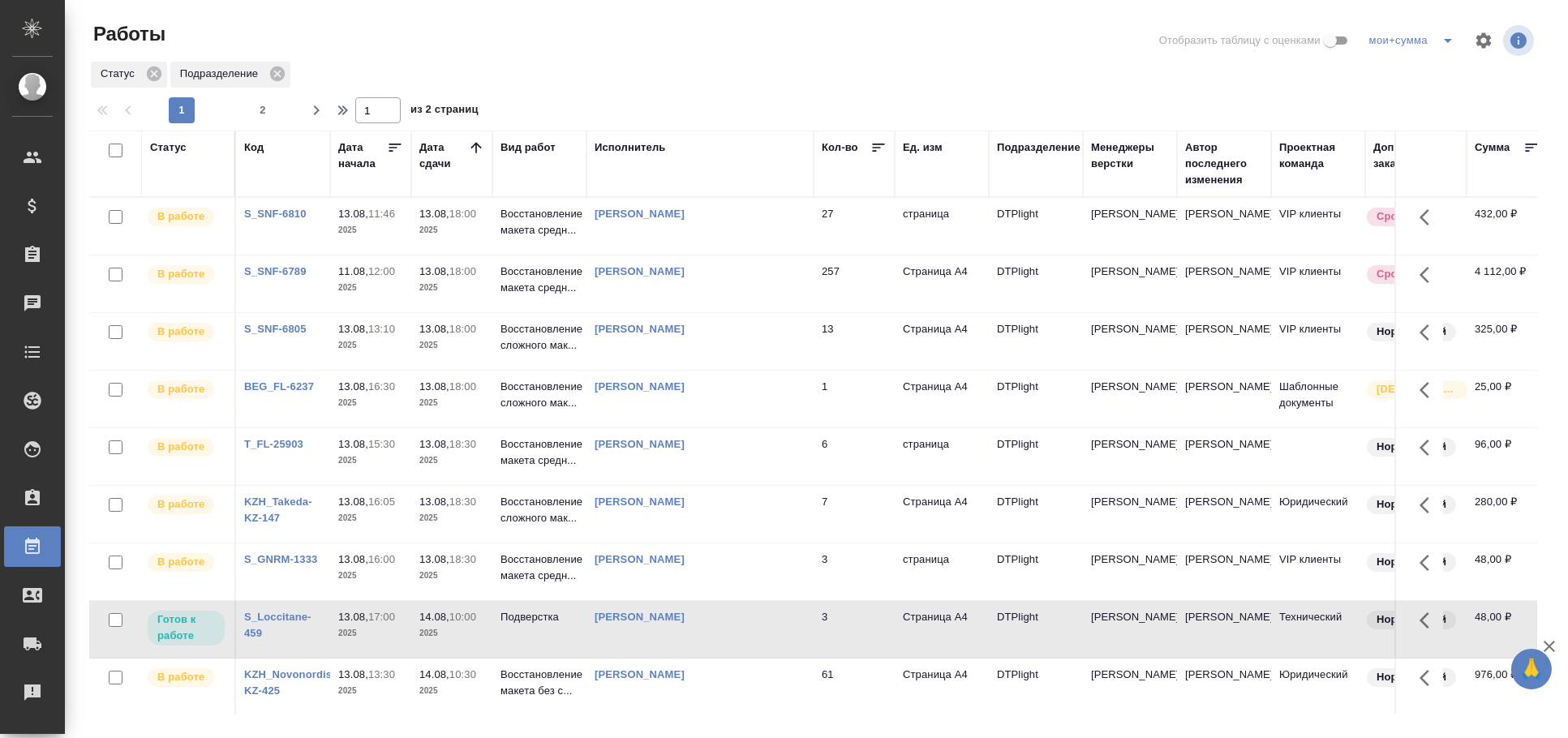
click at [761, 222] on div "[PERSON_NAME]" at bounding box center [700, 214] width 211 height 17
click at [754, 255] on td "[PERSON_NAME]" at bounding box center [700, 226] width 227 height 57
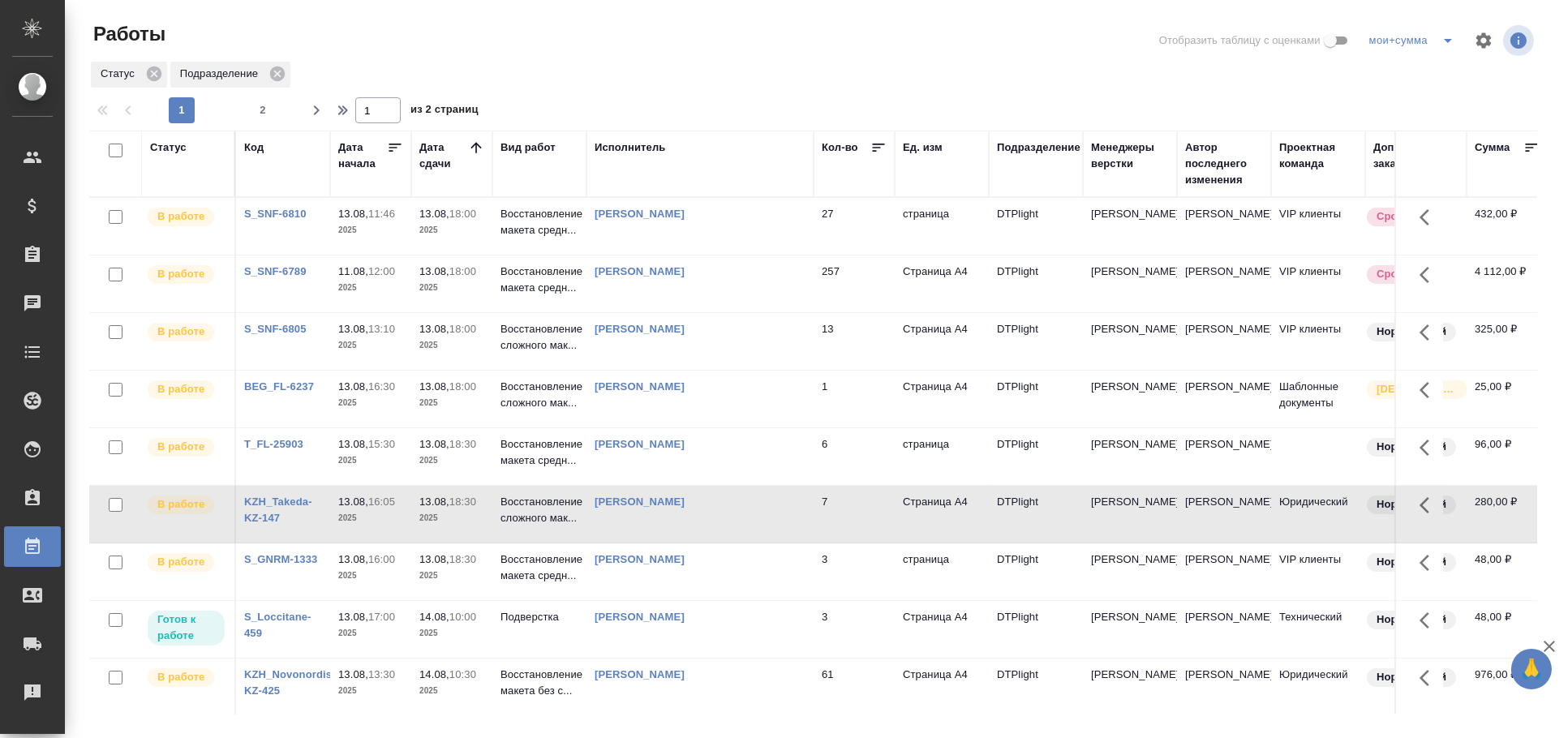
click at [754, 255] on td "Соловьев Антон Александрович" at bounding box center [700, 226] width 227 height 57
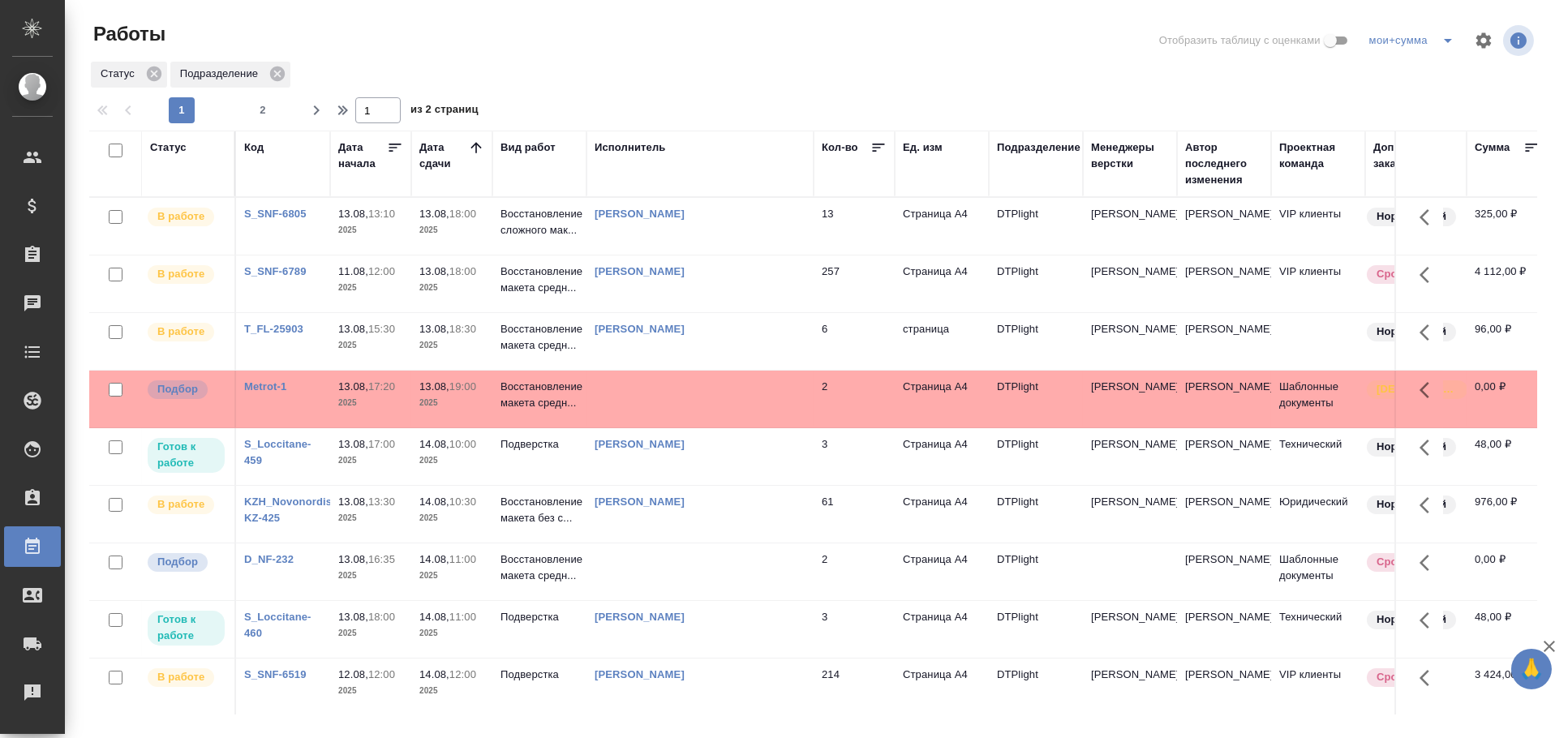
click at [661, 255] on td at bounding box center [700, 226] width 227 height 57
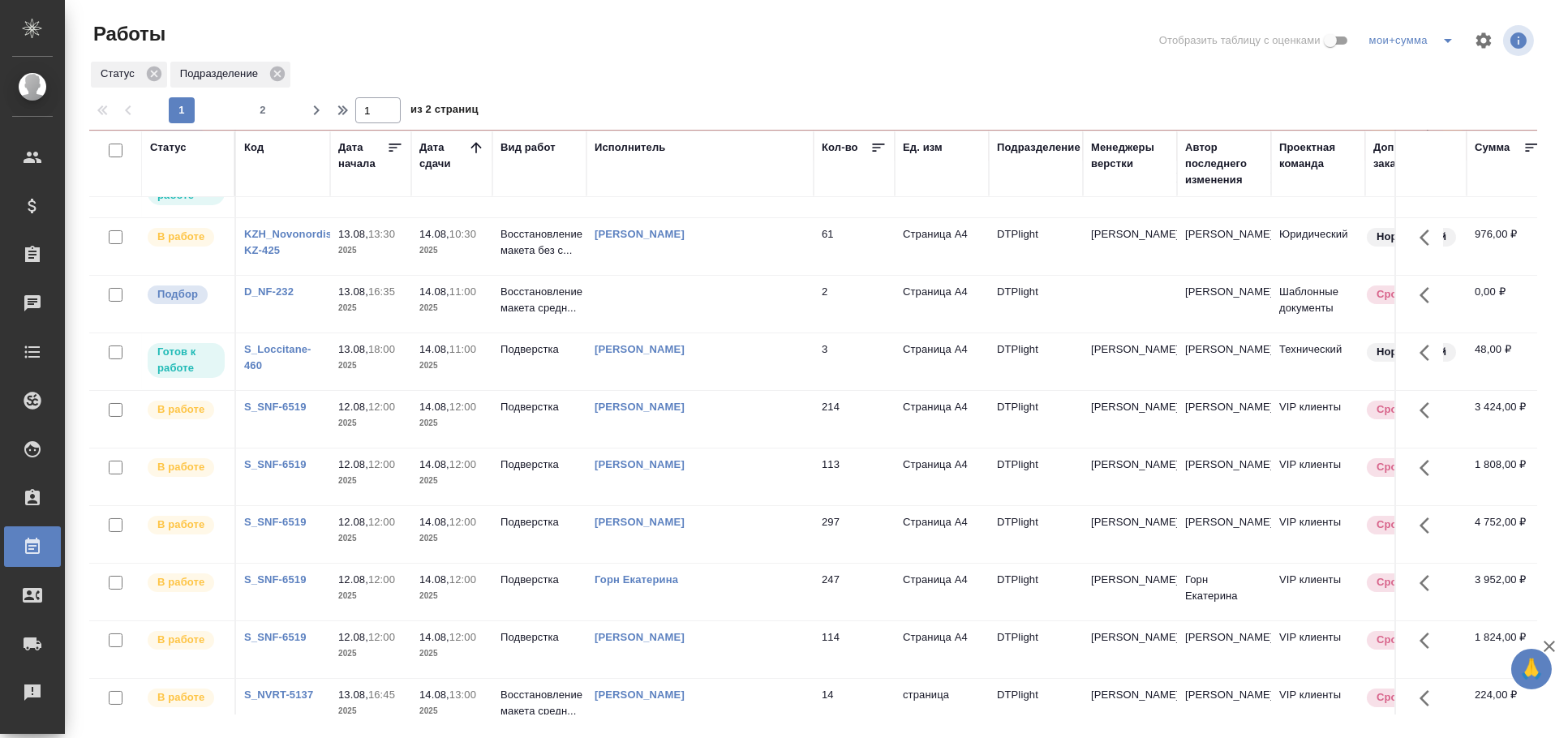
scroll to position [270, 0]
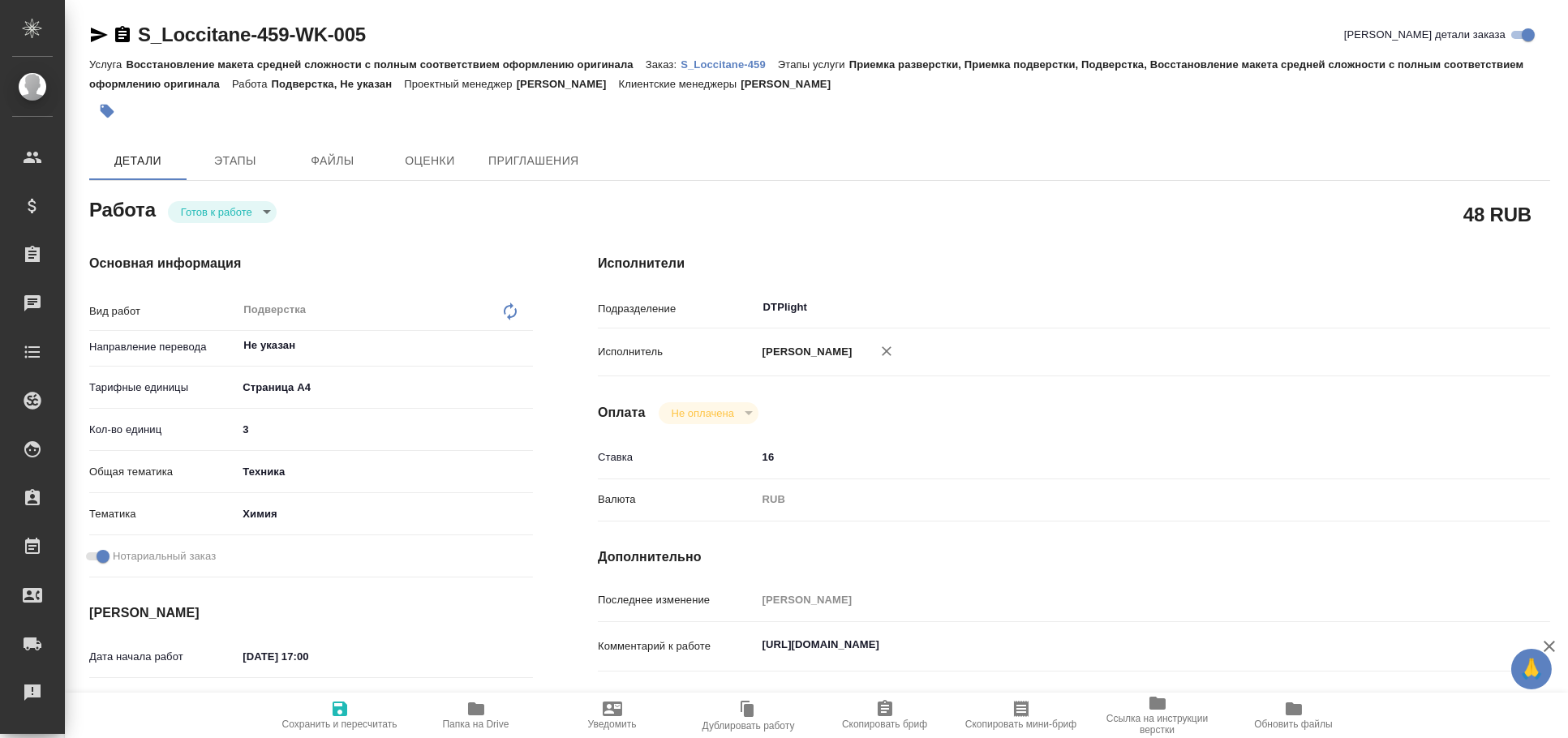
type textarea "x"
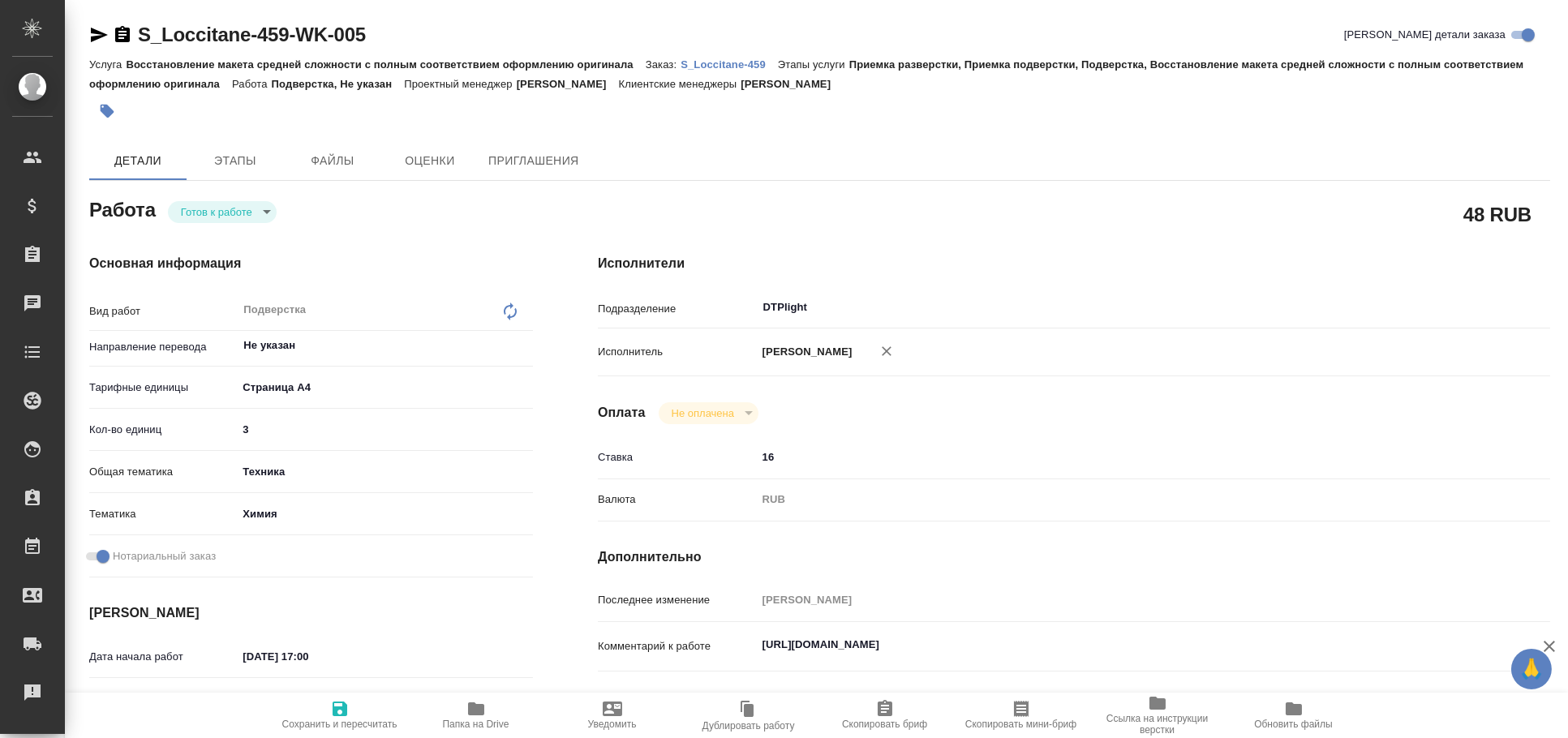
type textarea "x"
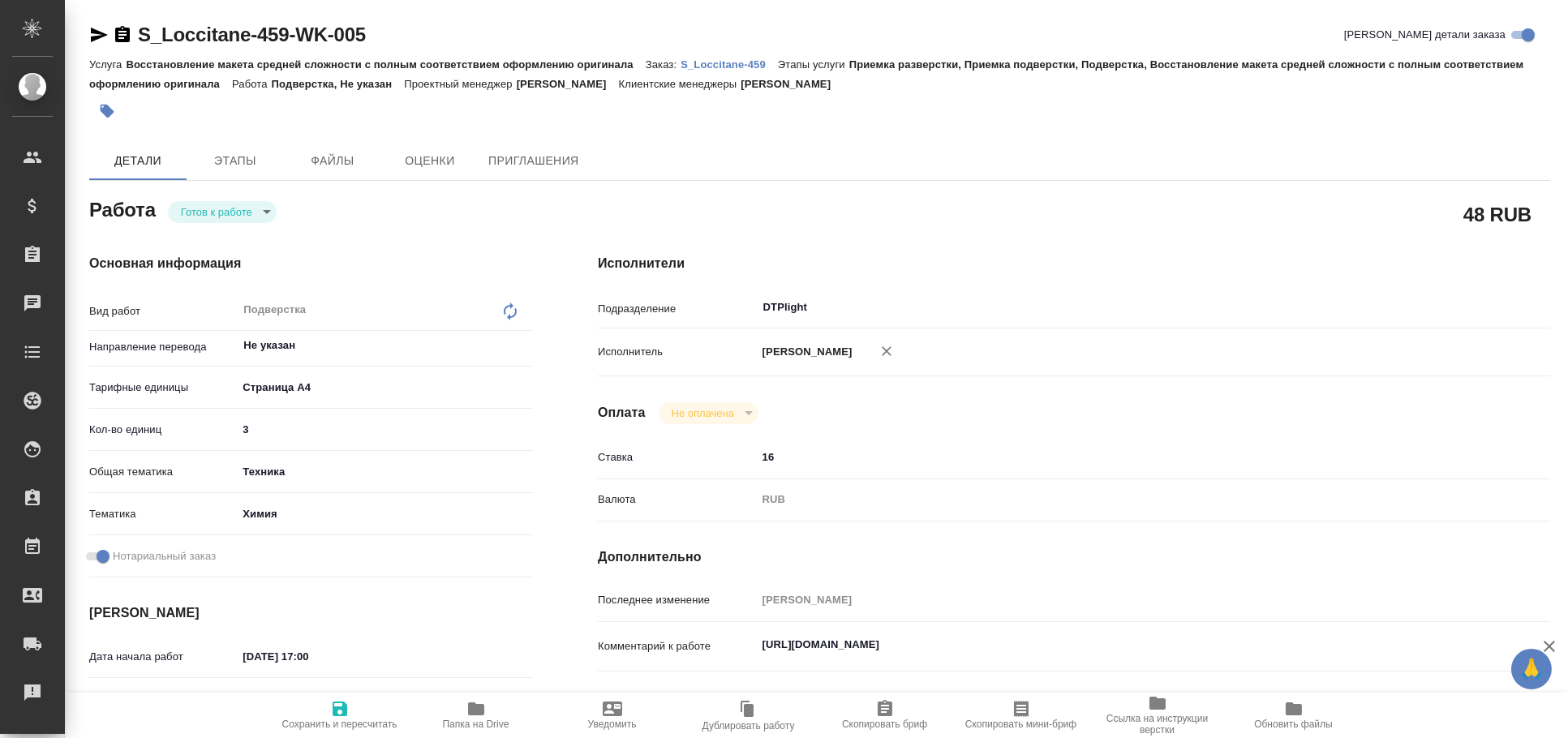
type textarea "x"
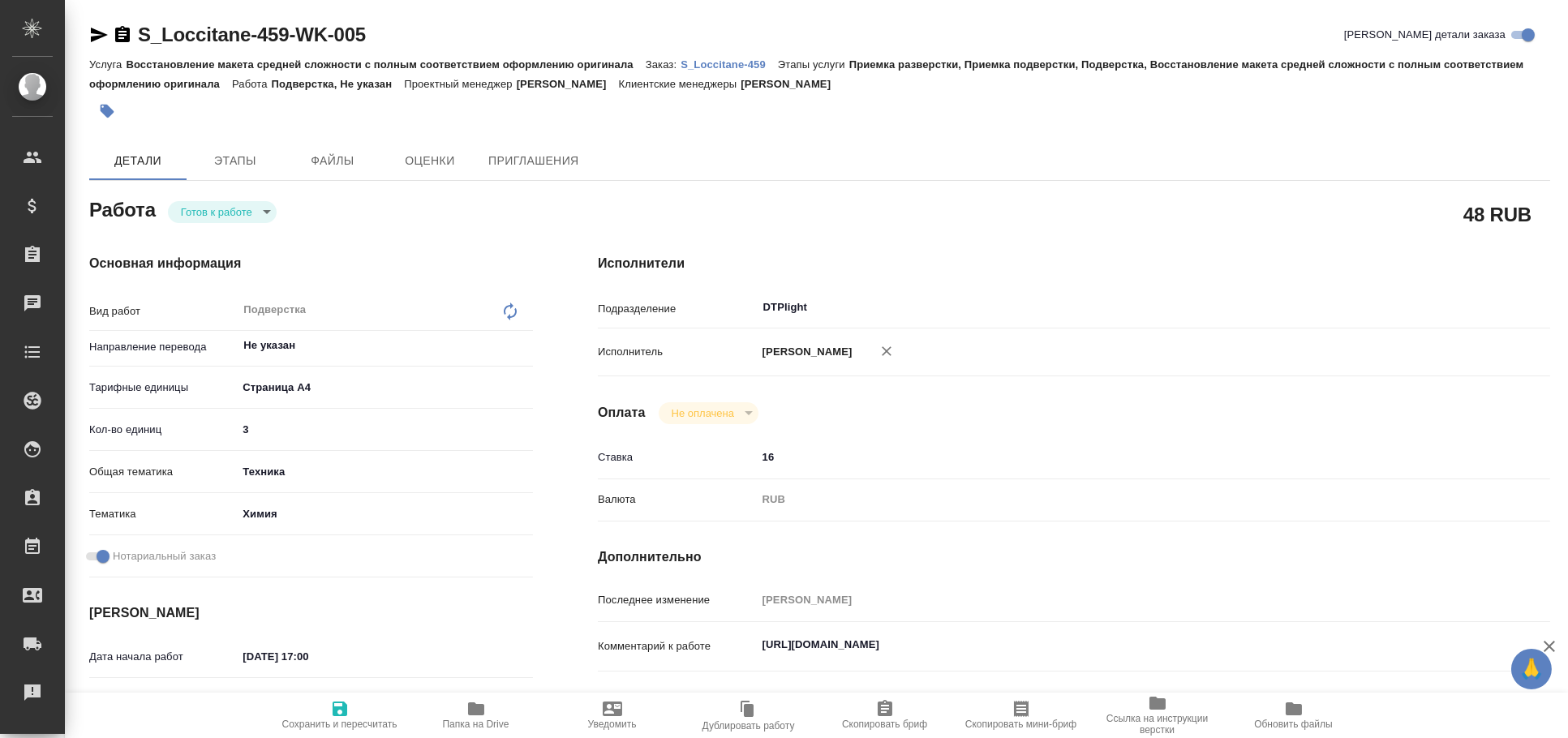
type textarea "x"
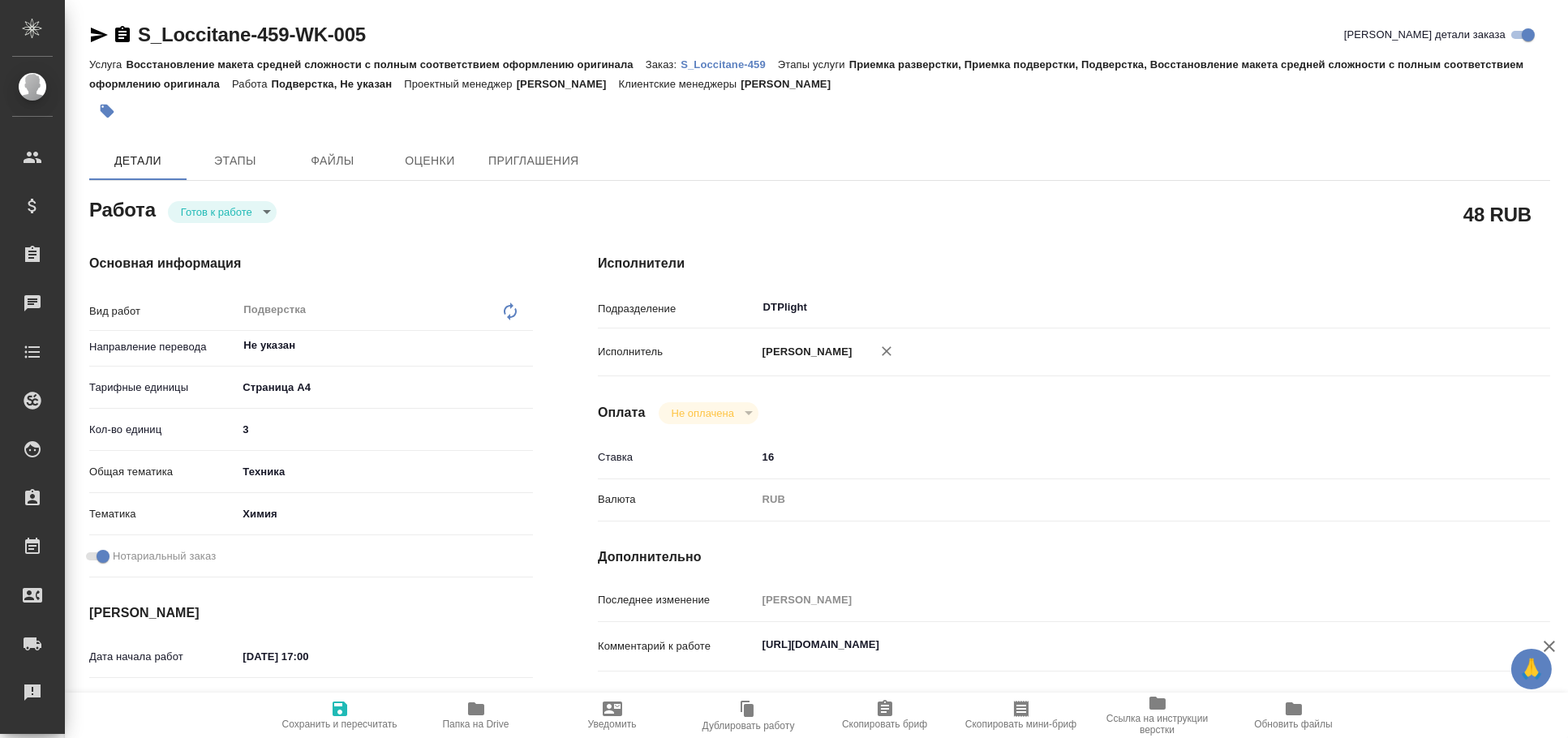
click at [93, 31] on icon "button" at bounding box center [99, 35] width 17 height 15
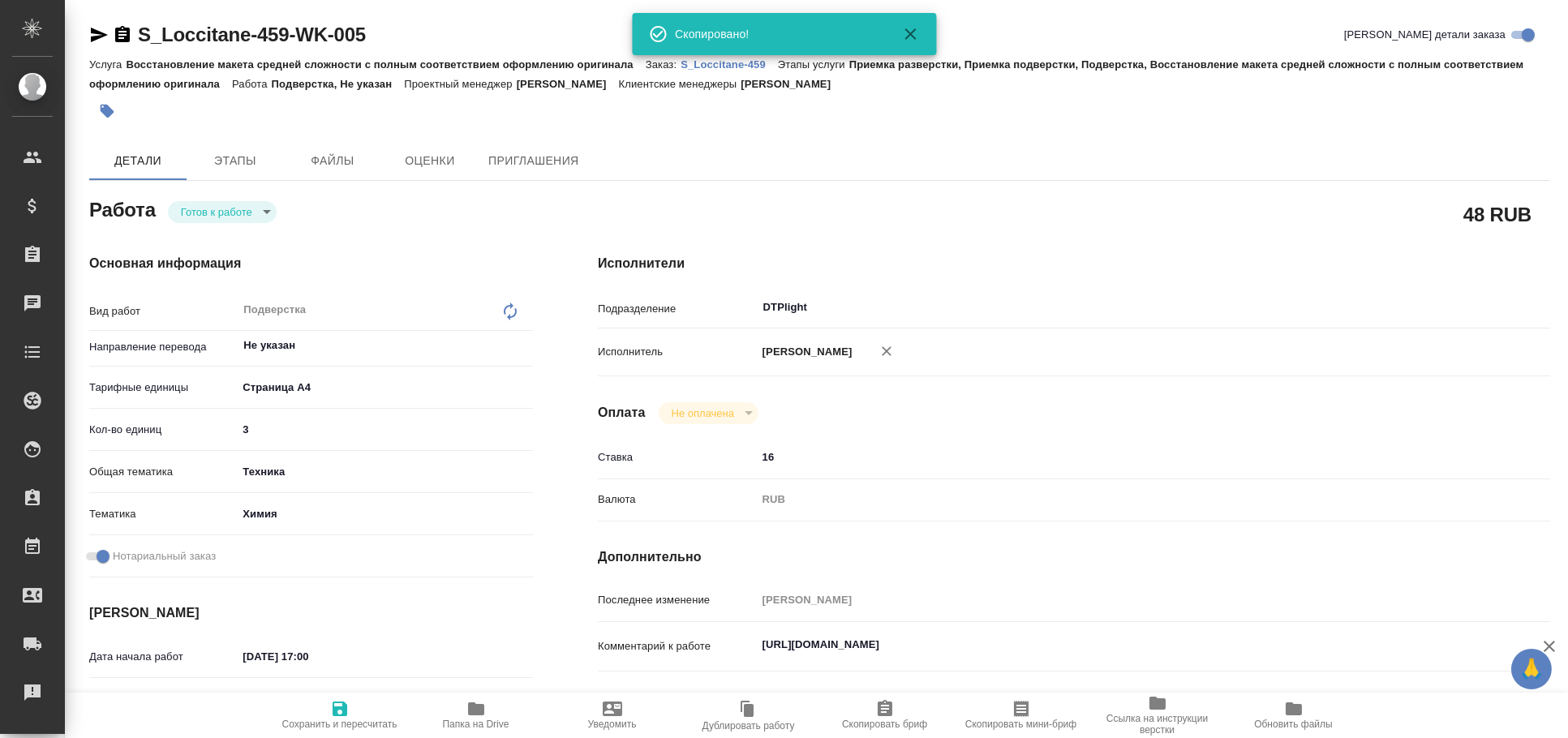
type textarea "x"
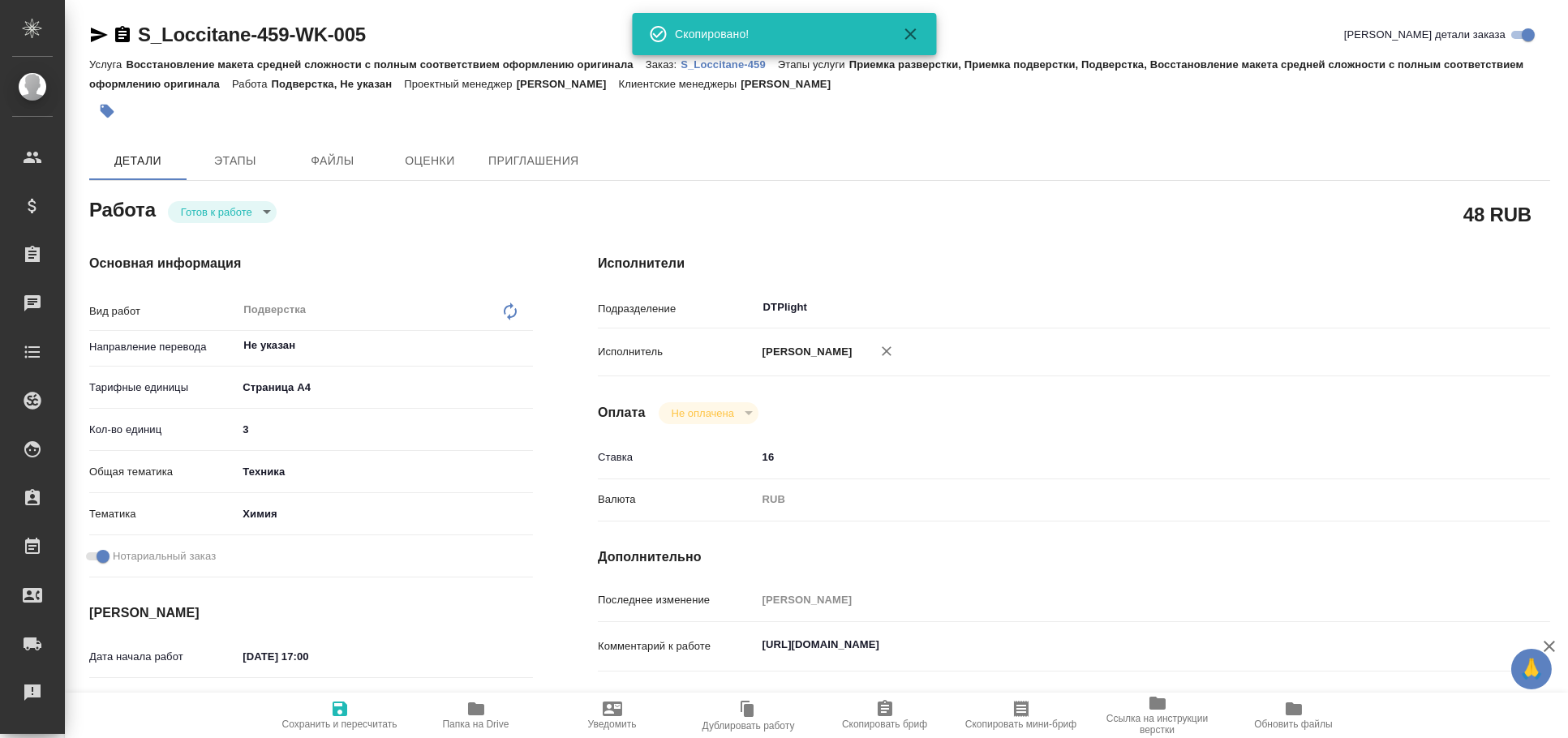
type textarea "x"
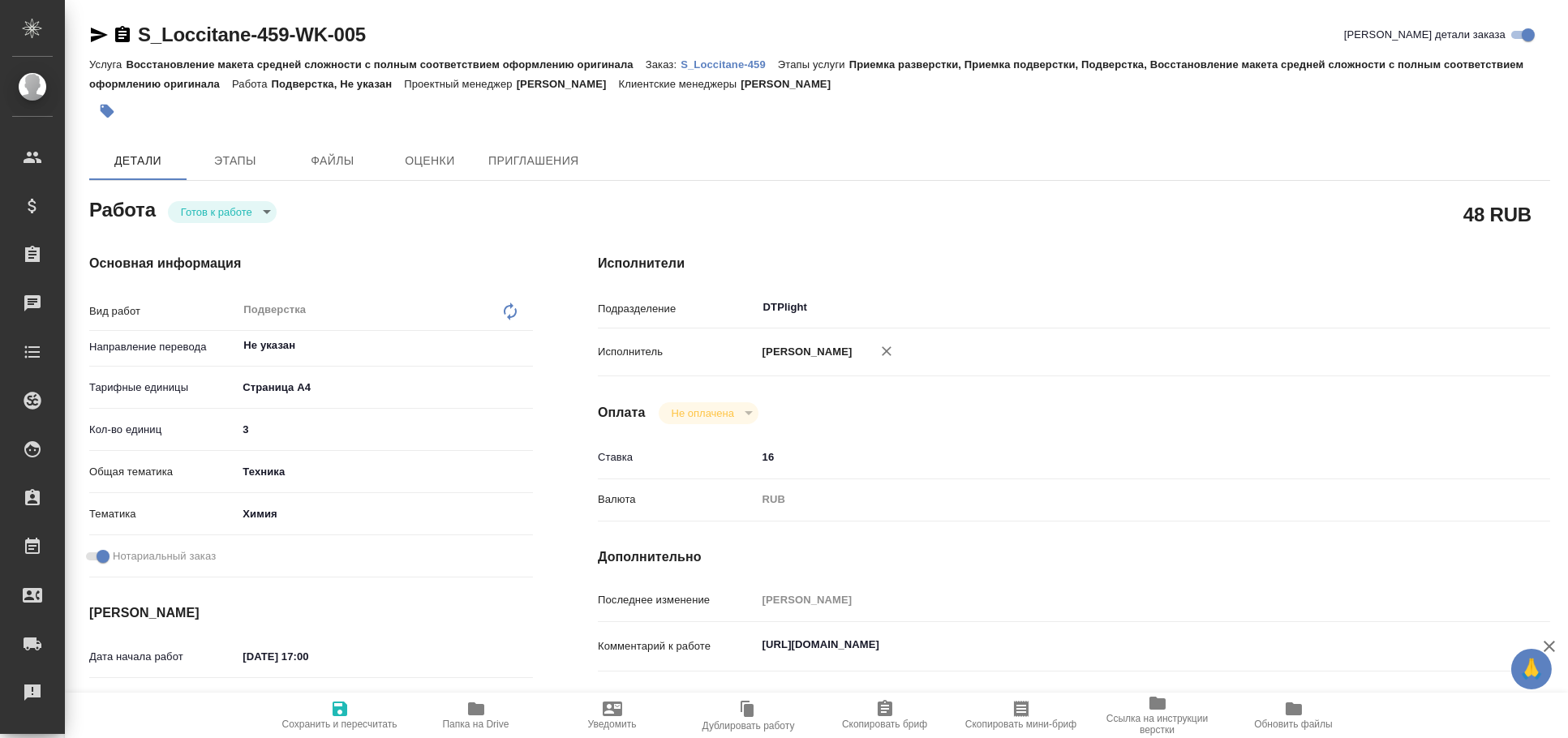
type textarea "x"
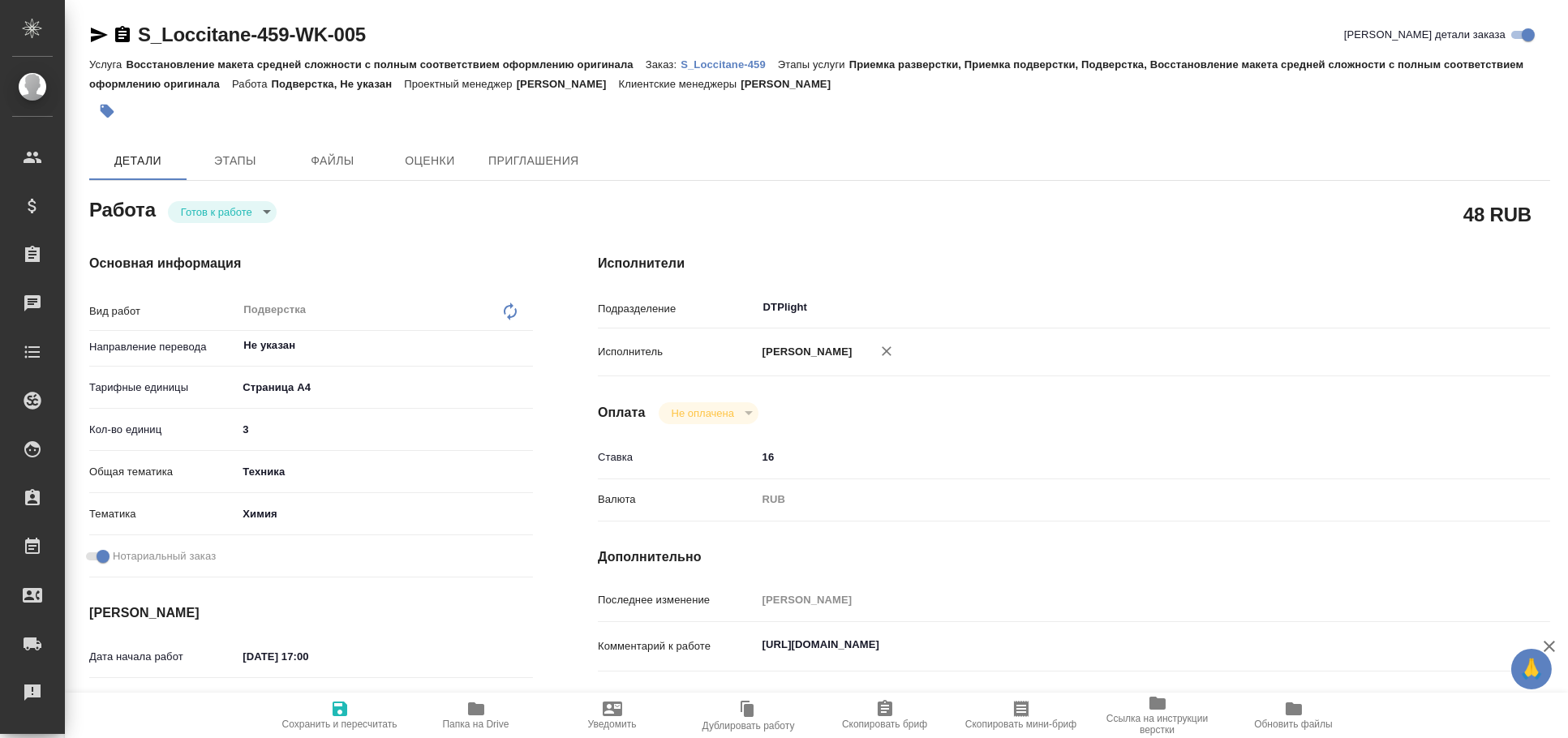
type textarea "x"
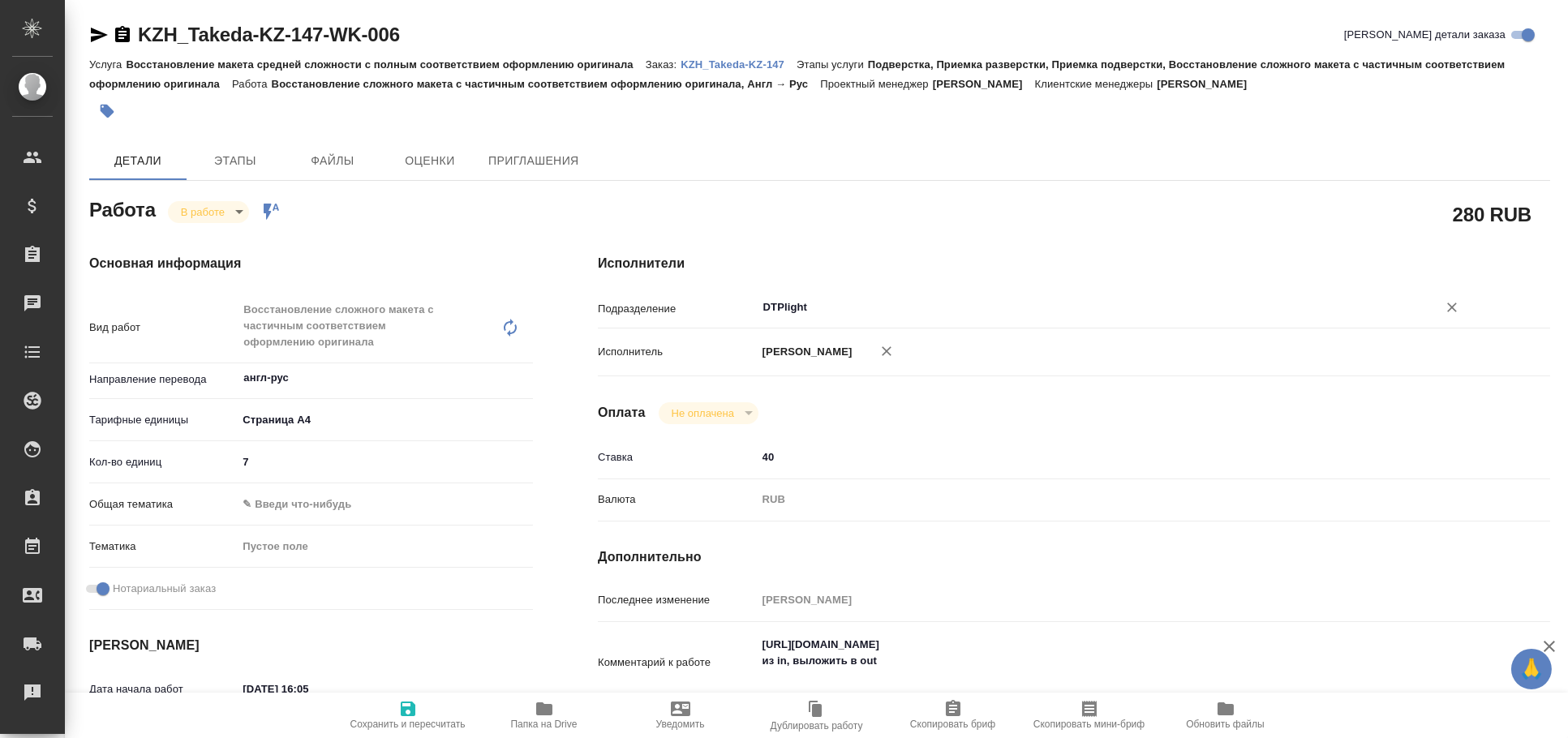
type textarea "x"
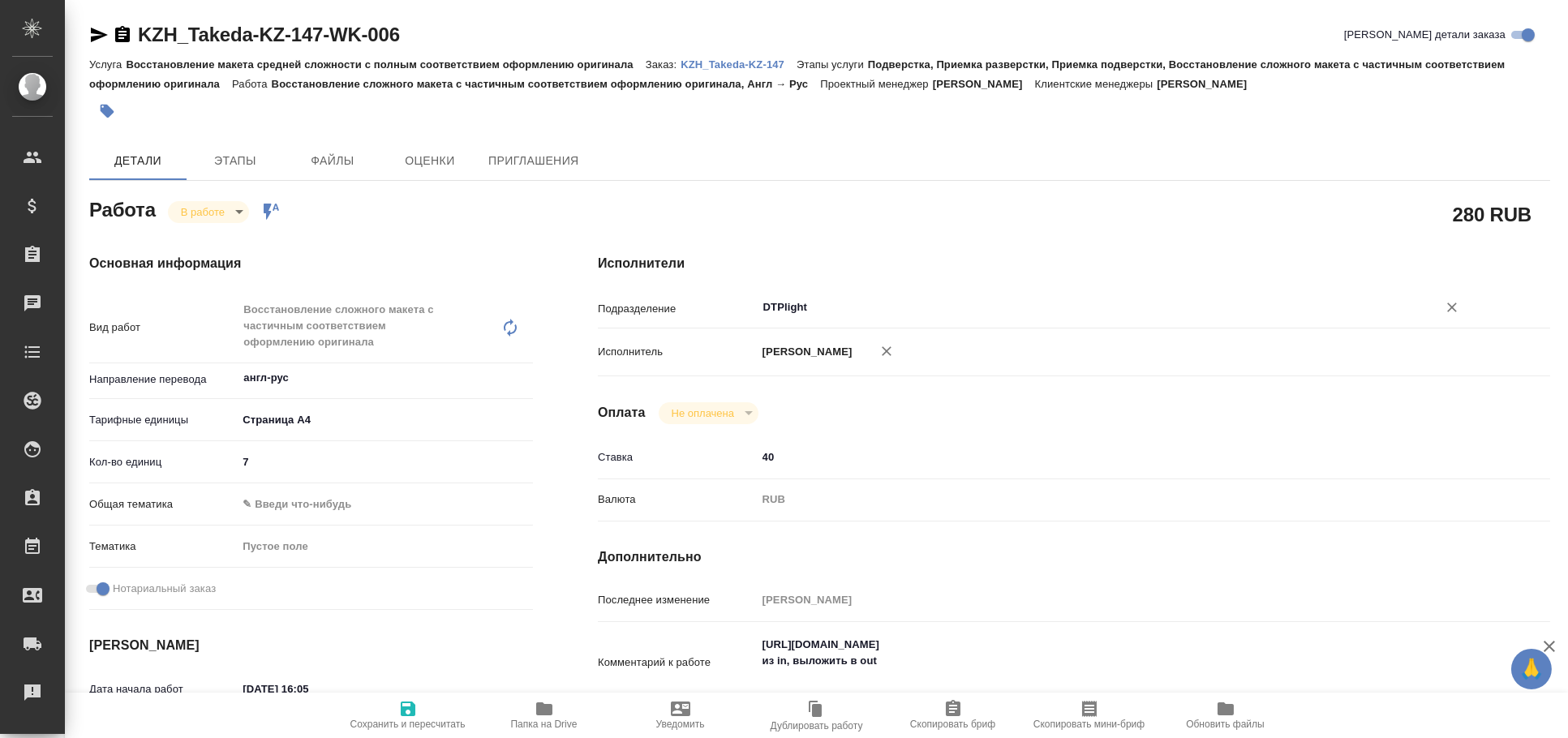
type textarea "x"
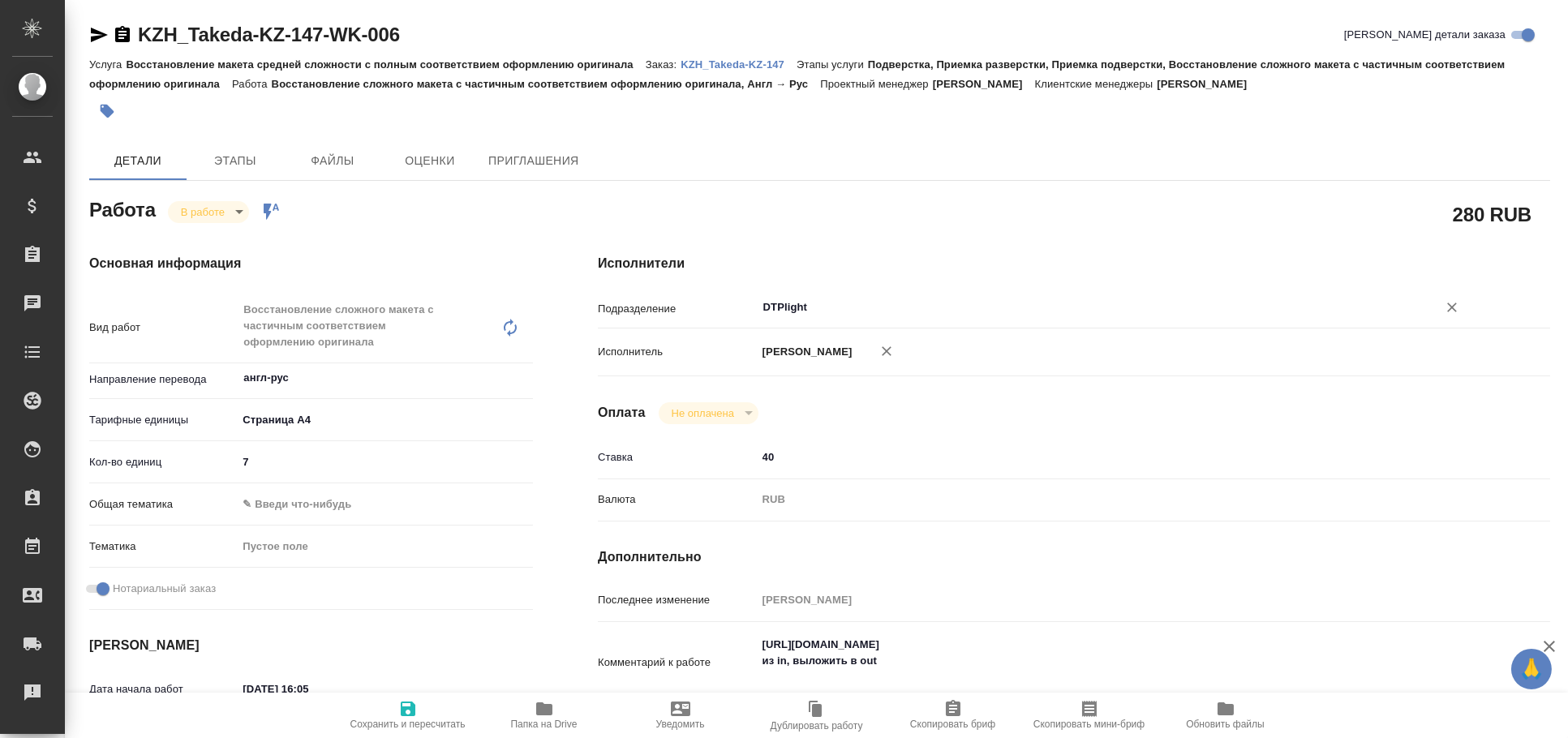
type textarea "x"
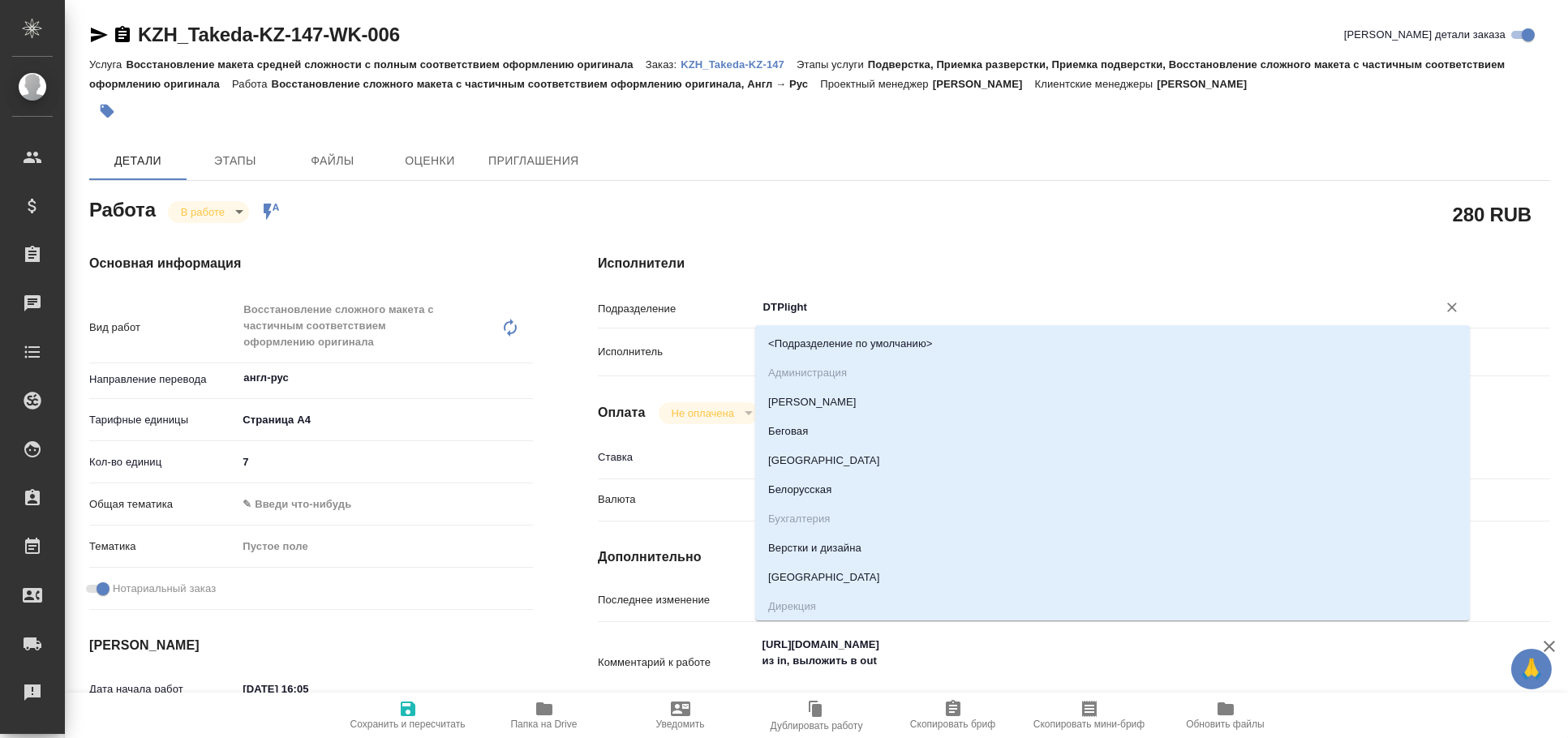
click at [790, 307] on input "DTPlight" at bounding box center [1087, 307] width 651 height 19
type textarea "x"
type input "в"
type textarea "x"
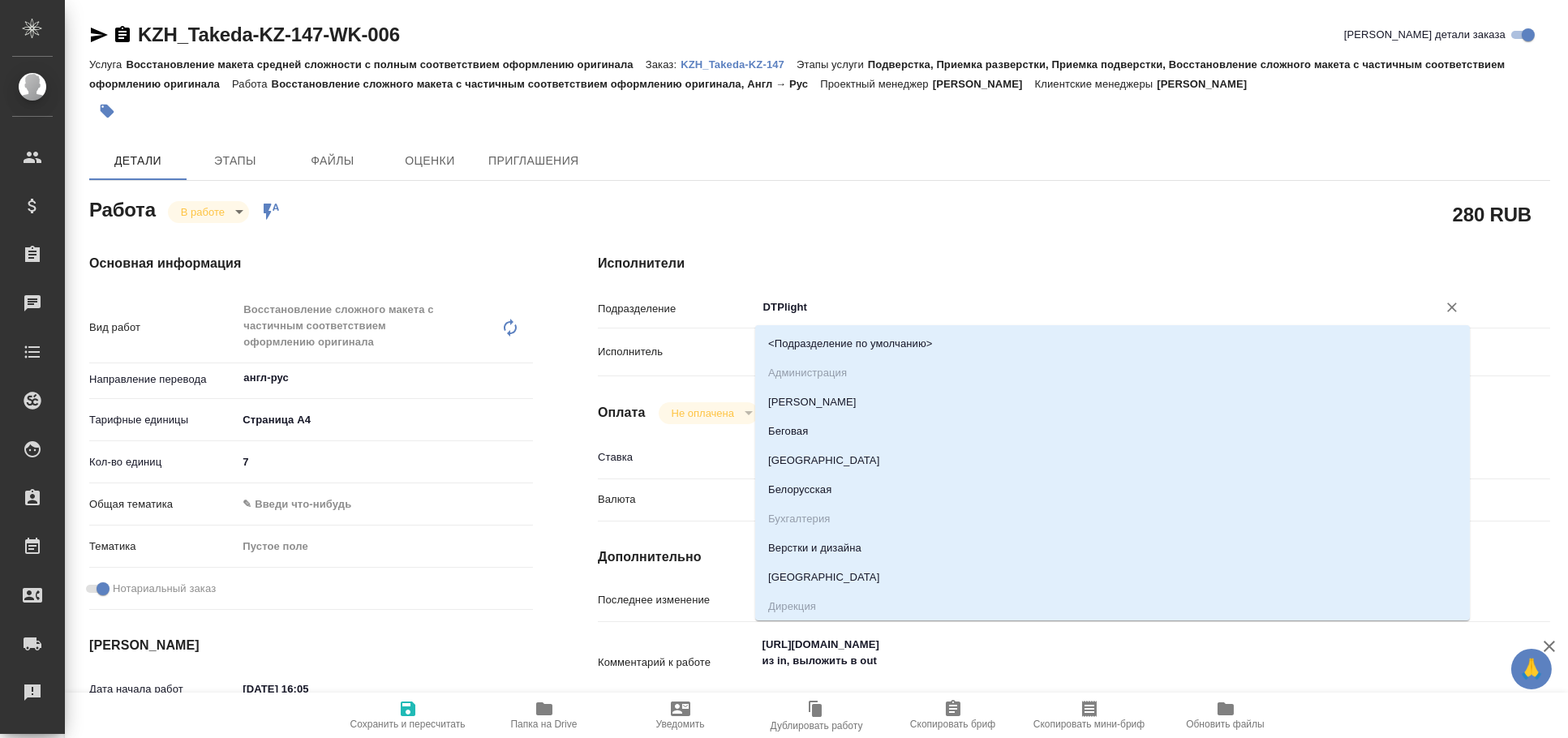
type textarea "x"
type input "вер"
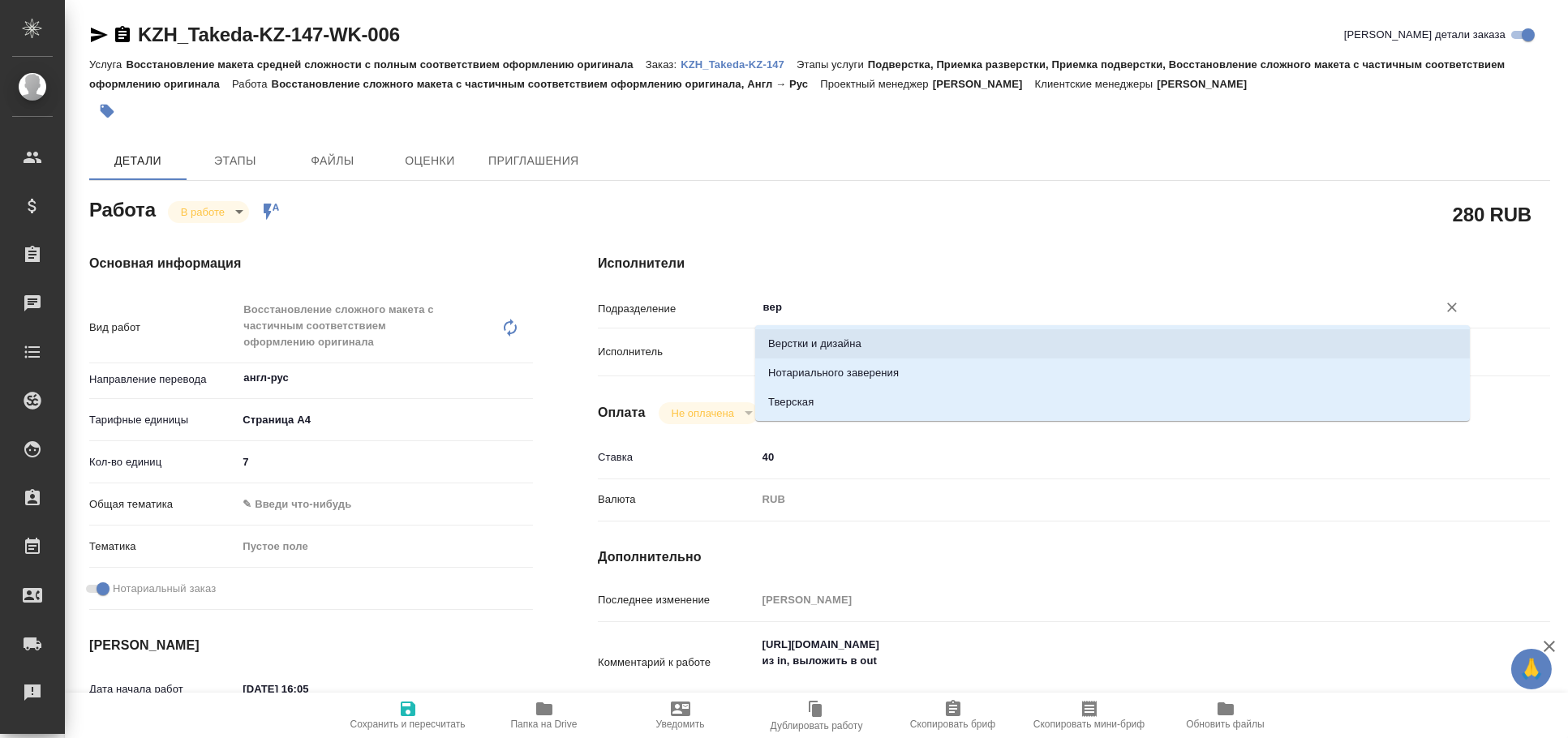
click at [842, 347] on li "Верстки и дизайна" at bounding box center [1112, 344] width 715 height 29
type textarea "x"
type input "Верстки и дизайна"
type textarea "x"
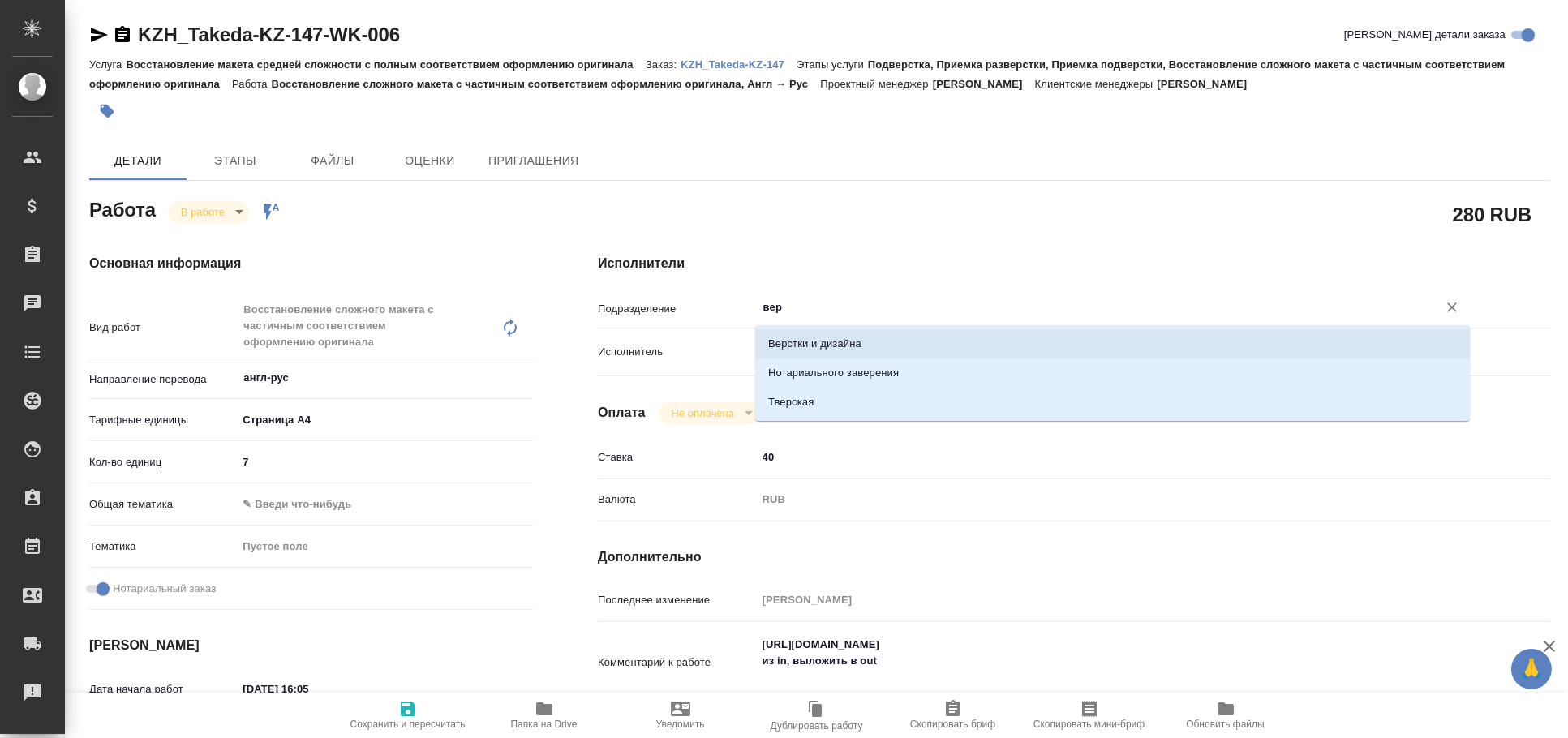
type textarea "x"
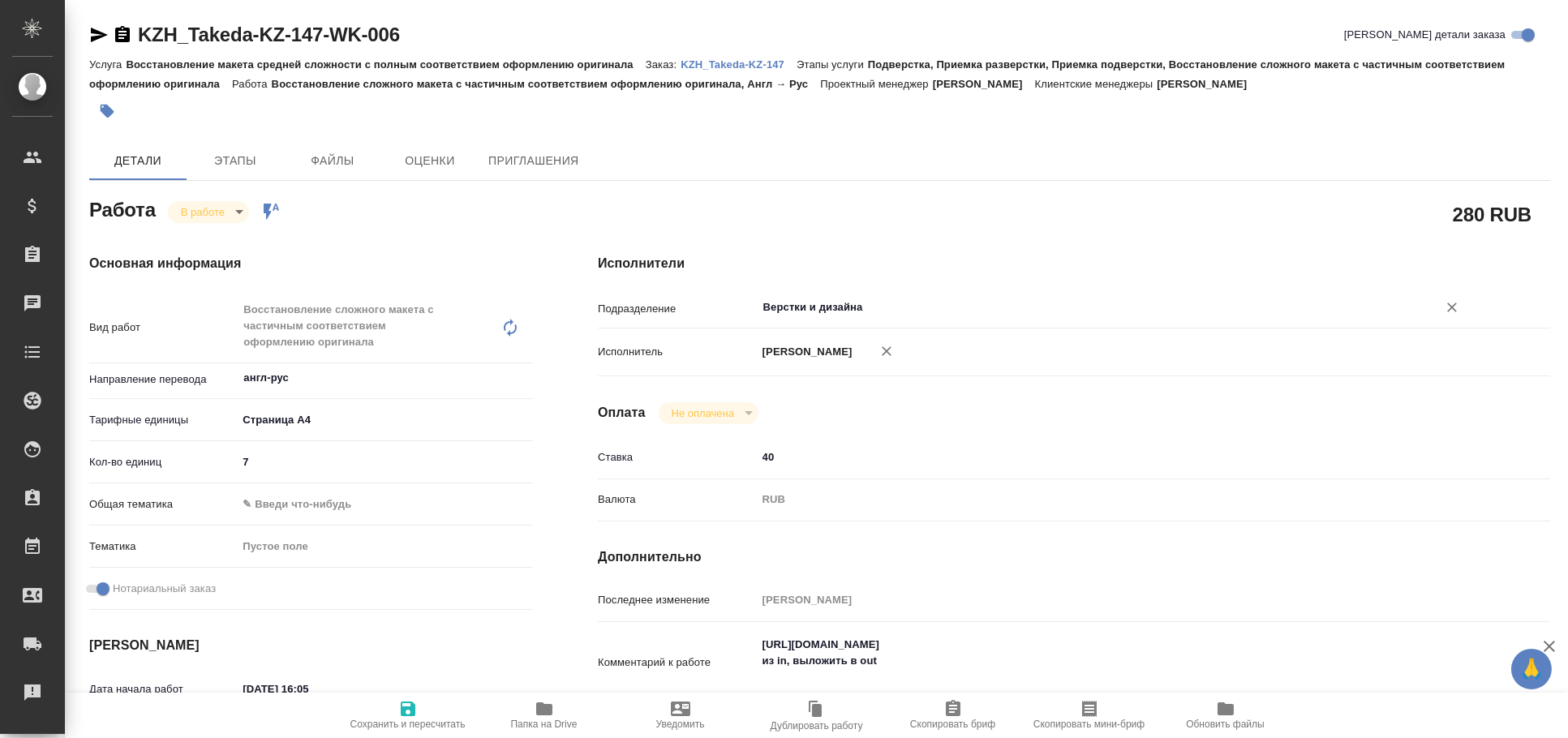
type input "Верстки и дизайна"
click at [385, 715] on span "Сохранить и пересчитать" at bounding box center [407, 714] width 117 height 31
type textarea "x"
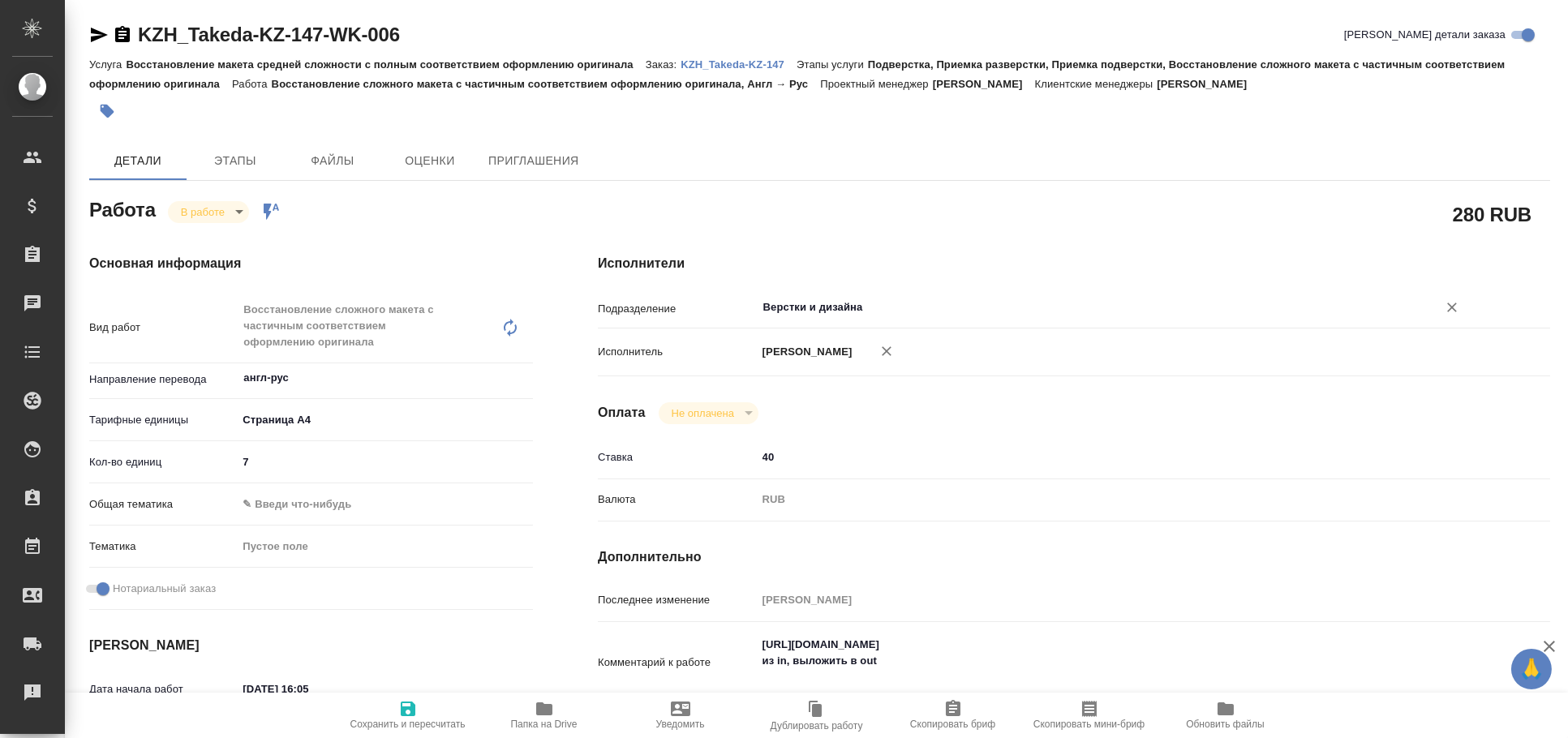
type textarea "x"
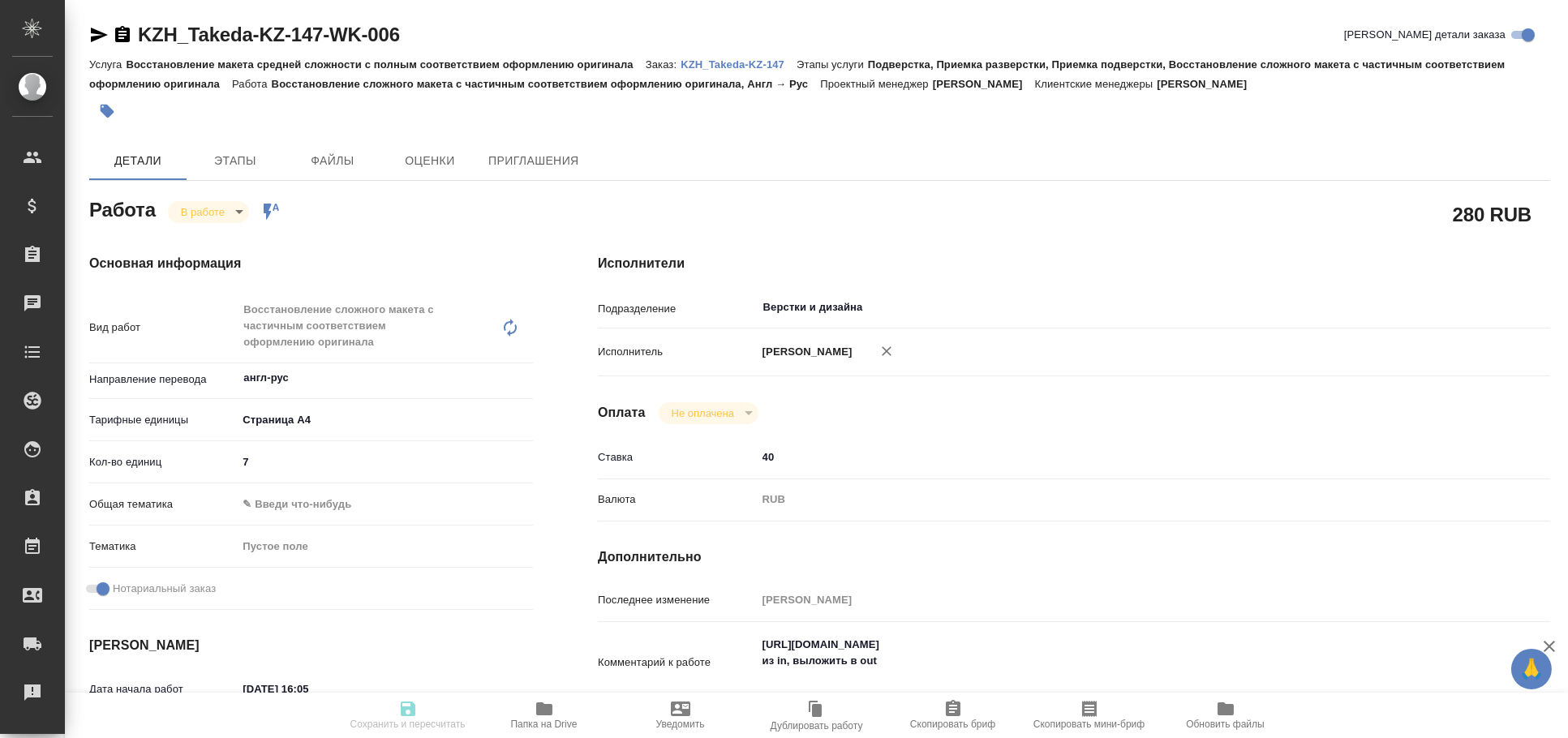
type textarea "x"
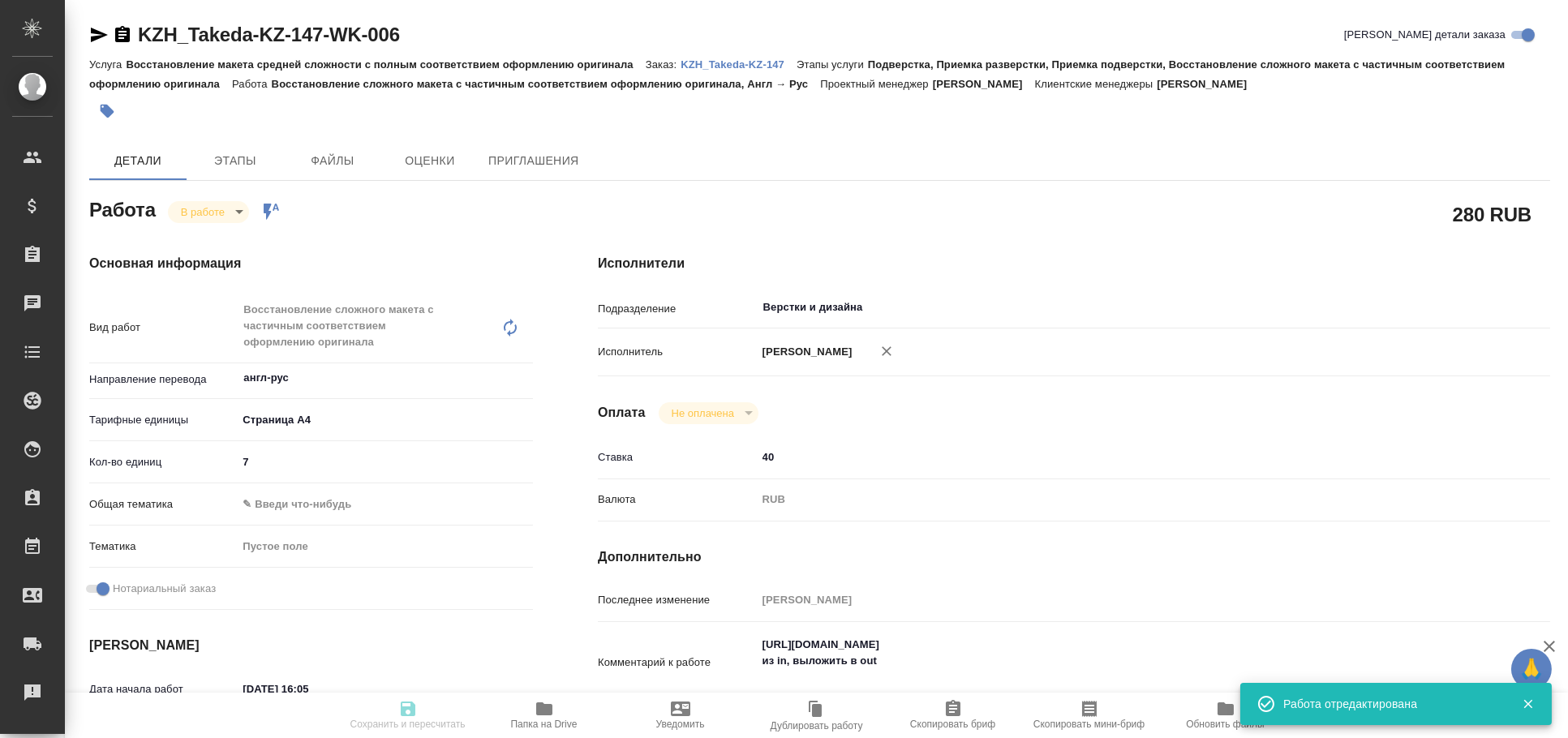
type input "inProgress"
type textarea "Восстановление сложного макета с частичным соответствием оформлению оригинала"
type textarea "x"
type input "англ-рус"
type input "5f036ec4e16dec2d6b59c8ff"
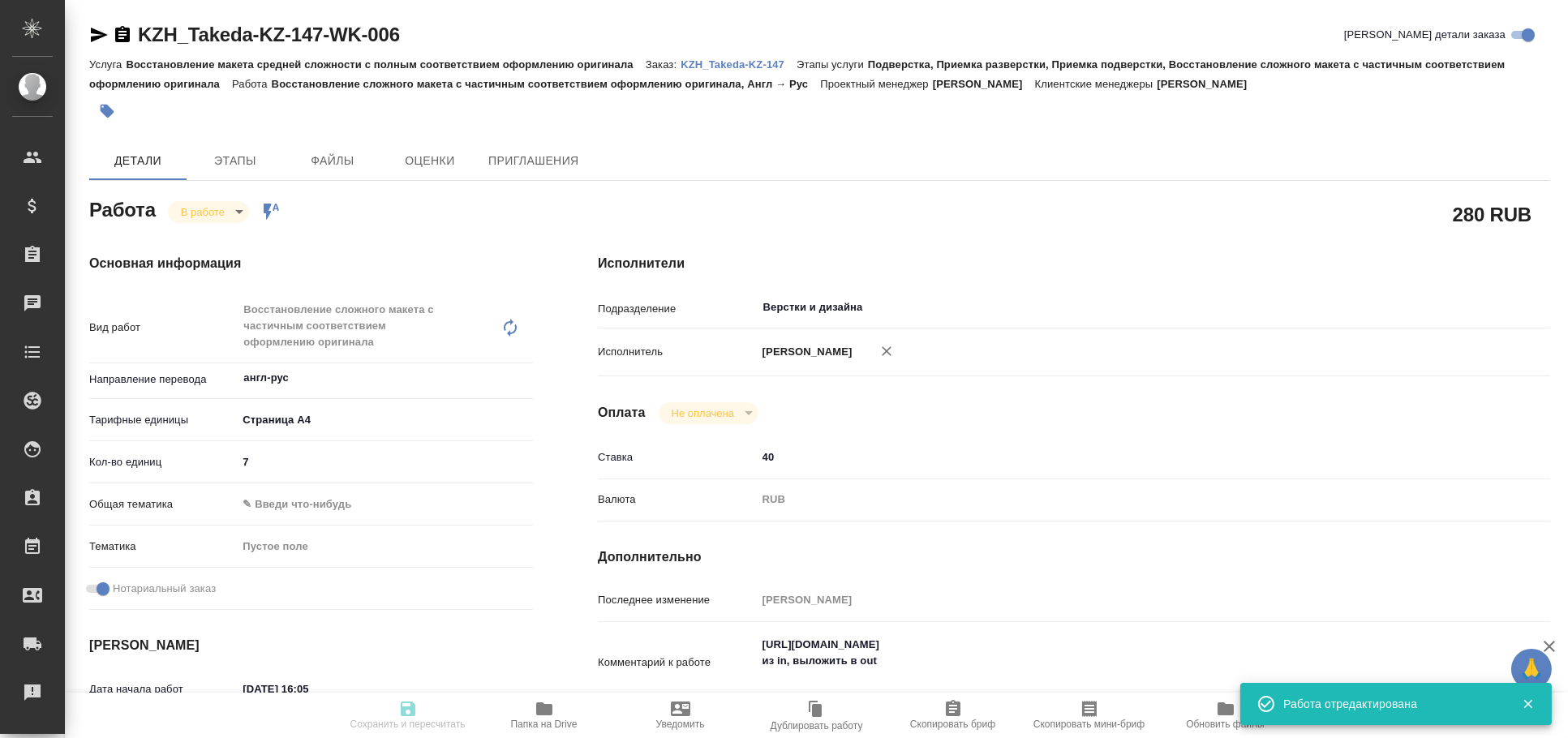
type input "7"
checkbox input "true"
type input "13.08.2025 16:05"
type input "13.08.2025 17:05"
type input "13.08.2025 18:30"
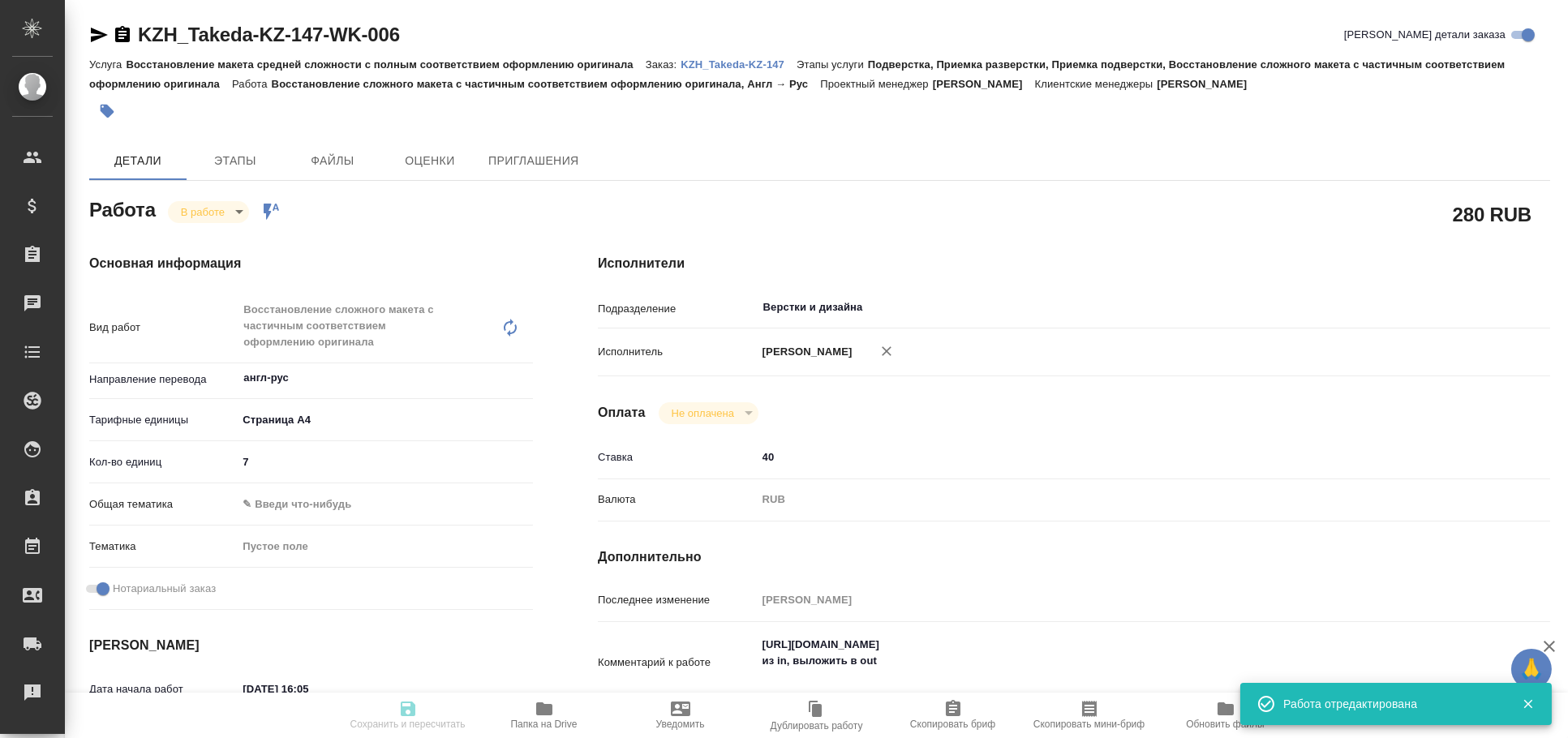
type input "[DATE] 16:00"
type input "Верстки и дизайна"
type input "notPayed"
type input "40"
type input "RUB"
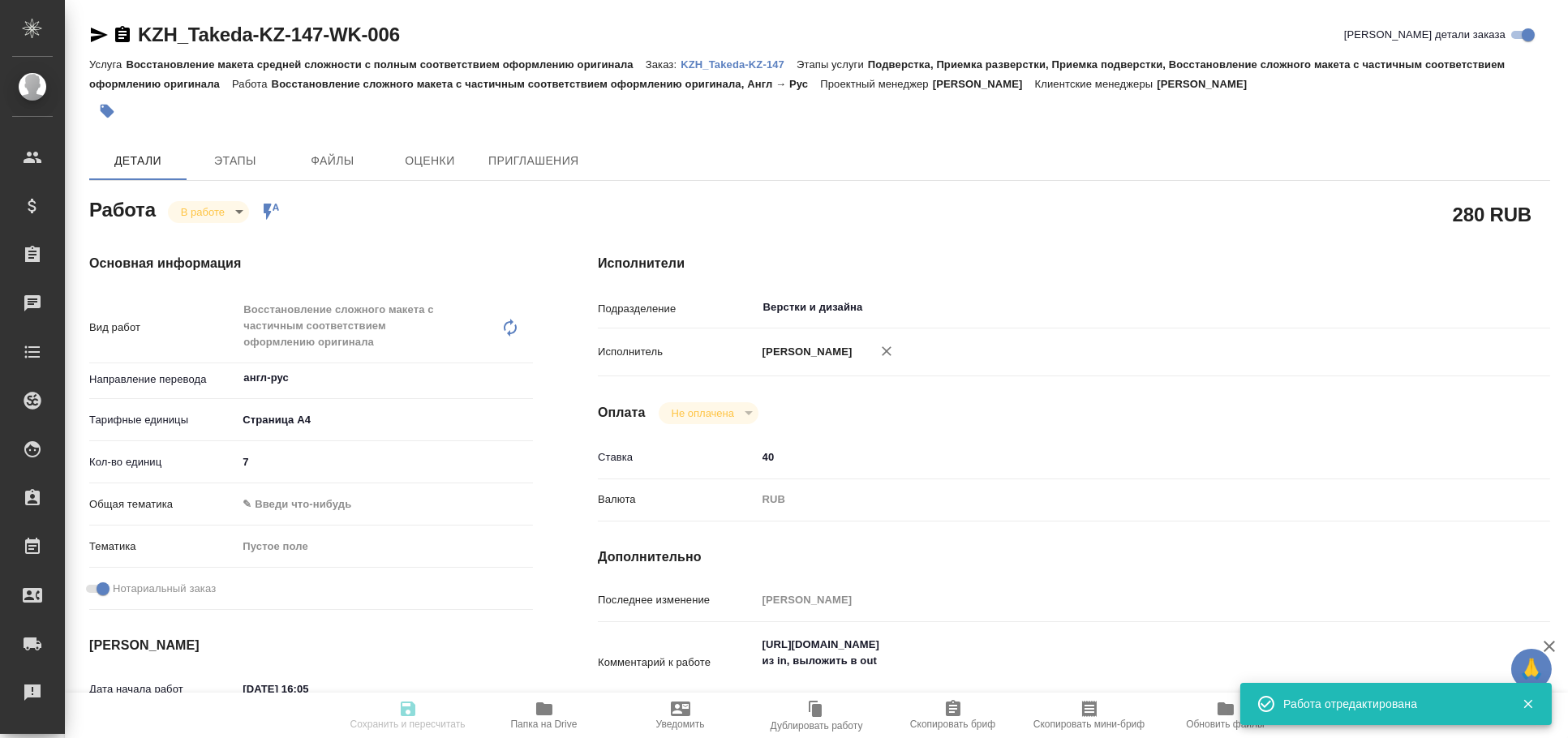
type input "Валеев Динар"
type textarea "https://drive.awatera.com/s/cgyLsNZS5QnNk8e из in, выложить в out"
type textarea "x"
type textarea "/Clients/Takeda KZ/Orders/KZH_Takeda-KZ-147/DTP/KZH_Takeda-KZ-147-WK-006"
type textarea "x"
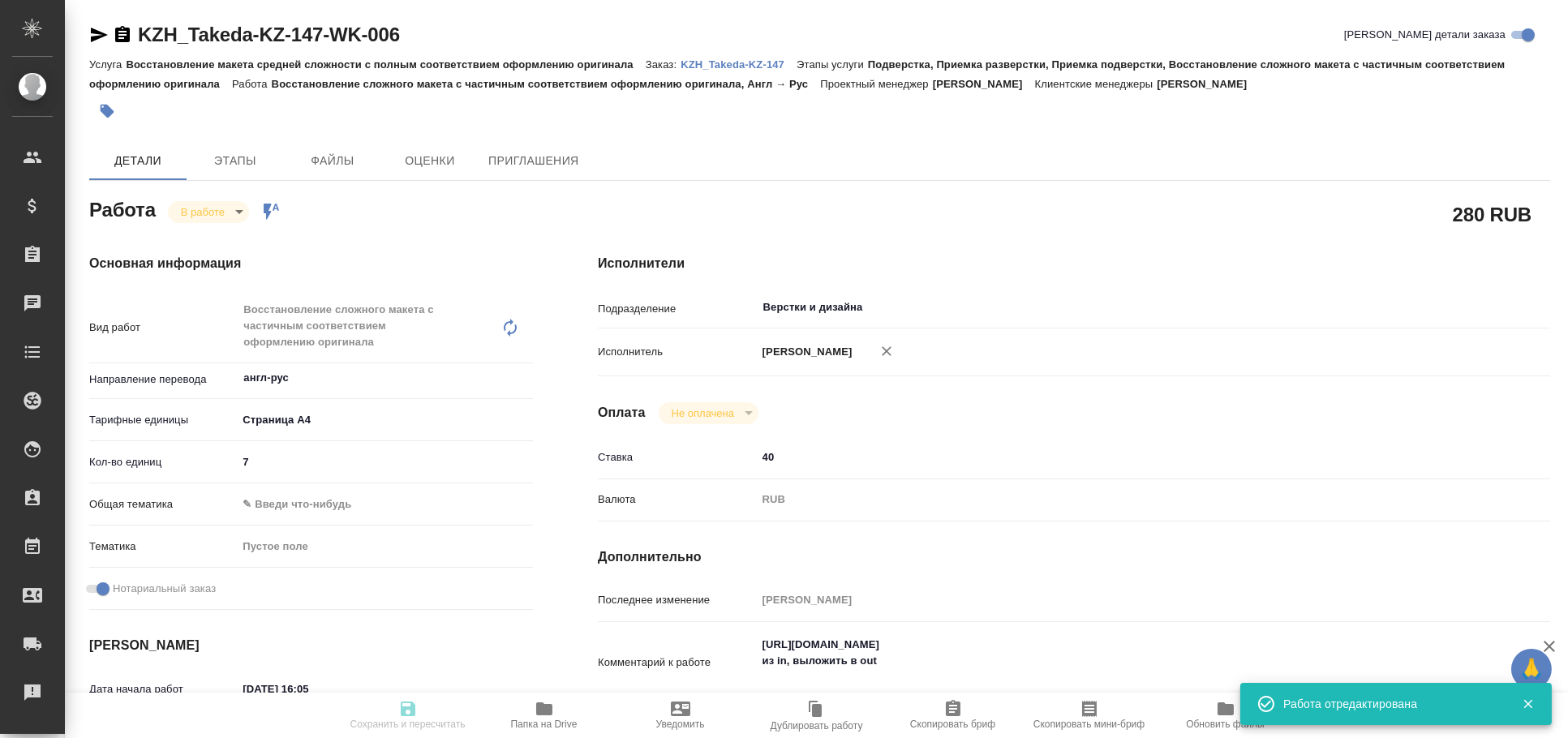
type input "KZH_Takeda-KZ-147"
type input "Восстановление макета средней сложности с полным соответствием оформлению ориги…"
type input "Подверстка, Приемка разверстки, Приемка подверстки, Восстановление сложного мак…"
type input "Асланукова Сати"
type input "Петрова Валерия"
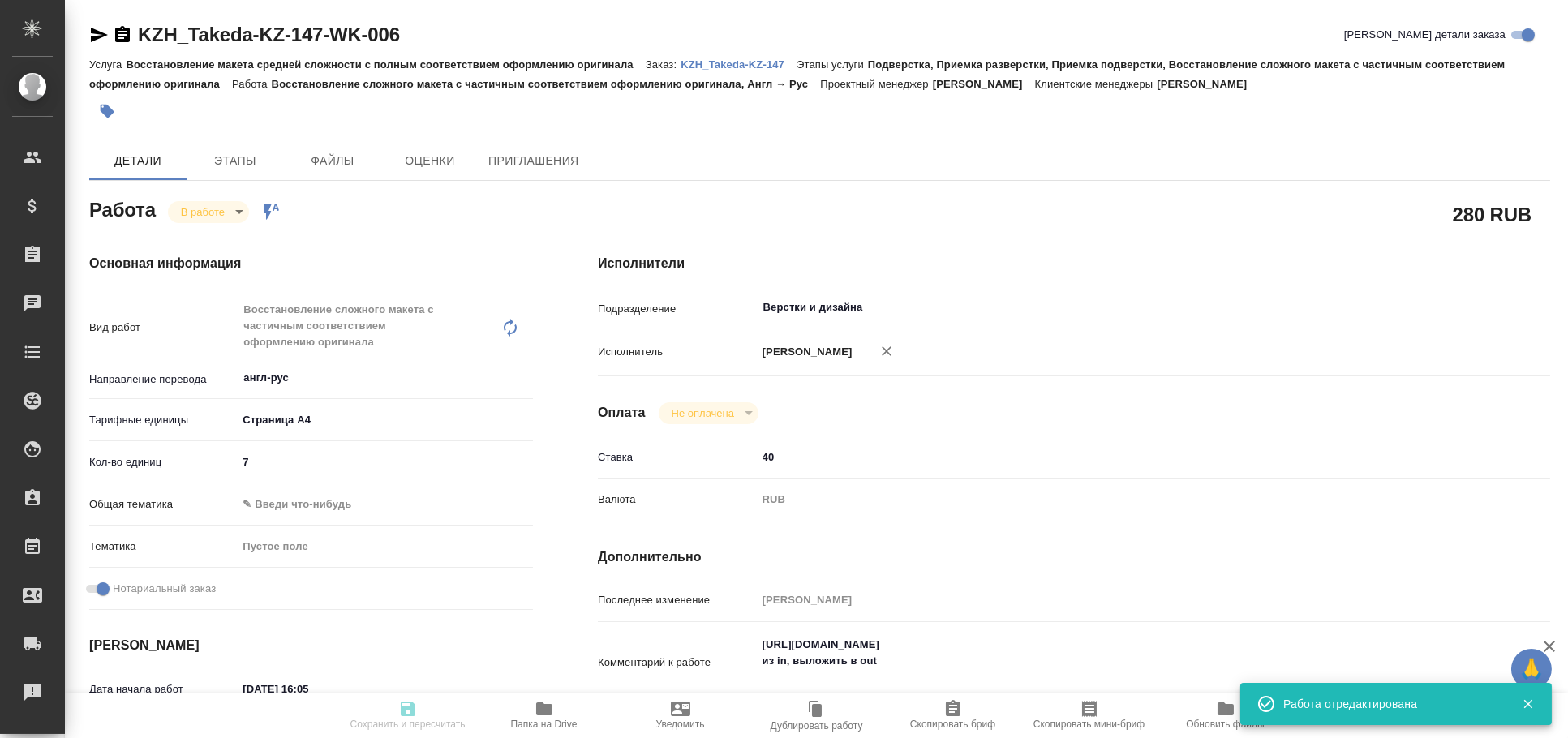
type input "/Clients/Takeda KZ/Orders/KZH_Takeda-KZ-147"
type textarea "x"
type textarea "сертификаты анализа для перевода на русский язык."
type textarea "x"
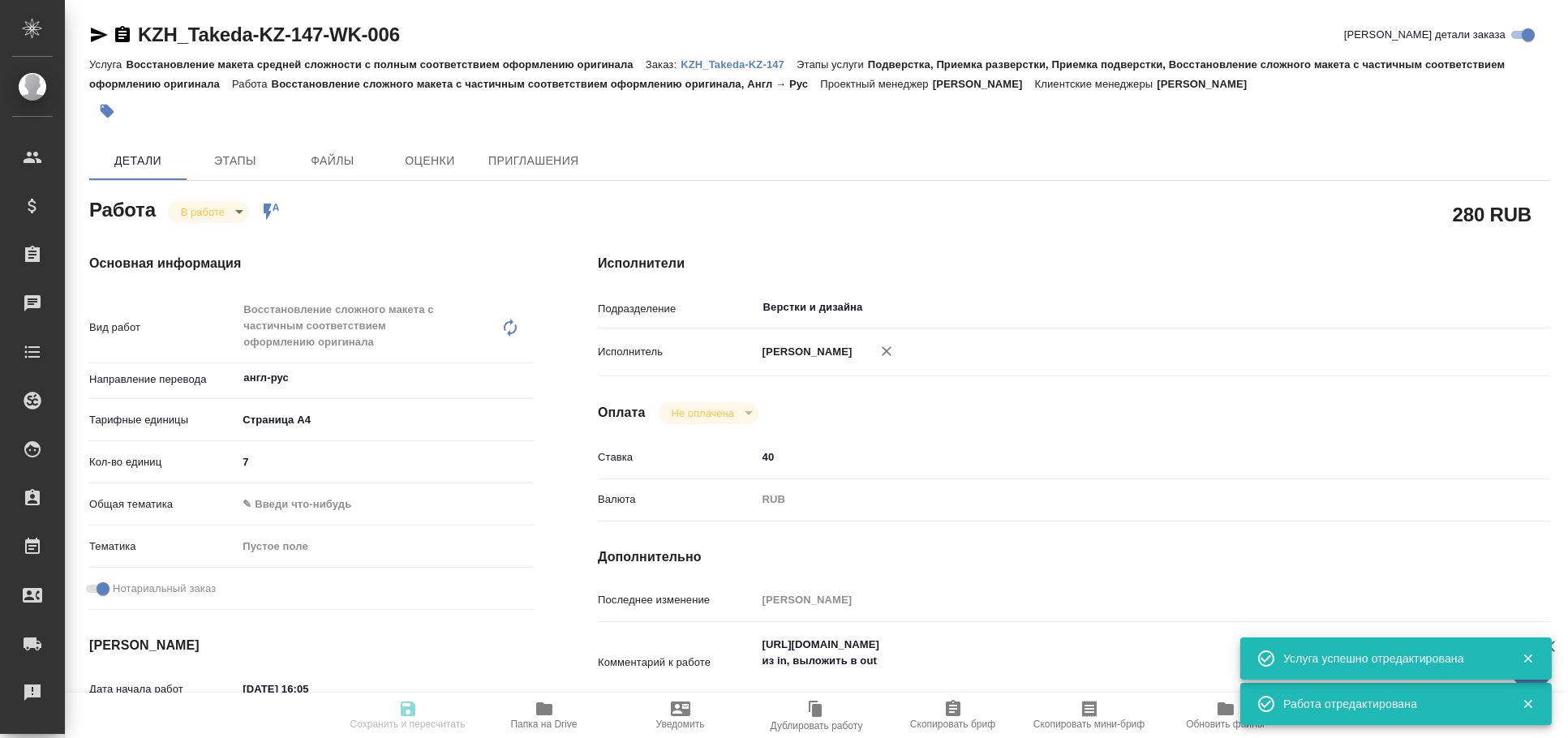
type textarea "x"
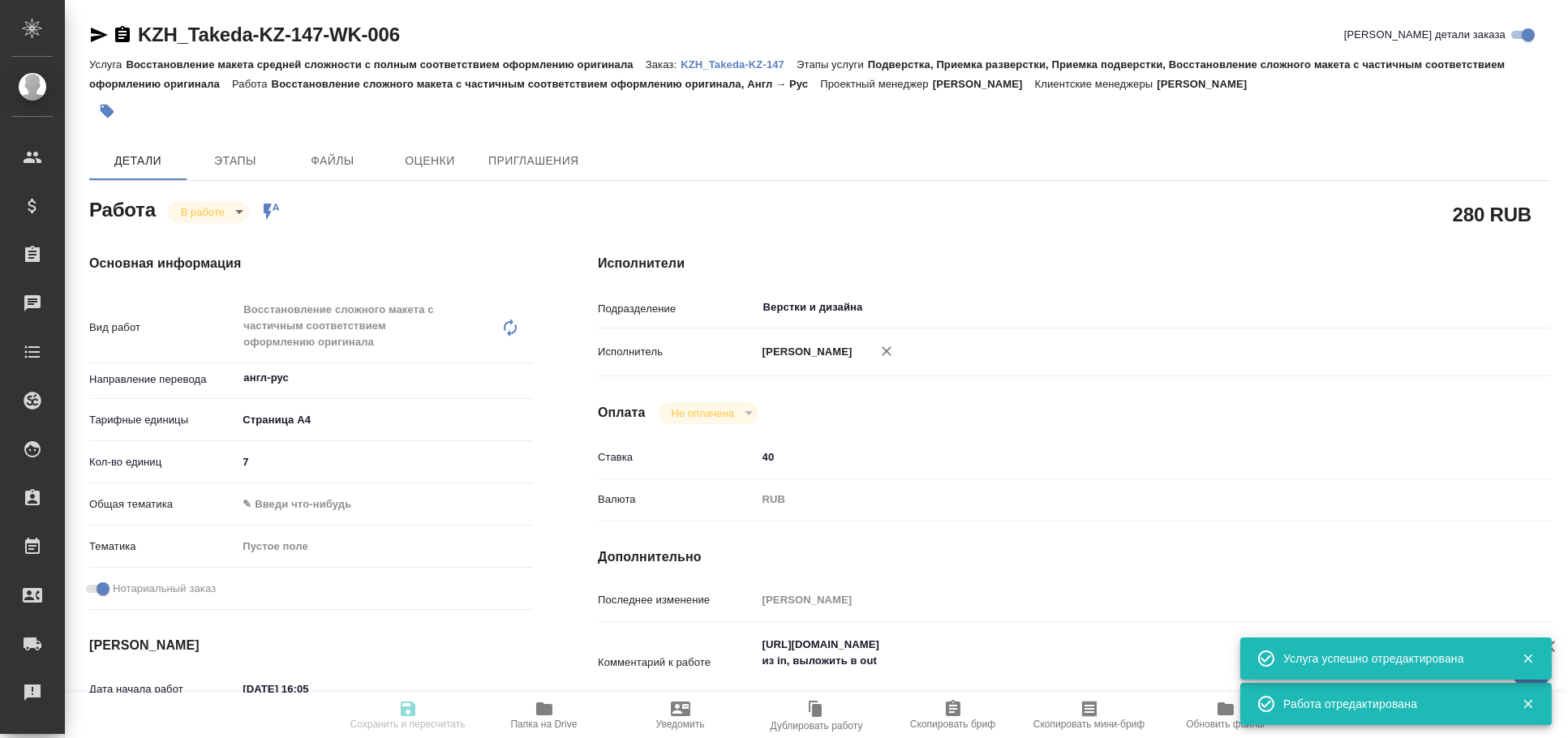
type textarea "x"
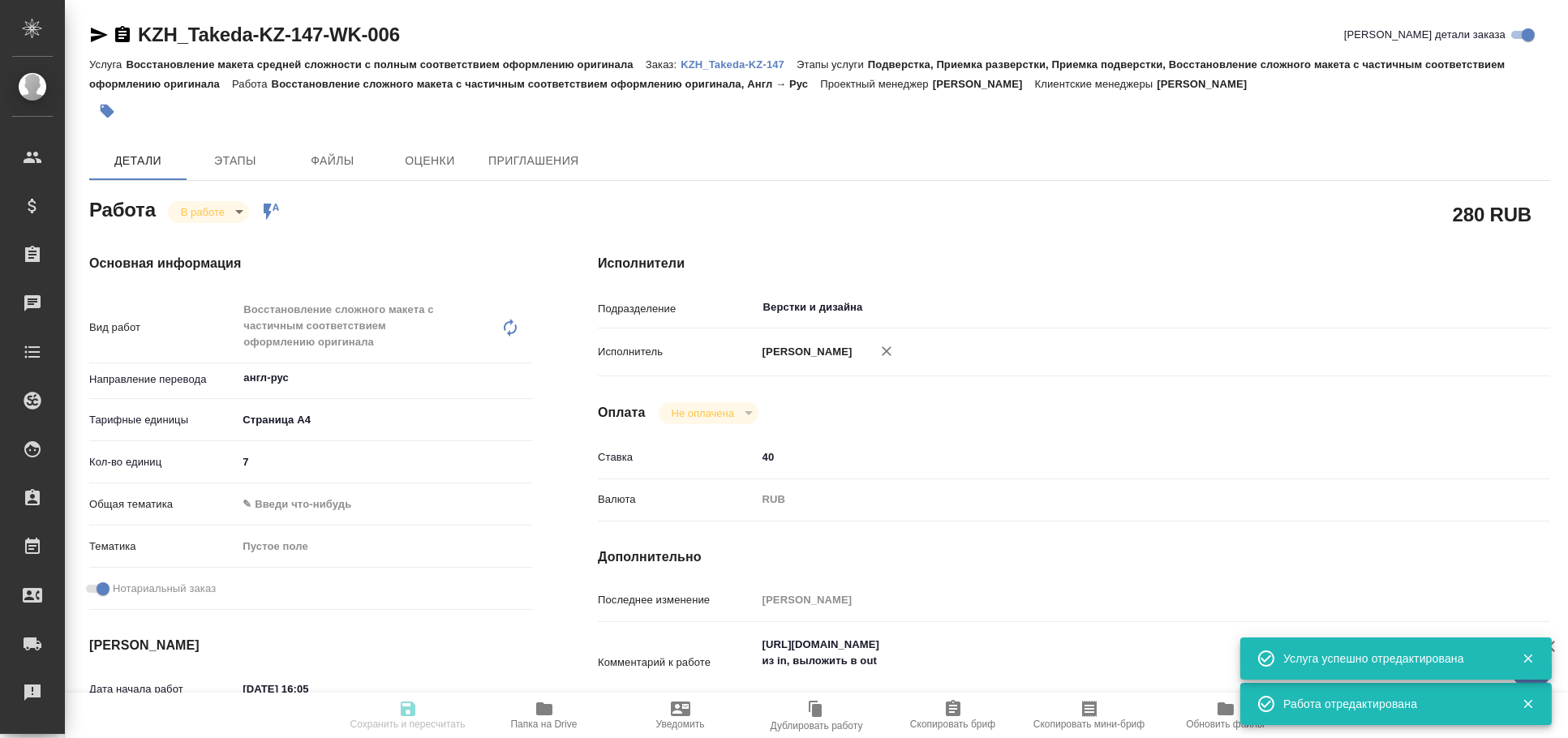
type textarea "x"
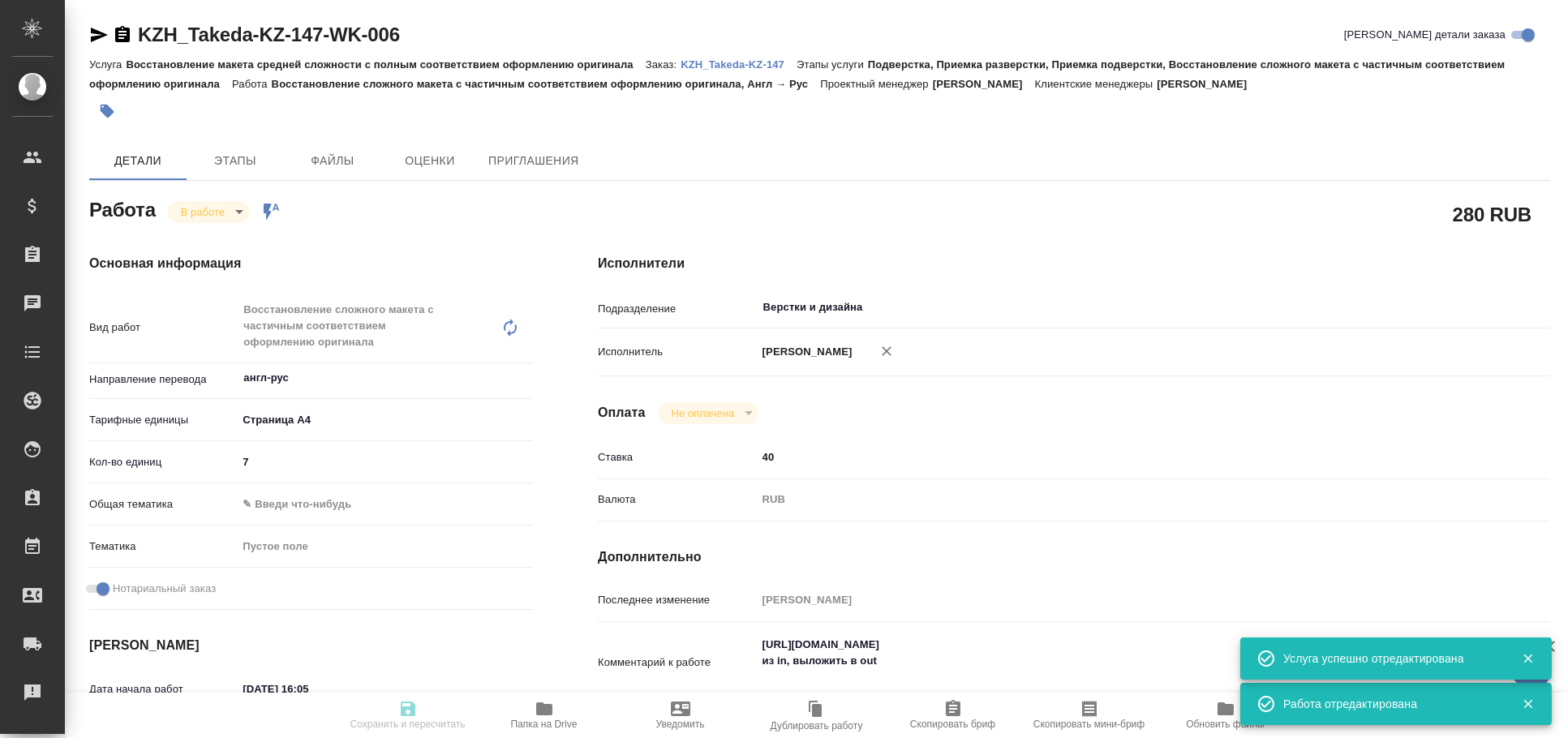
type textarea "x"
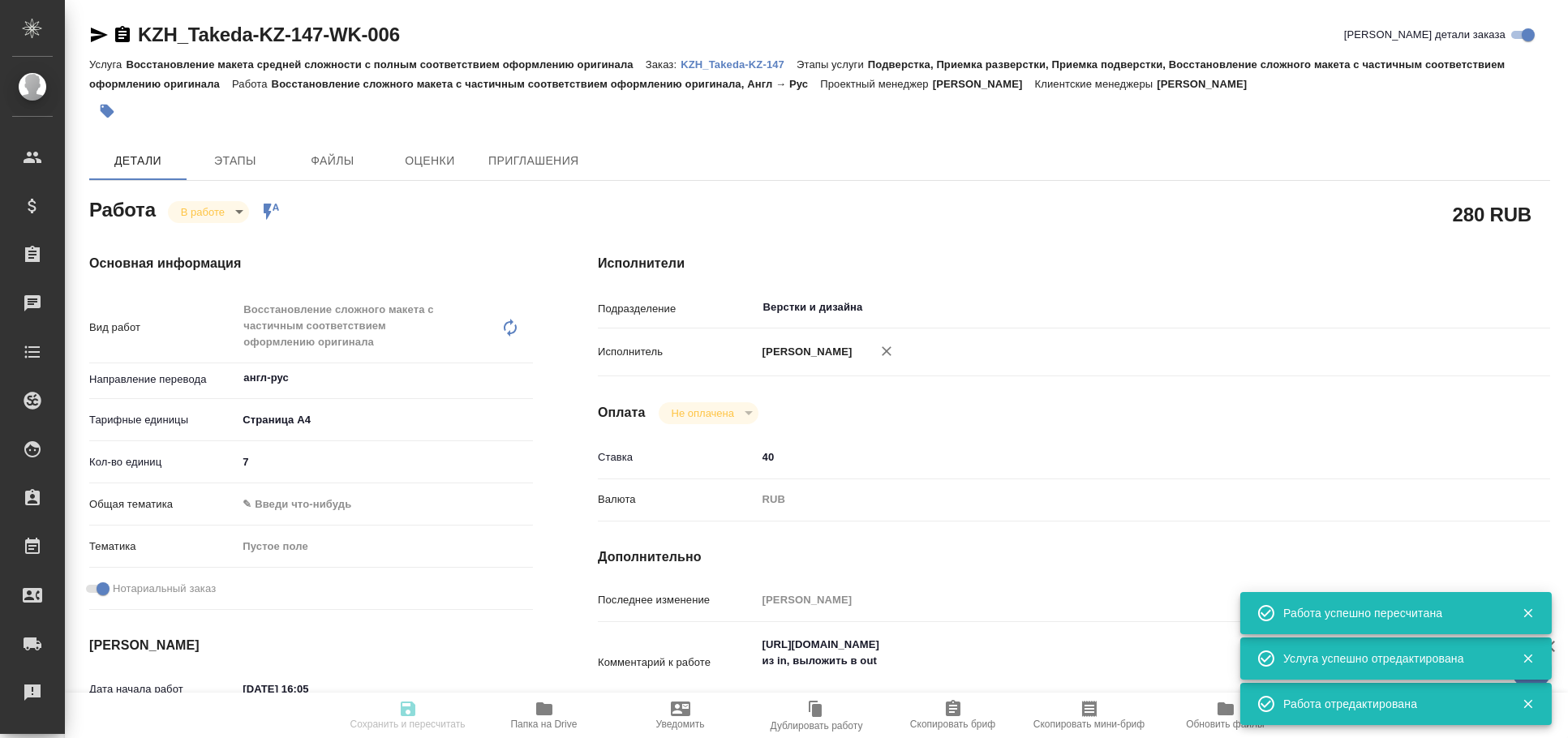
type input "inProgress"
type textarea "Восстановление сложного макета с частичным соответствием оформлению оригинала"
type textarea "x"
type input "англ-рус"
type input "5f036ec4e16dec2d6b59c8ff"
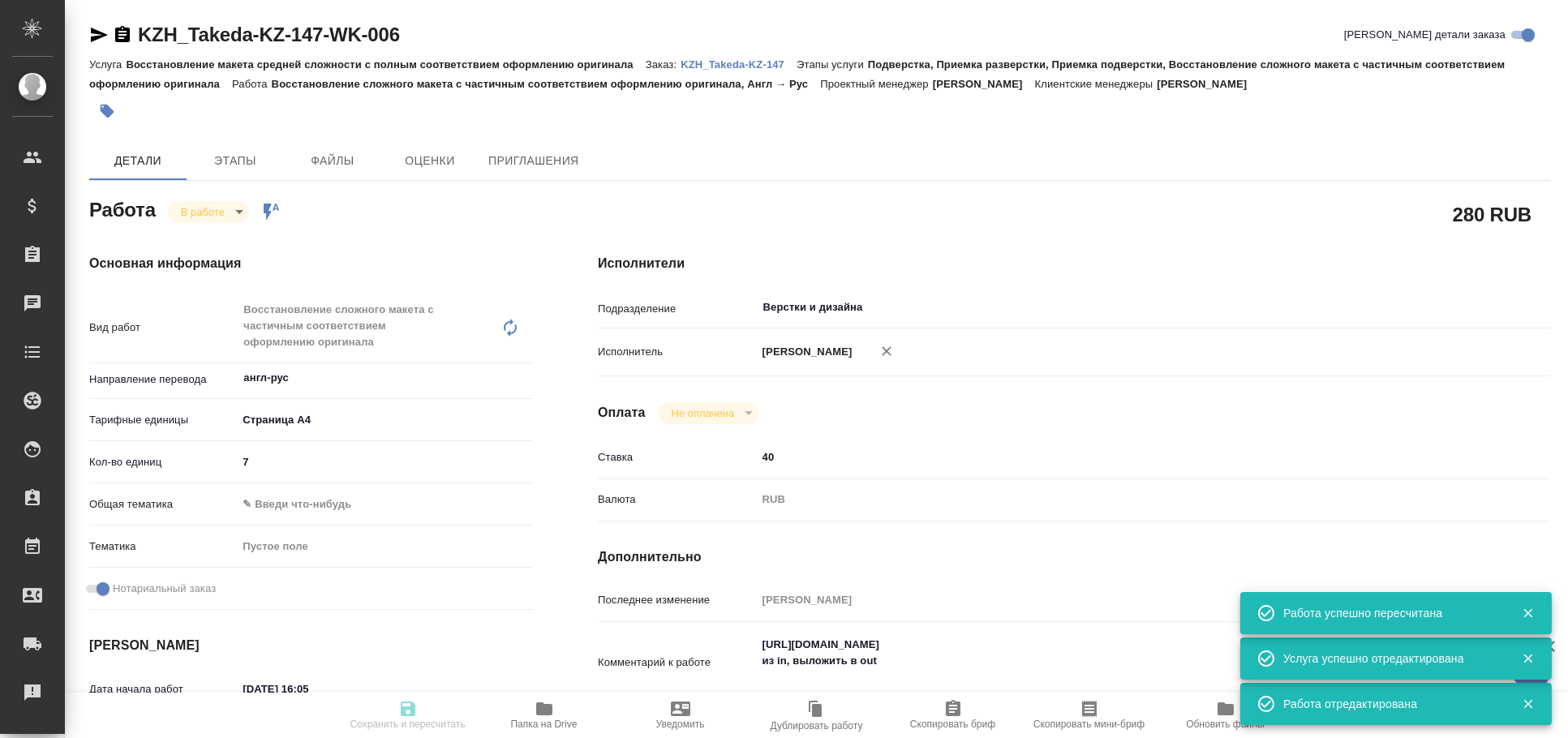
type input "7"
checkbox input "true"
type input "13.08.2025 16:05"
type input "13.08.2025 17:05"
type input "13.08.2025 18:30"
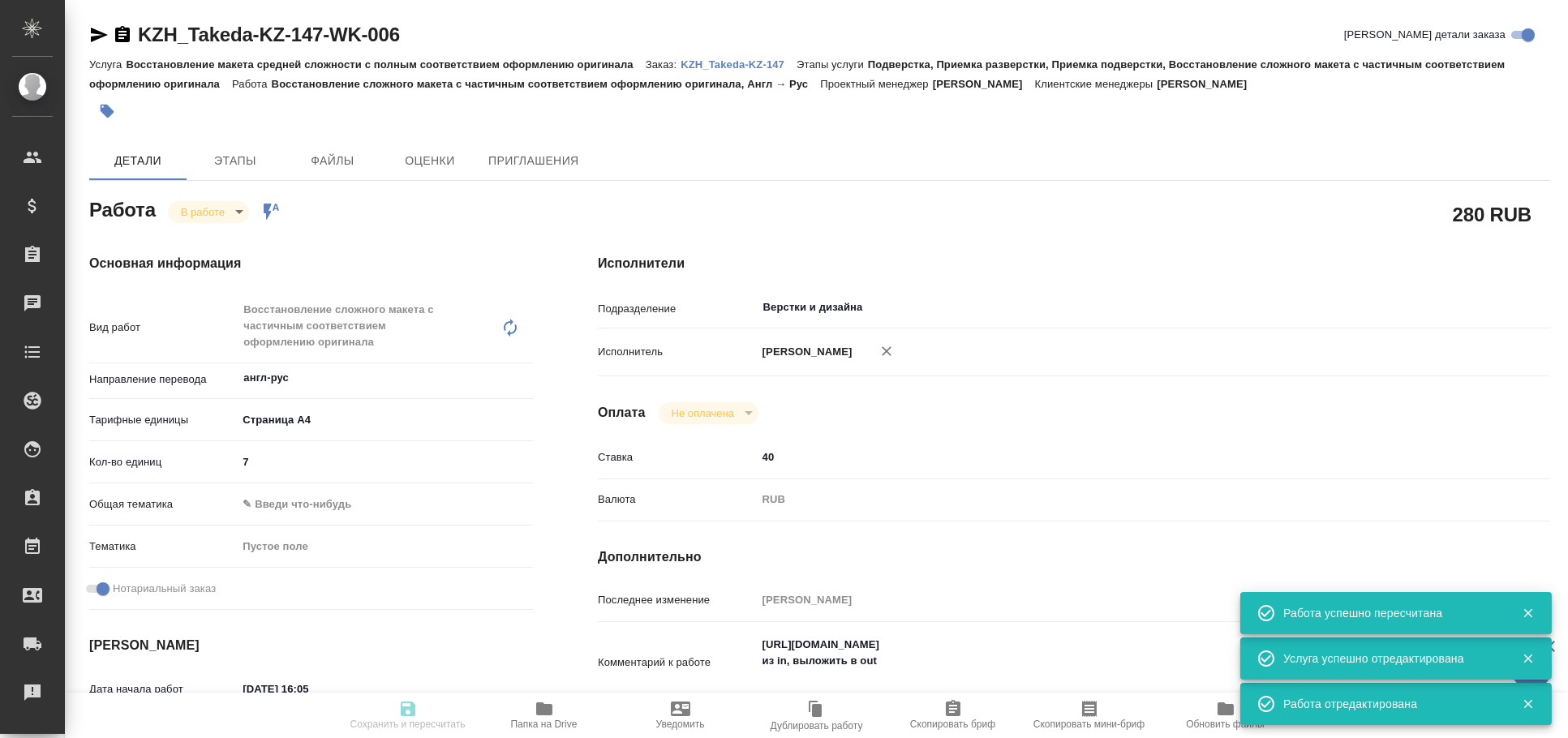
type input "14.08.2025 16:00"
type input "Верстки и дизайна"
type input "notPayed"
type input "40"
type input "RUB"
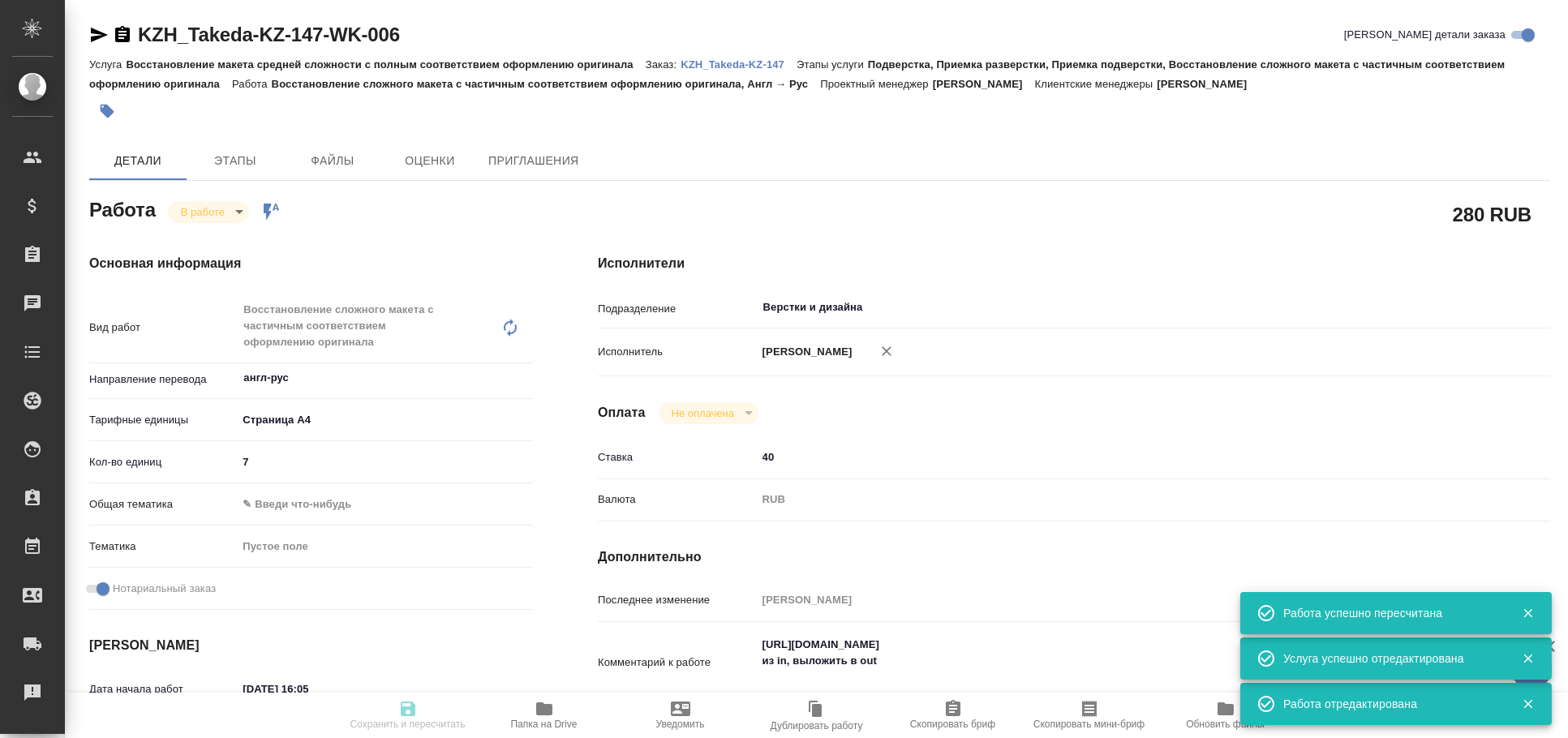
type input "Валеев Динар"
type textarea "https://drive.awatera.com/s/cgyLsNZS5QnNk8e из in, выложить в out"
type textarea "x"
type textarea "/Clients/Takeda KZ/Orders/KZH_Takeda-KZ-147/DTP/KZH_Takeda-KZ-147-WK-006"
type textarea "x"
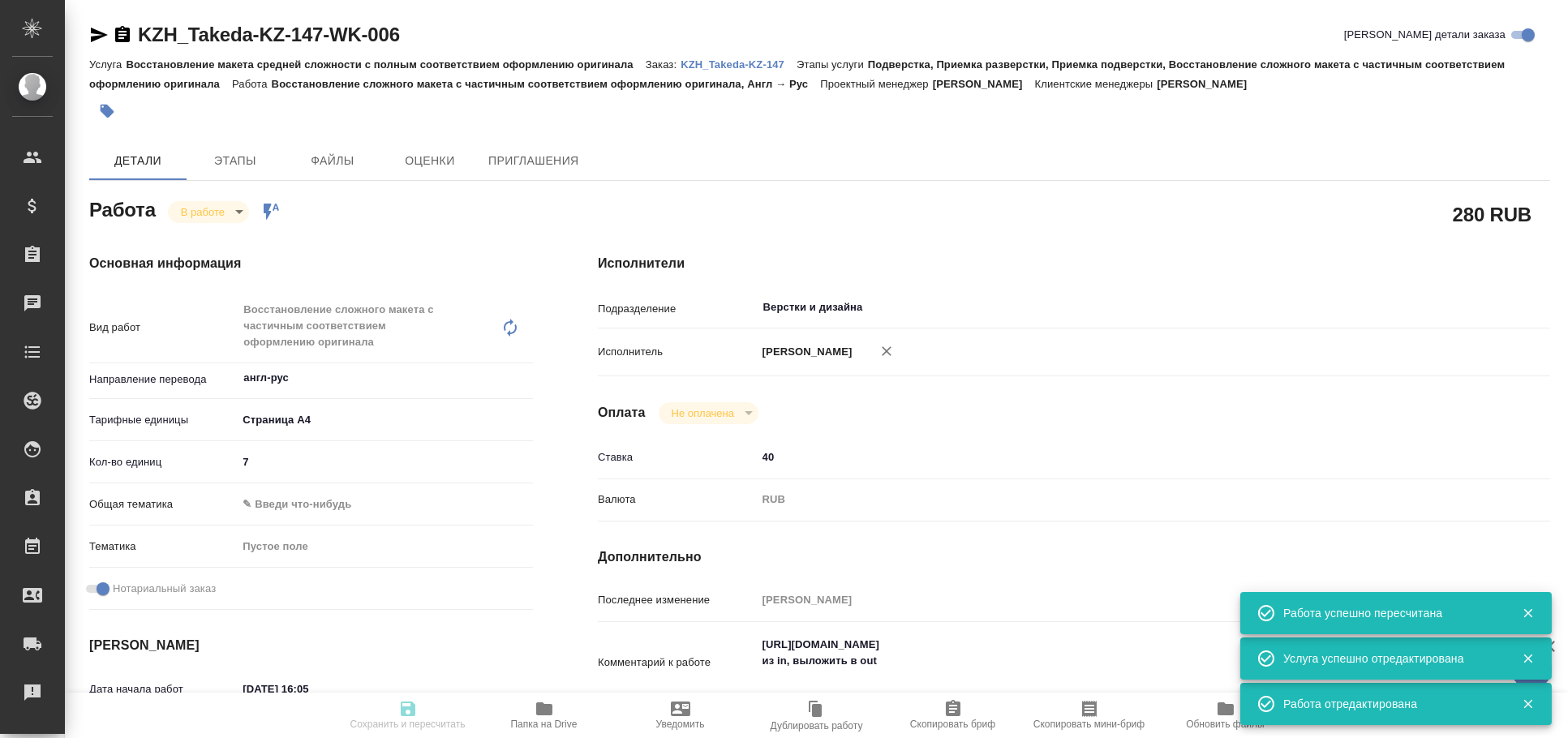
type input "KZH_Takeda-KZ-147"
type input "Восстановление макета средней сложности с полным соответствием оформлению ориги…"
type input "Подверстка, Приемка разверстки, Приемка подверстки, Восстановление сложного мак…"
type input "Асланукова Сати"
type input "Петрова Валерия"
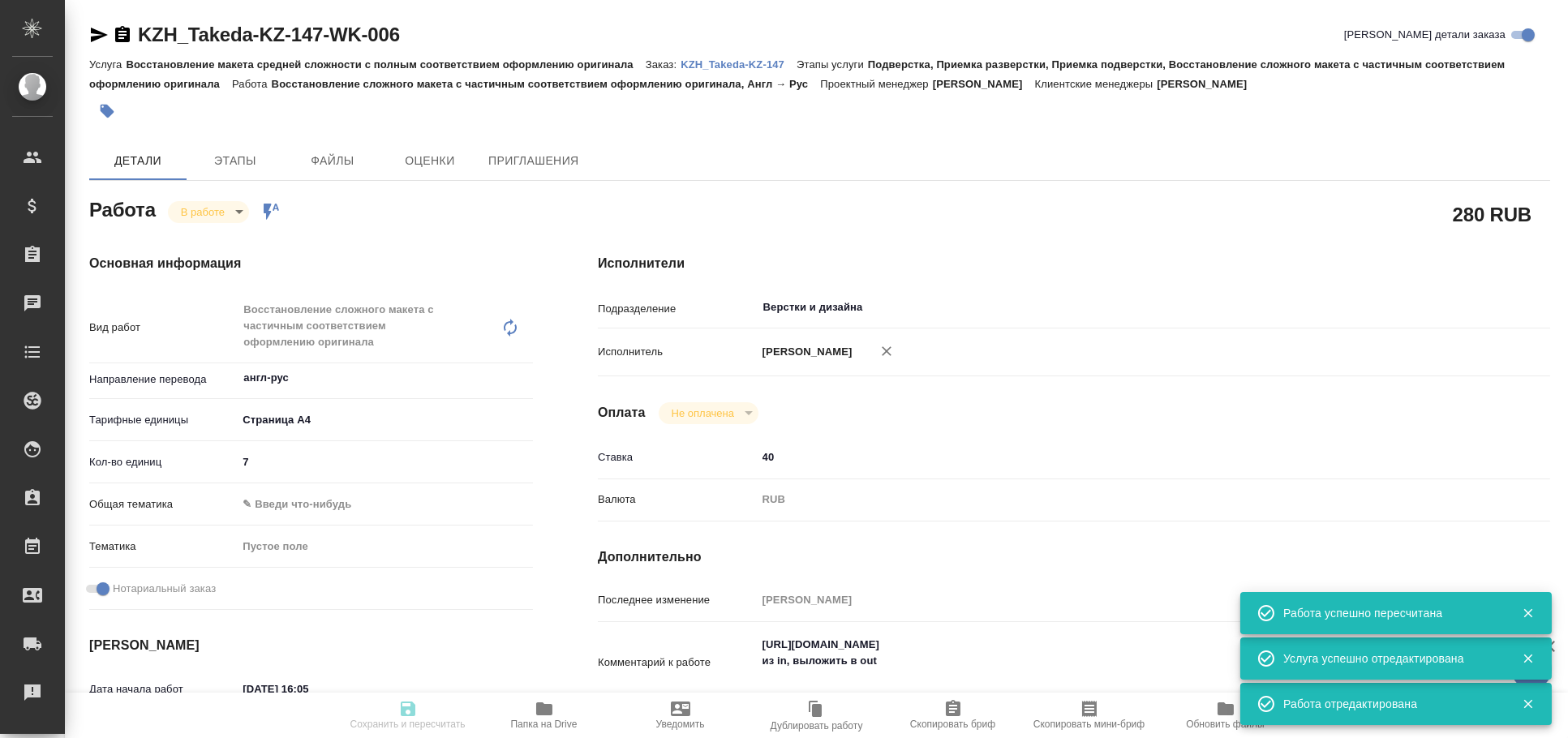
type input "/Clients/Takeda KZ/Orders/KZH_Takeda-KZ-147"
type textarea "x"
type textarea "сертификаты анализа для перевода на русский язык."
type textarea "x"
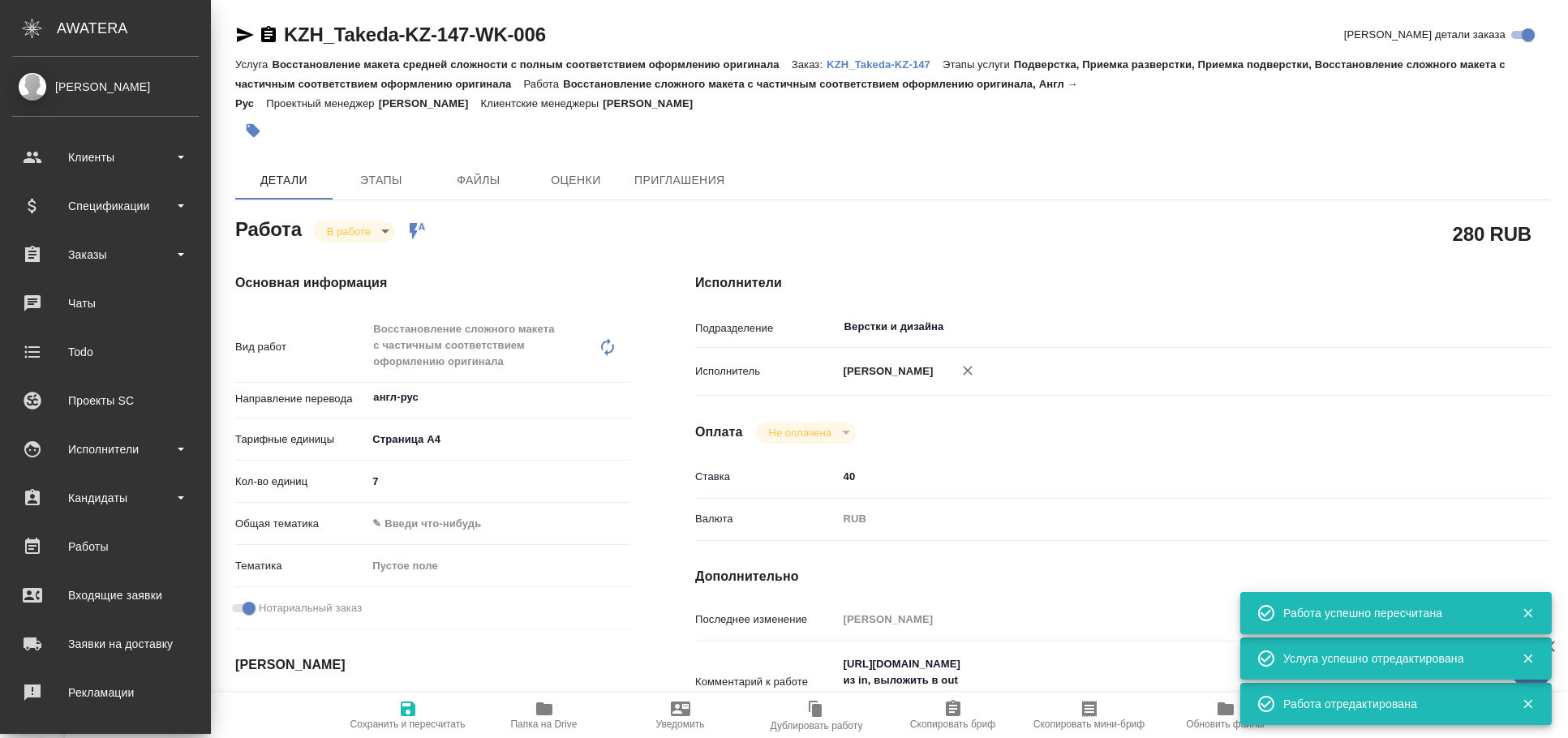
type textarea "x"
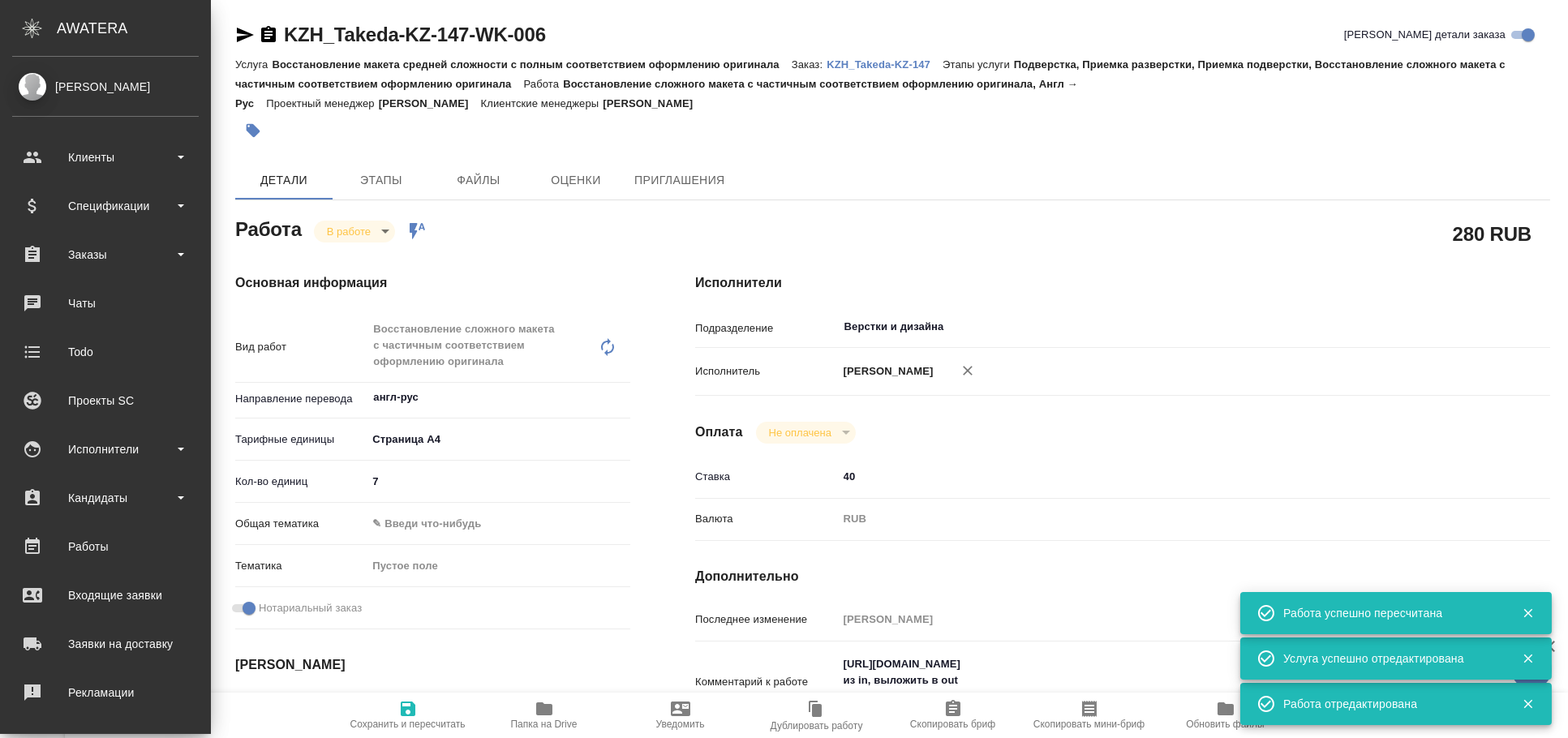
type textarea "x"
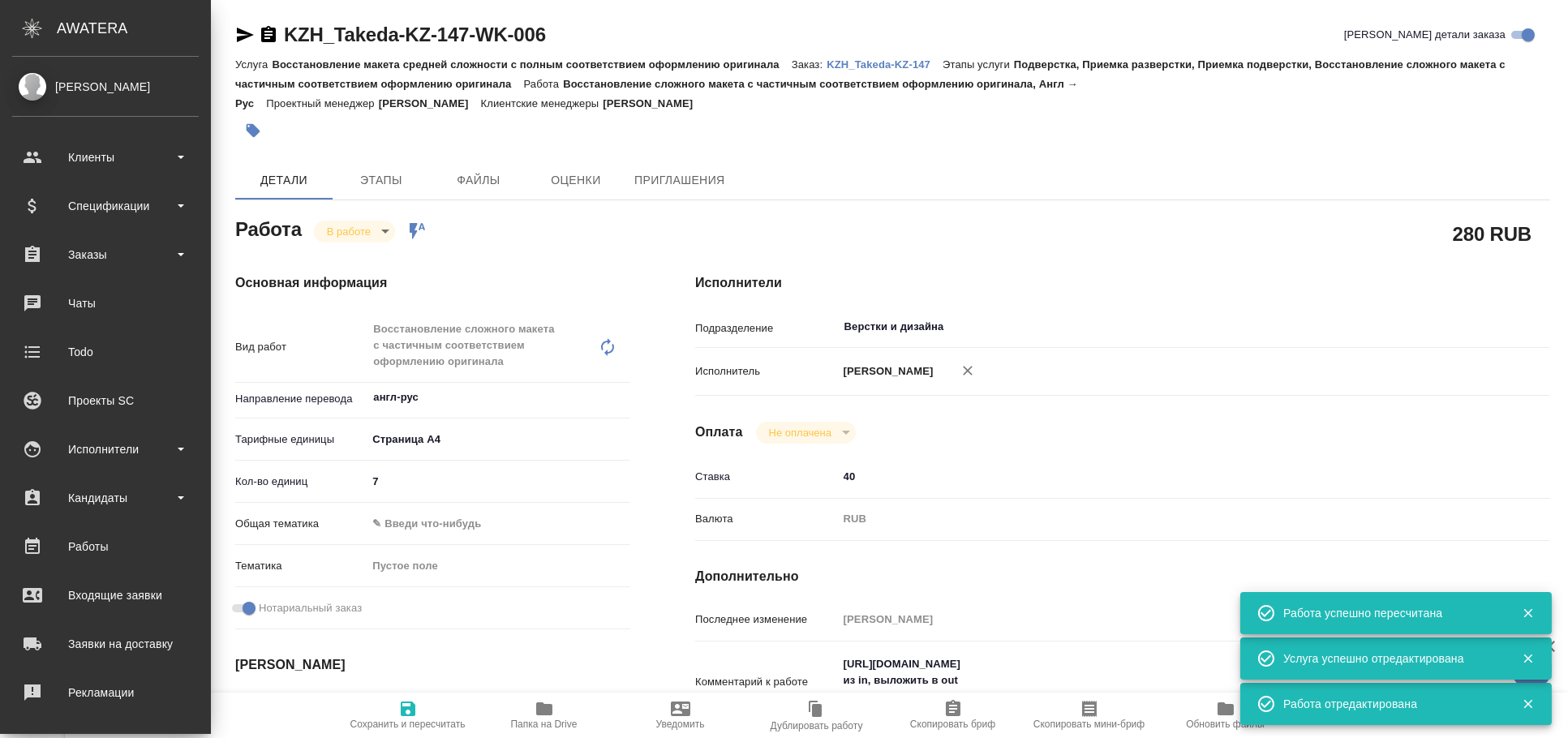
type textarea "x"
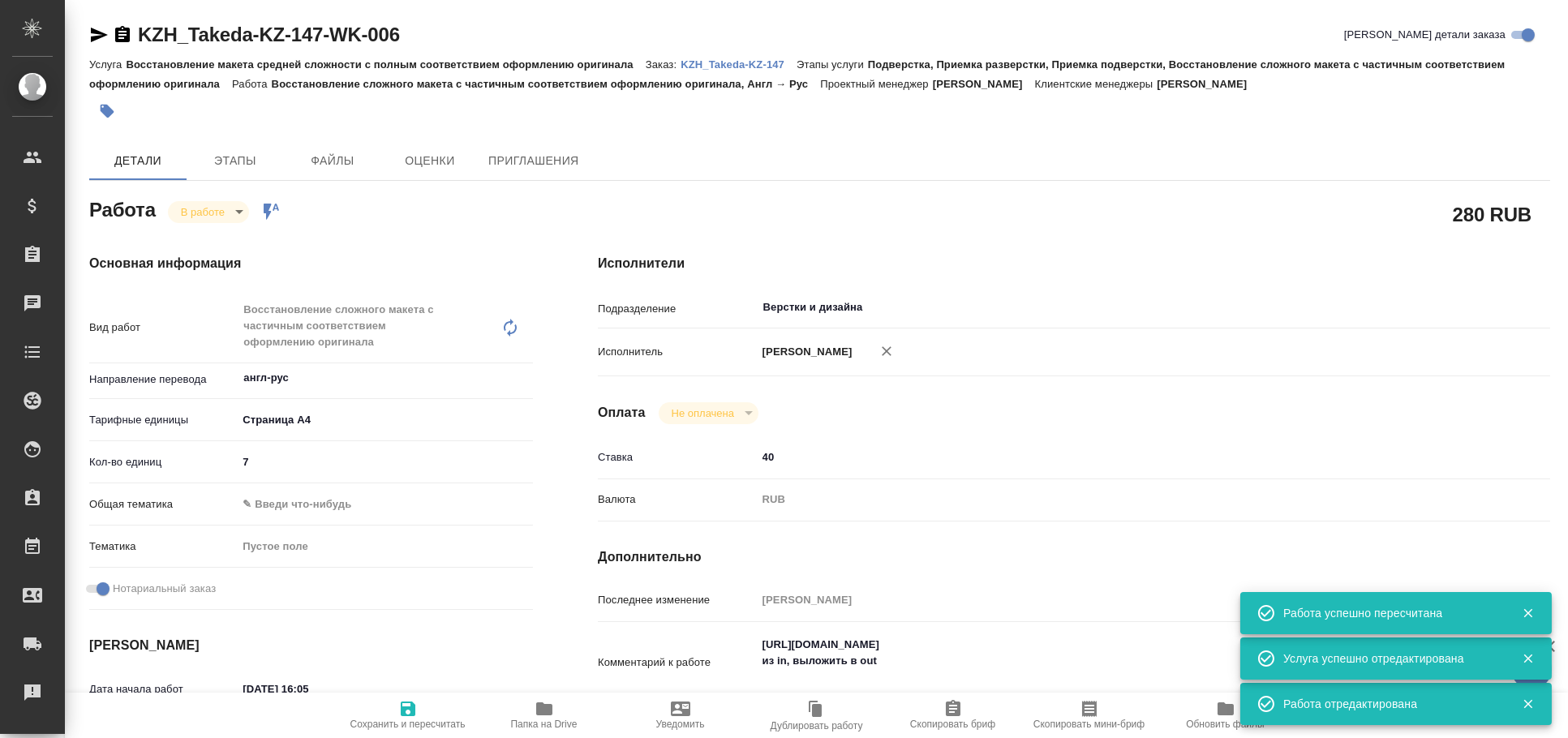
type textarea "x"
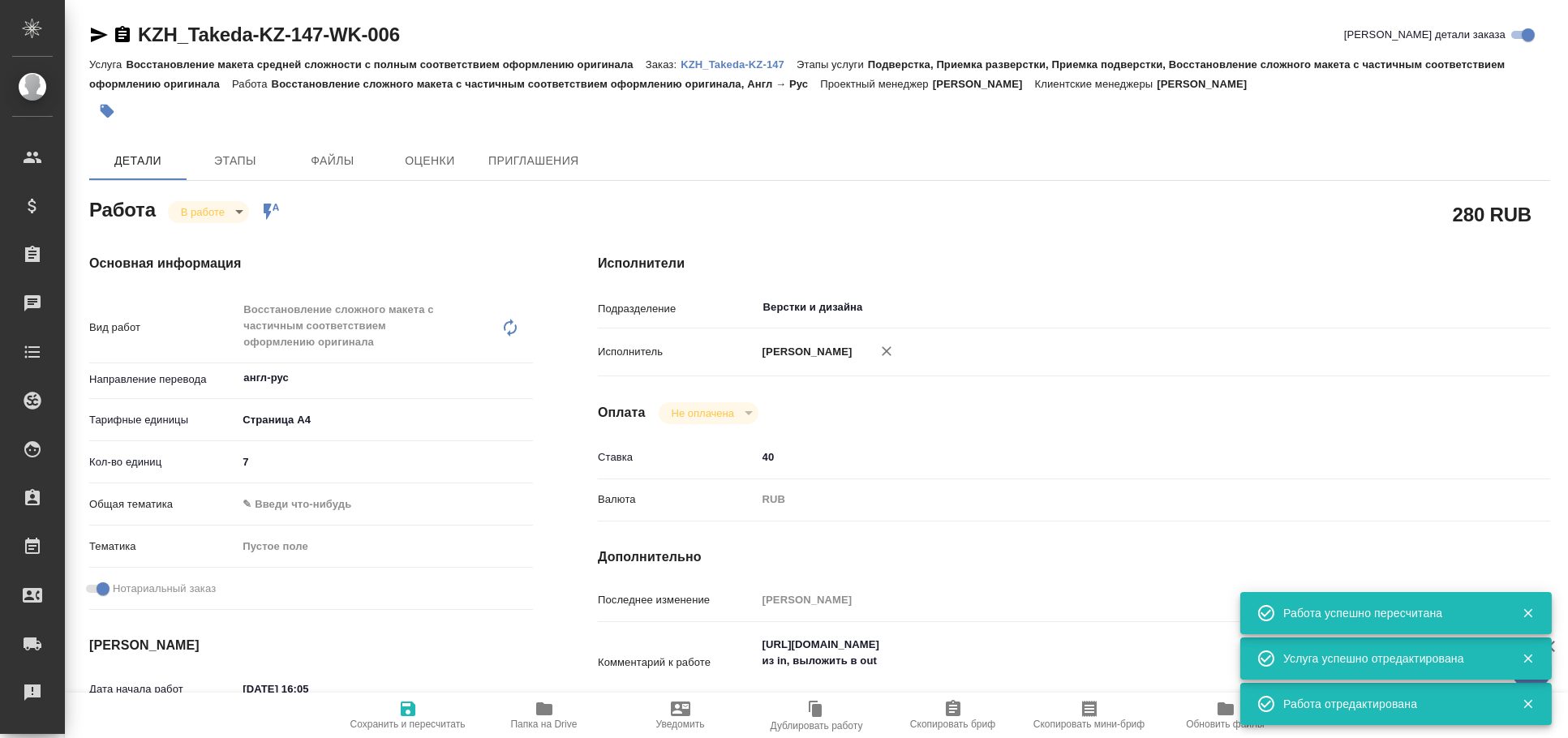
type textarea "x"
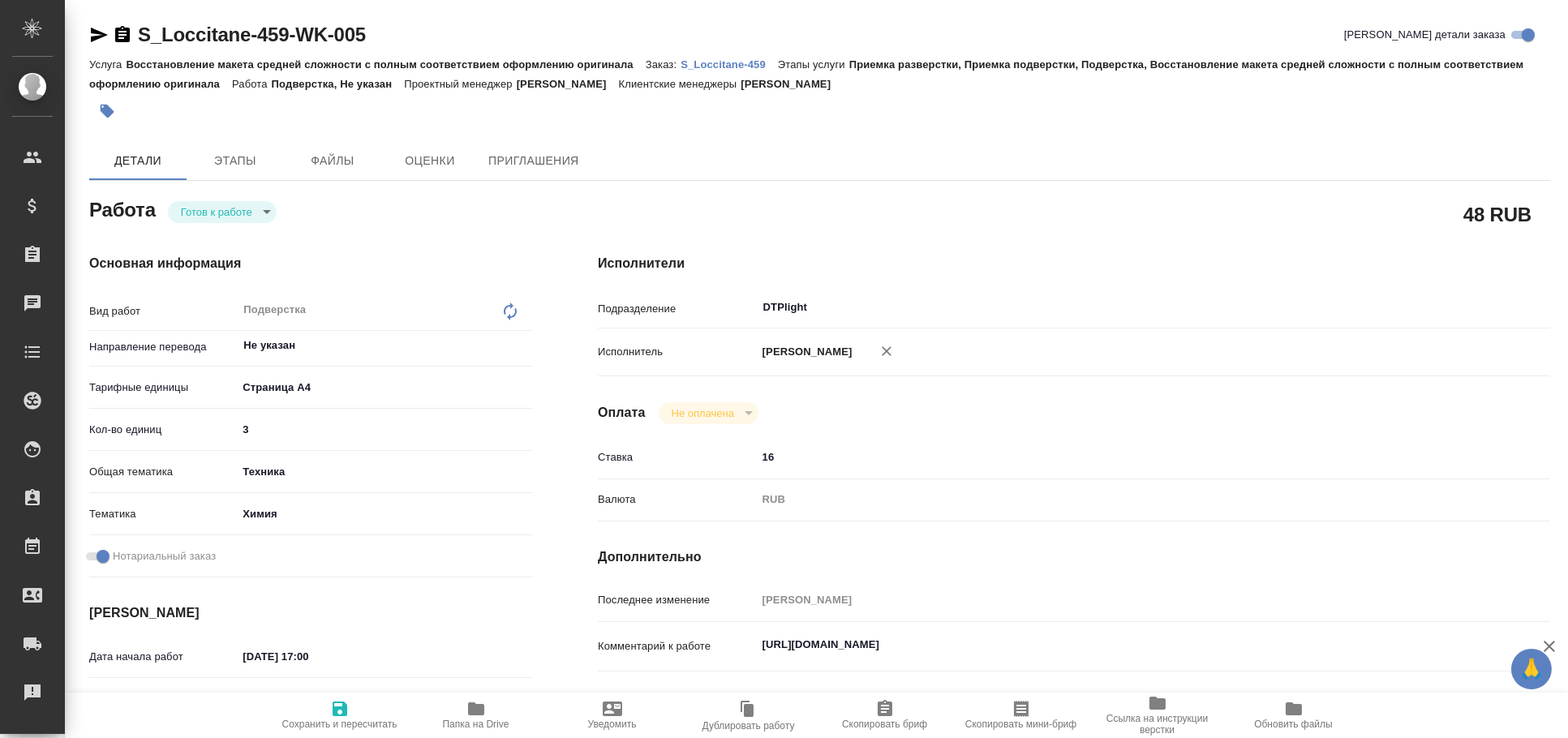
click at [910, 499] on div ".cls-1 fill:#fff; AWATERA [PERSON_NAME] Спецификации Заказы Чаты Todo Проекты S…" at bounding box center [784, 369] width 1568 height 738
type textarea "x"
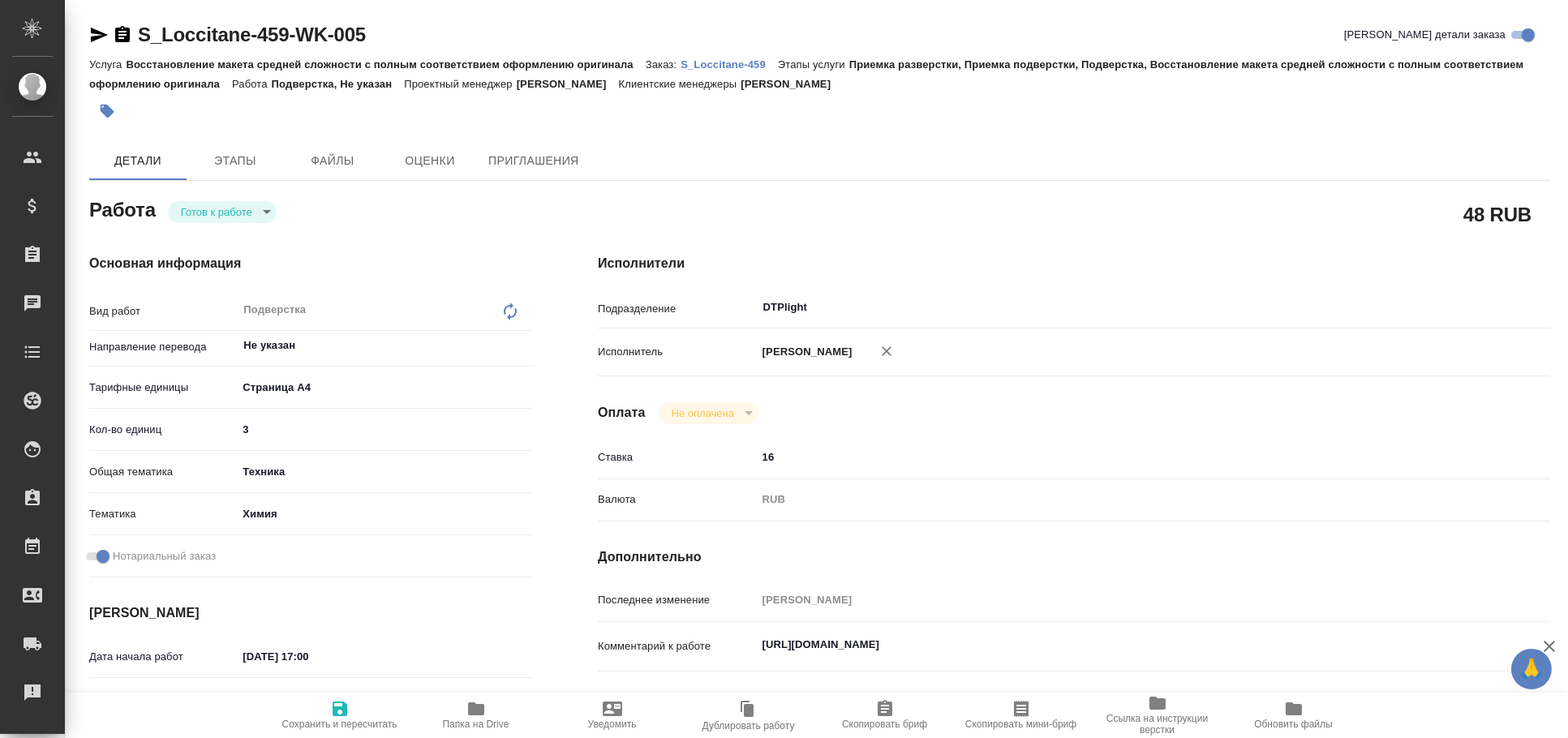
type textarea "x"
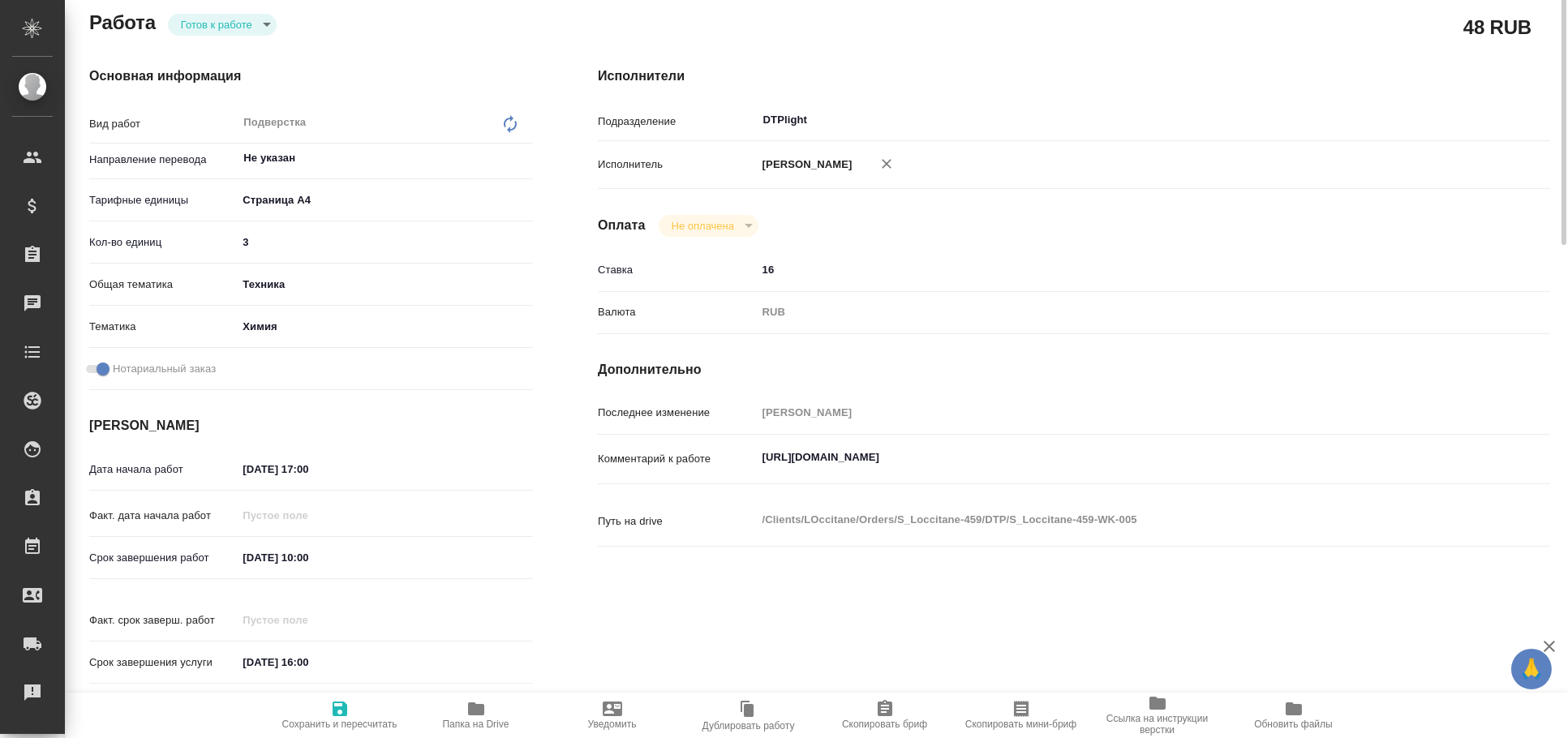
type textarea "x"
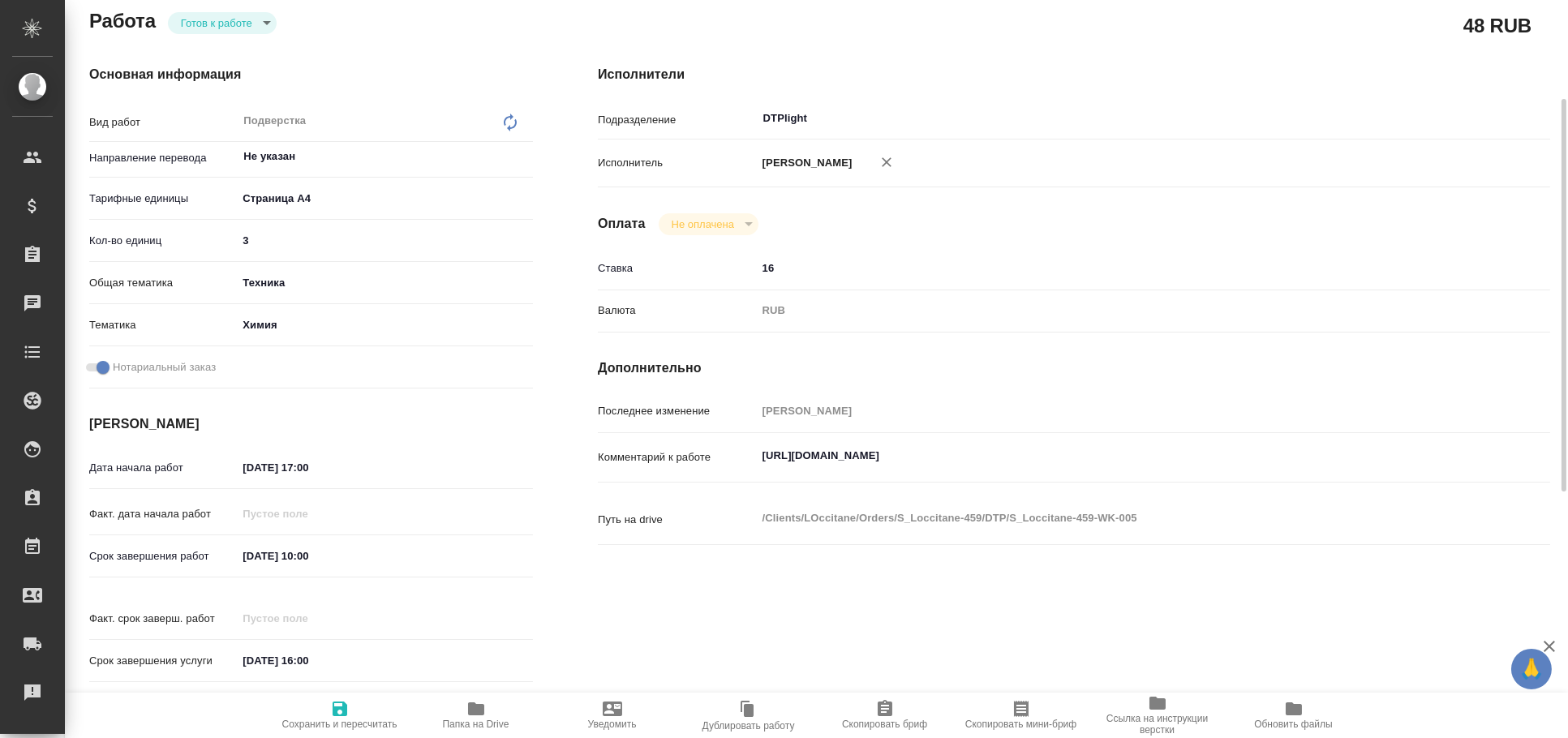
scroll to position [188, 0]
type textarea "x"
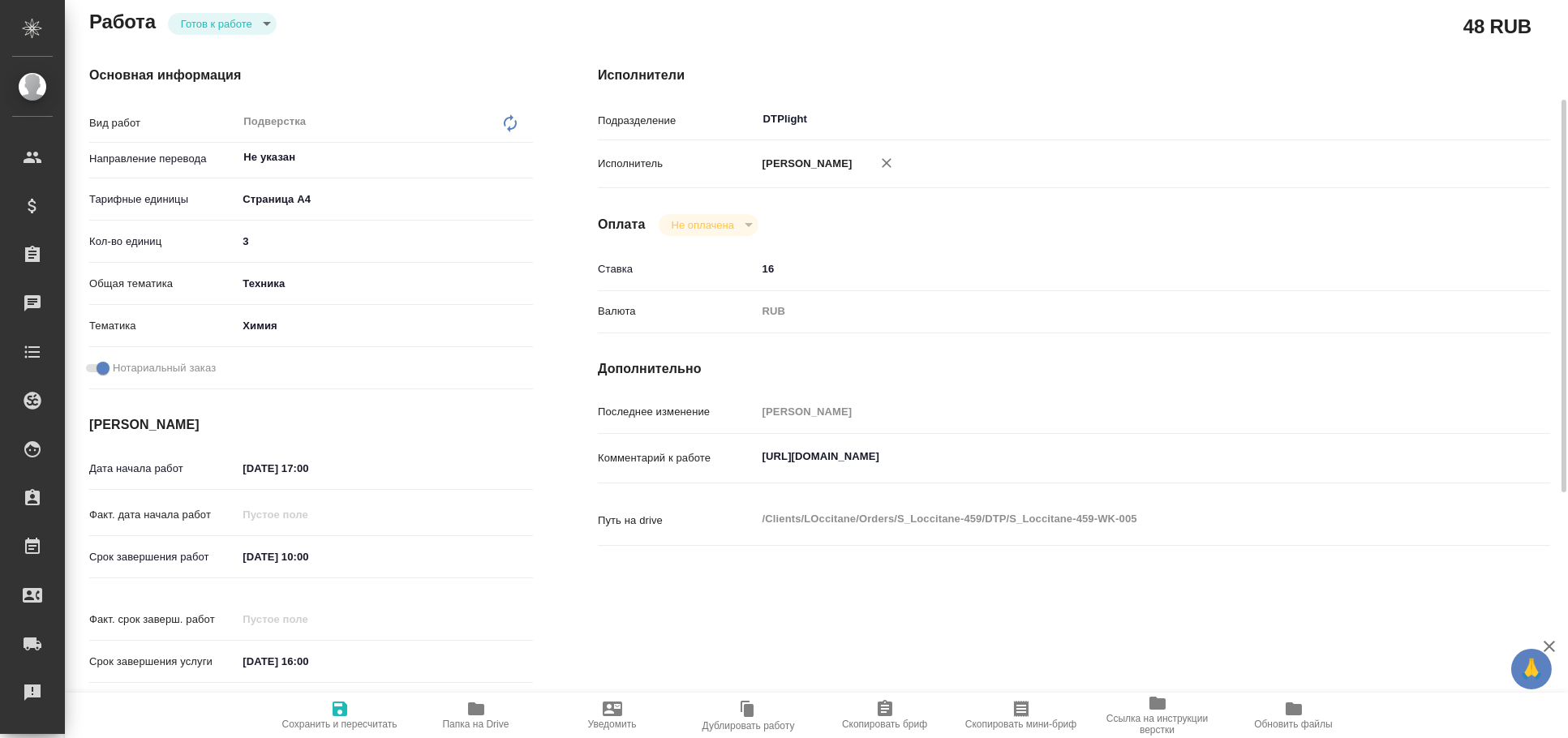
type textarea "x"
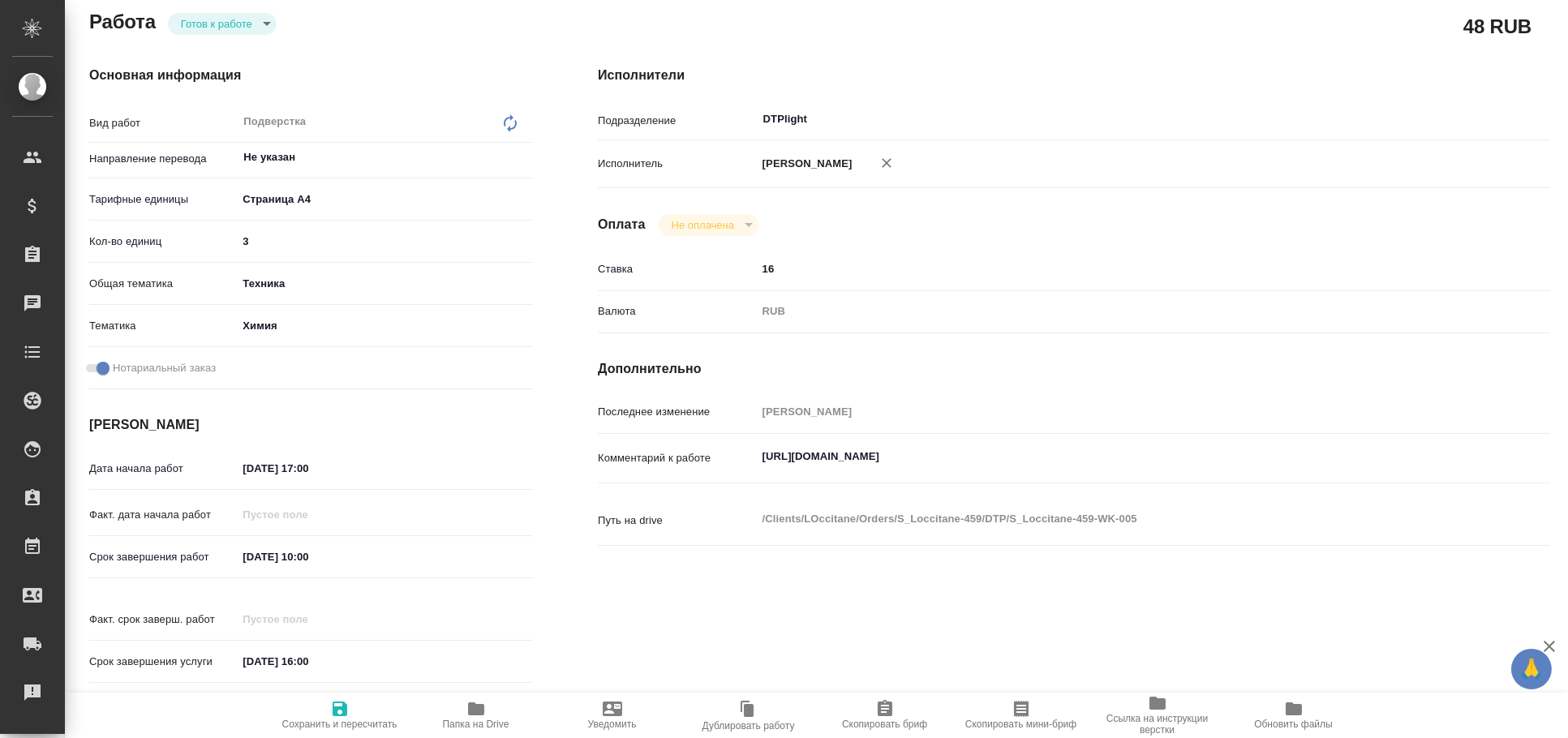
type textarea "x"
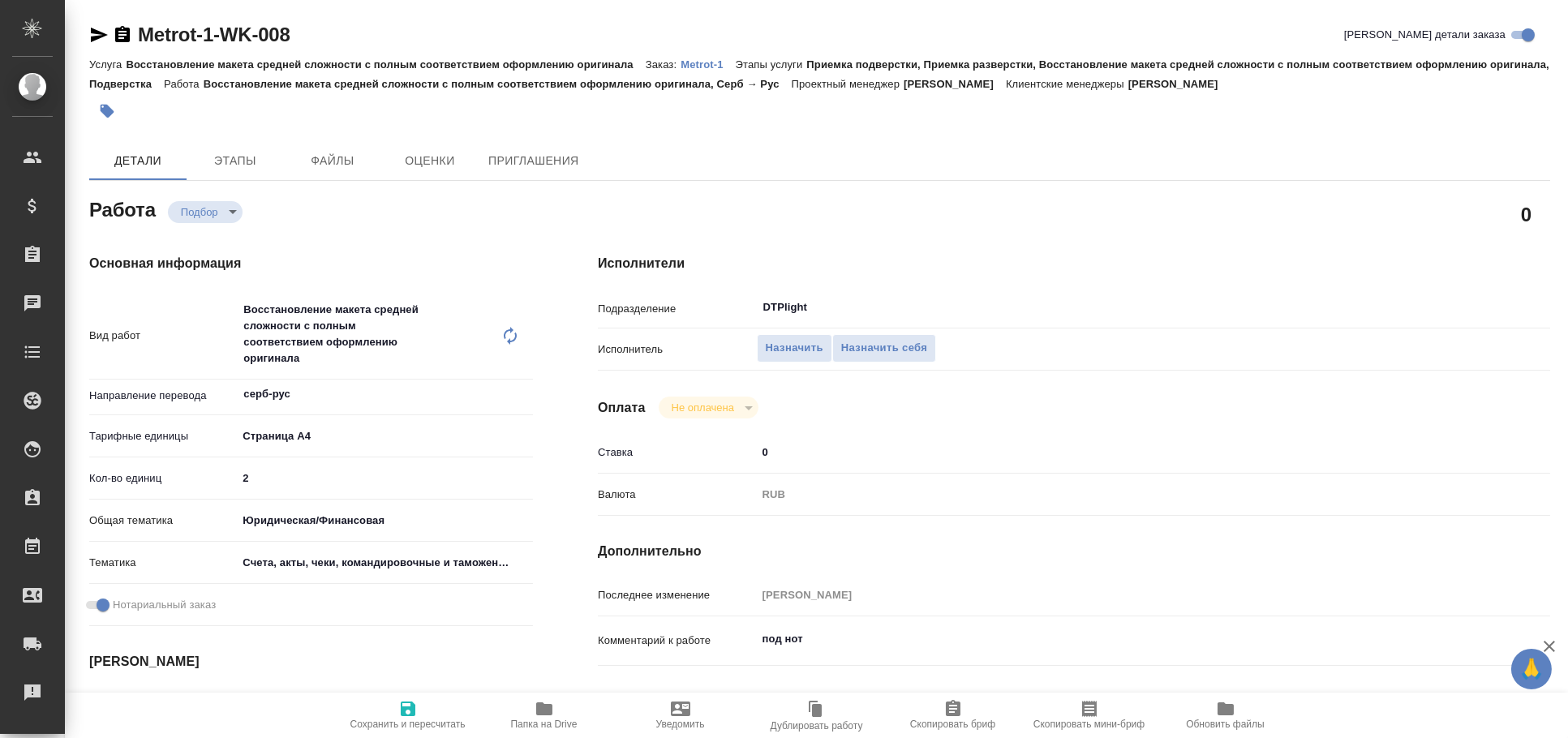
type textarea "x"
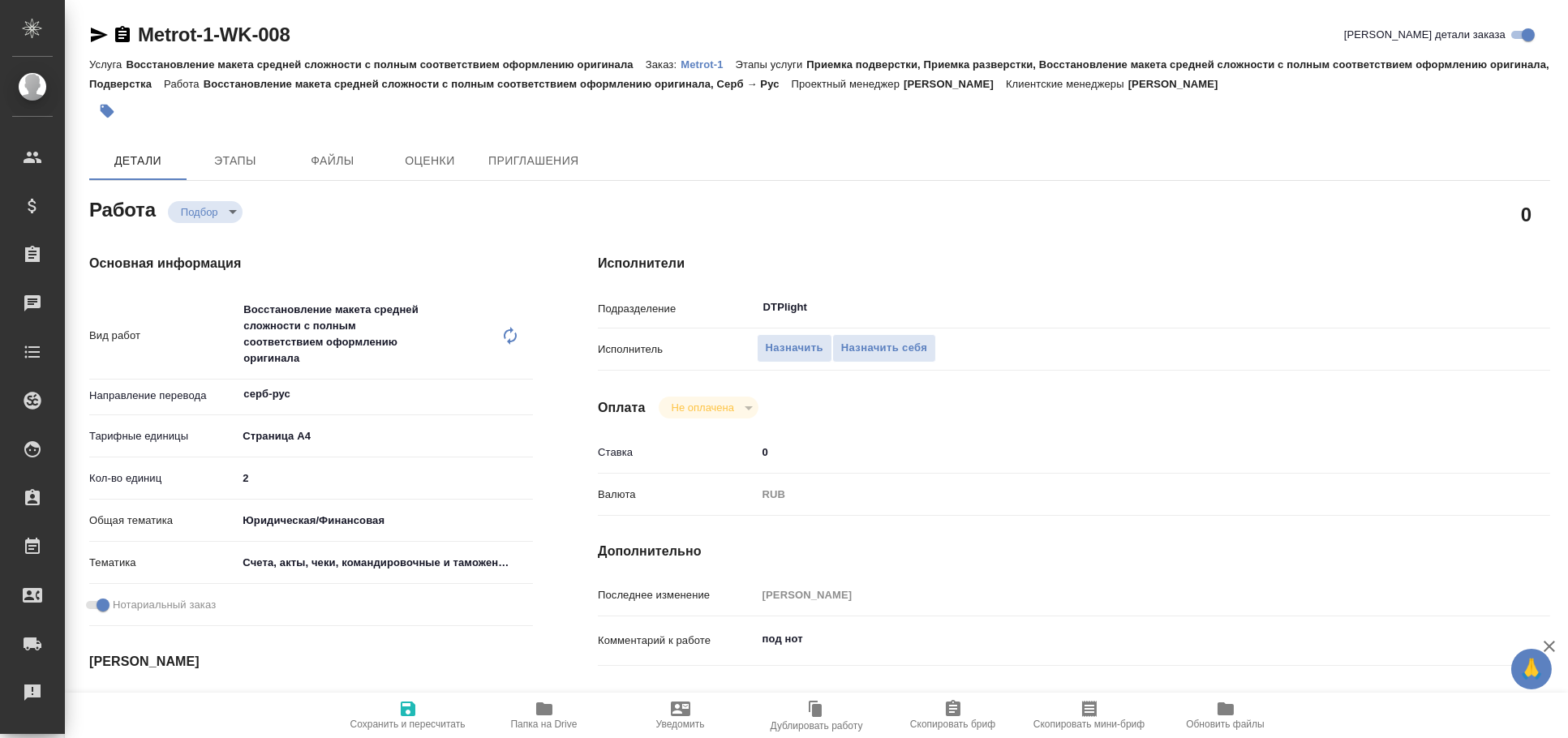
type textarea "x"
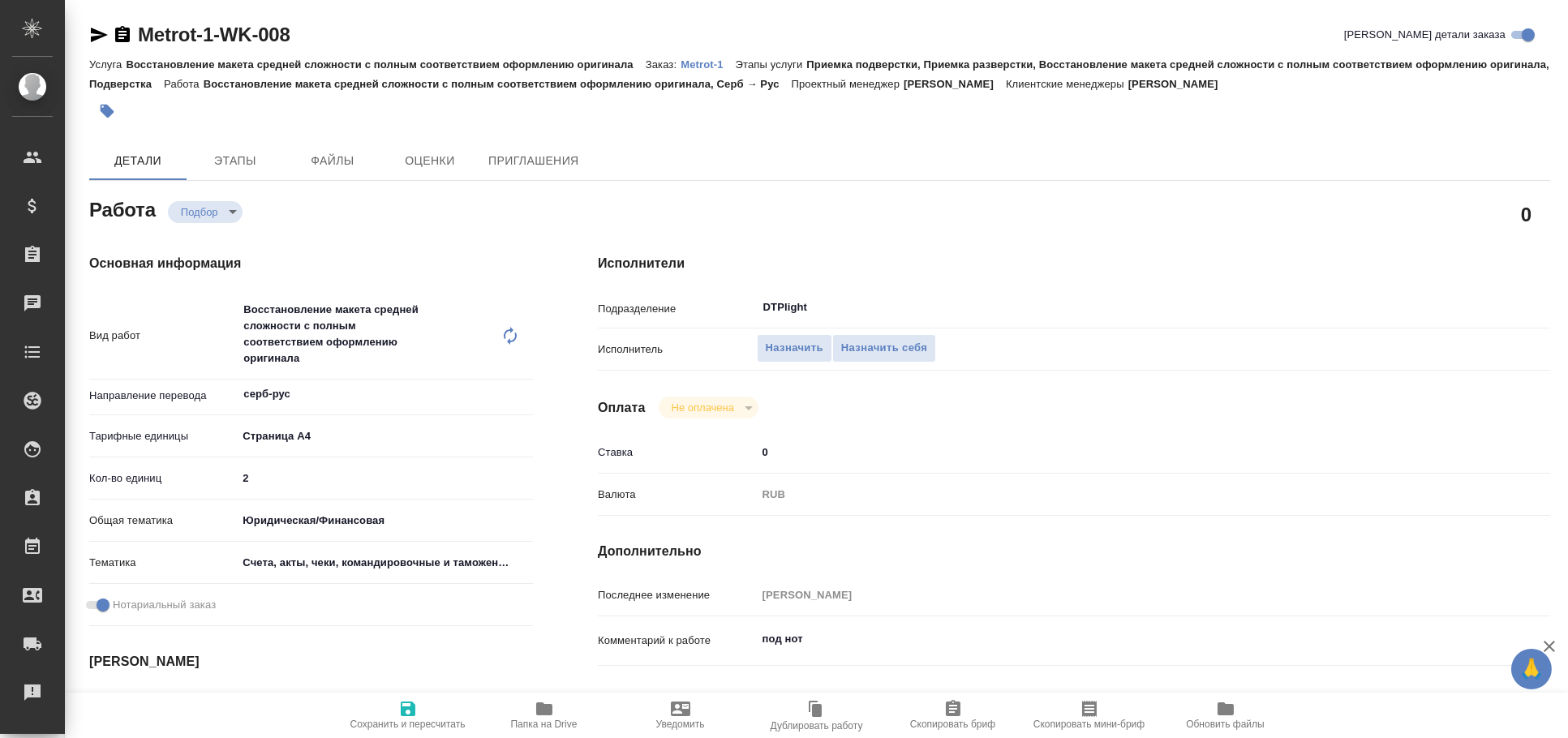
type textarea "x"
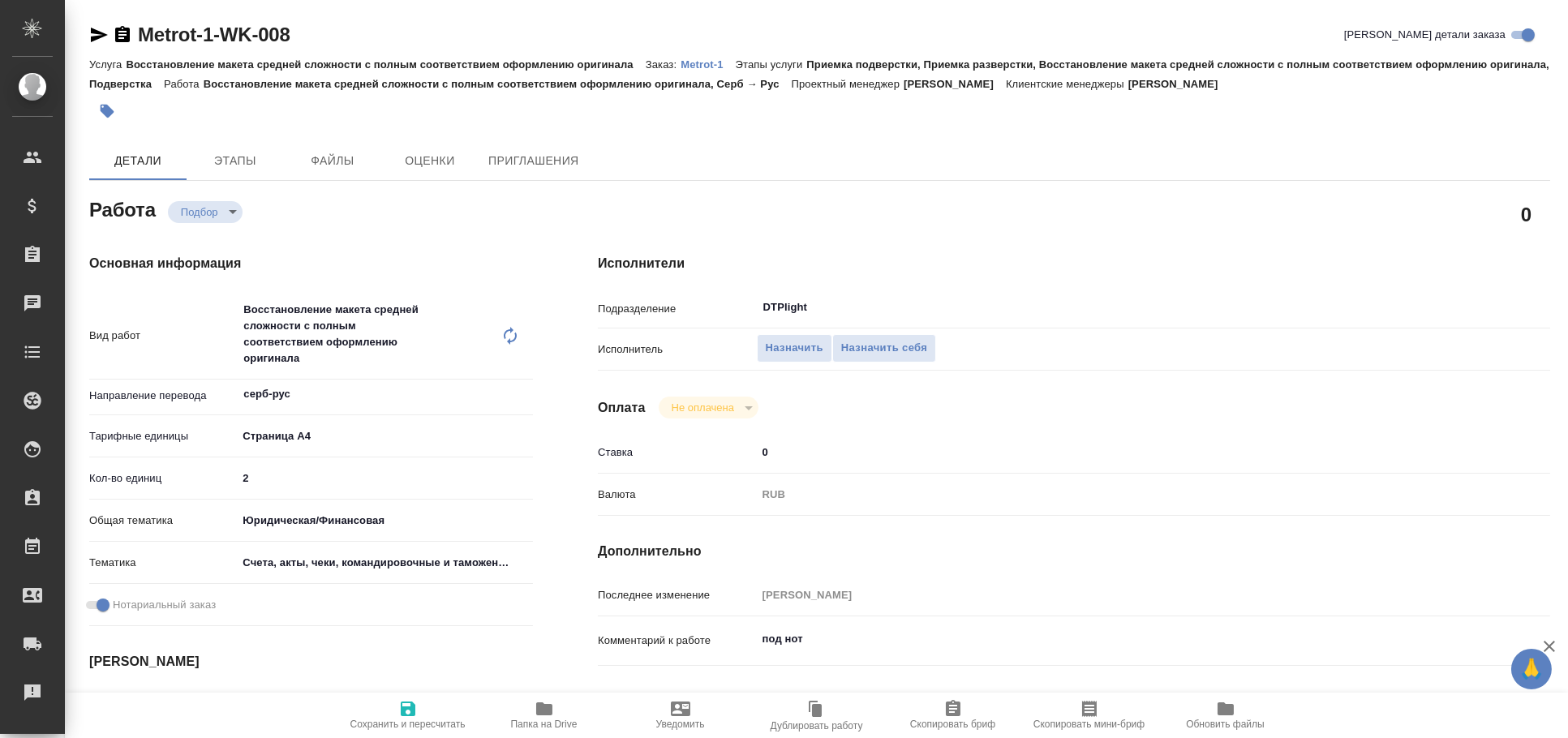
type textarea "x"
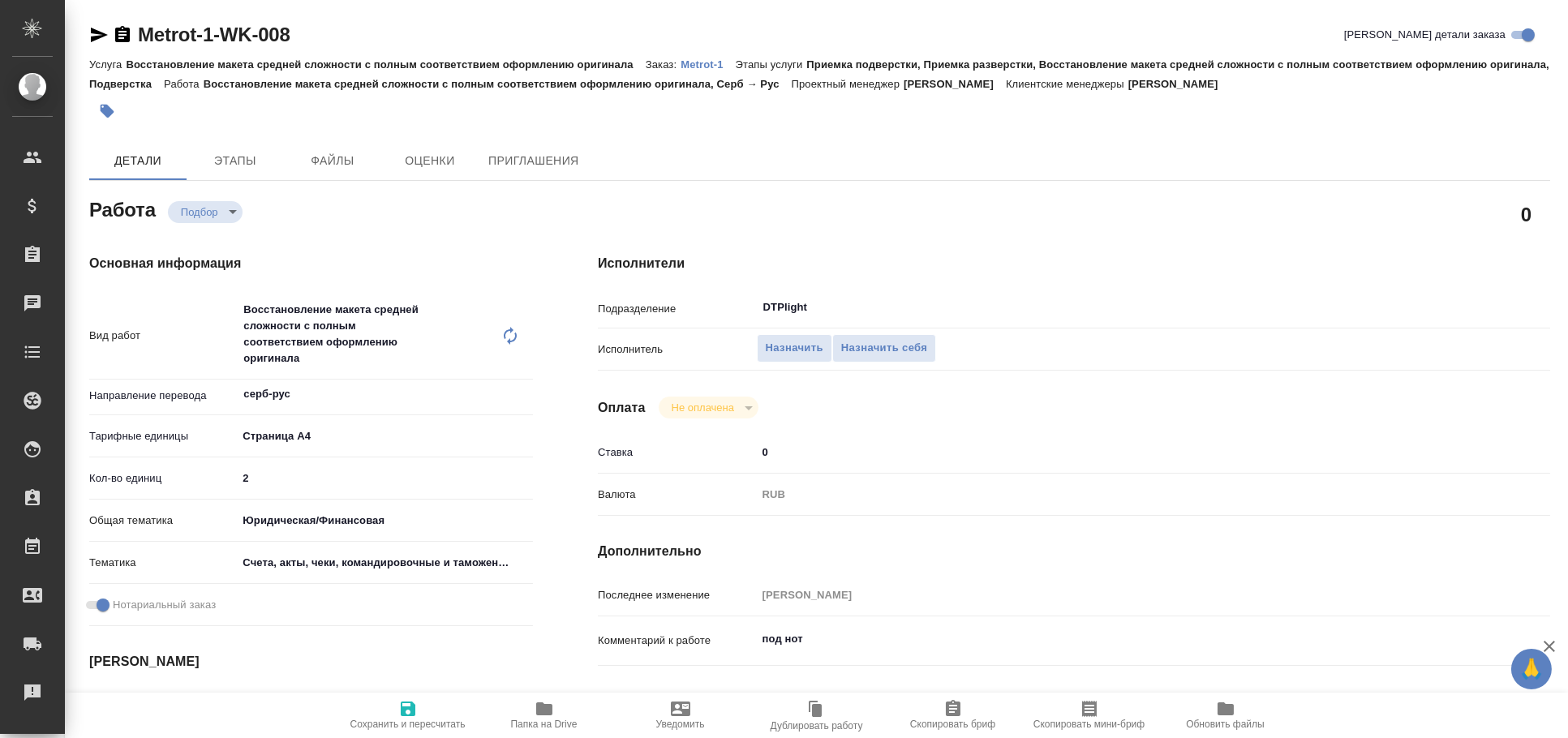
type textarea "x"
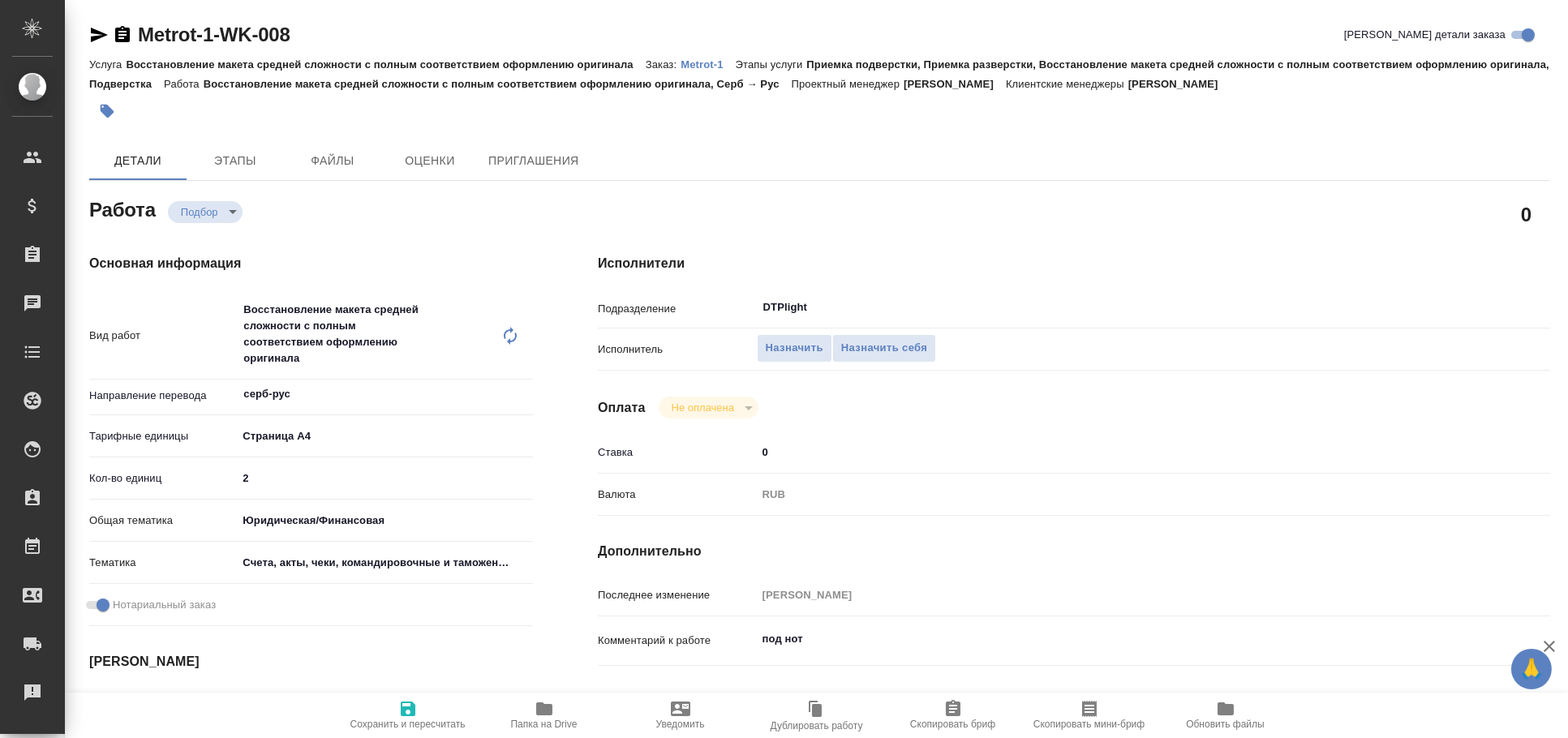
click at [544, 704] on icon "button" at bounding box center [544, 709] width 17 height 13
type textarea "x"
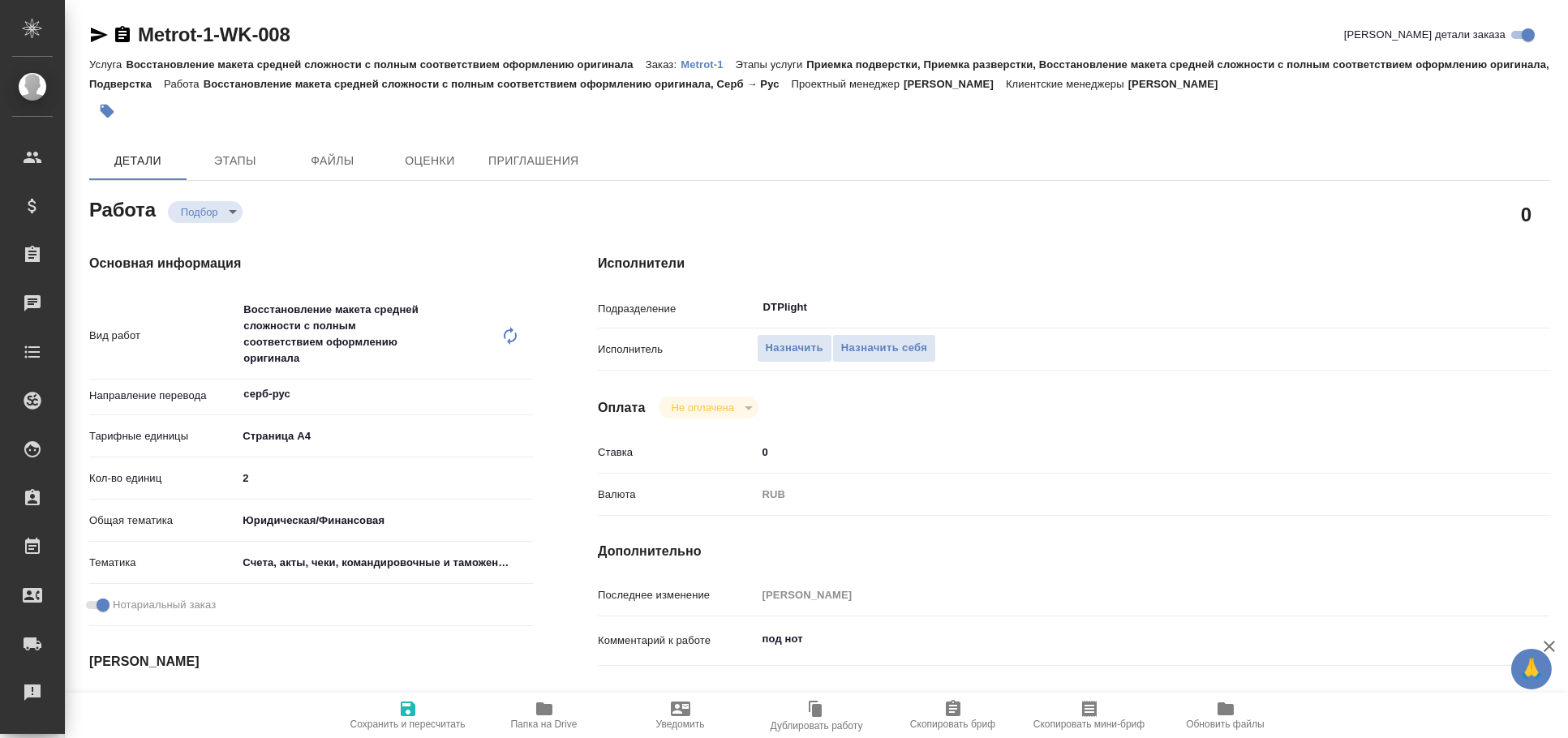
type textarea "x"
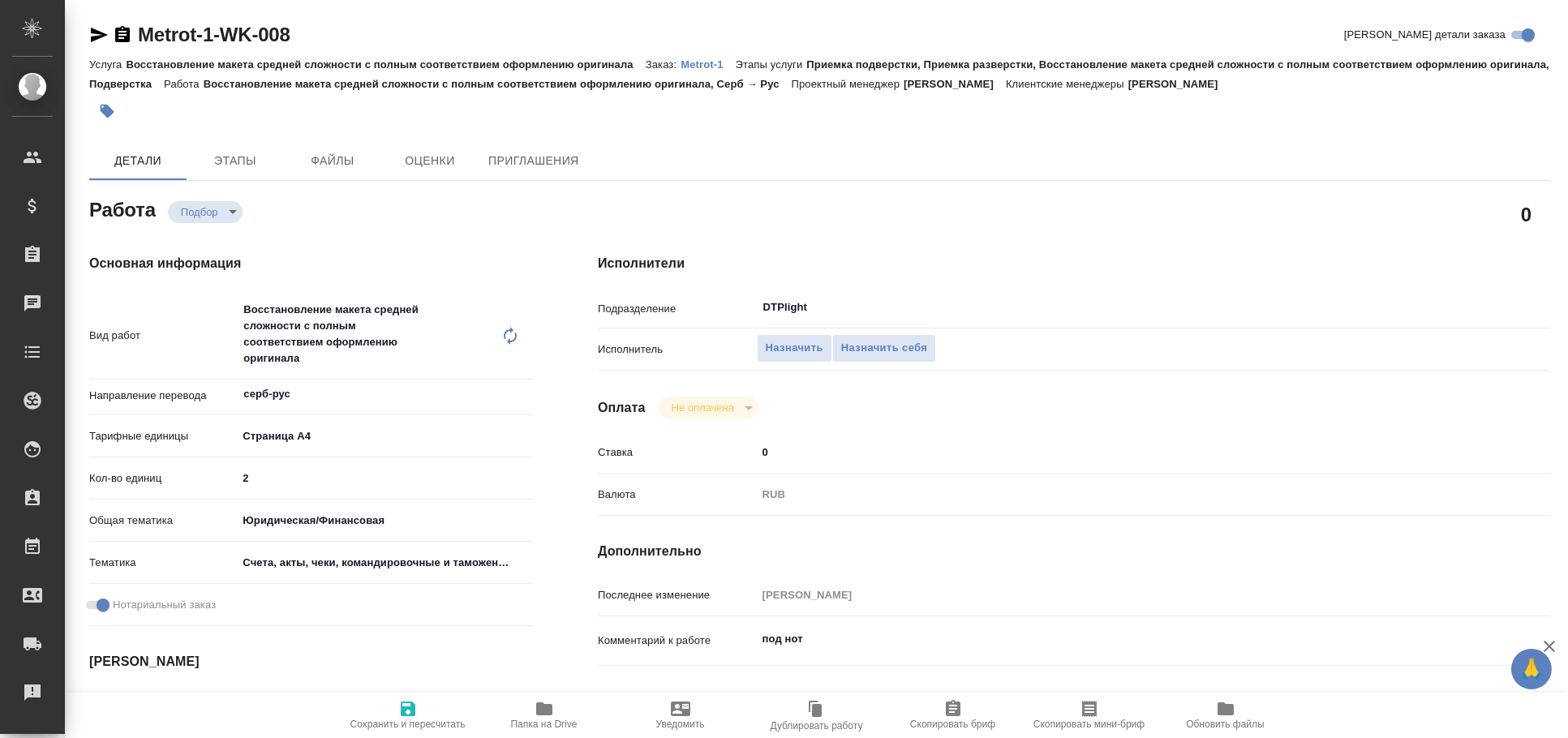
type textarea "x"
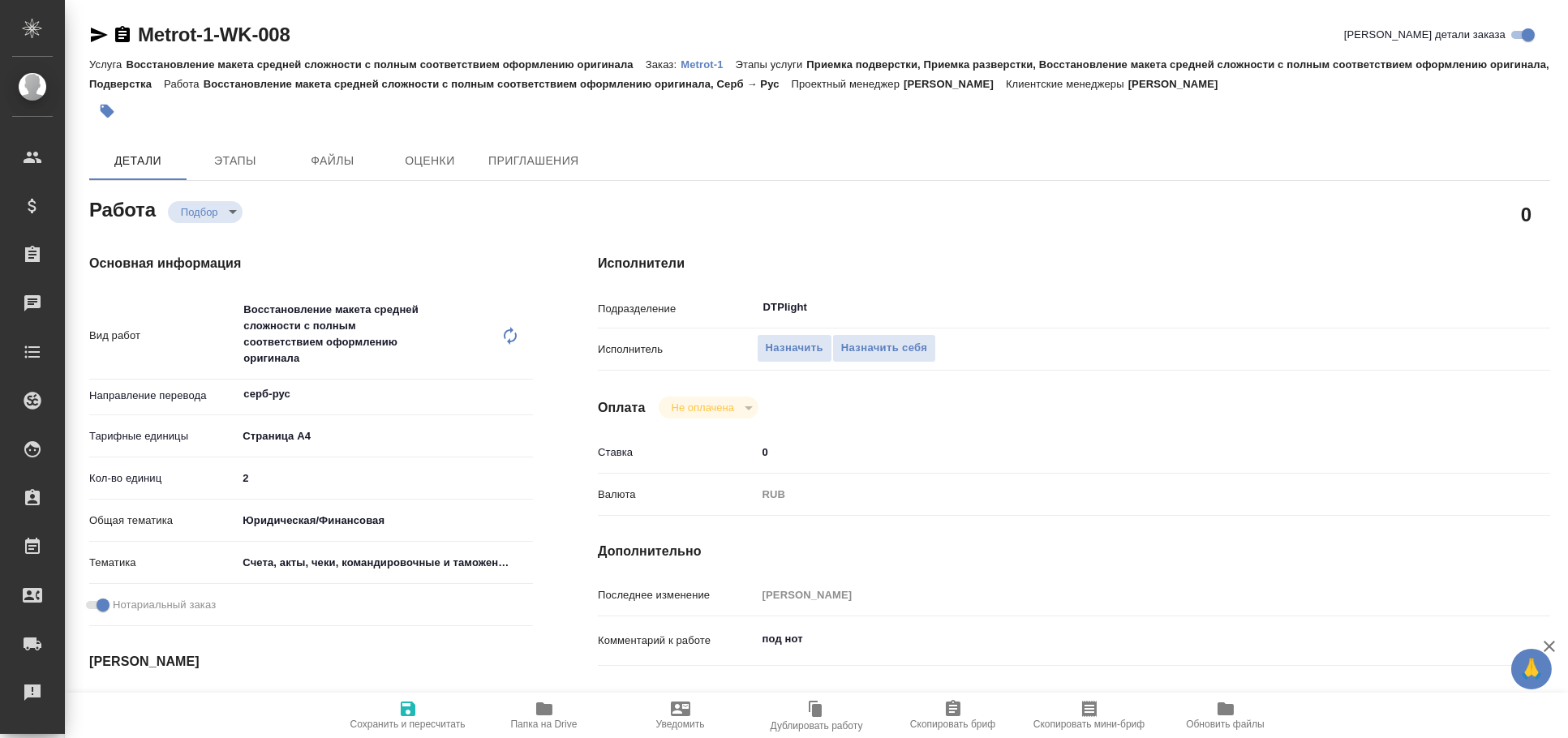
type textarea "x"
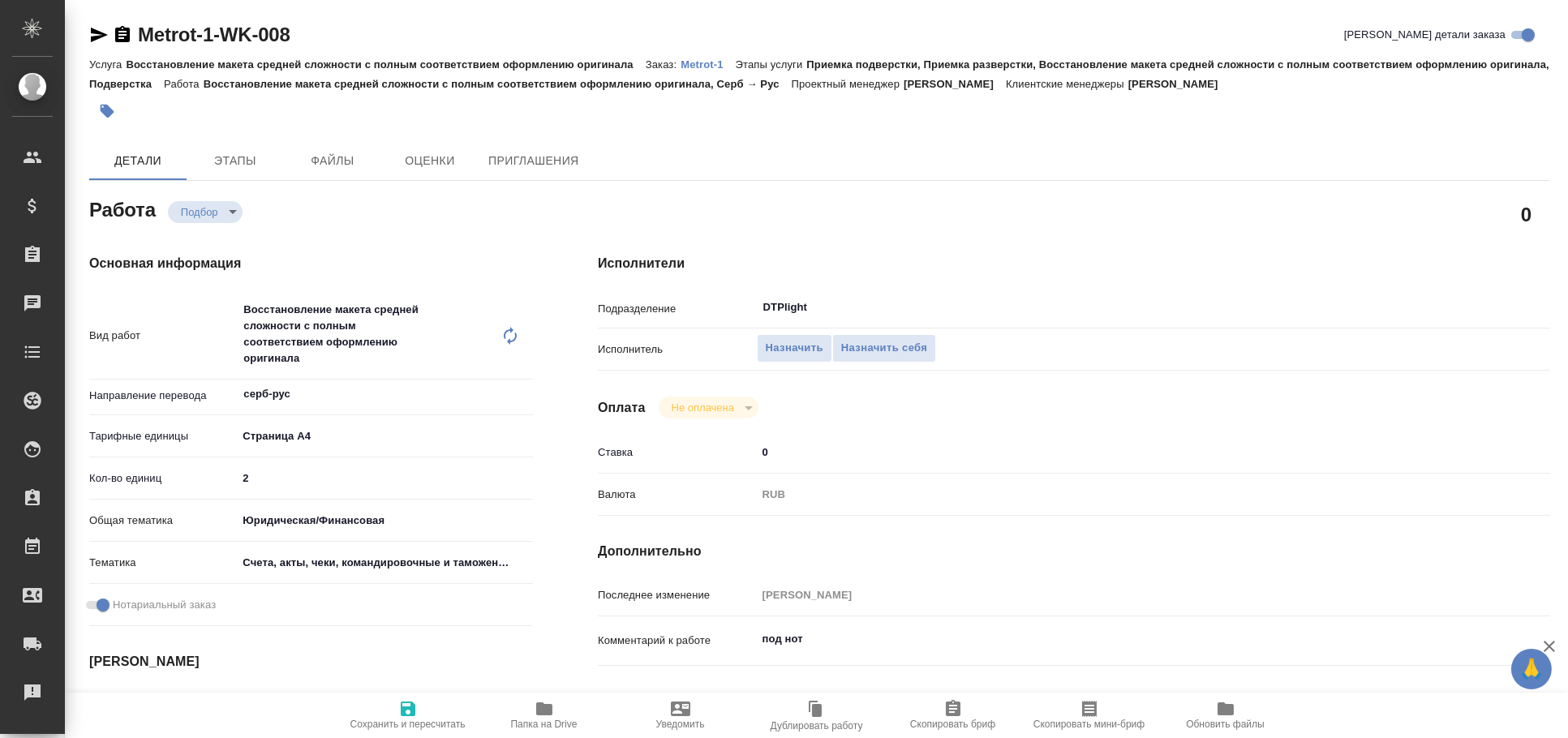
type textarea "x"
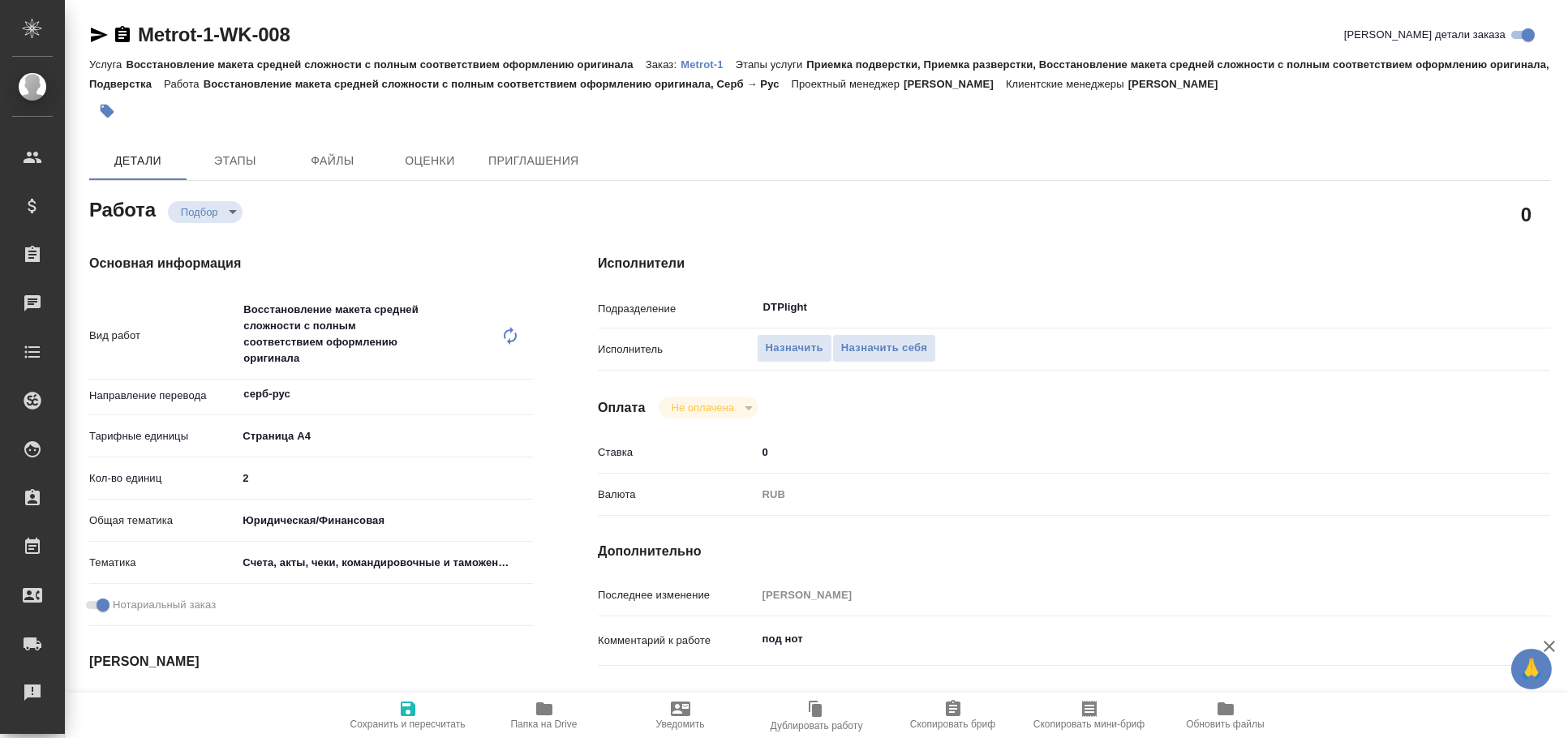
type textarea "x"
click at [93, 38] on icon "button" at bounding box center [99, 35] width 17 height 15
click at [100, 34] on icon "button" at bounding box center [98, 34] width 19 height 19
type textarea "x"
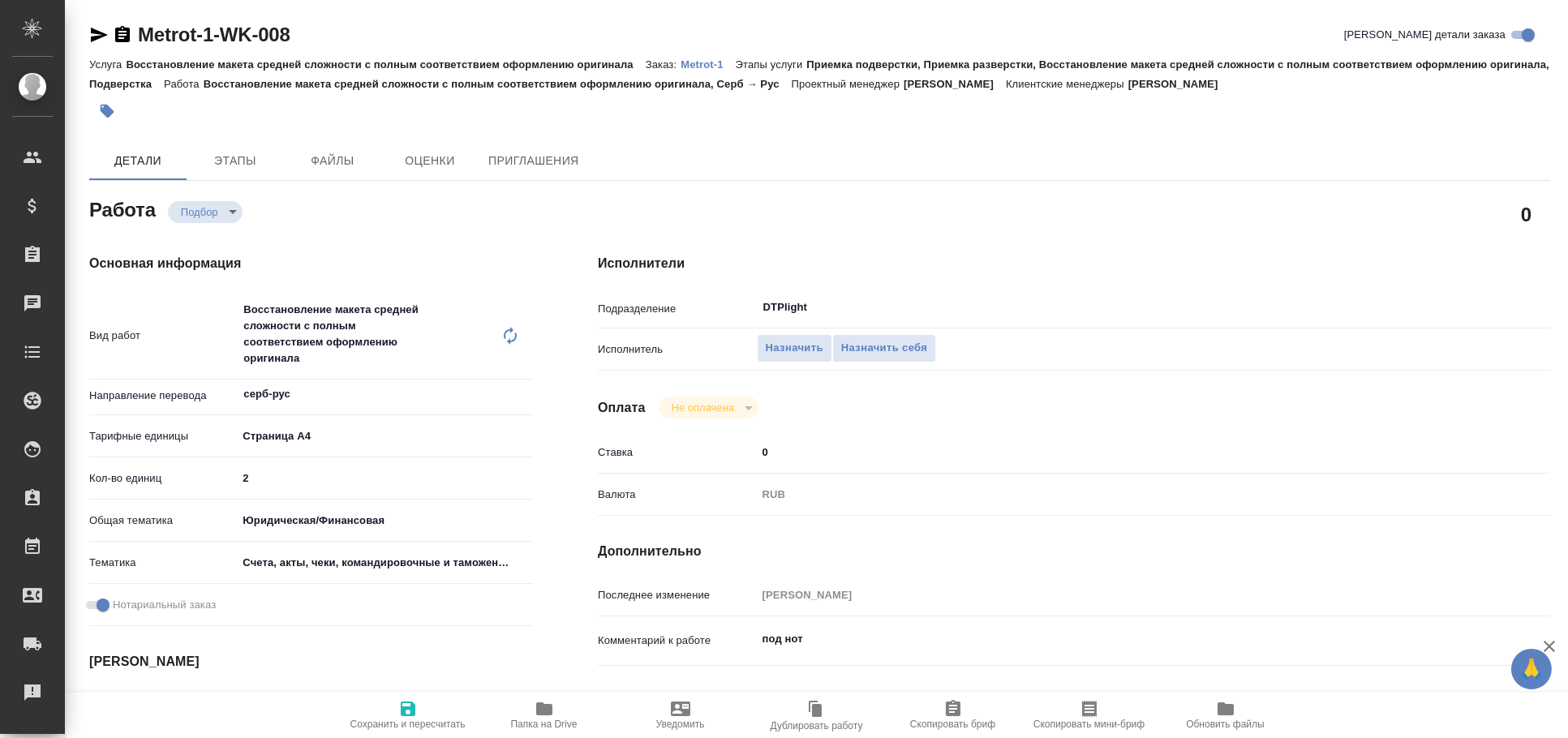
type textarea "x"
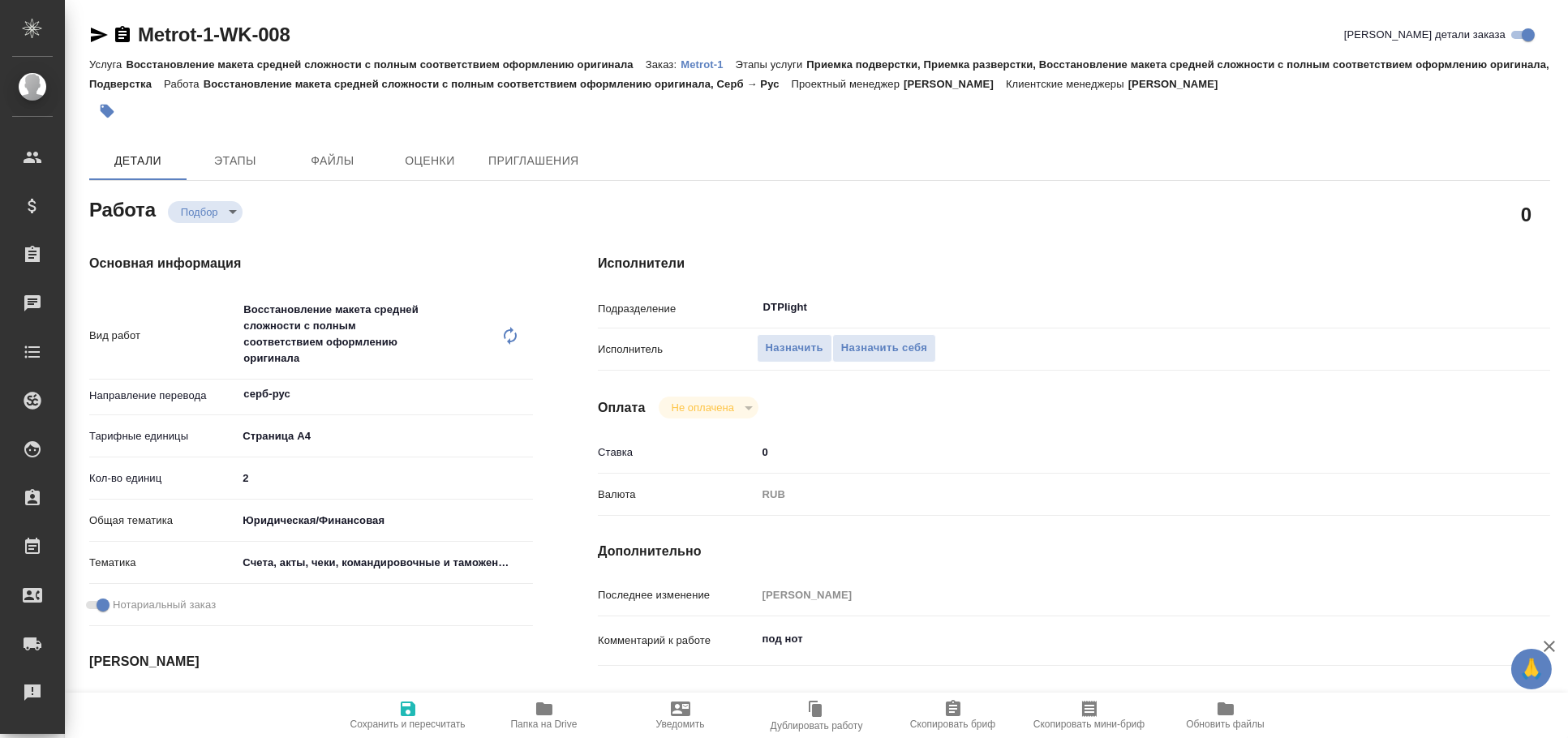
type textarea "x"
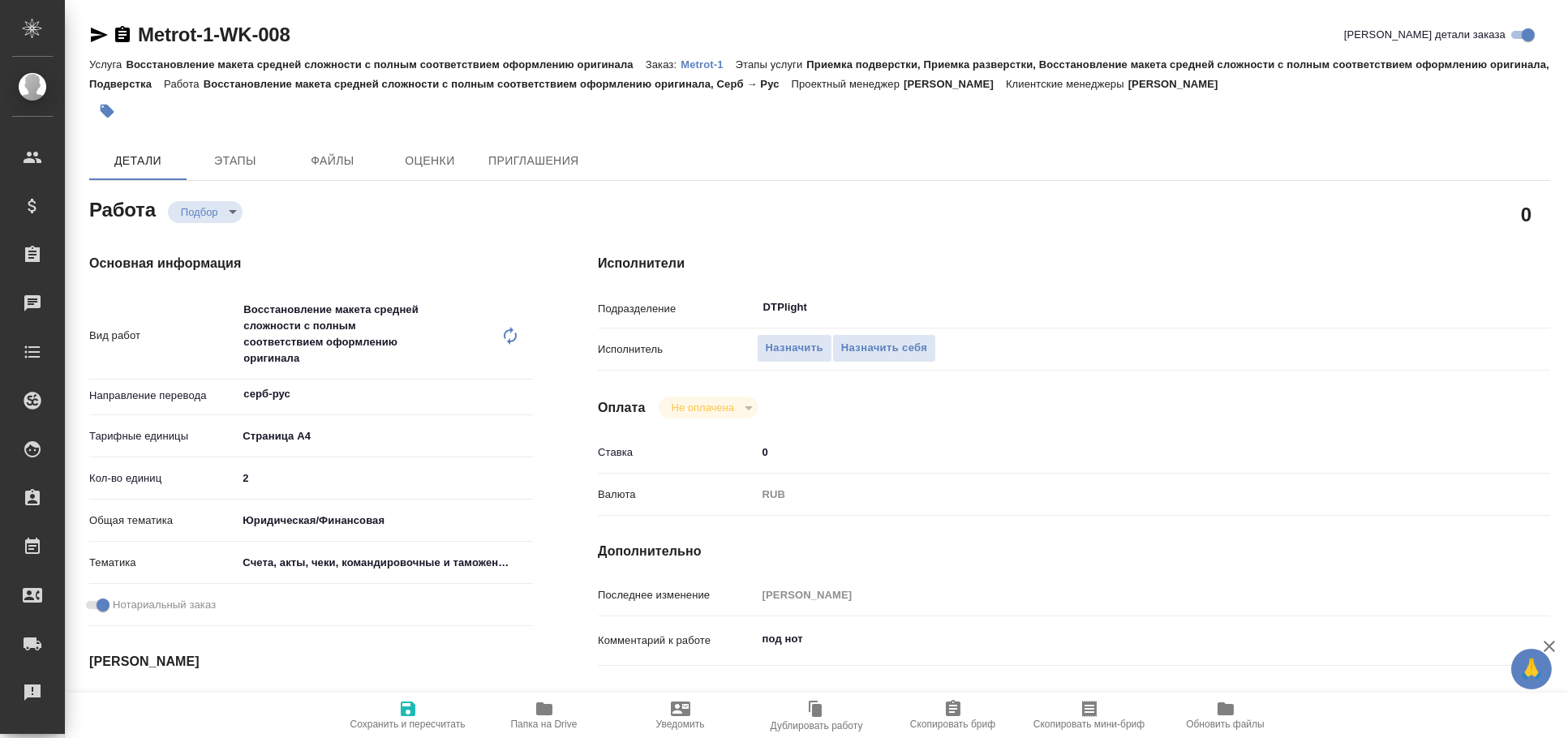
type textarea "x"
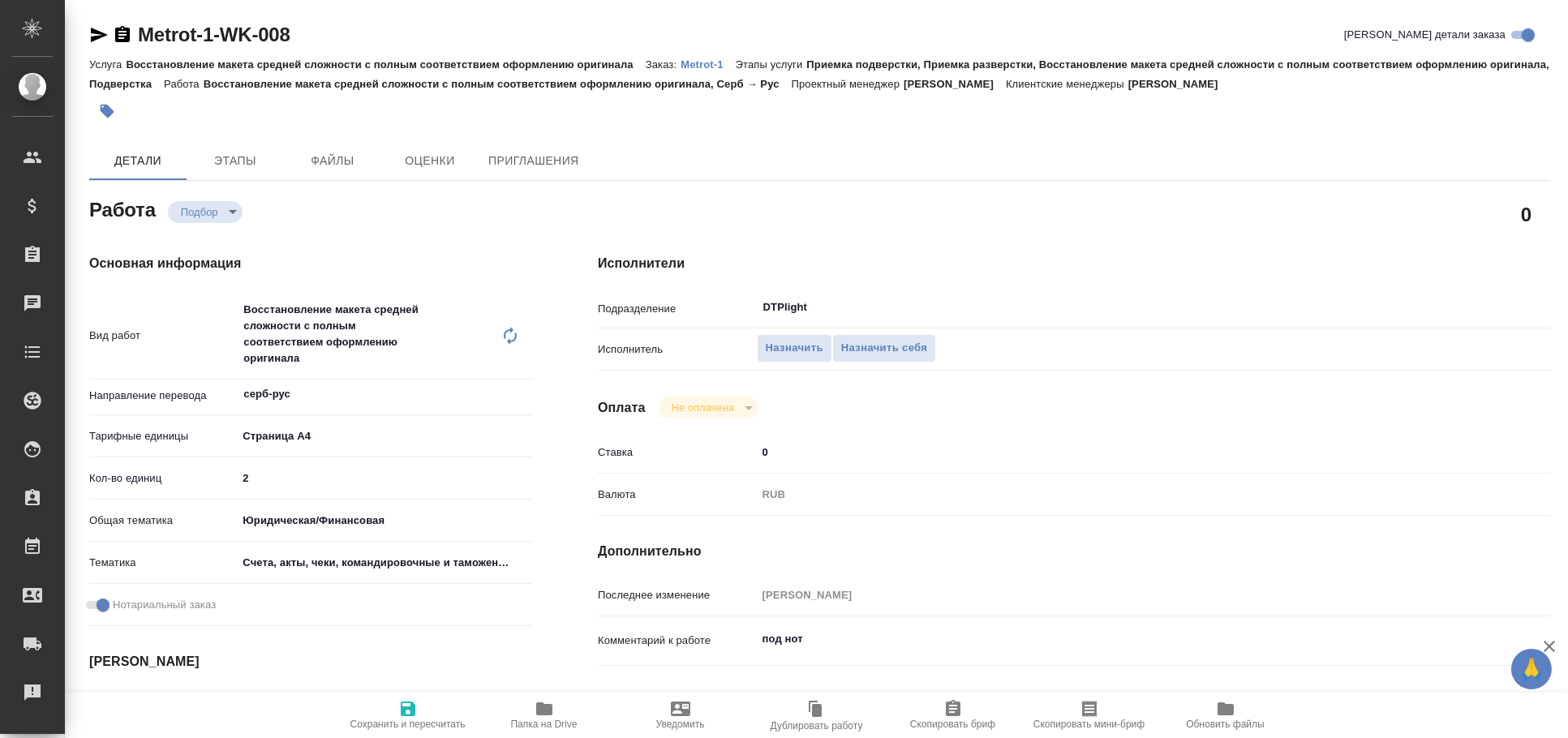
type textarea "x"
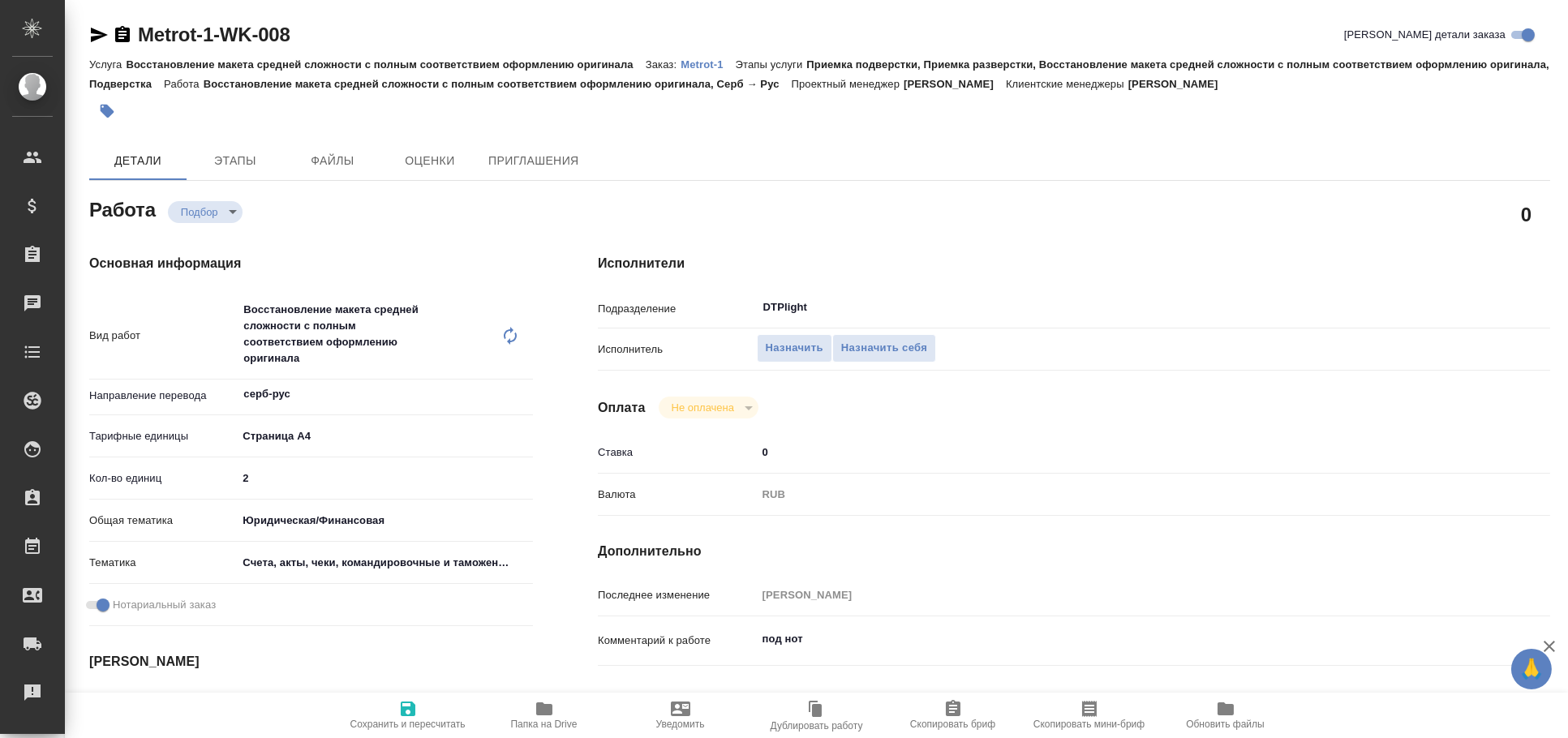
type textarea "x"
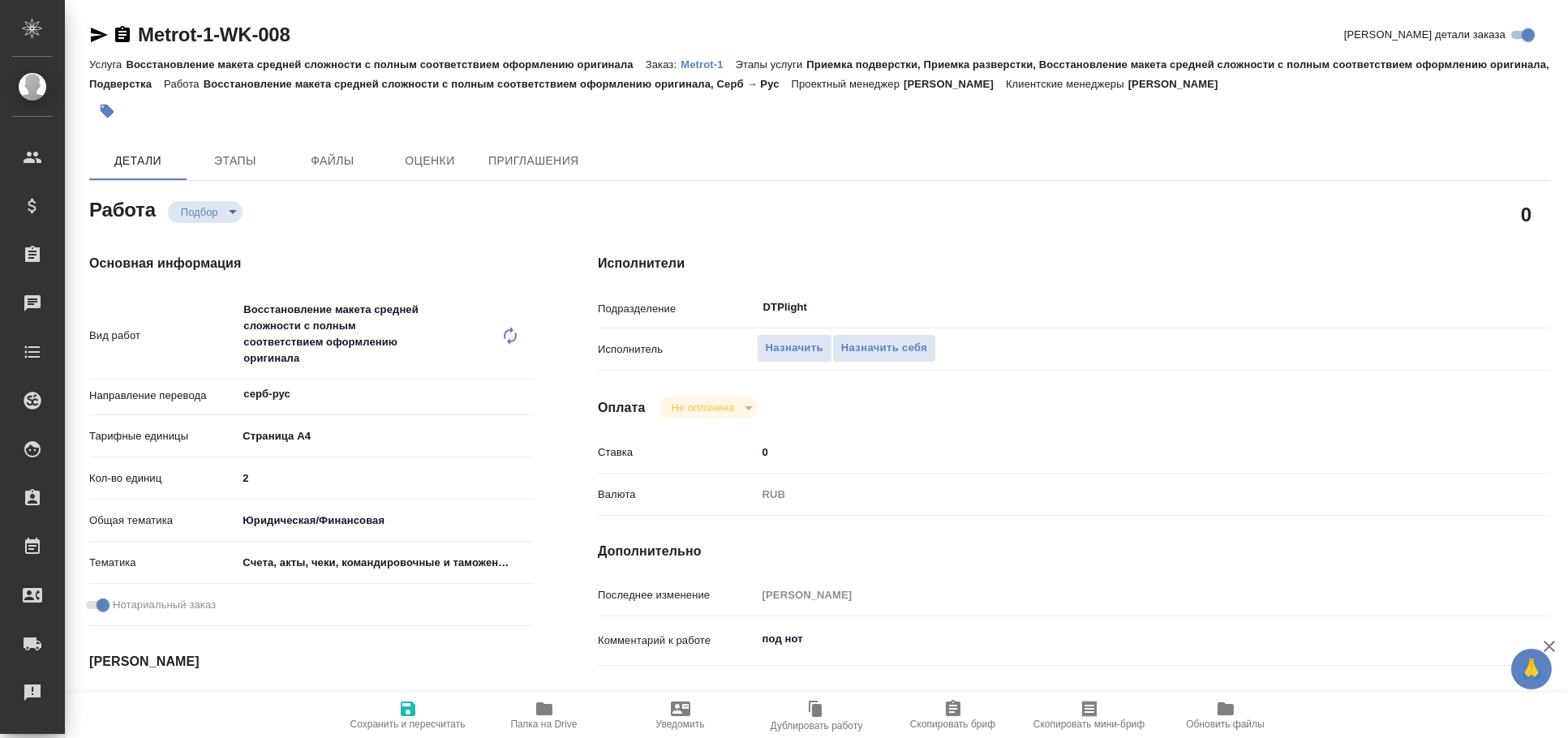
type textarea "x"
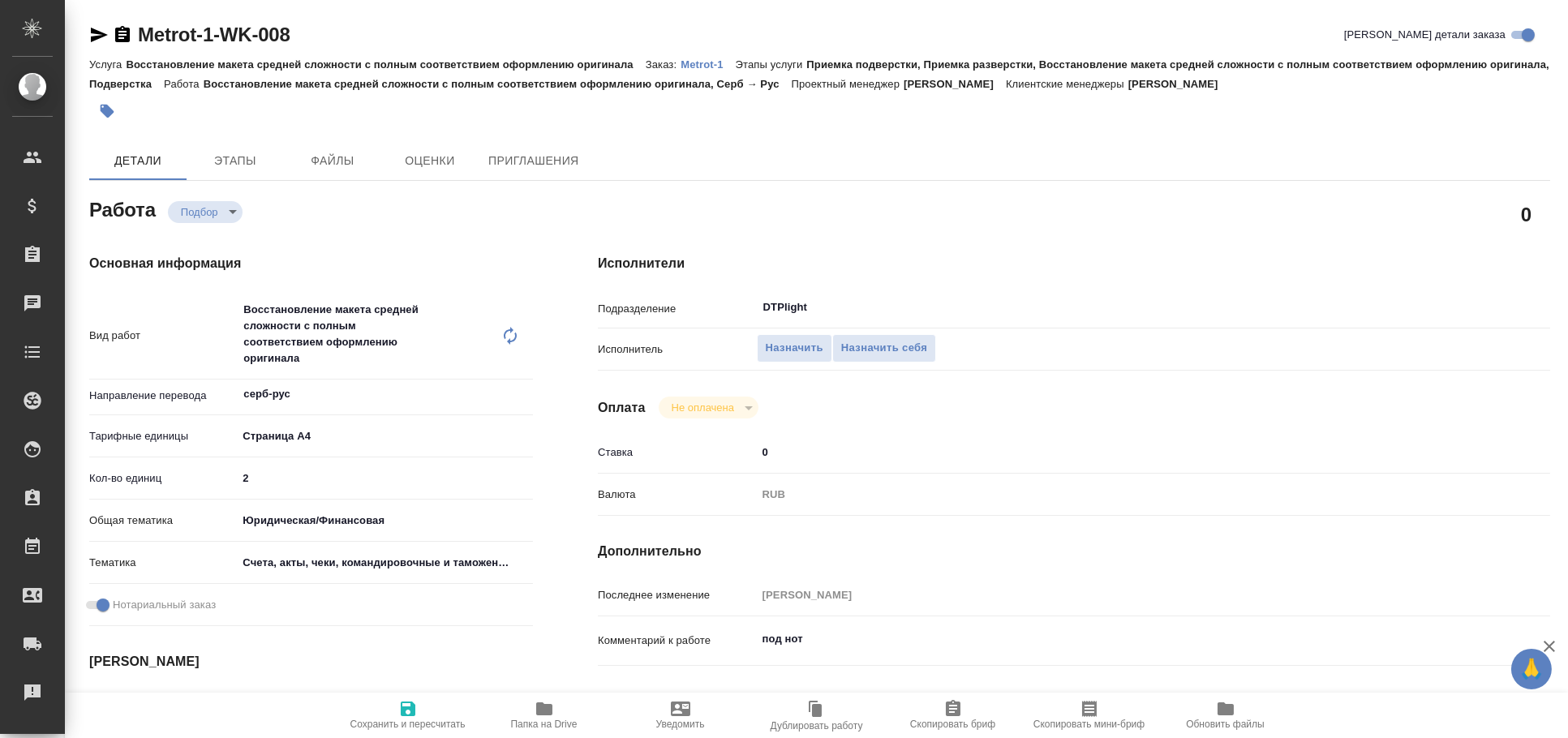
type textarea "x"
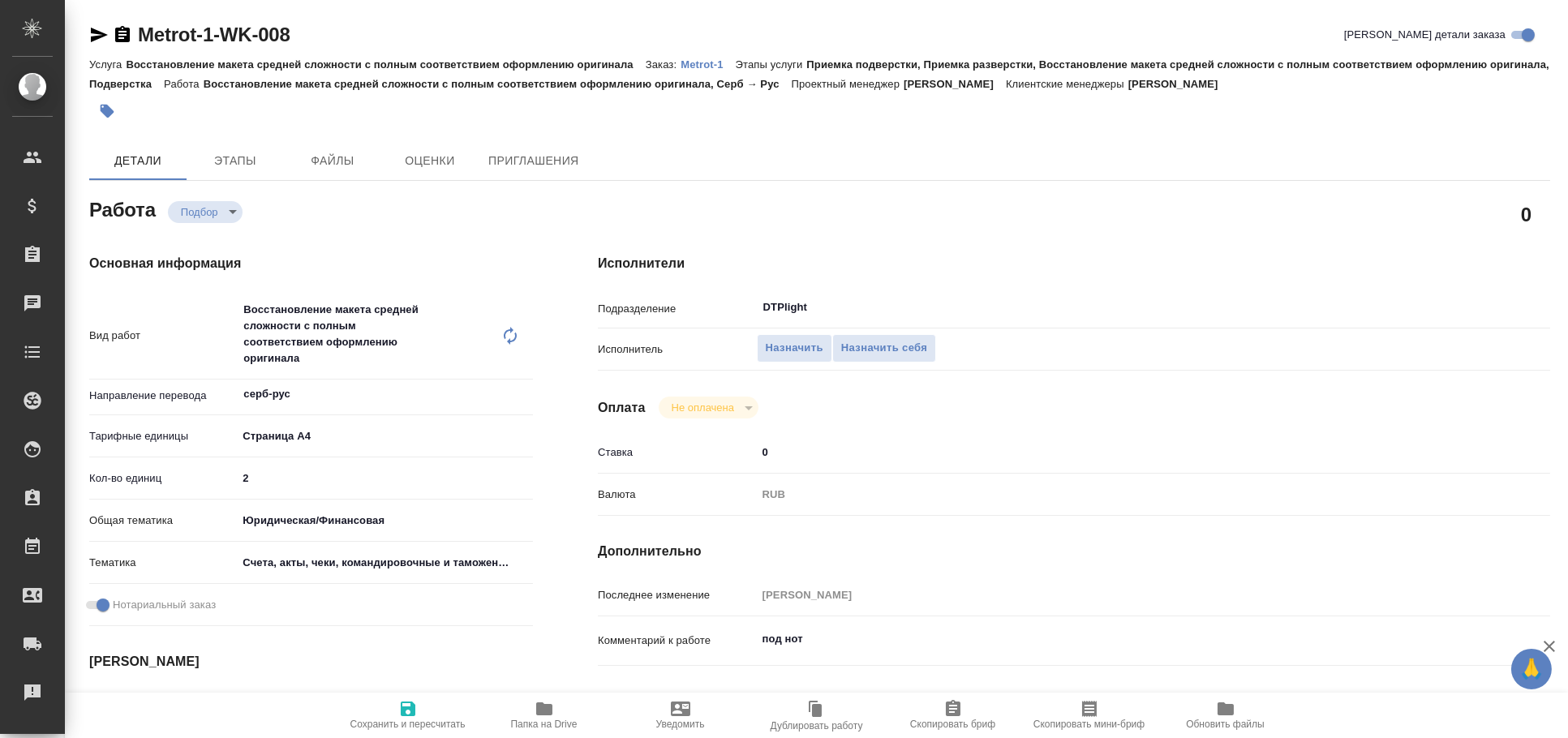
type textarea "x"
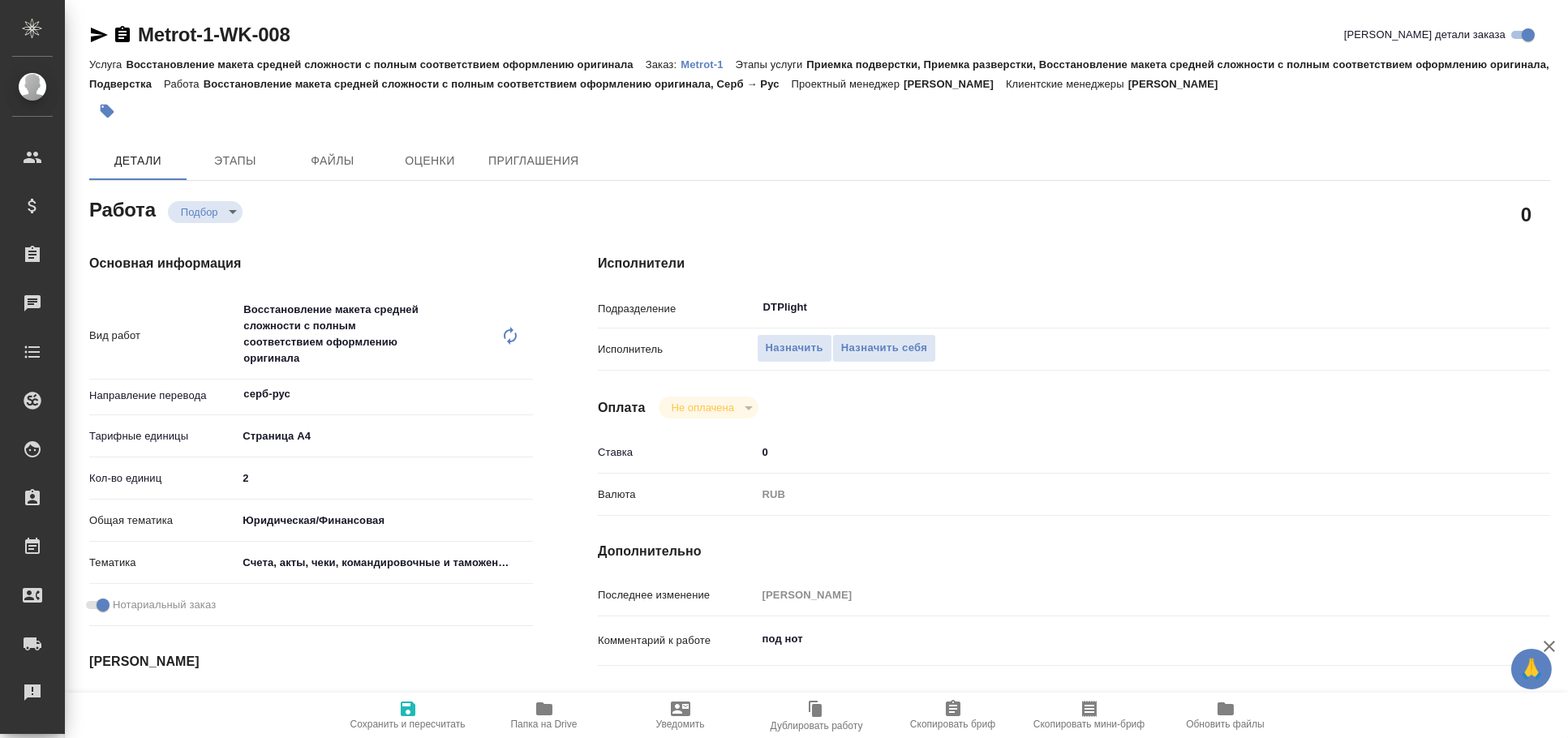
type textarea "x"
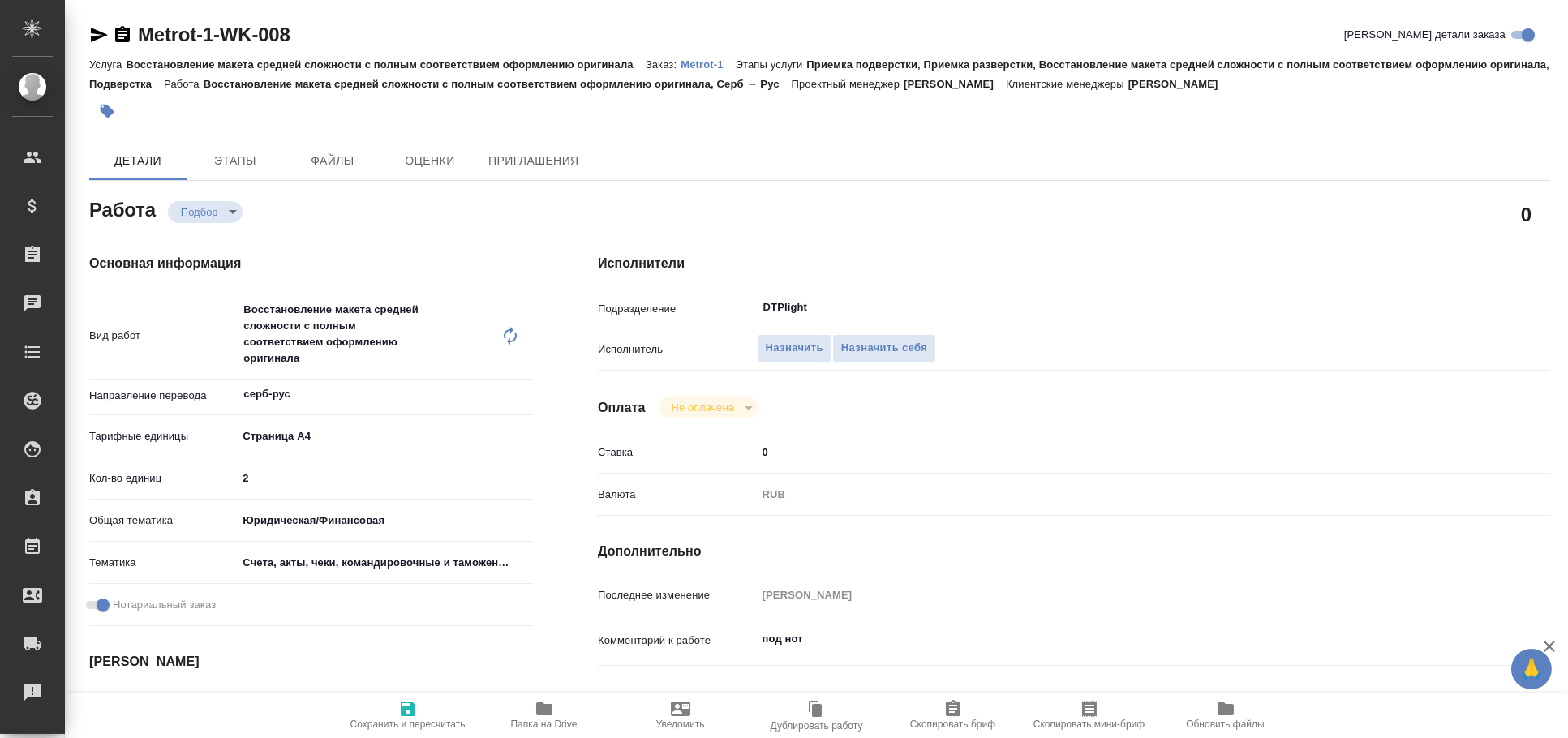
type textarea "x"
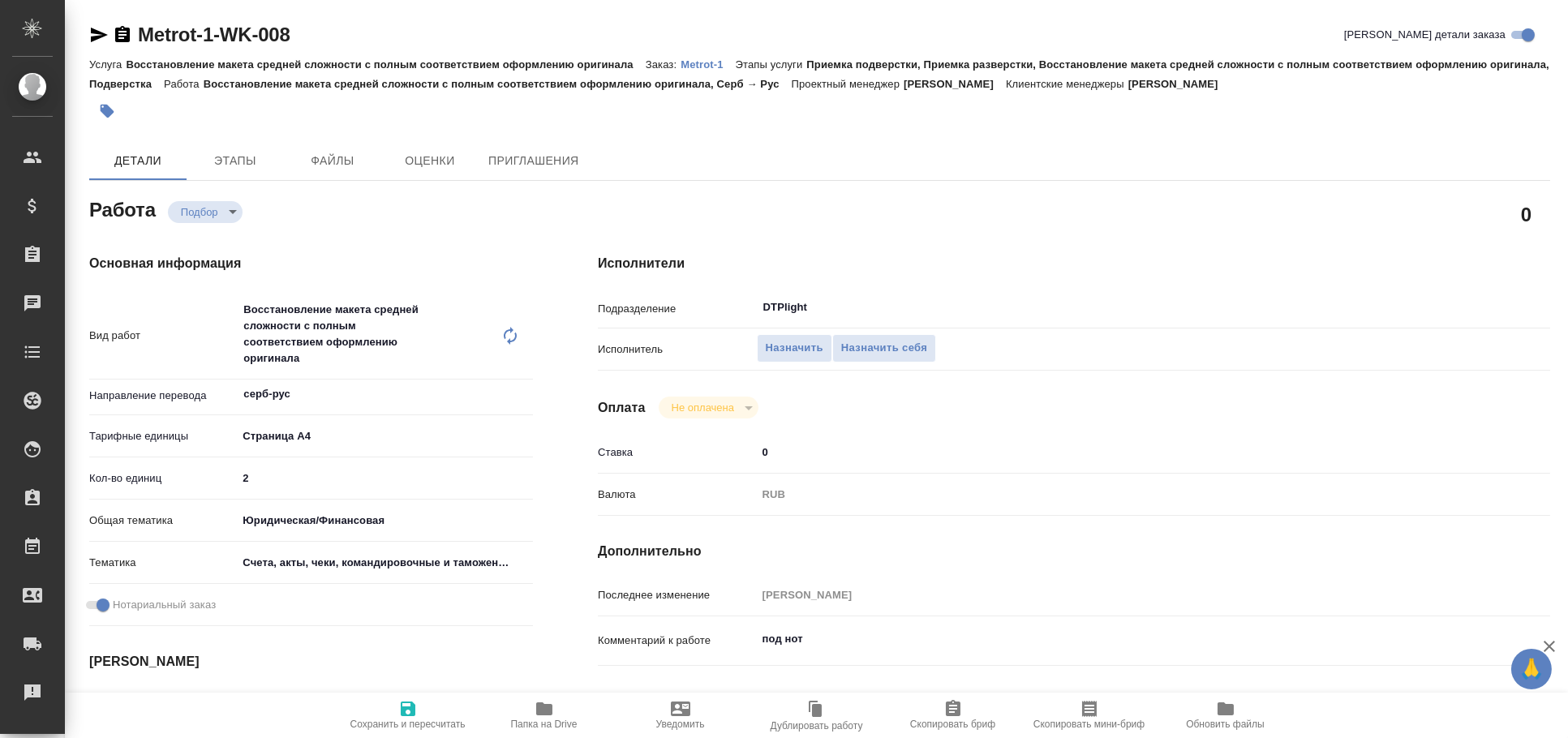
type textarea "x"
click at [100, 35] on icon "button" at bounding box center [99, 35] width 17 height 15
type textarea "x"
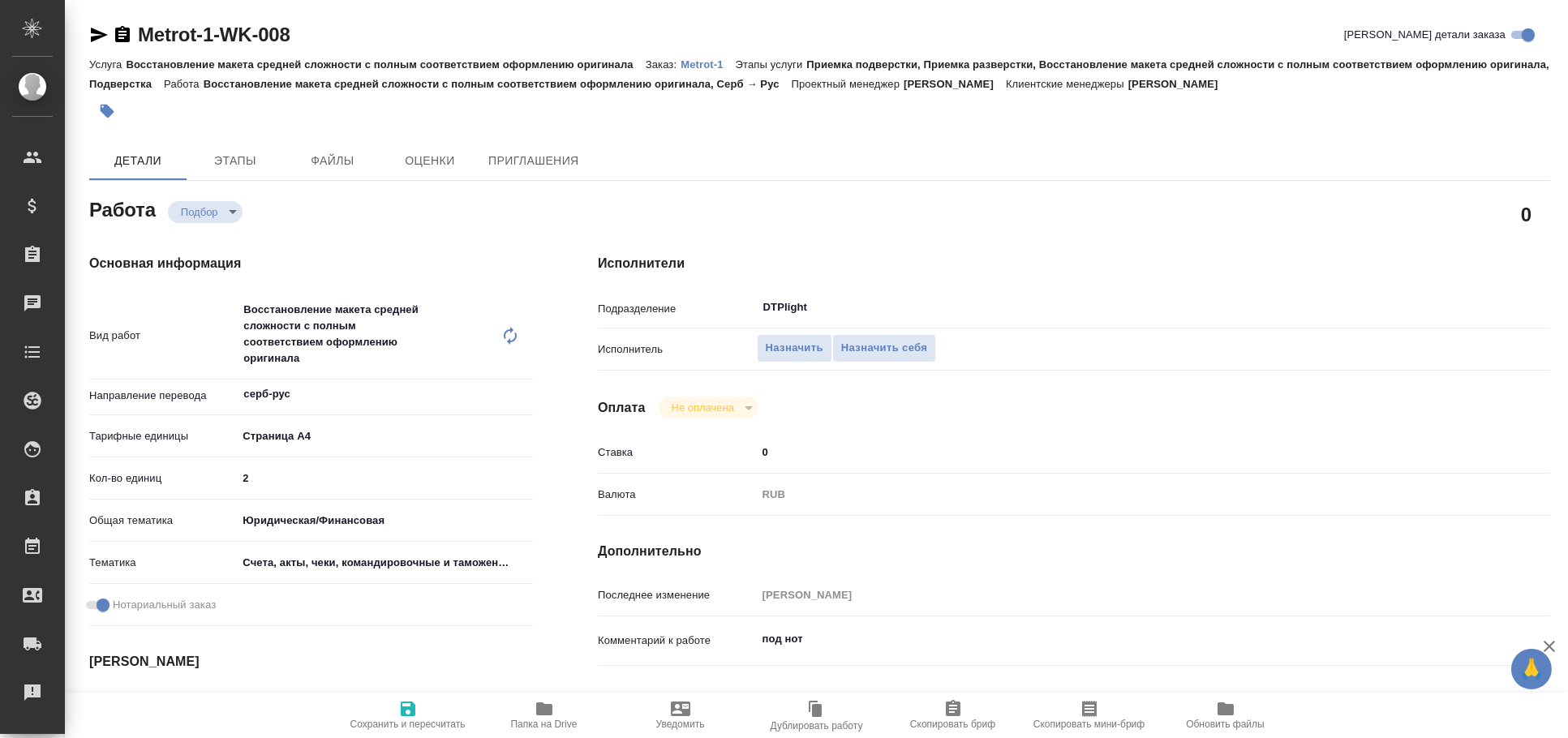
type textarea "x"
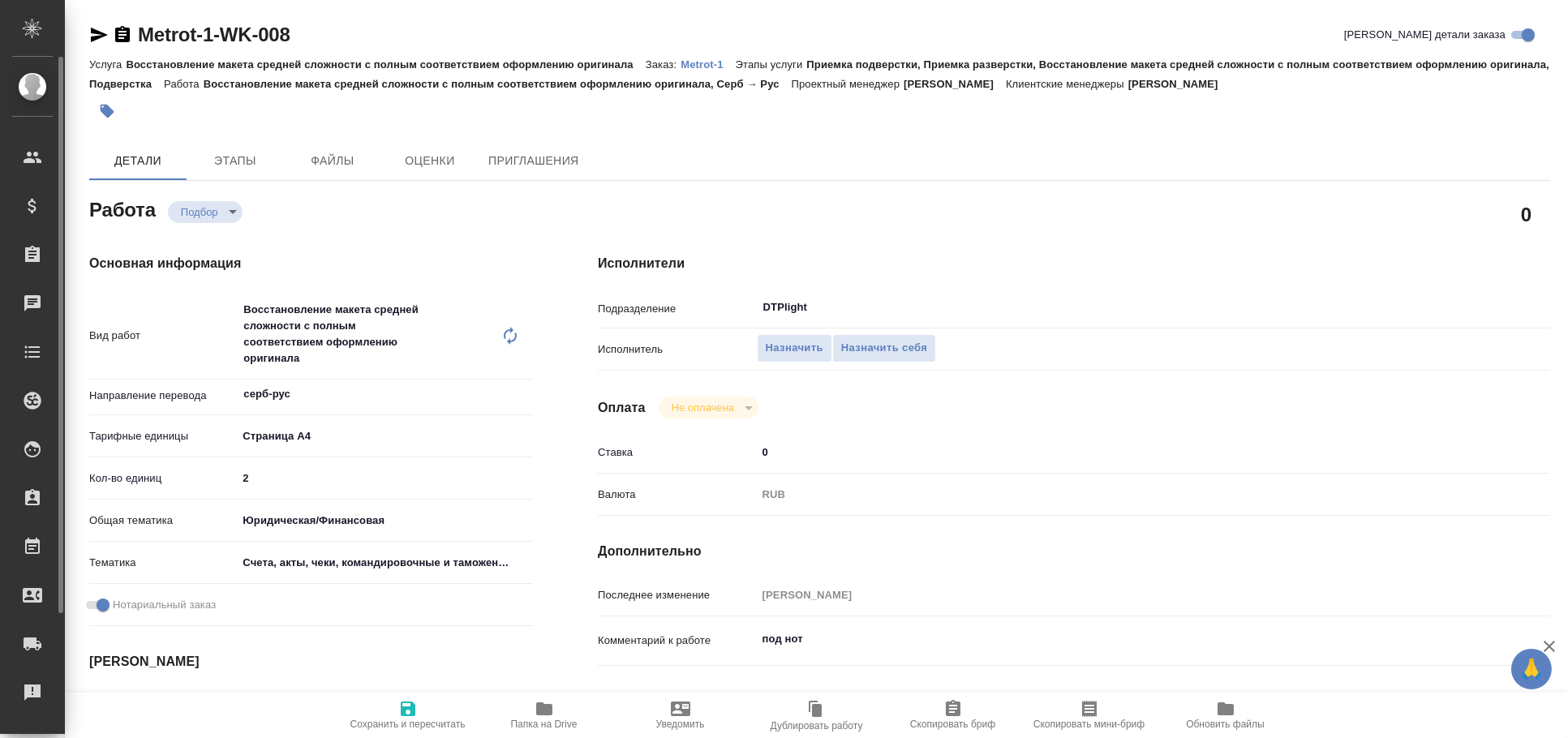
type textarea "x"
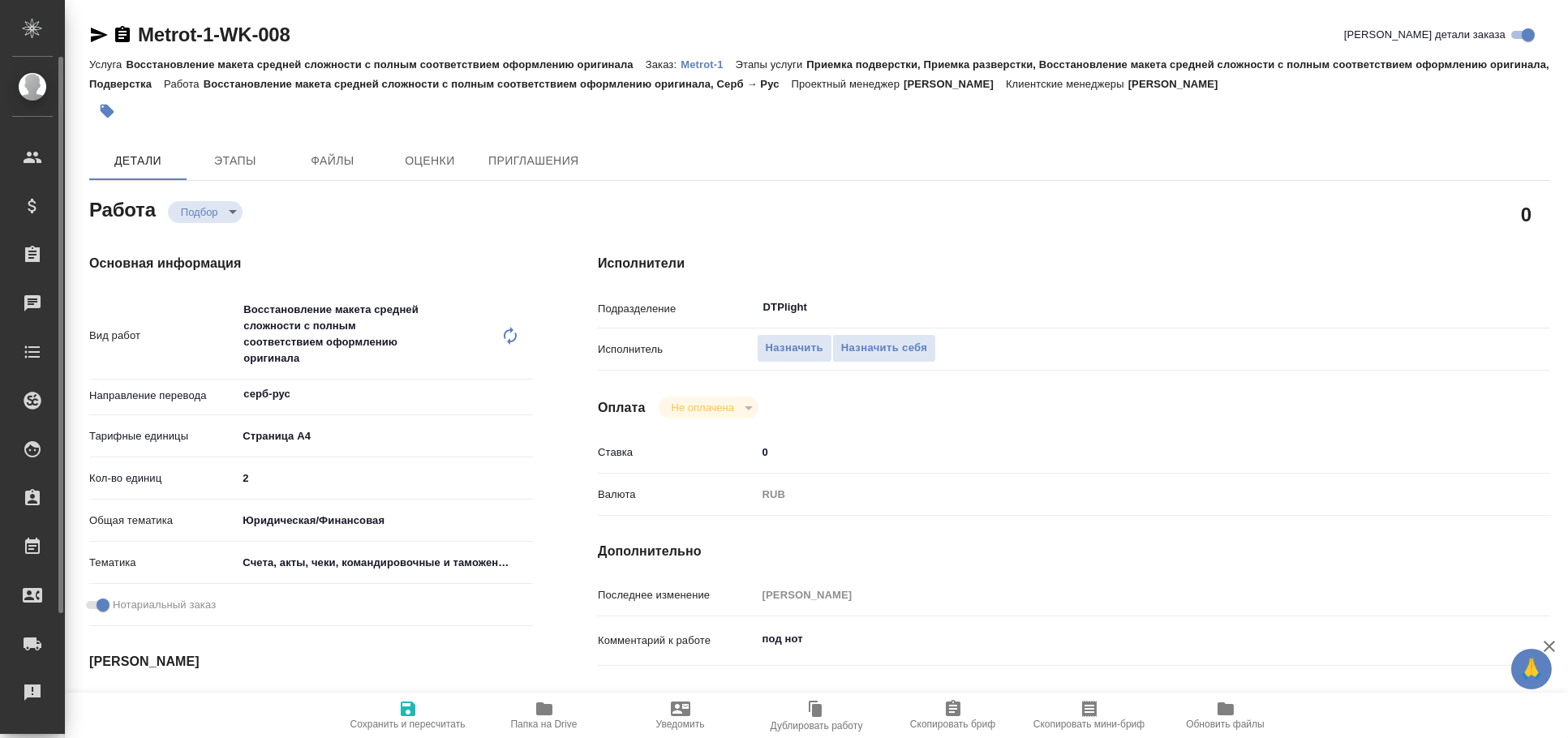
type textarea "x"
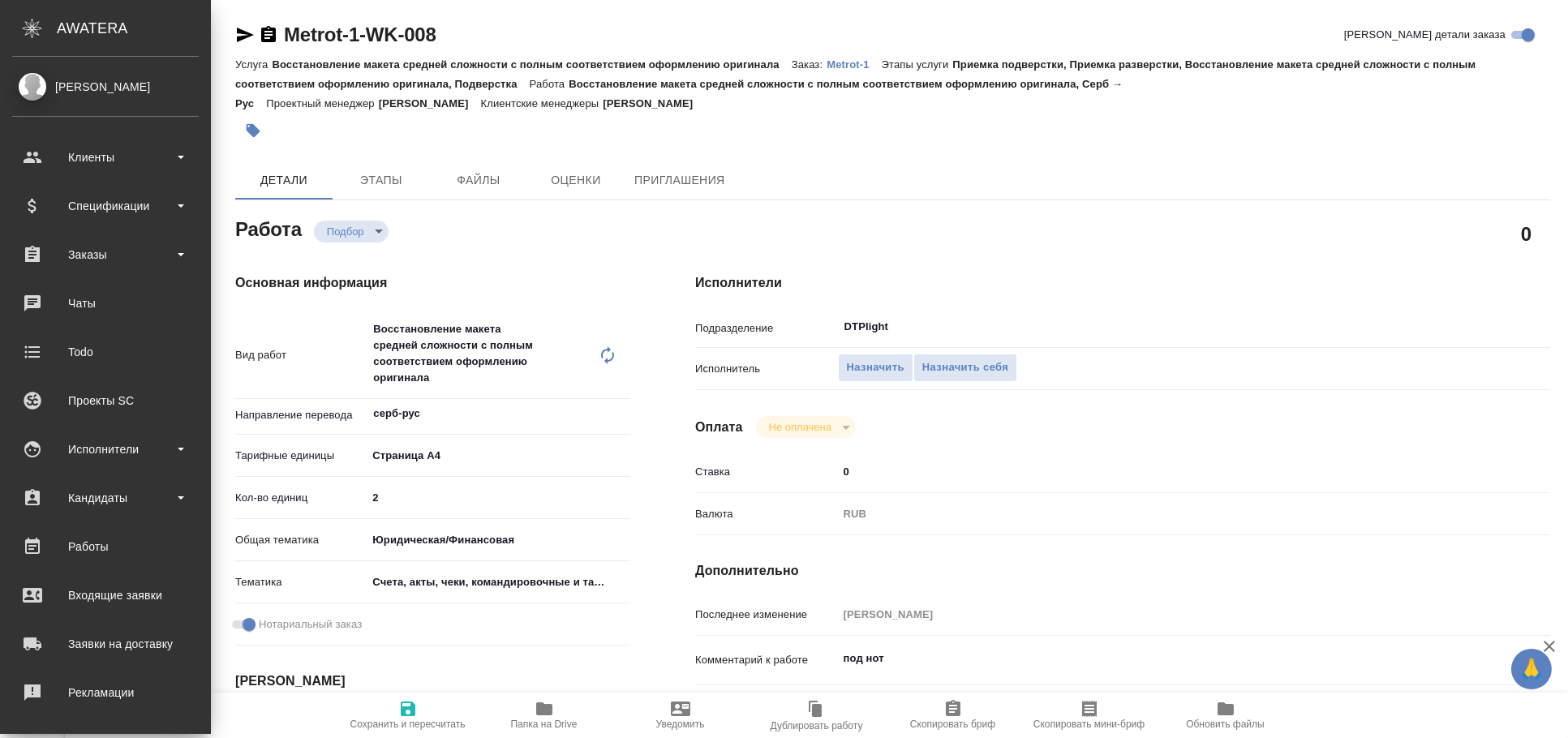
type textarea "x"
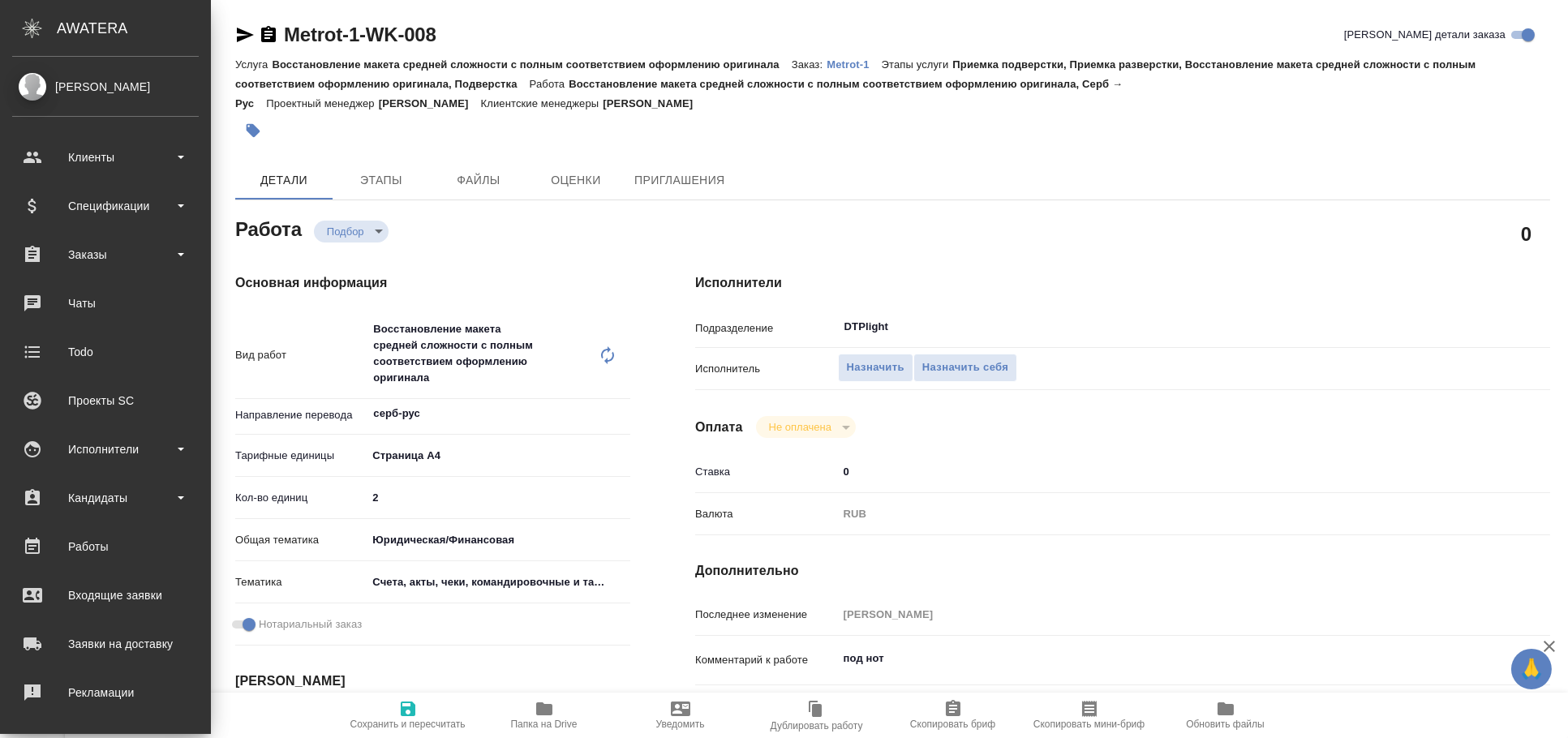
type textarea "x"
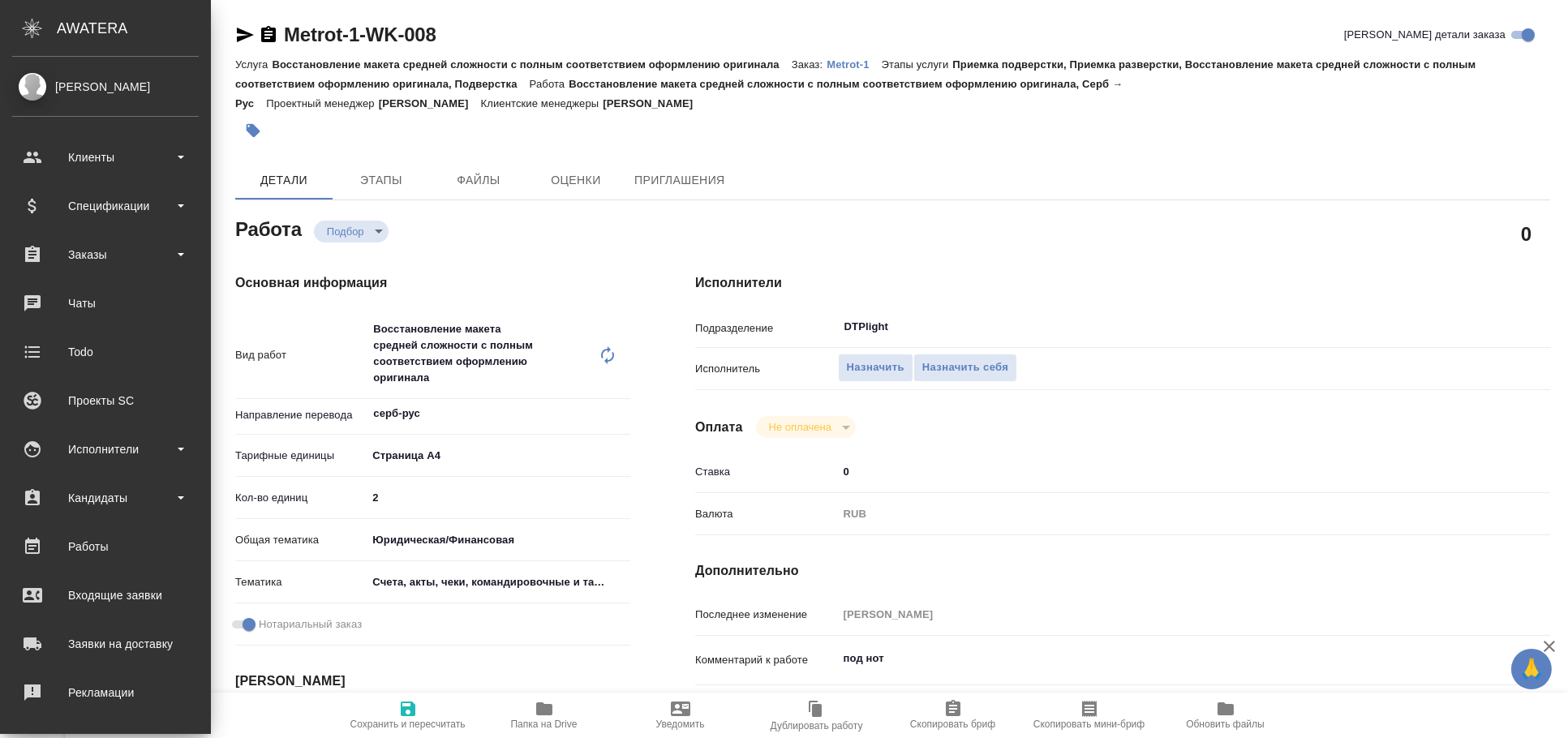
type textarea "x"
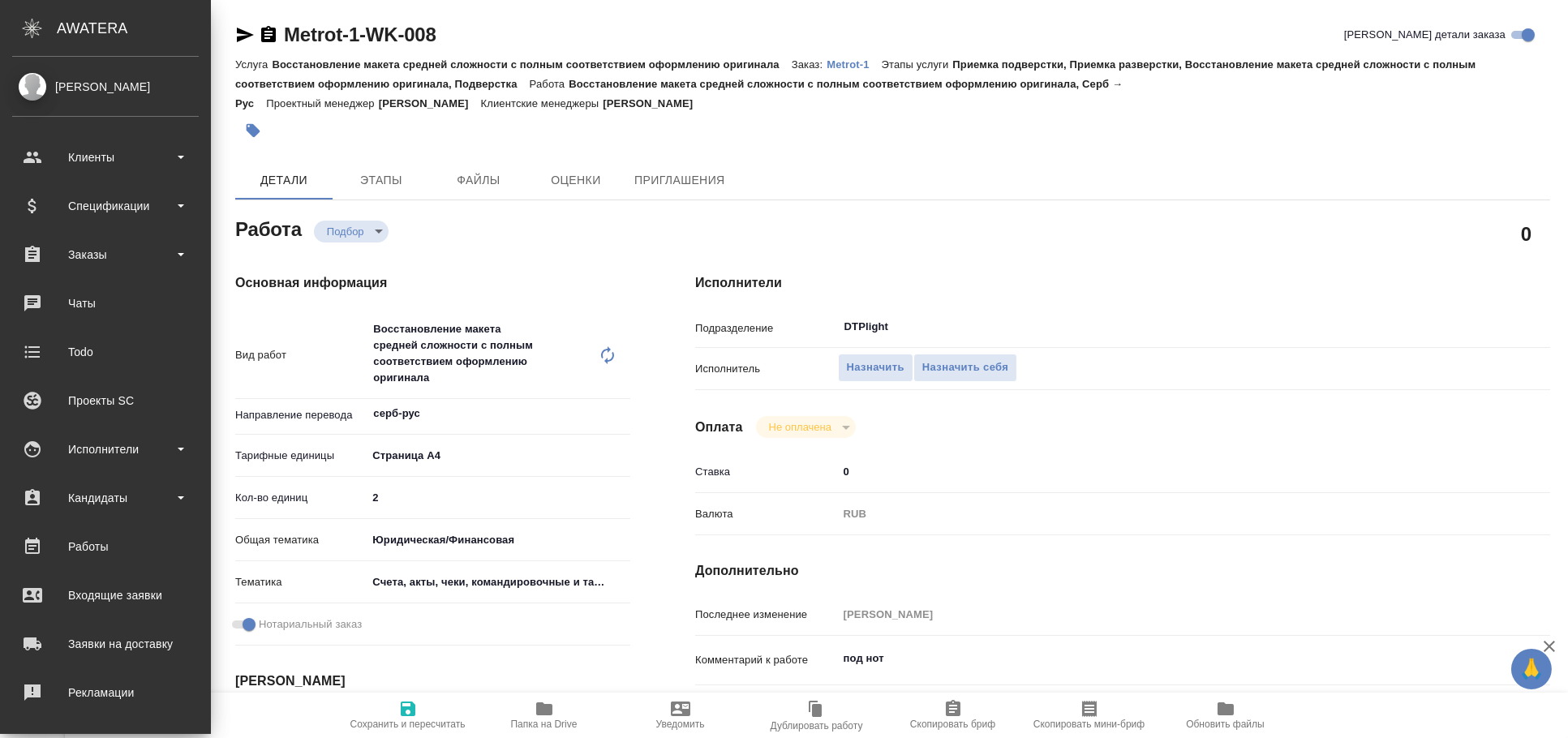
type textarea "x"
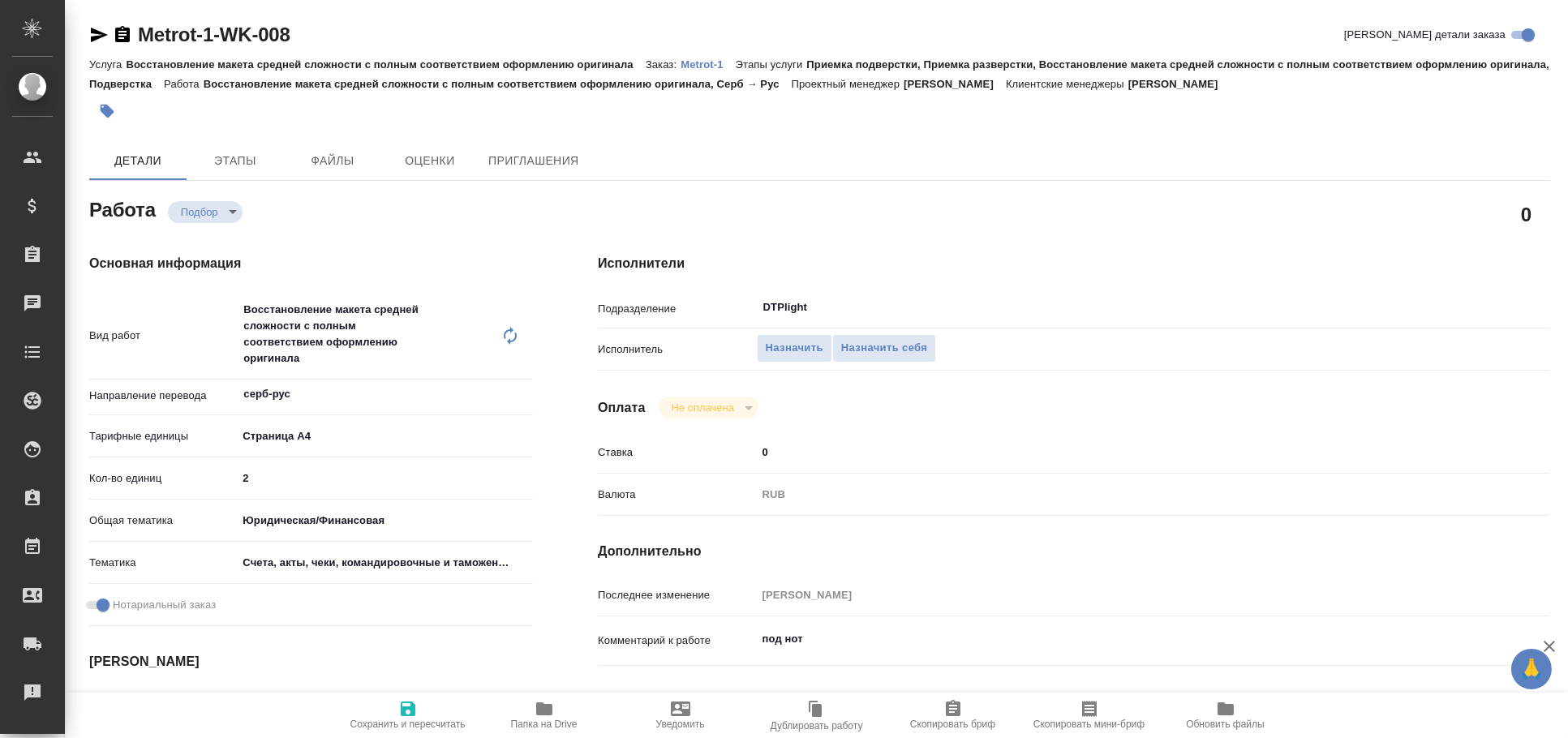
type textarea "x"
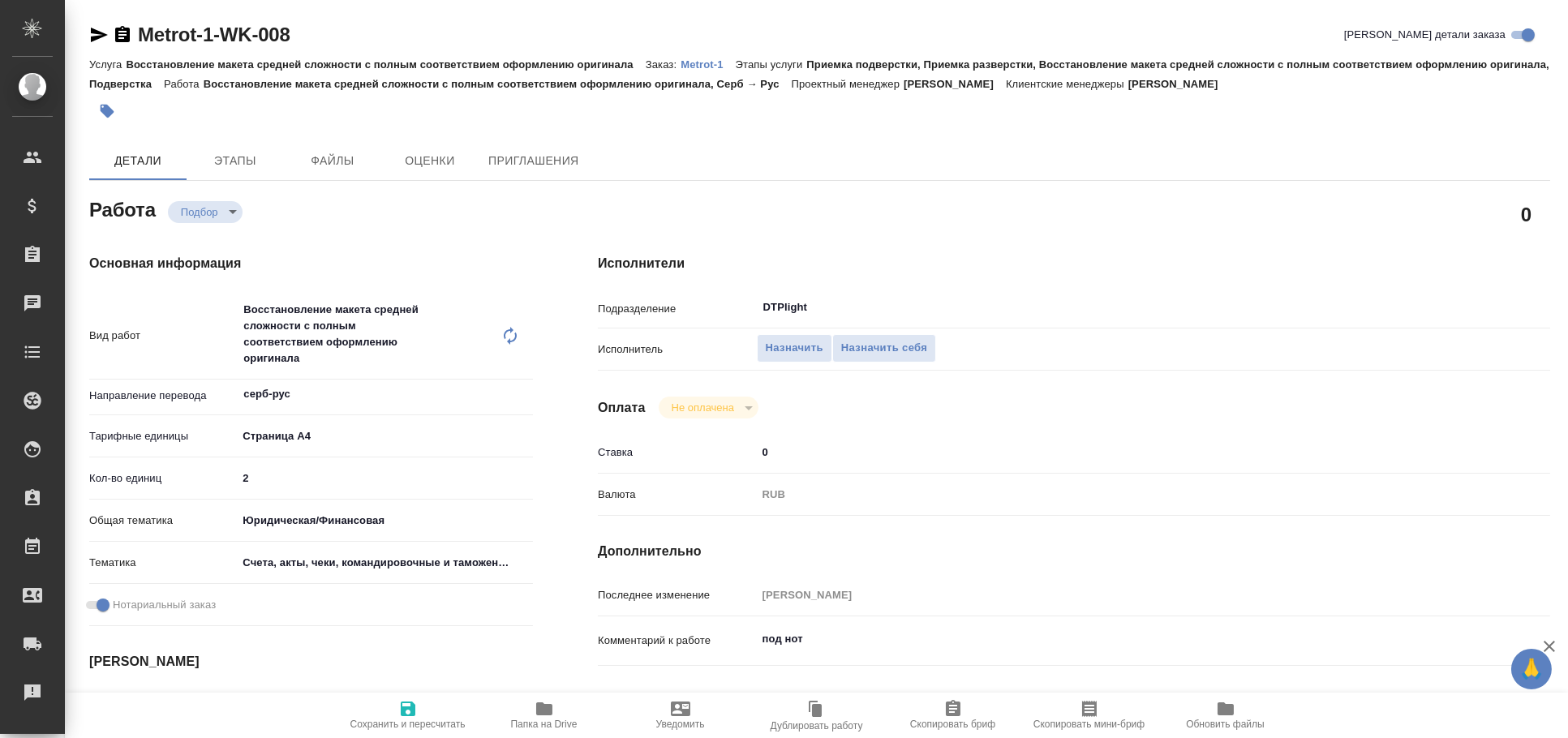
type textarea "x"
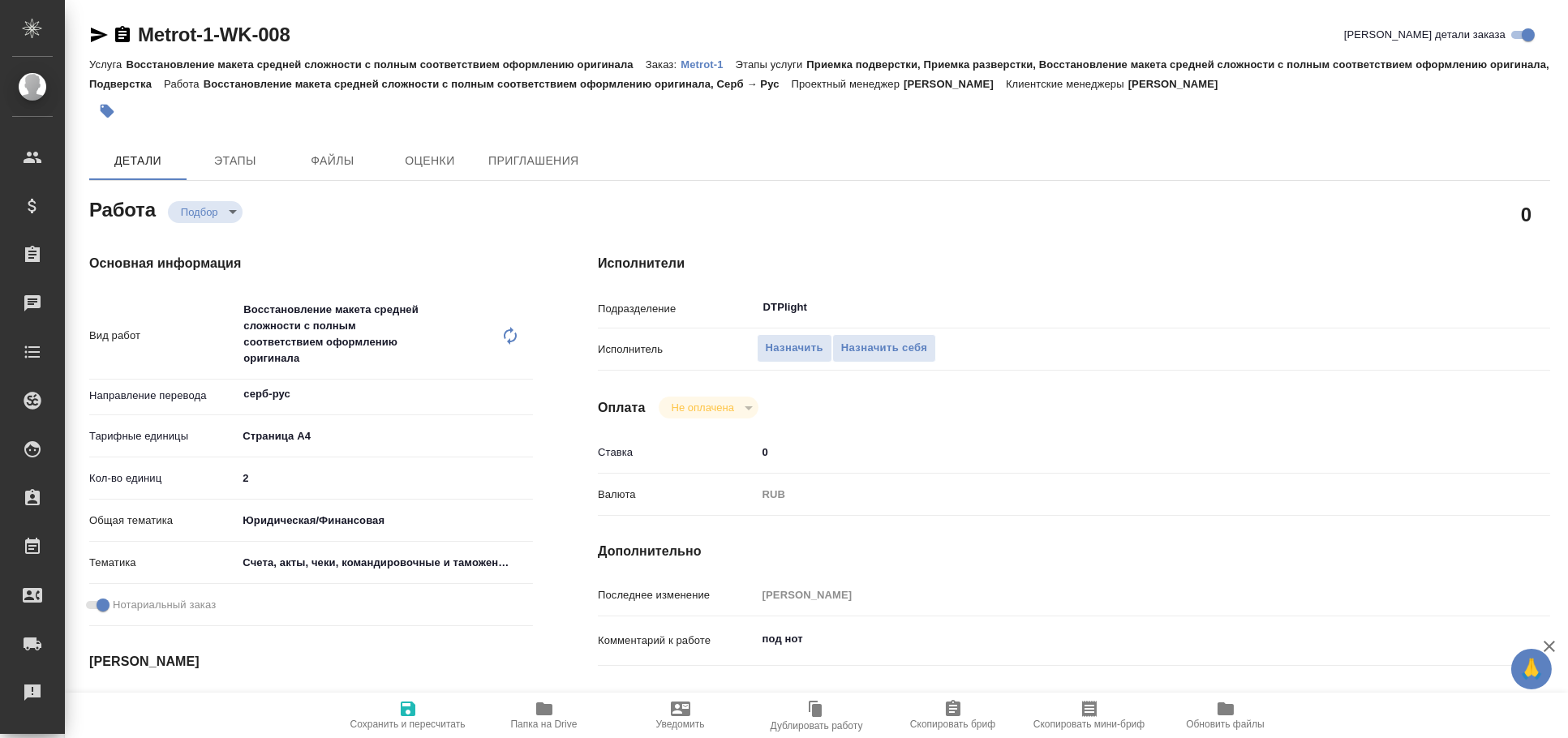
type textarea "x"
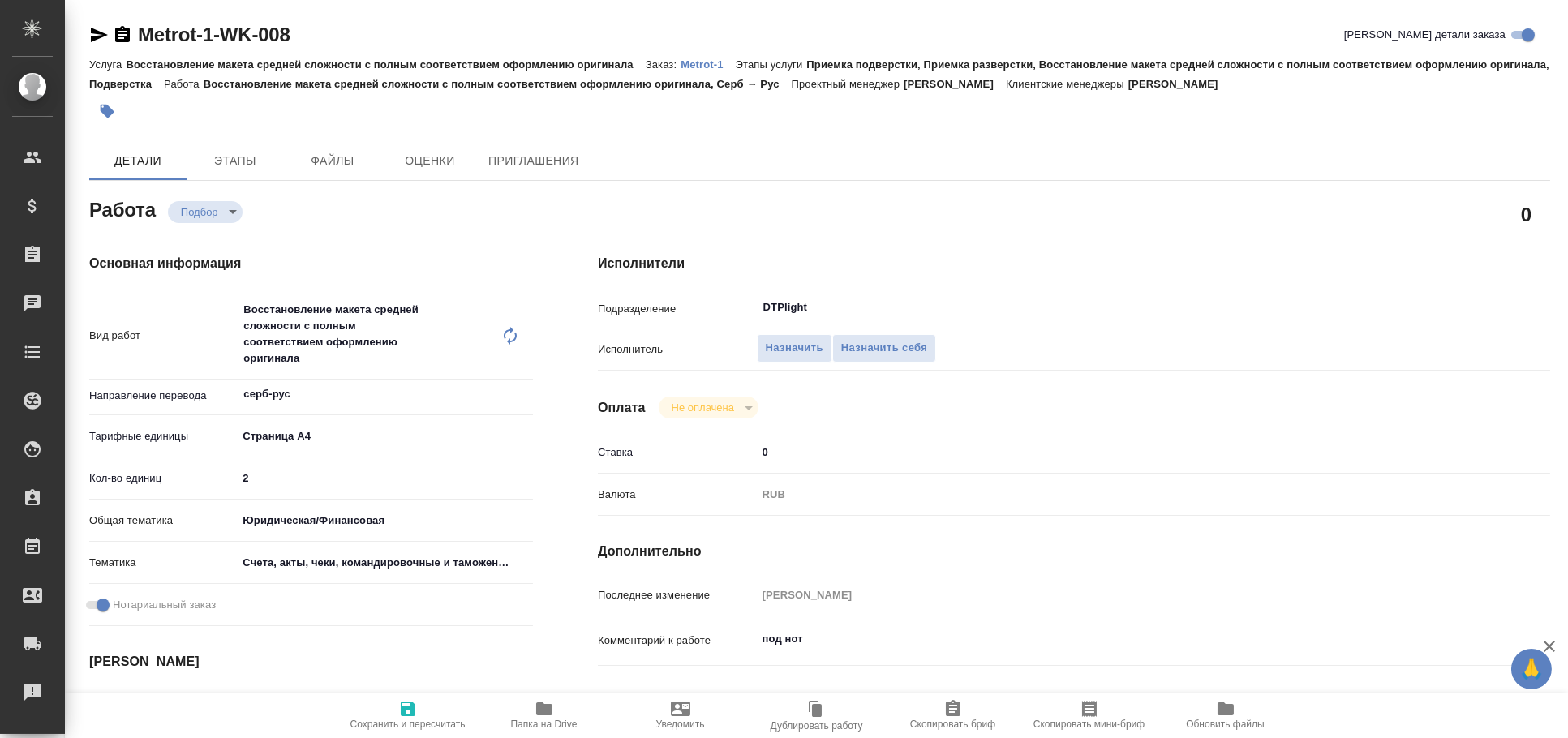
type textarea "x"
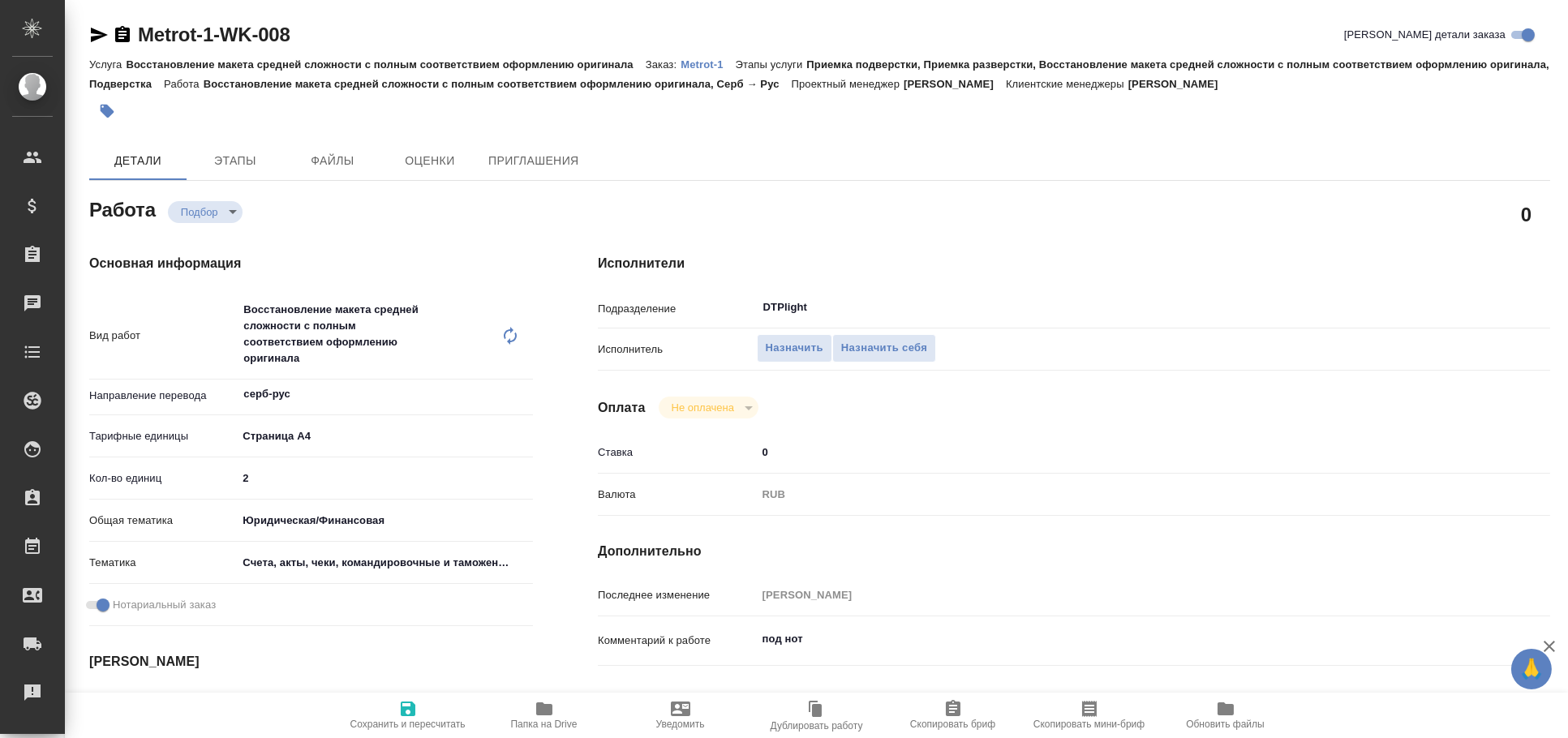
type textarea "x"
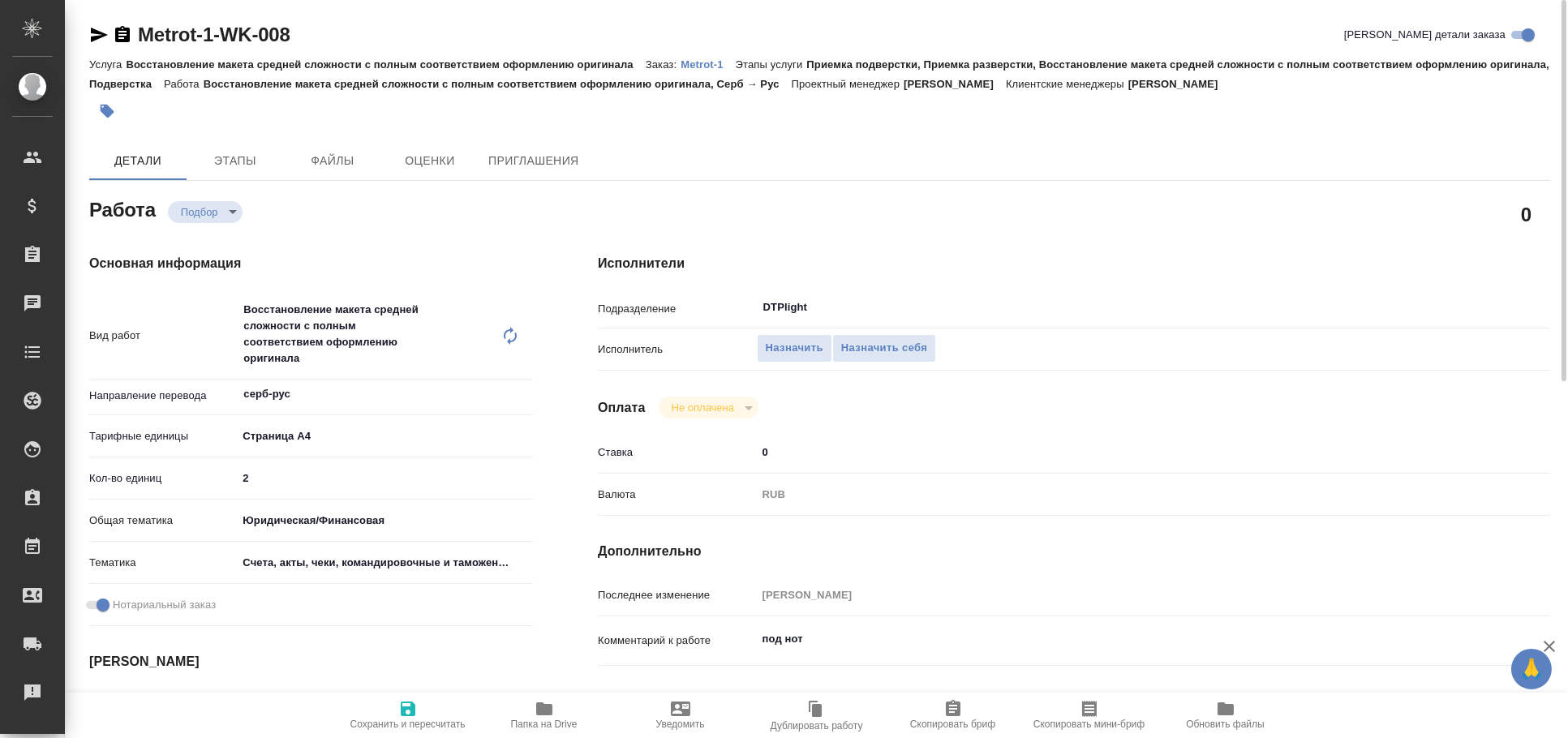
click at [96, 38] on icon "button" at bounding box center [99, 35] width 17 height 15
type textarea "x"
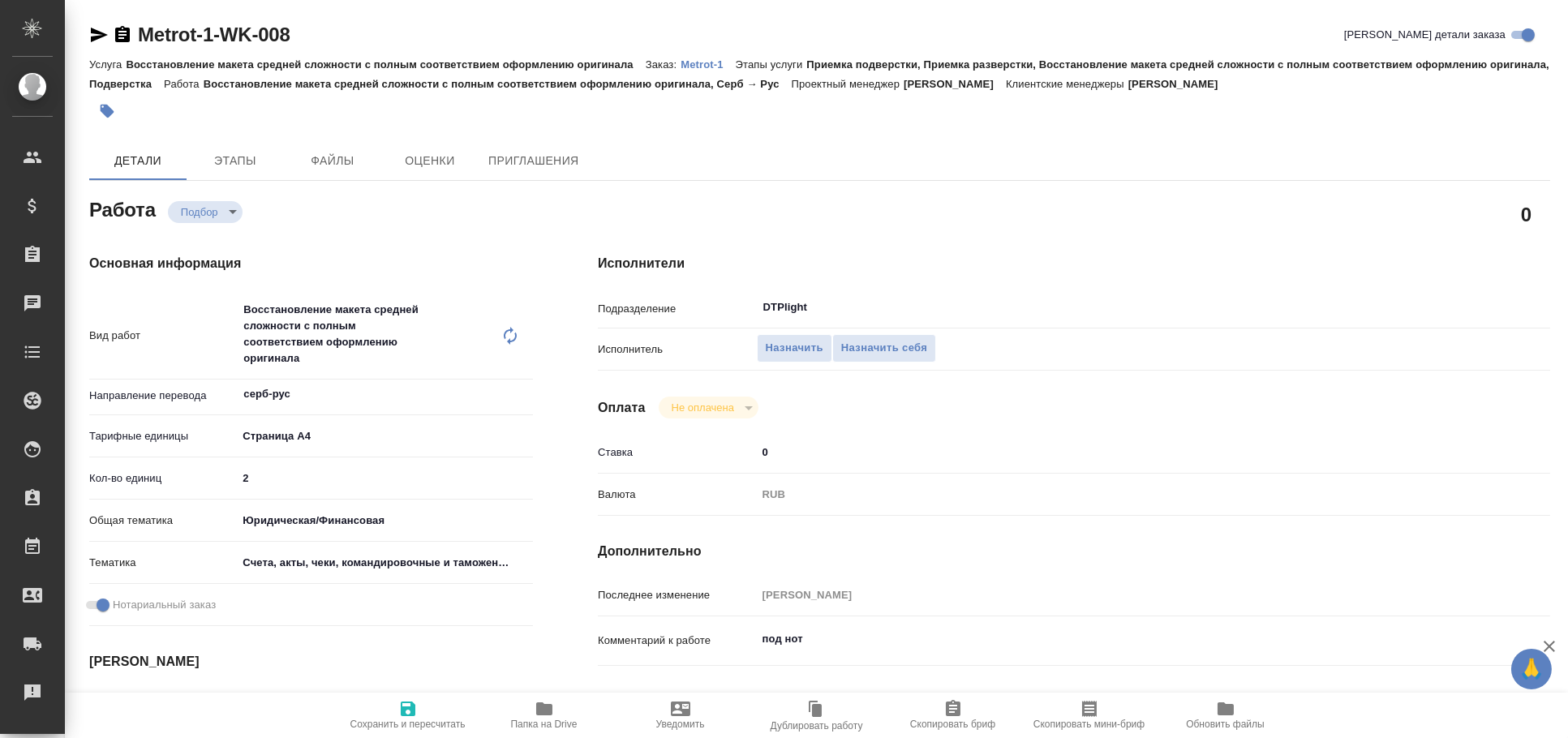
type textarea "x"
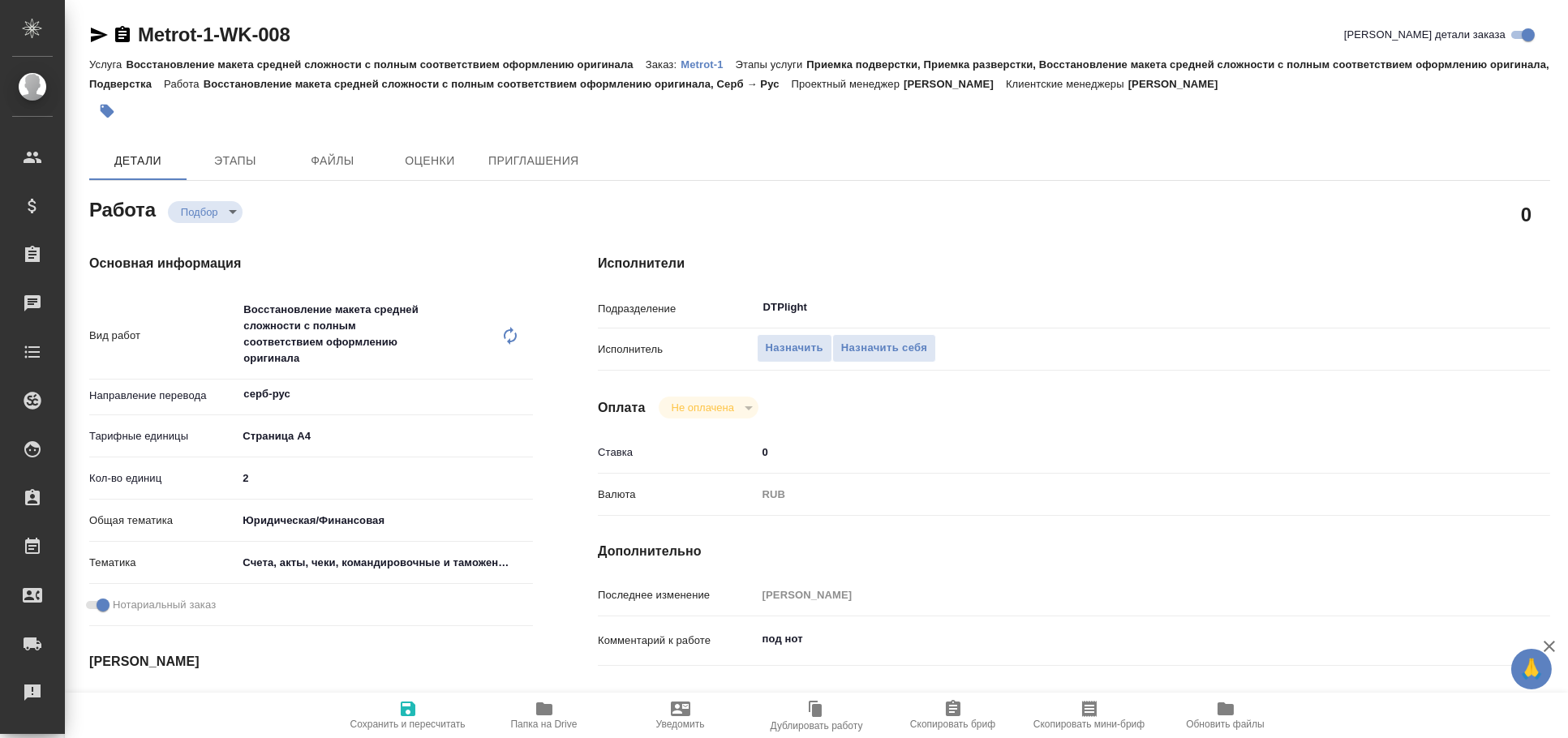
type textarea "x"
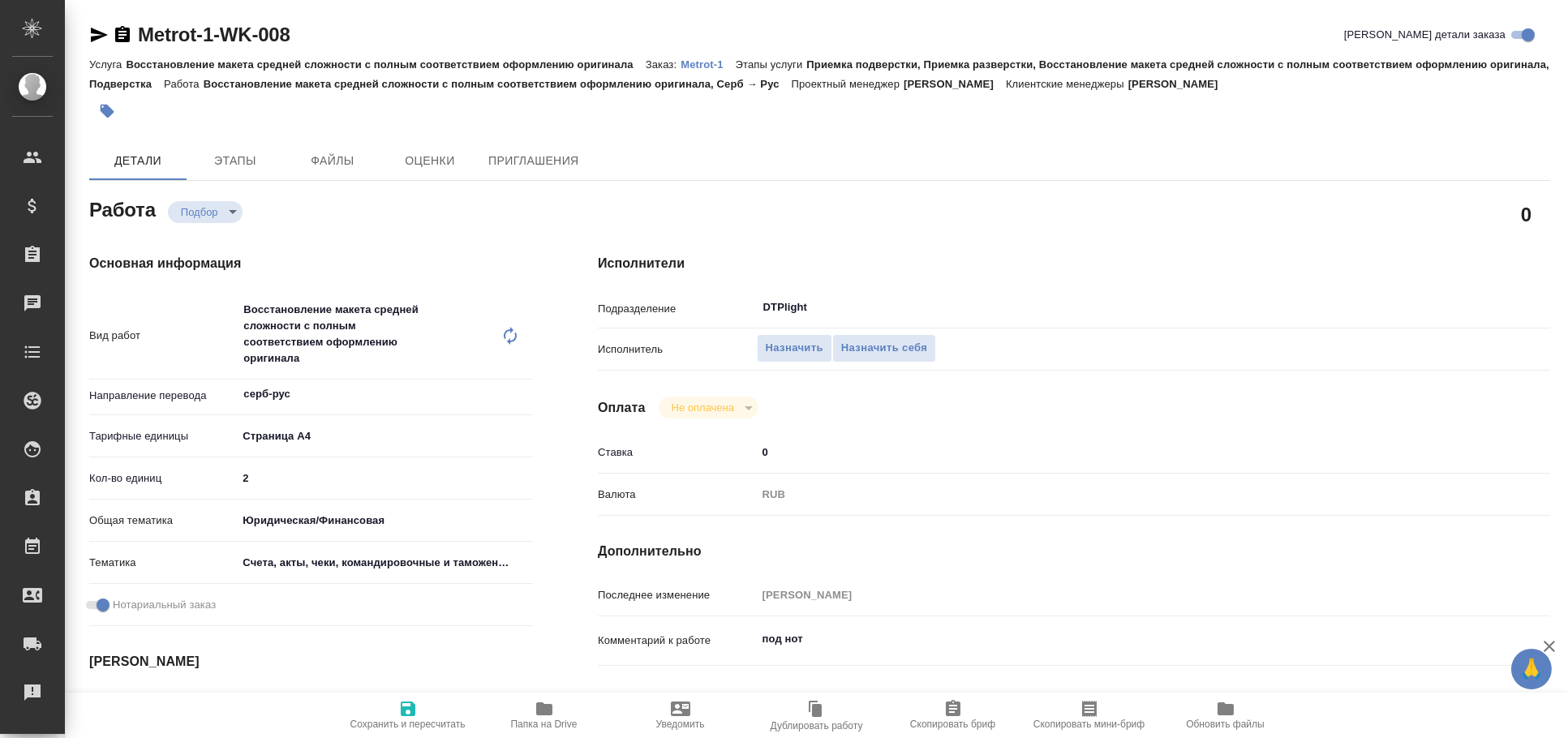
type textarea "x"
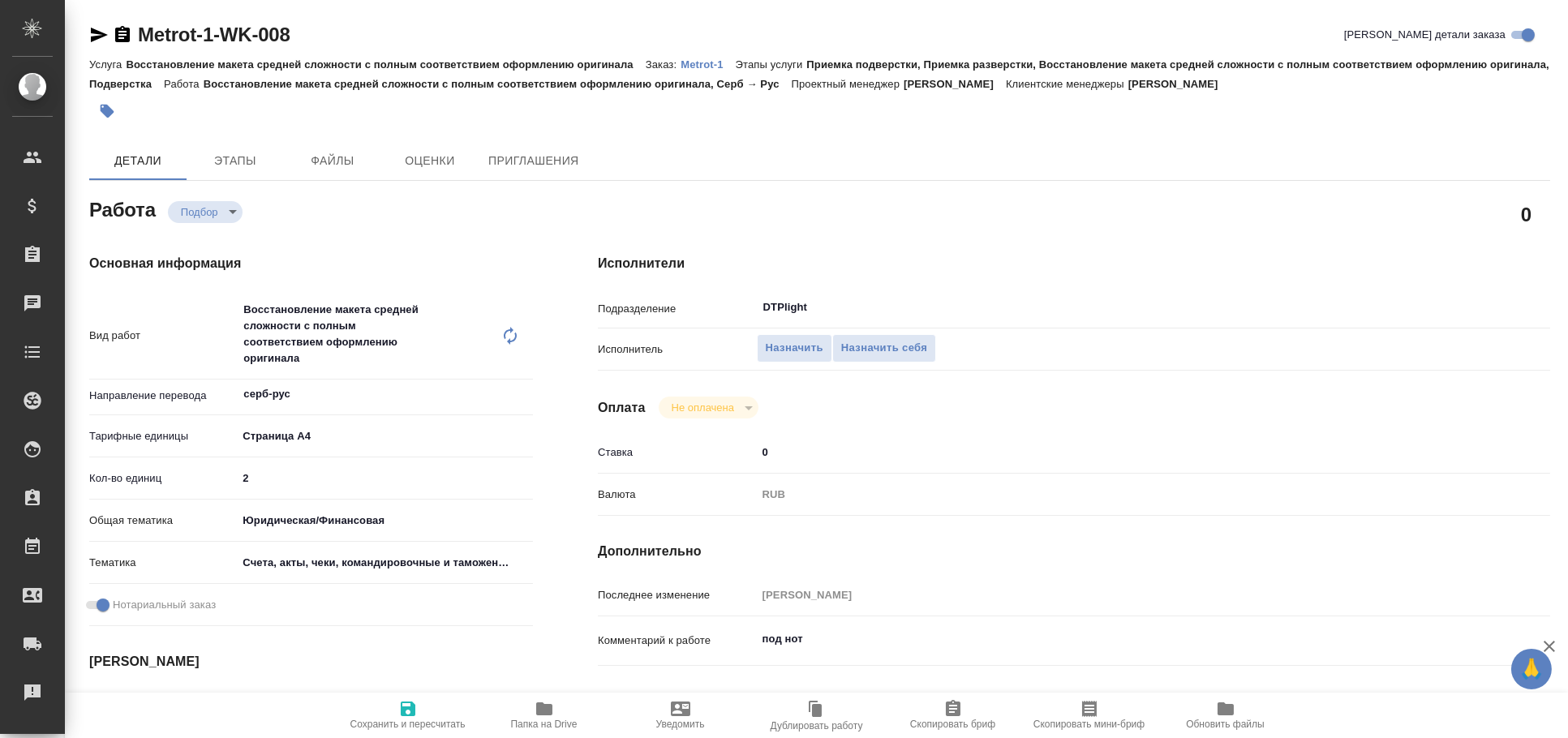
type textarea "x"
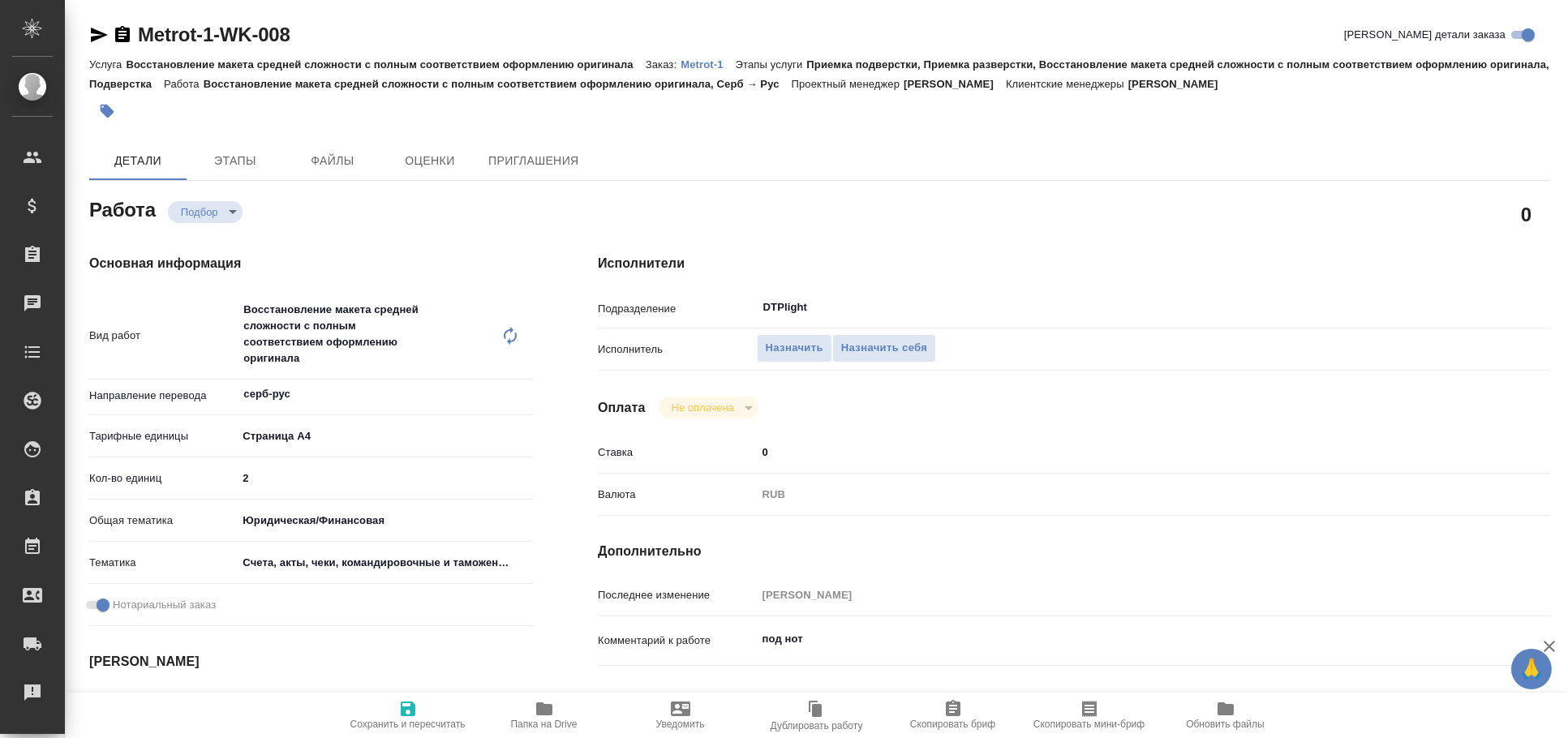
type textarea "x"
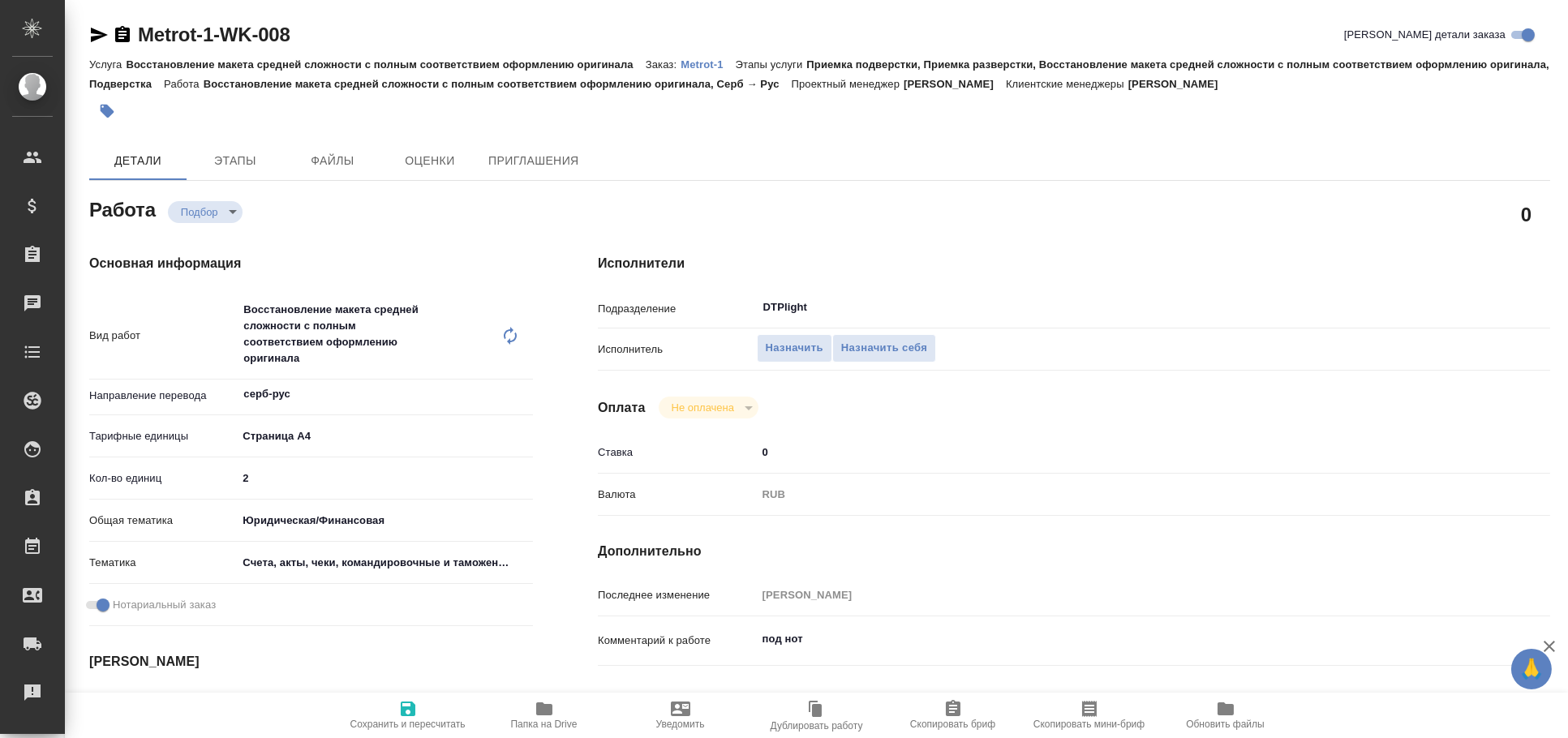
type textarea "x"
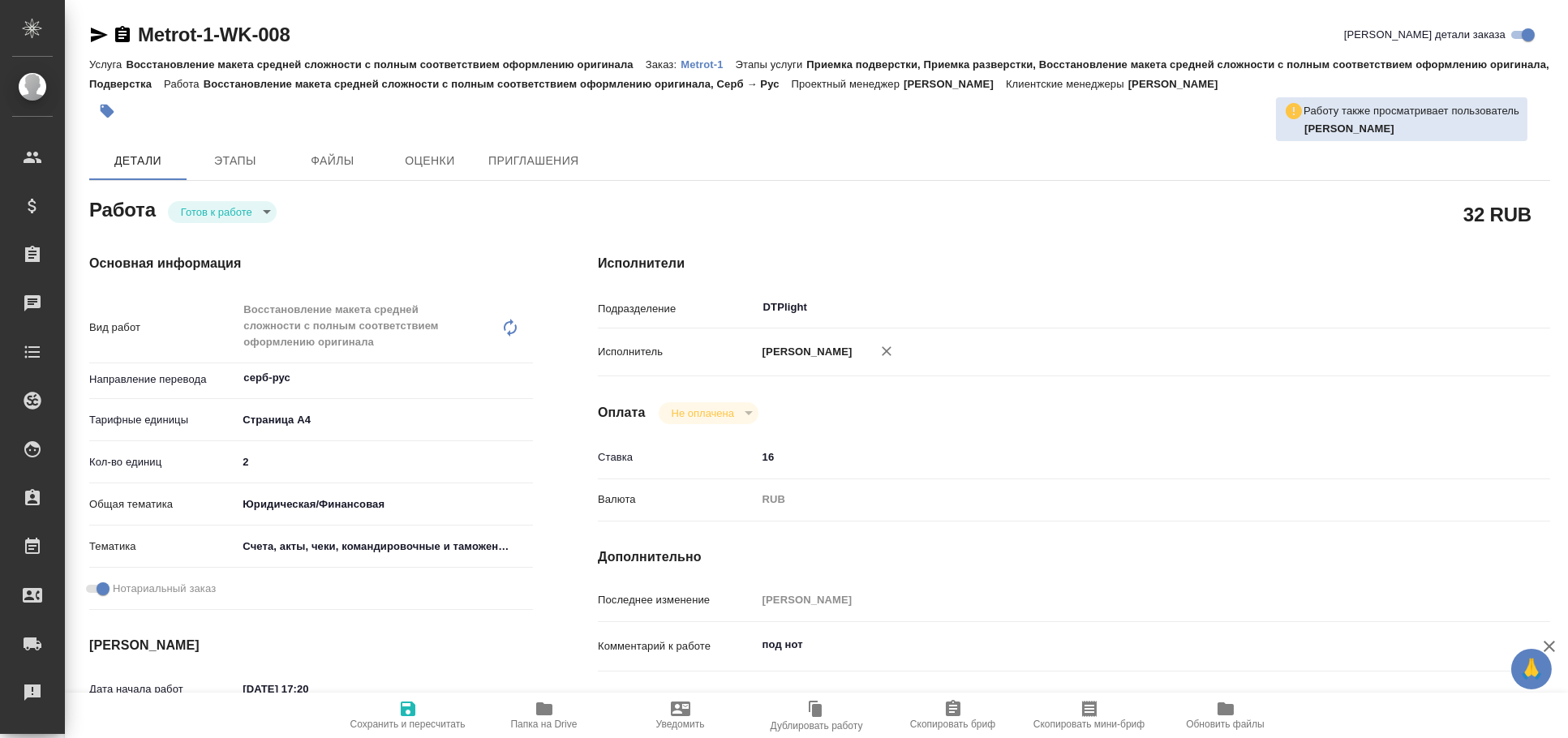
type textarea "x"
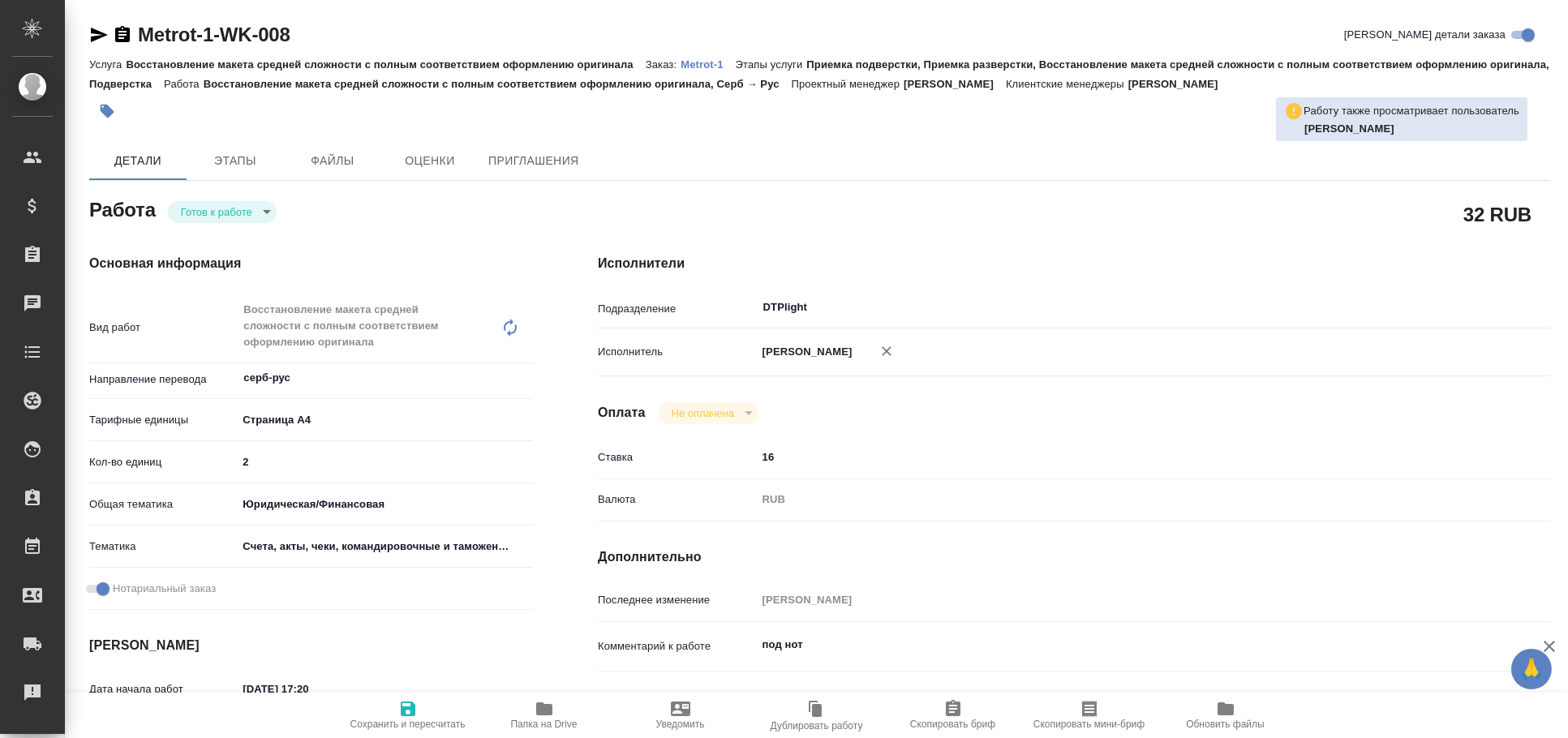
type textarea "x"
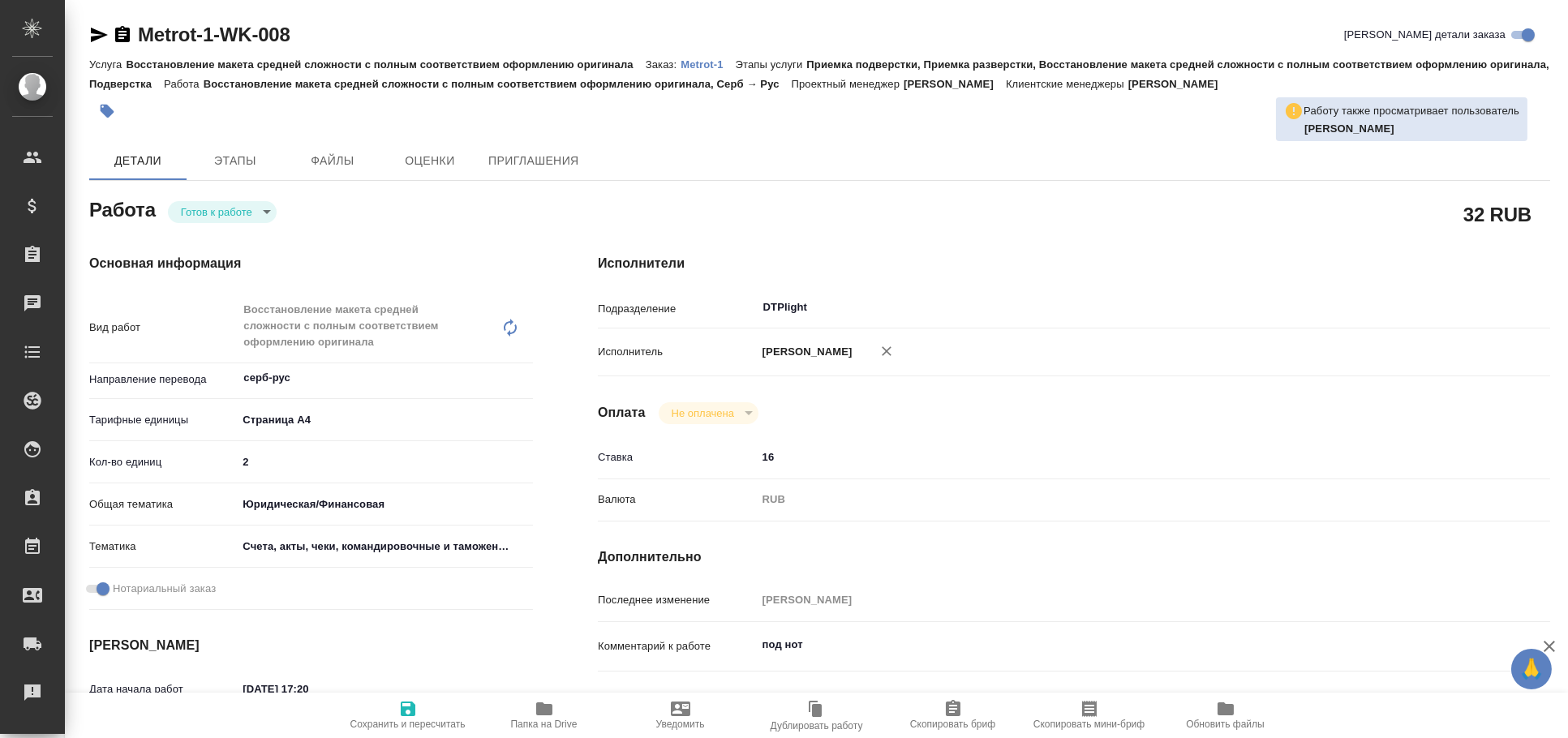
type textarea "x"
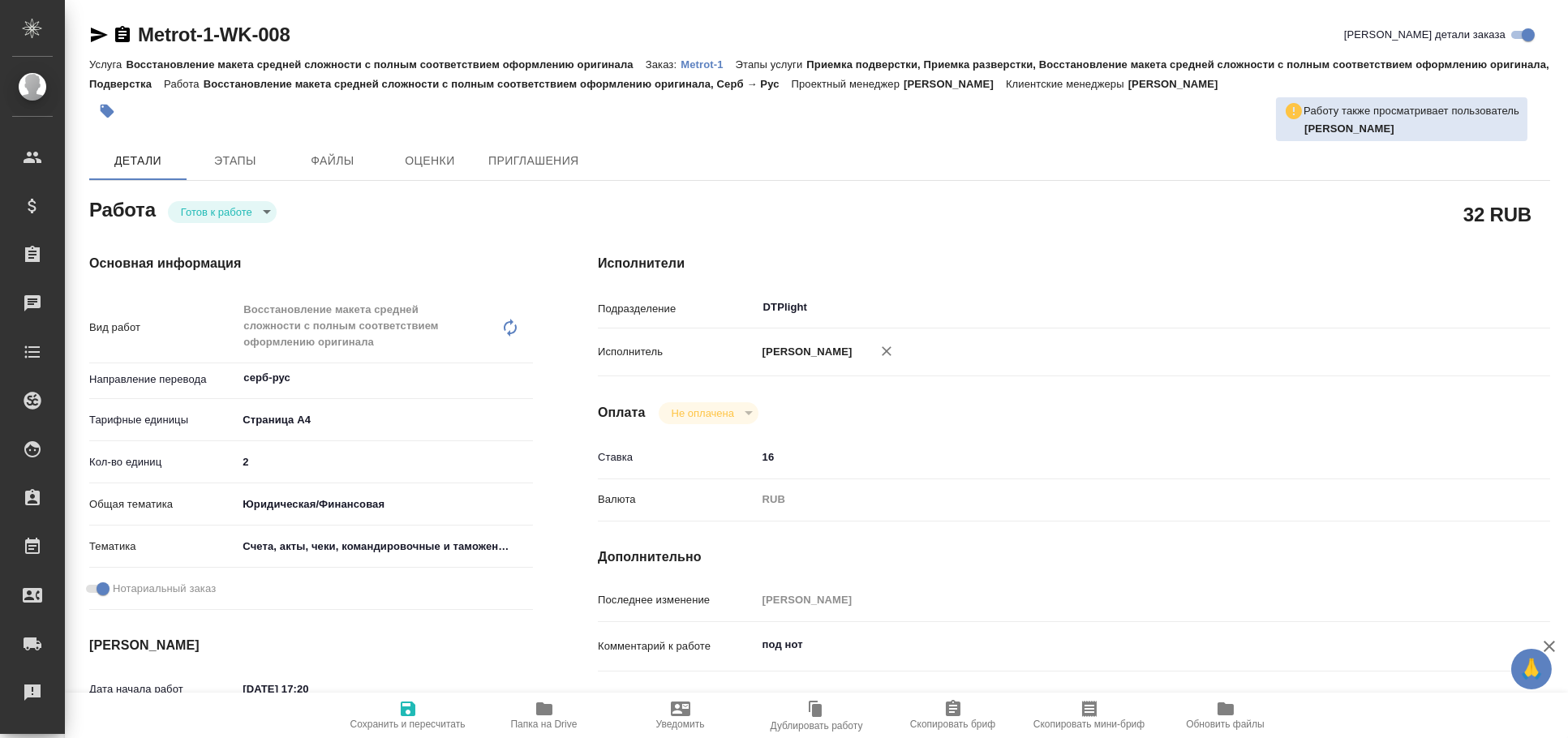
type textarea "x"
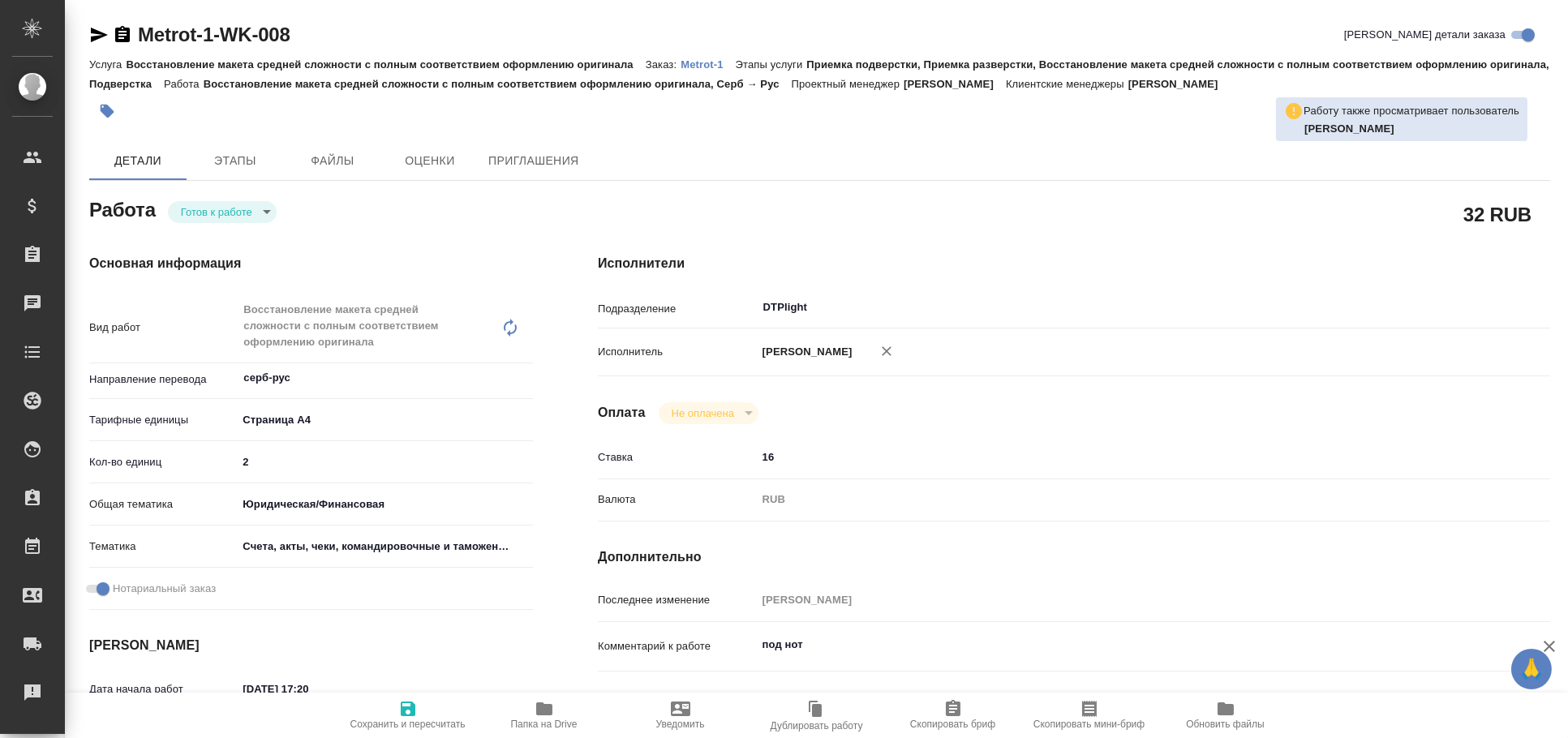
type textarea "x"
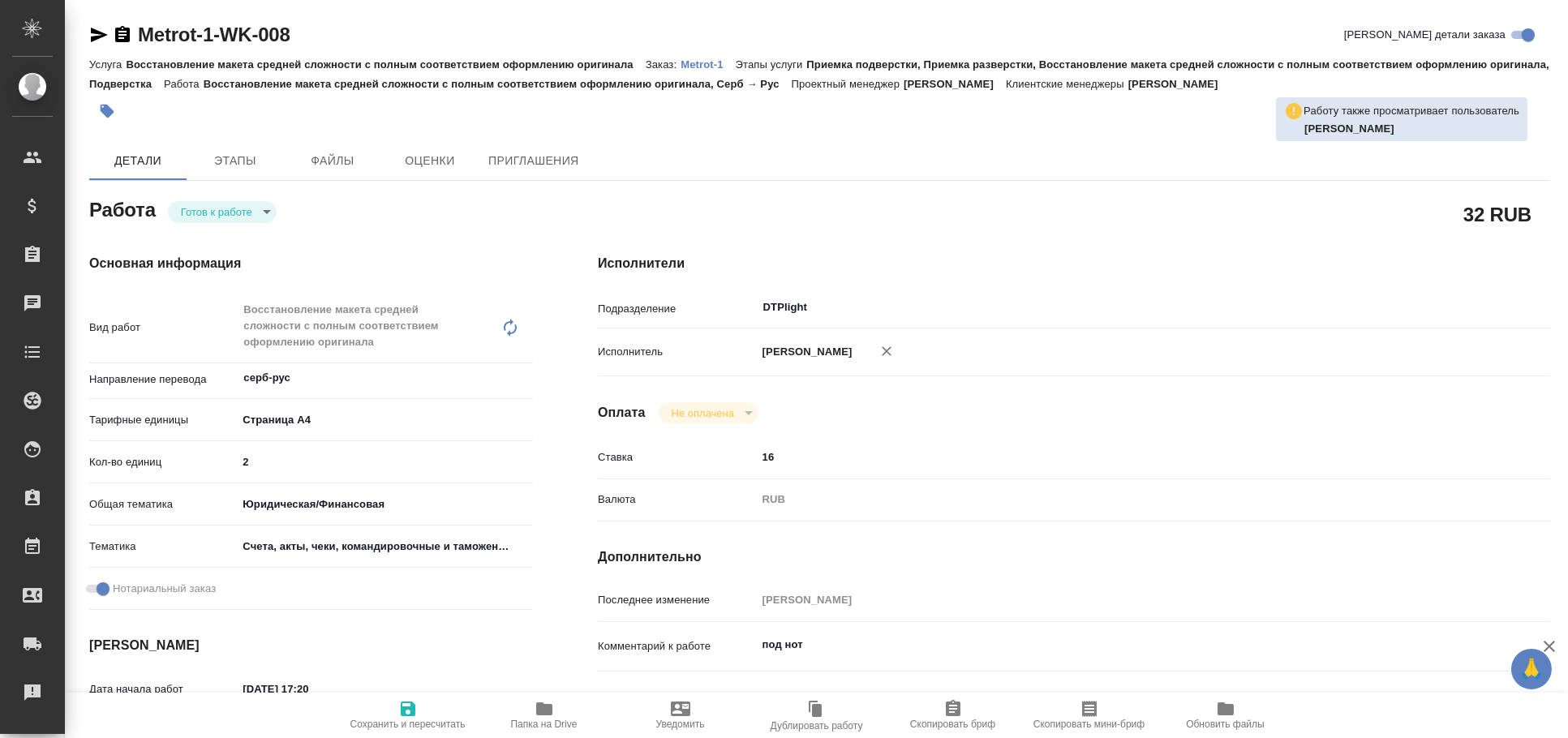
type textarea "x"
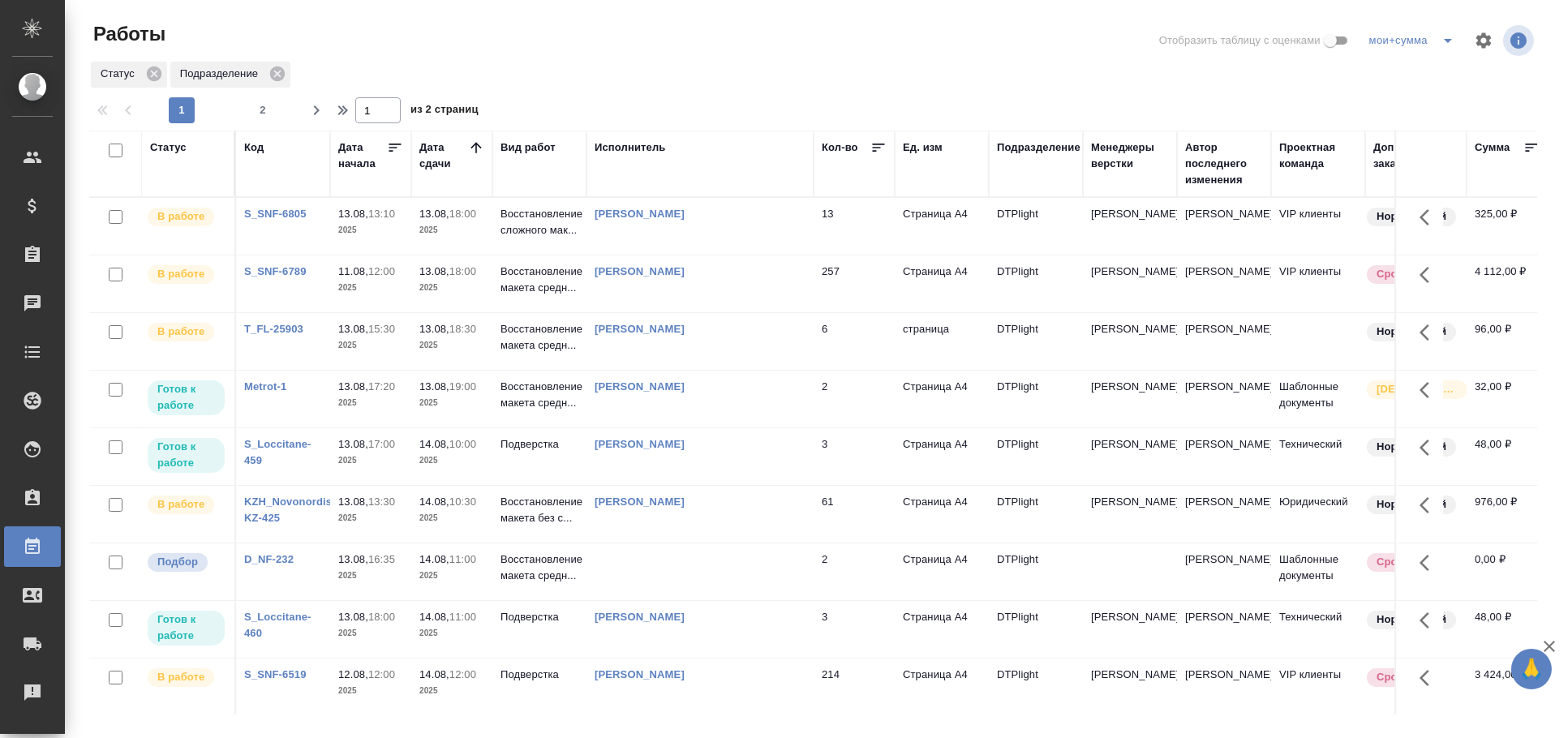
click at [676, 255] on td "[PERSON_NAME]" at bounding box center [700, 226] width 227 height 57
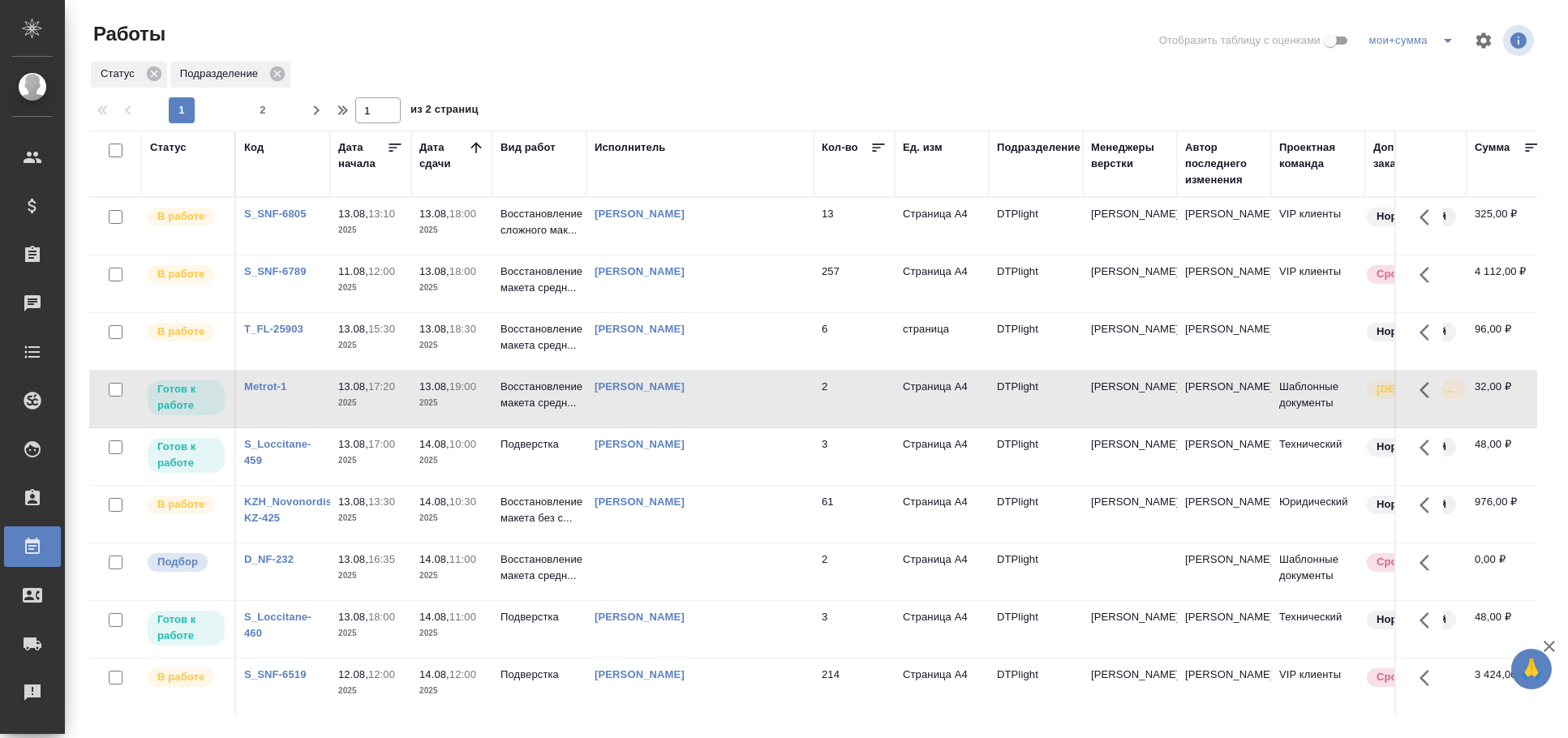
click at [676, 255] on td "[PERSON_NAME]" at bounding box center [700, 226] width 227 height 57
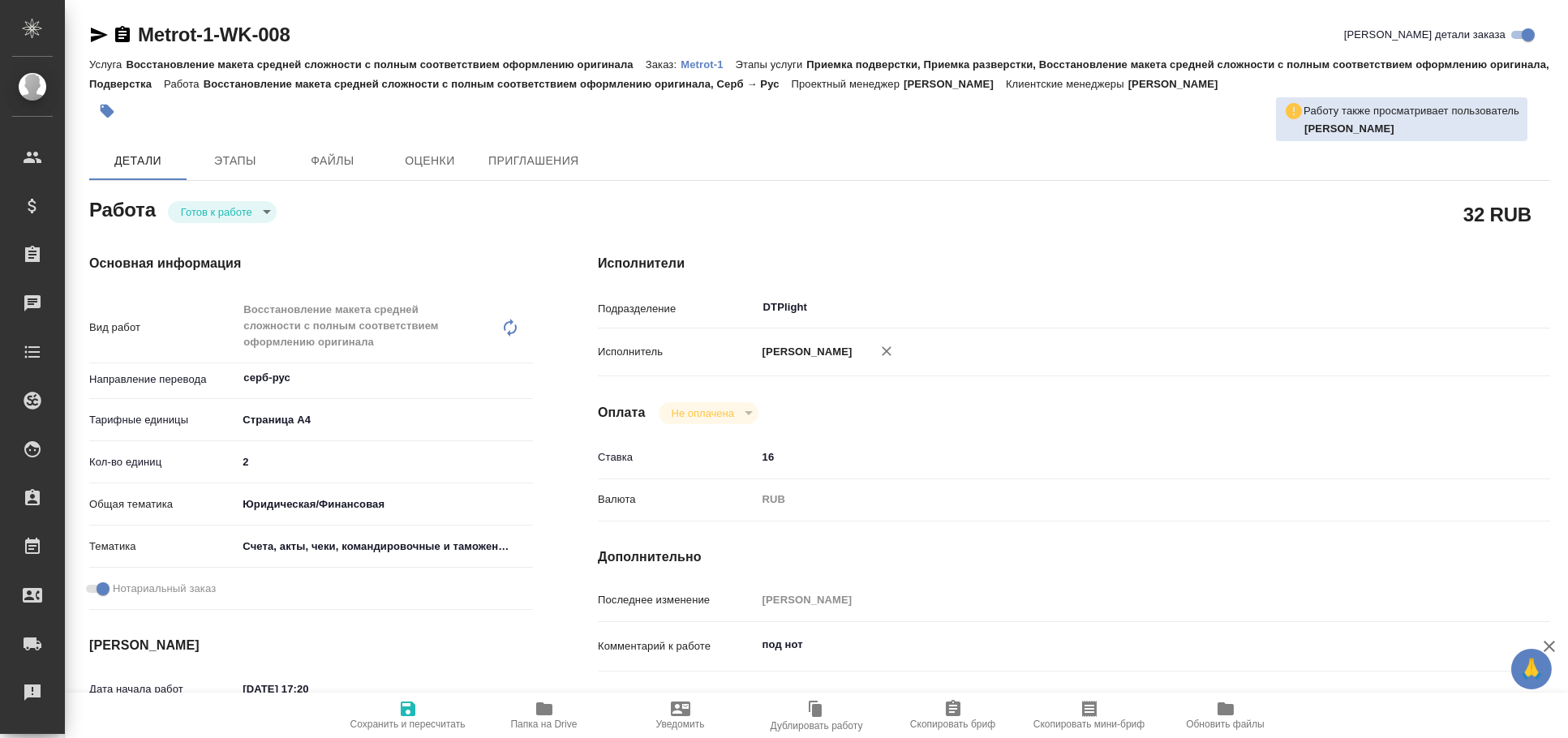
type textarea "x"
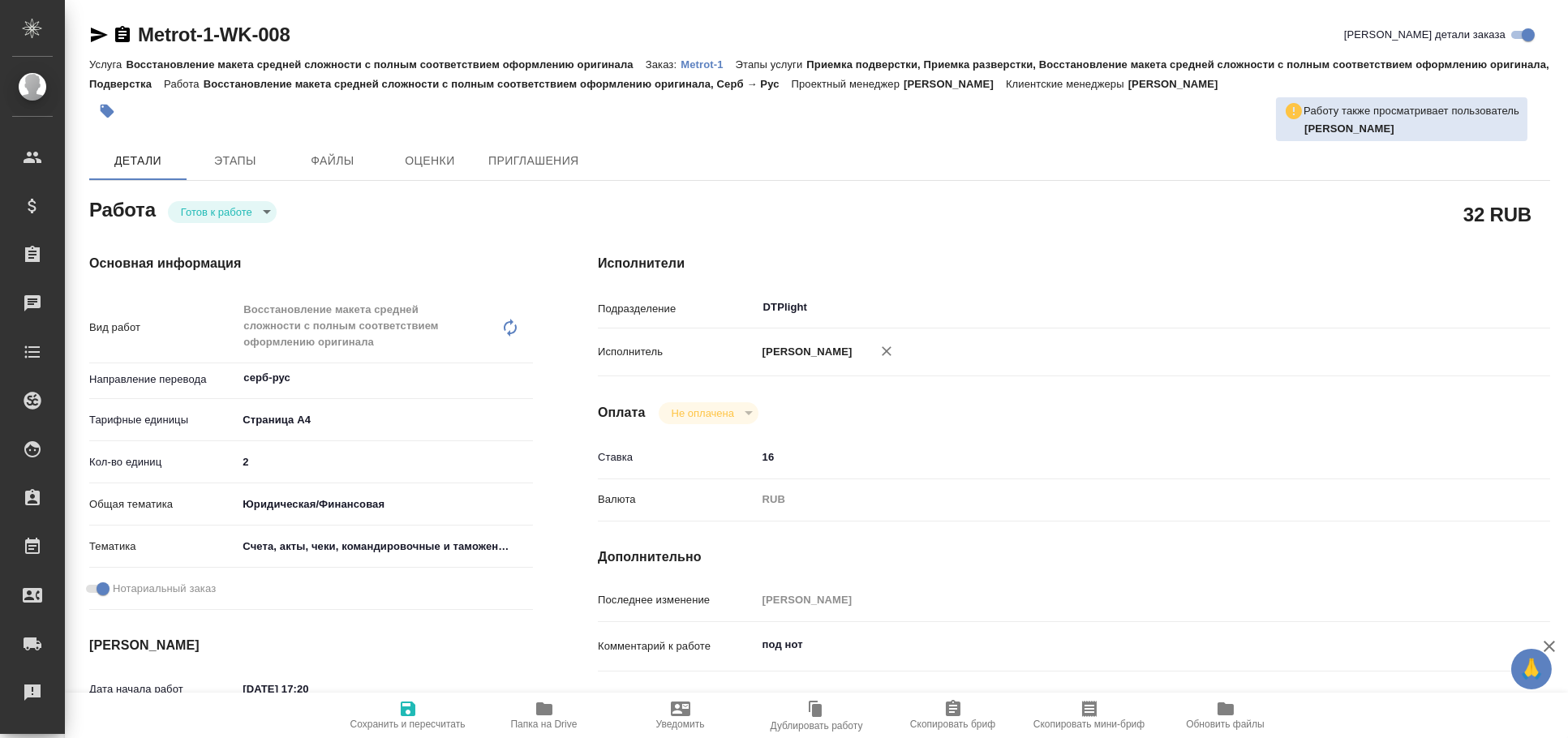
type textarea "x"
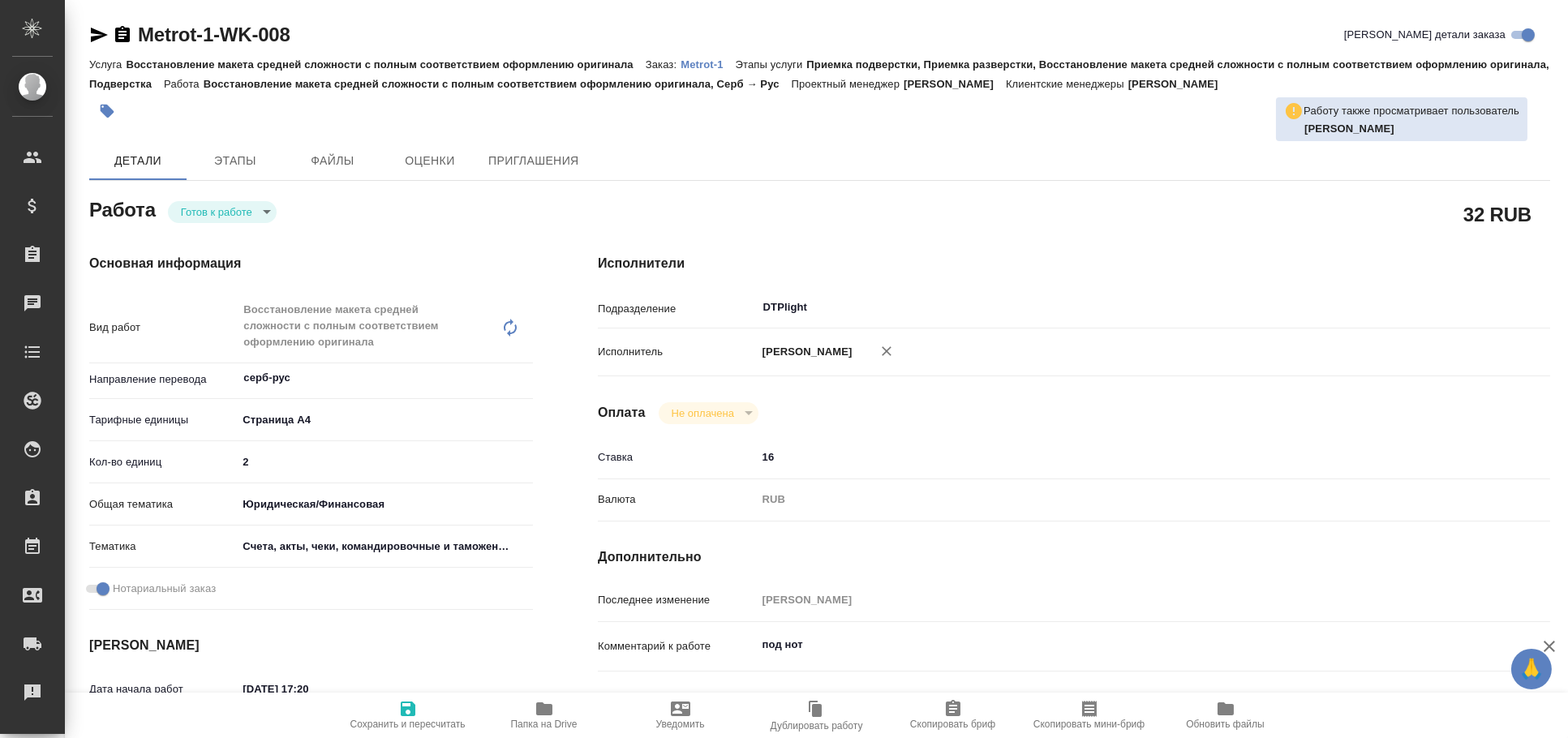
type textarea "x"
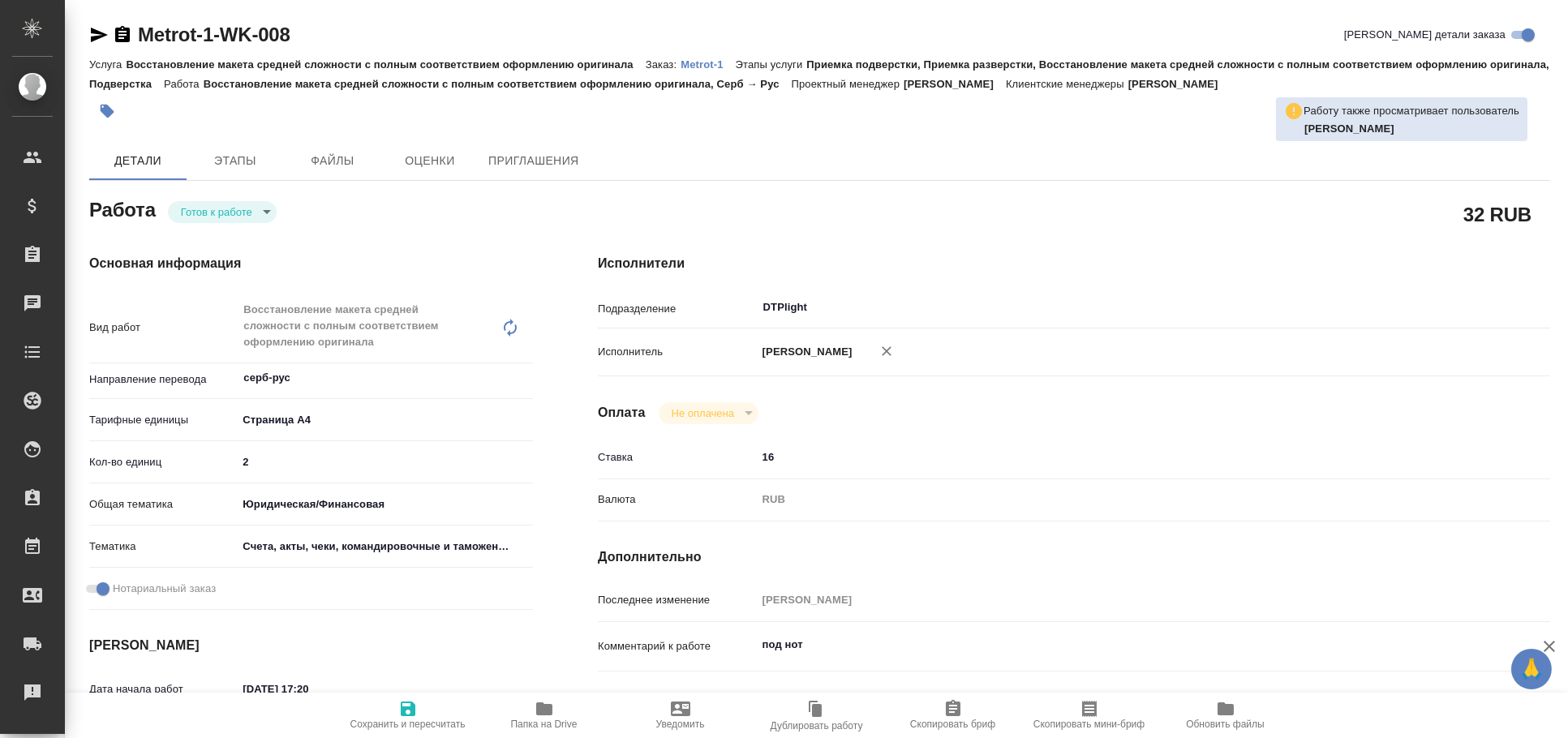
click at [223, 211] on body "🙏 .cls-1 fill:#fff; AWATERA Arkhipova Ekaterina Клиенты Спецификации Заказы Чат…" at bounding box center [784, 369] width 1568 height 738
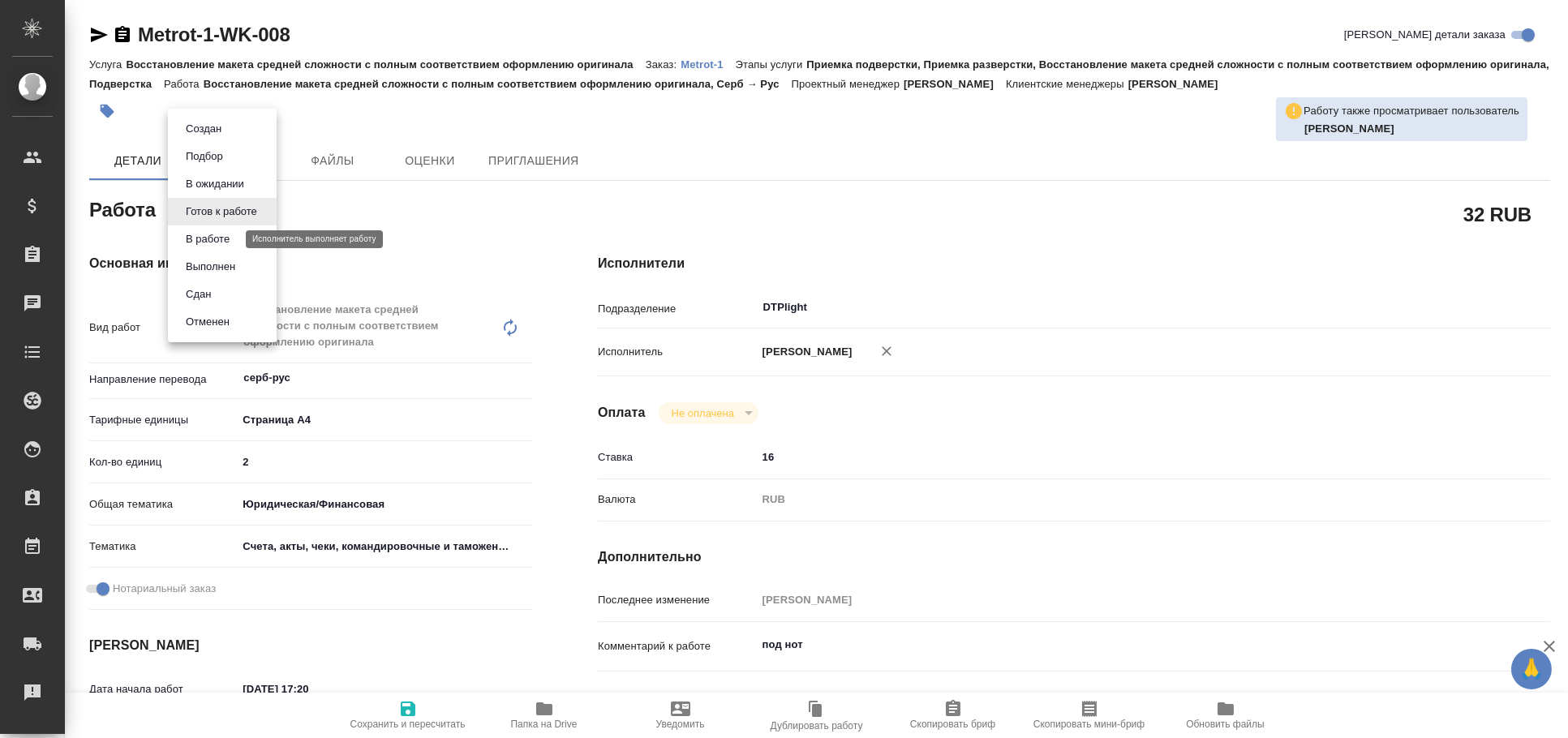
click at [230, 241] on button "В работе" at bounding box center [208, 239] width 53 height 17
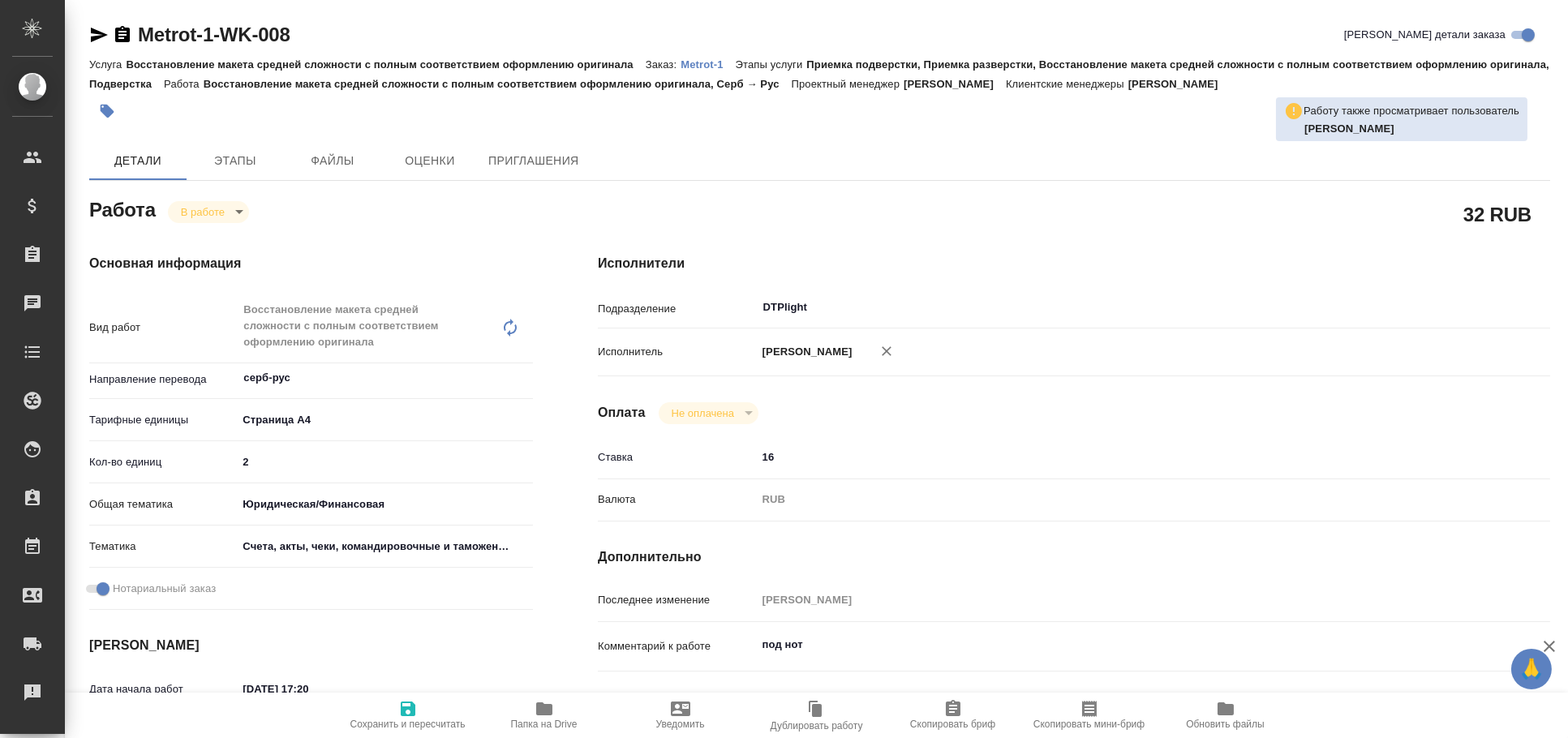
type textarea "x"
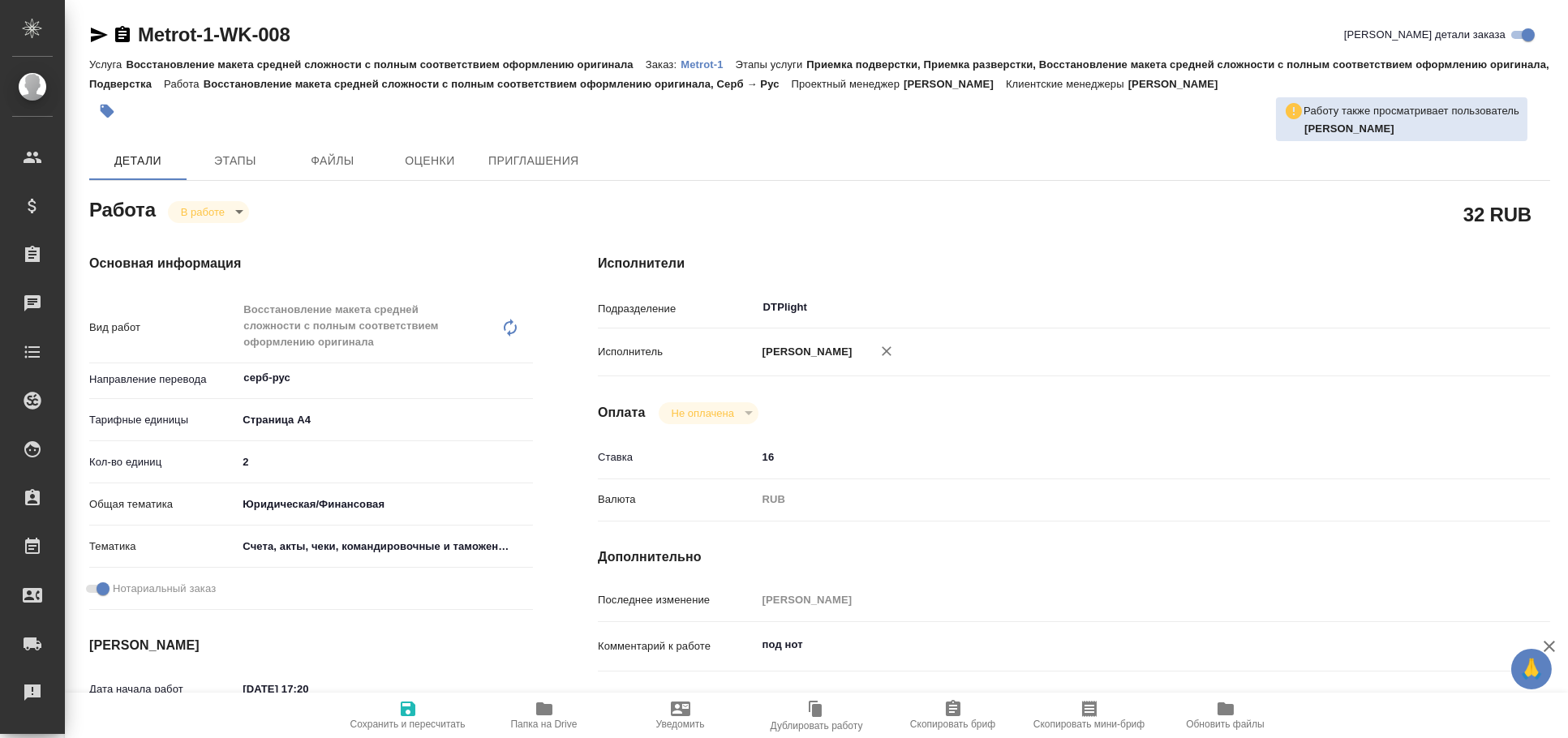
type textarea "x"
